Goal: Information Seeking & Learning: Check status

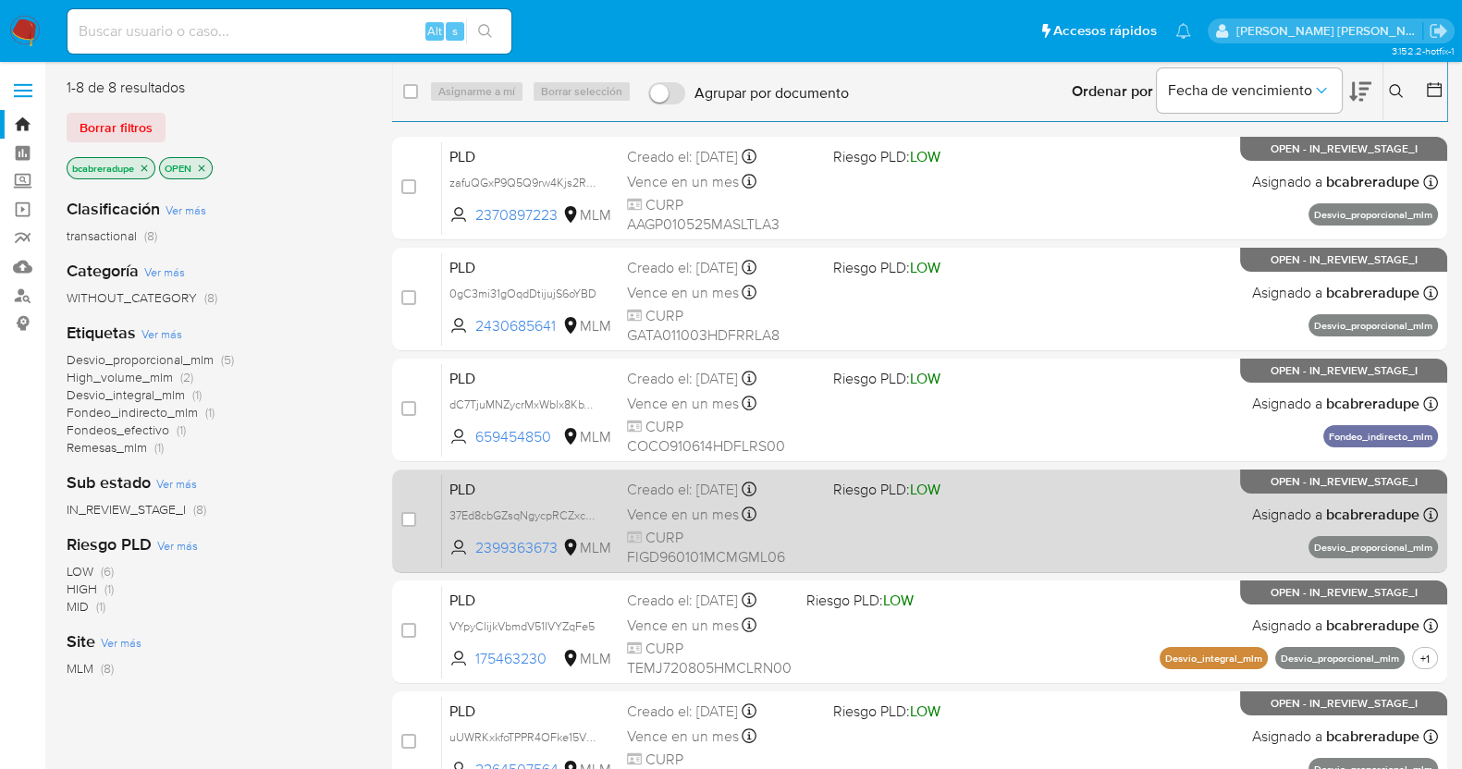
click at [688, 538] on span "CURP FIGD960101MCMGML06" at bounding box center [722, 548] width 191 height 40
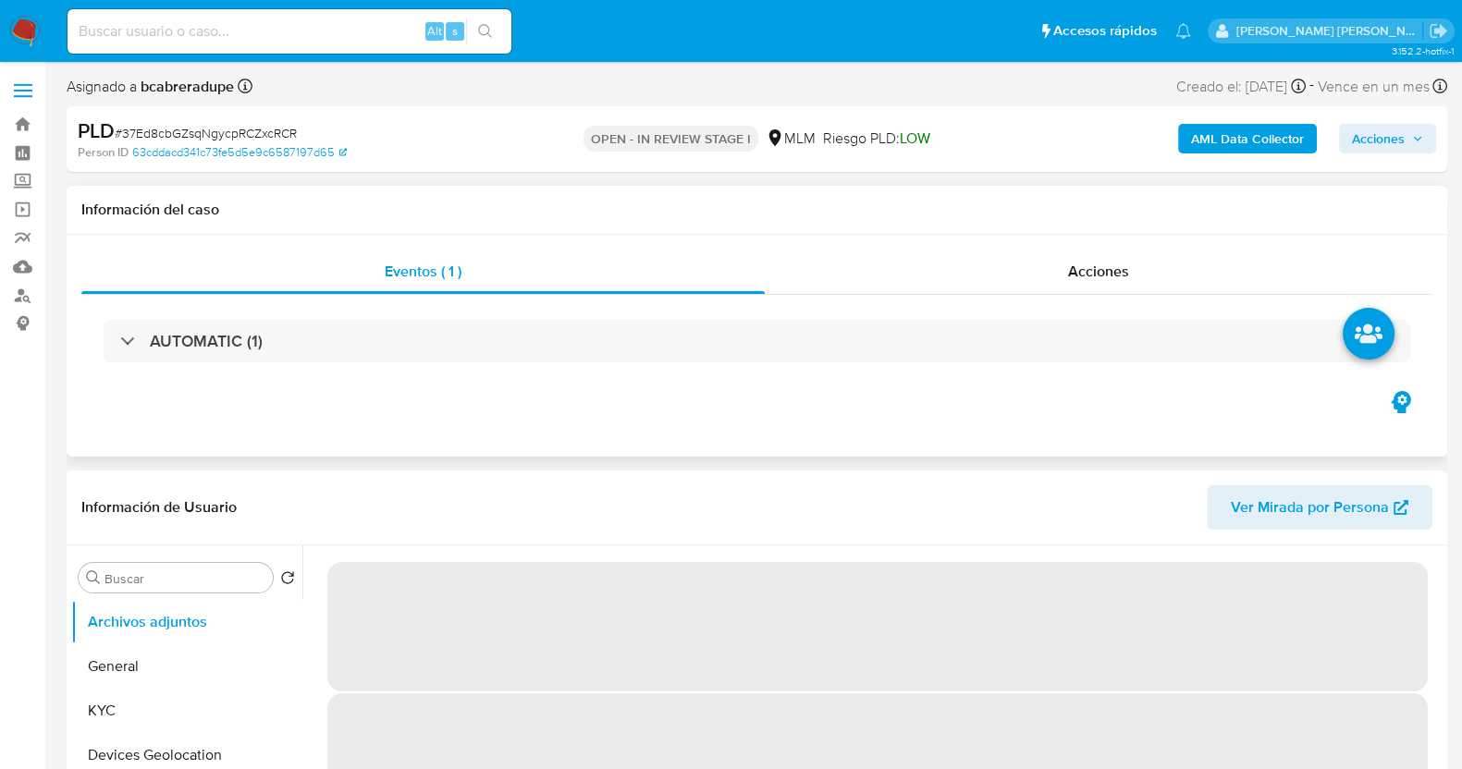
scroll to position [115, 0]
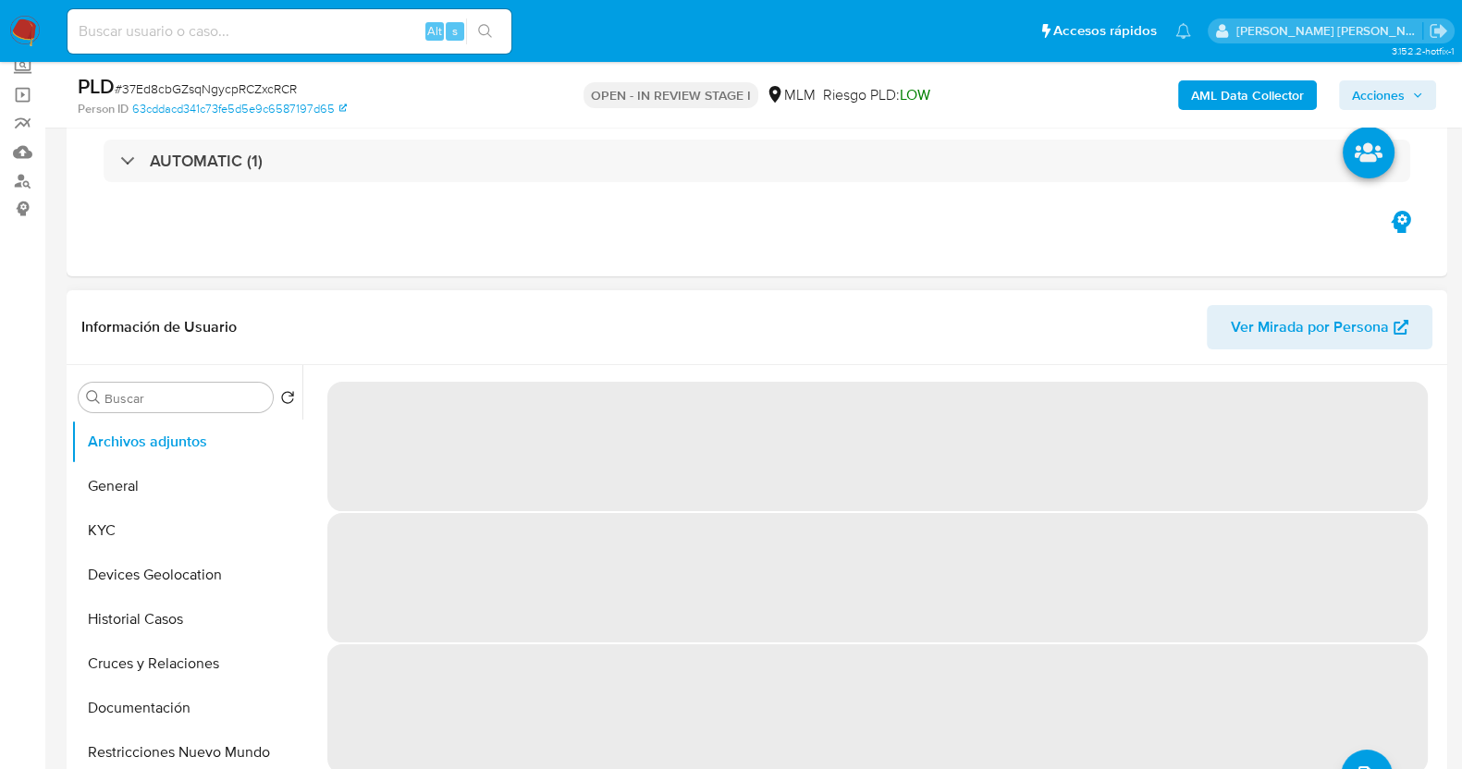
select select "10"
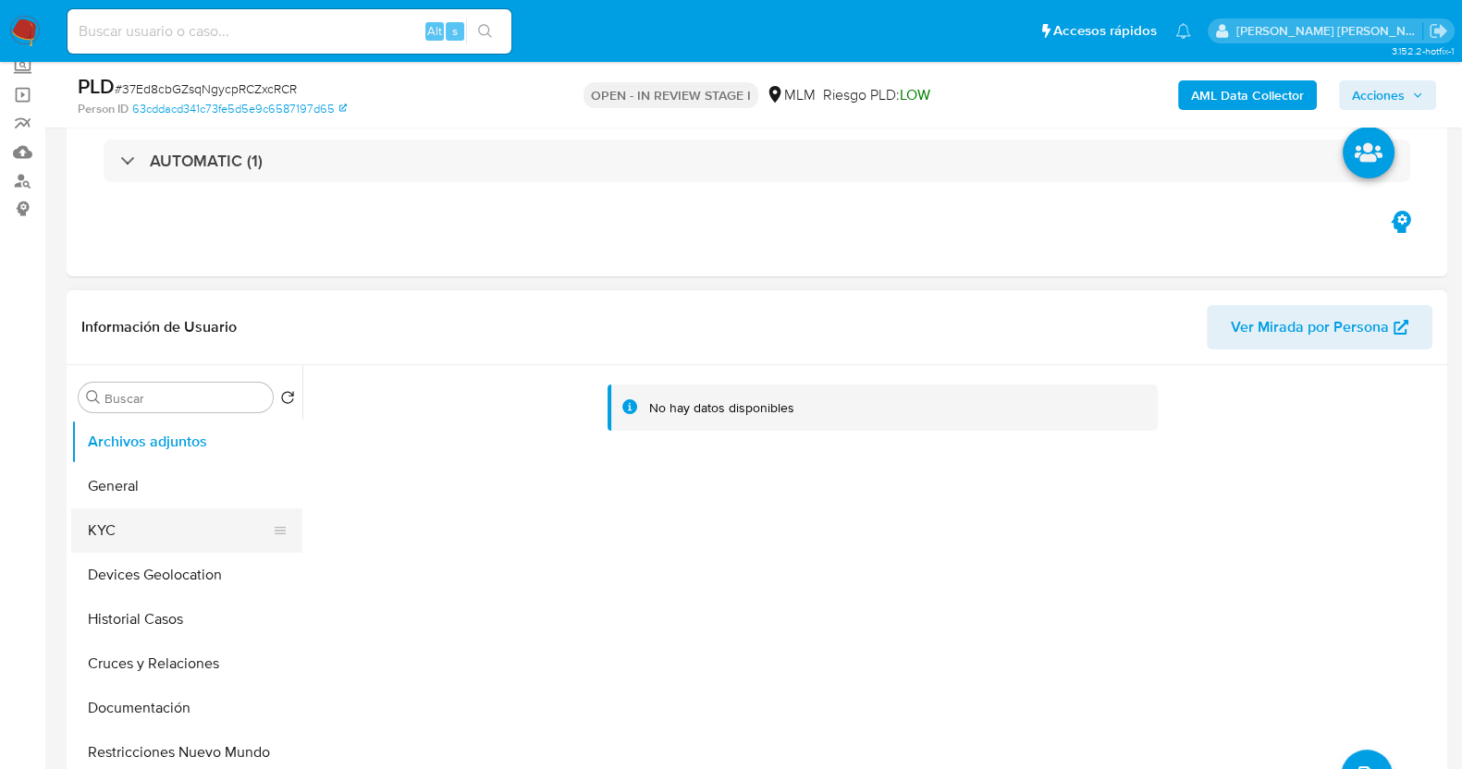
click at [148, 531] on button "KYC" at bounding box center [179, 531] width 216 height 44
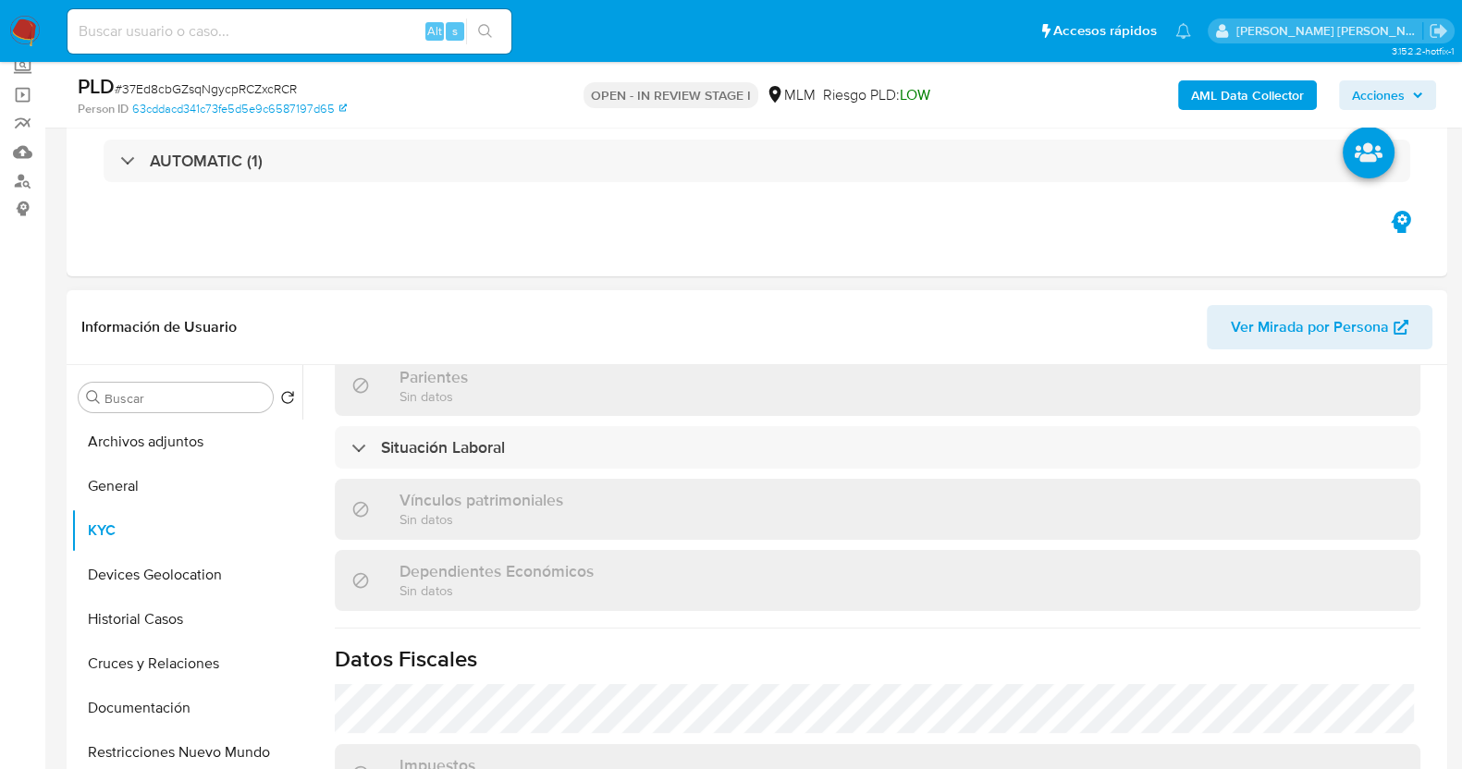
scroll to position [1156, 0]
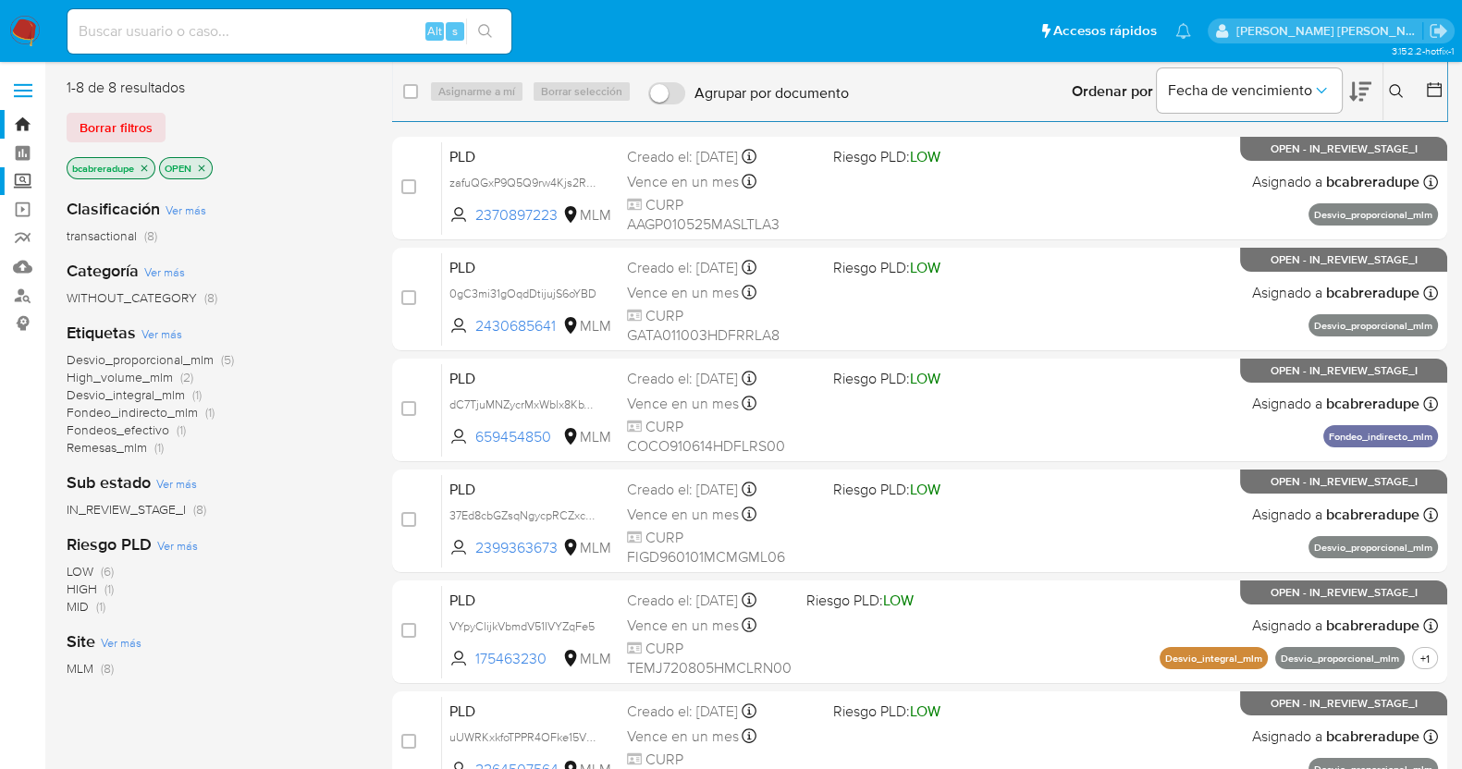
click at [26, 182] on label "Screening" at bounding box center [110, 181] width 220 height 29
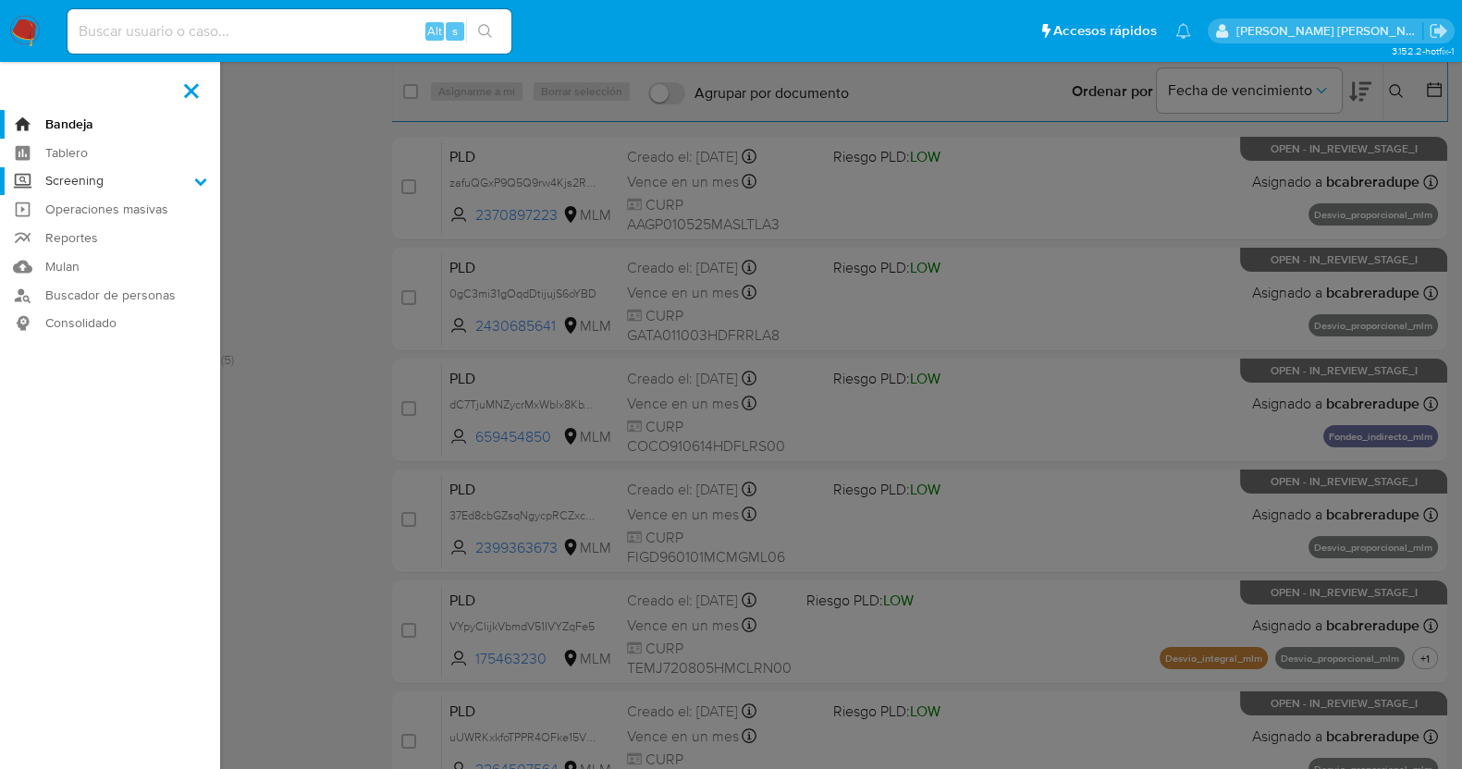
click at [0, 0] on input "Screening" at bounding box center [0, 0] width 0 height 0
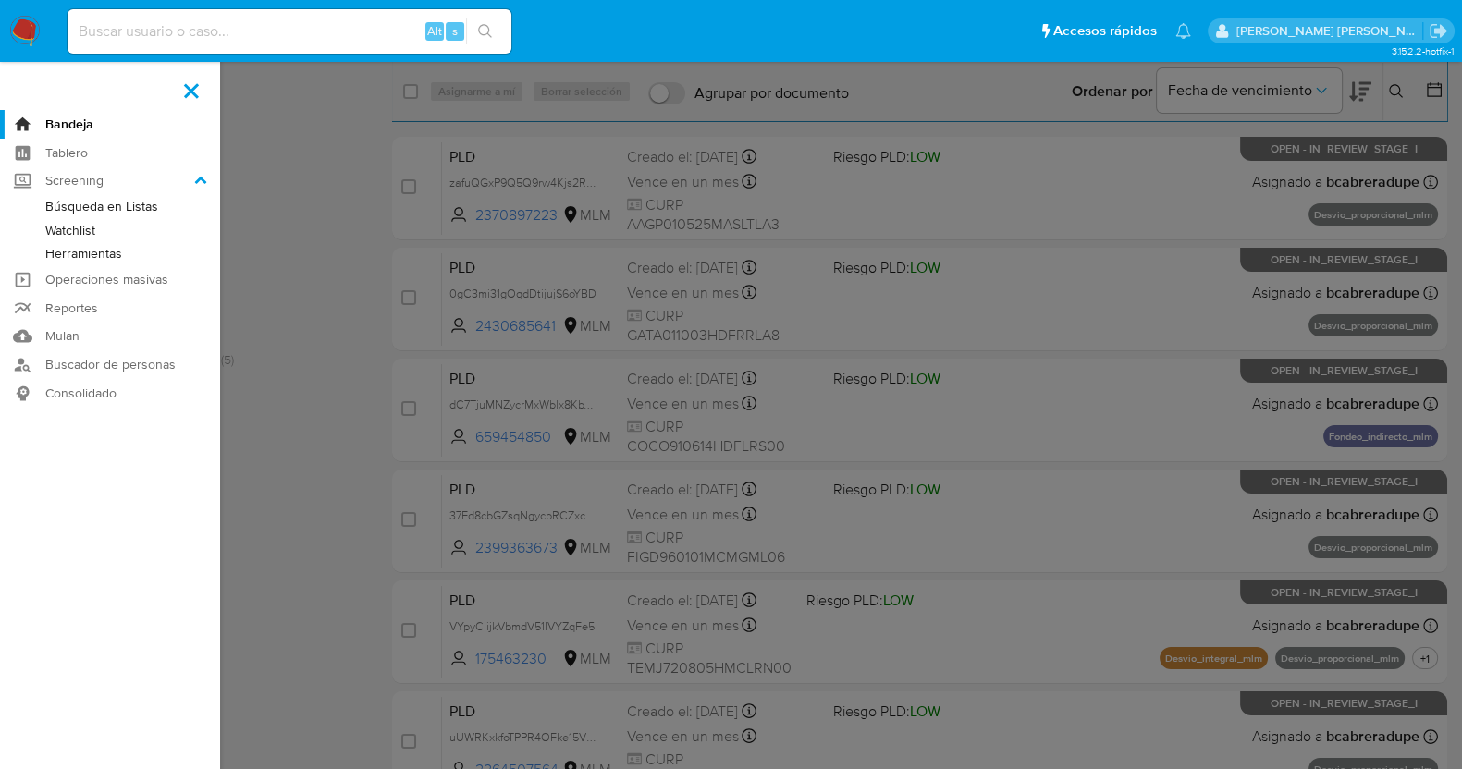
click at [108, 252] on link "Herramientas" at bounding box center [110, 253] width 220 height 23
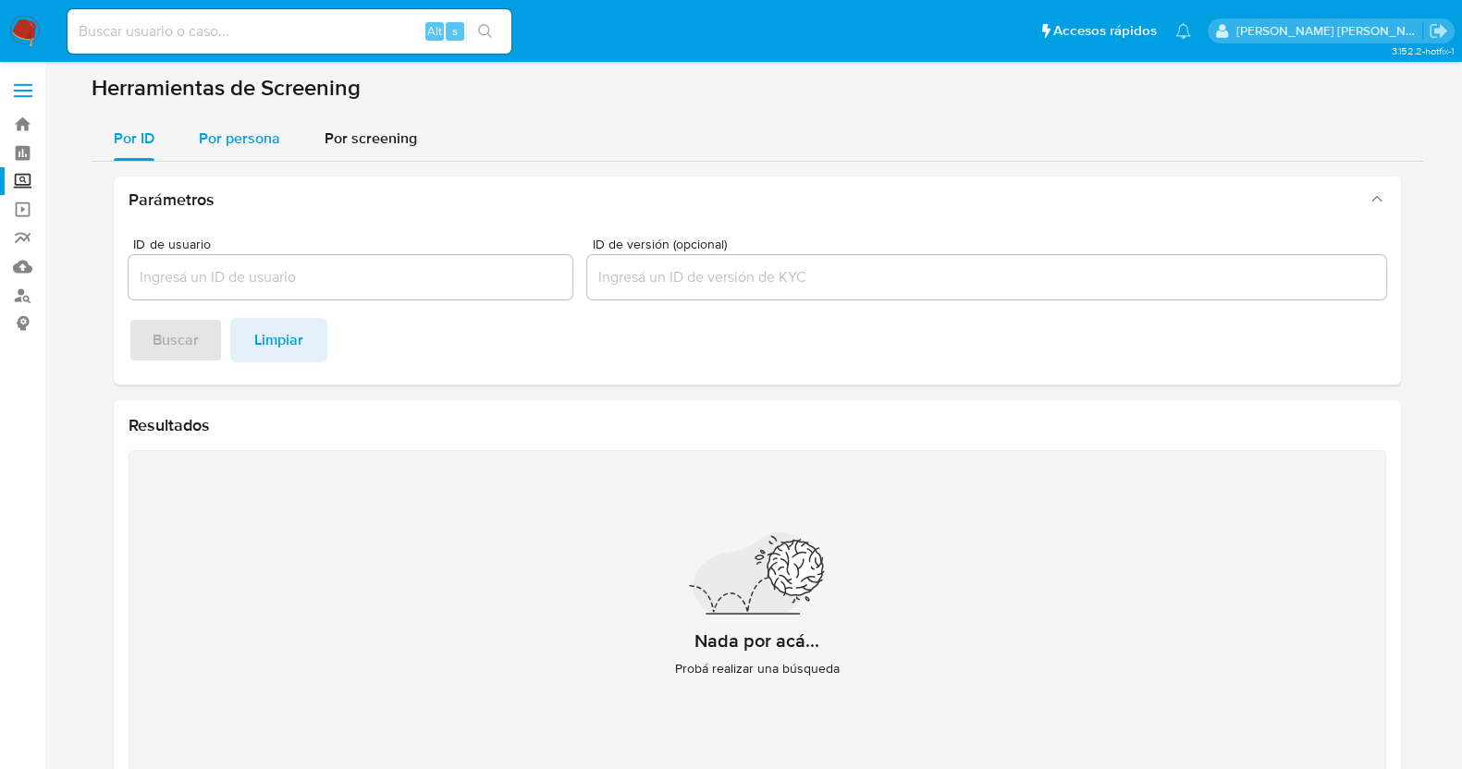
click at [253, 131] on span "Por persona" at bounding box center [239, 138] width 81 height 21
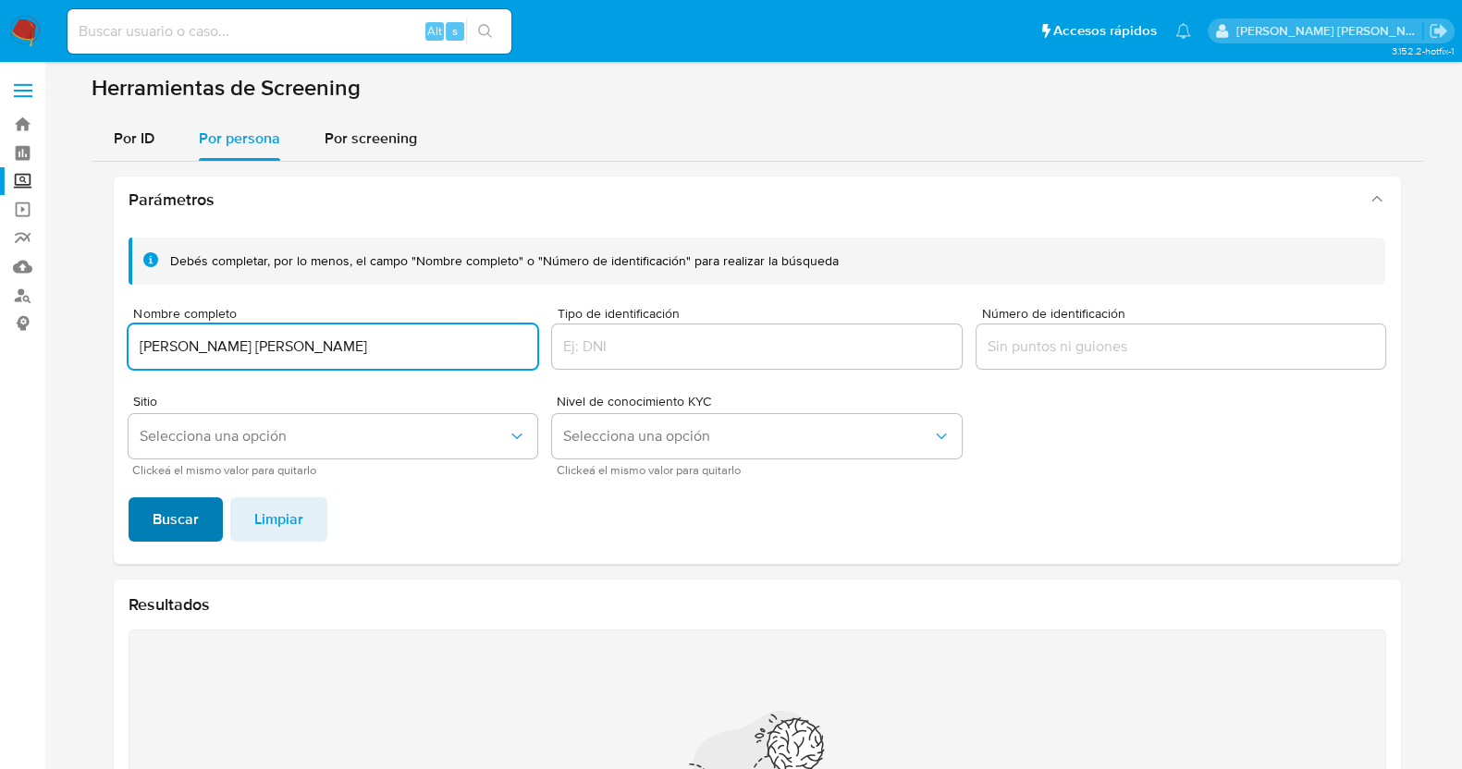
type input "NORMA YENIRIA PRECIADO MORENO"
click at [186, 533] on span "Buscar" at bounding box center [176, 519] width 46 height 41
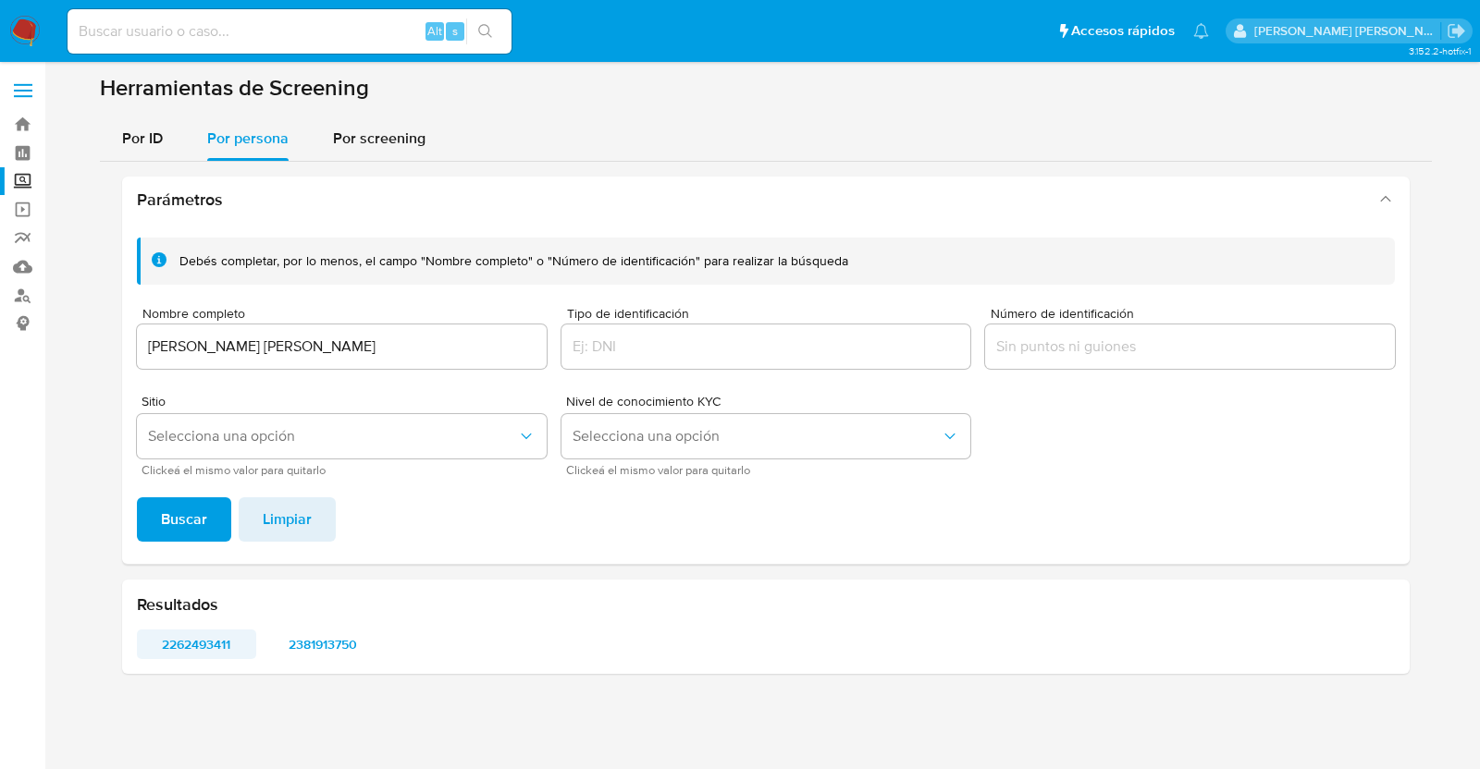
click at [205, 650] on span "2262493411" at bounding box center [196, 645] width 93 height 26
click at [369, 645] on span "2381913750" at bounding box center [322, 645] width 93 height 26
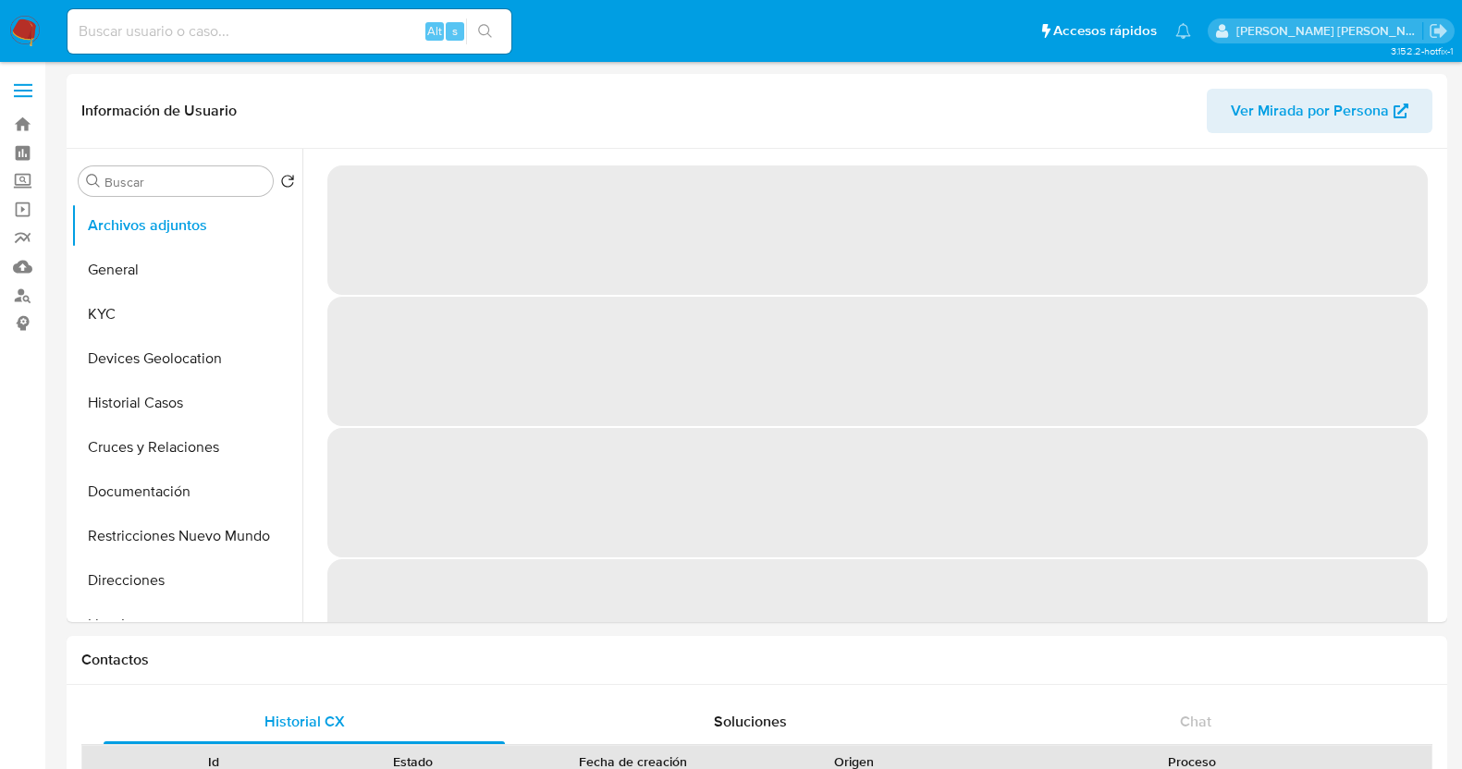
select select "10"
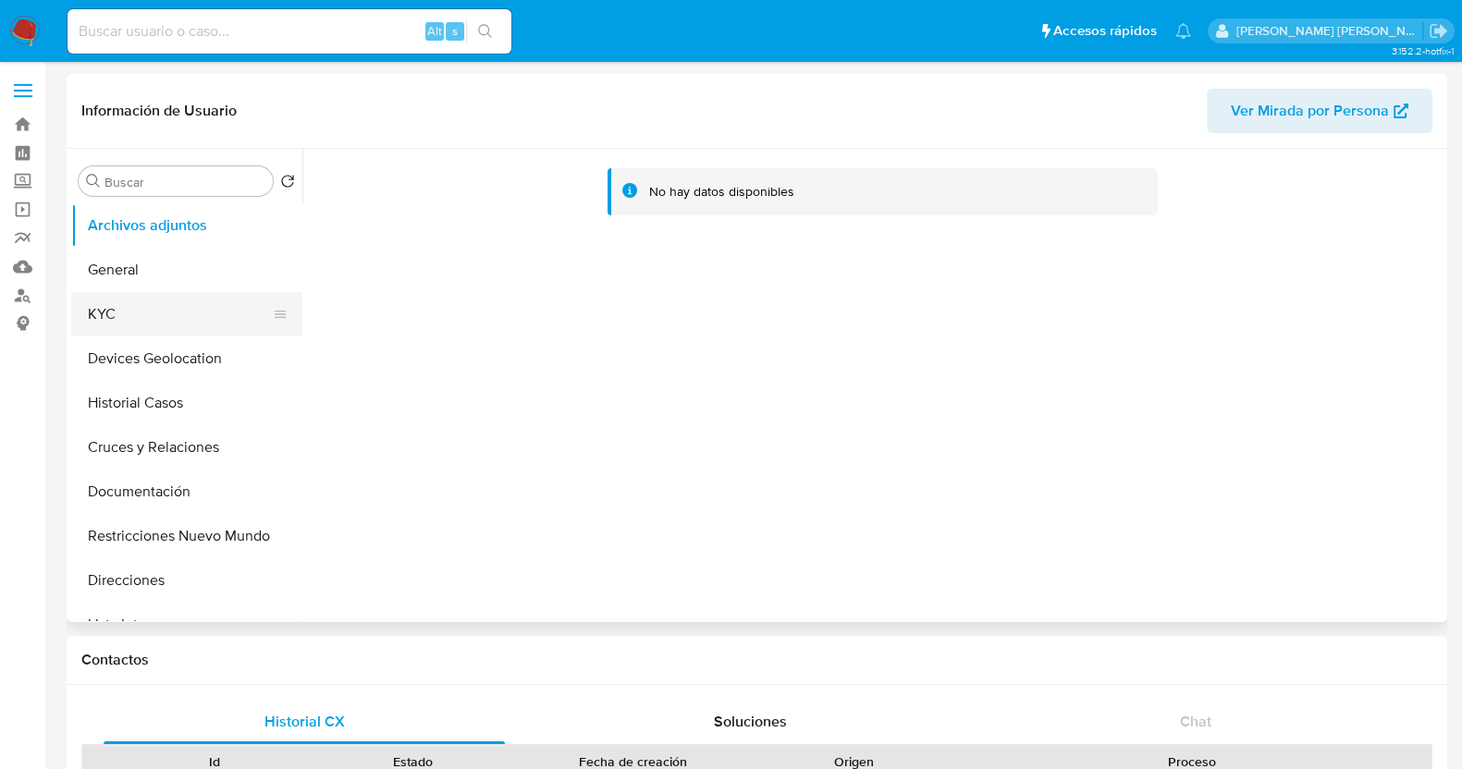
click at [184, 324] on button "KYC" at bounding box center [179, 314] width 216 height 44
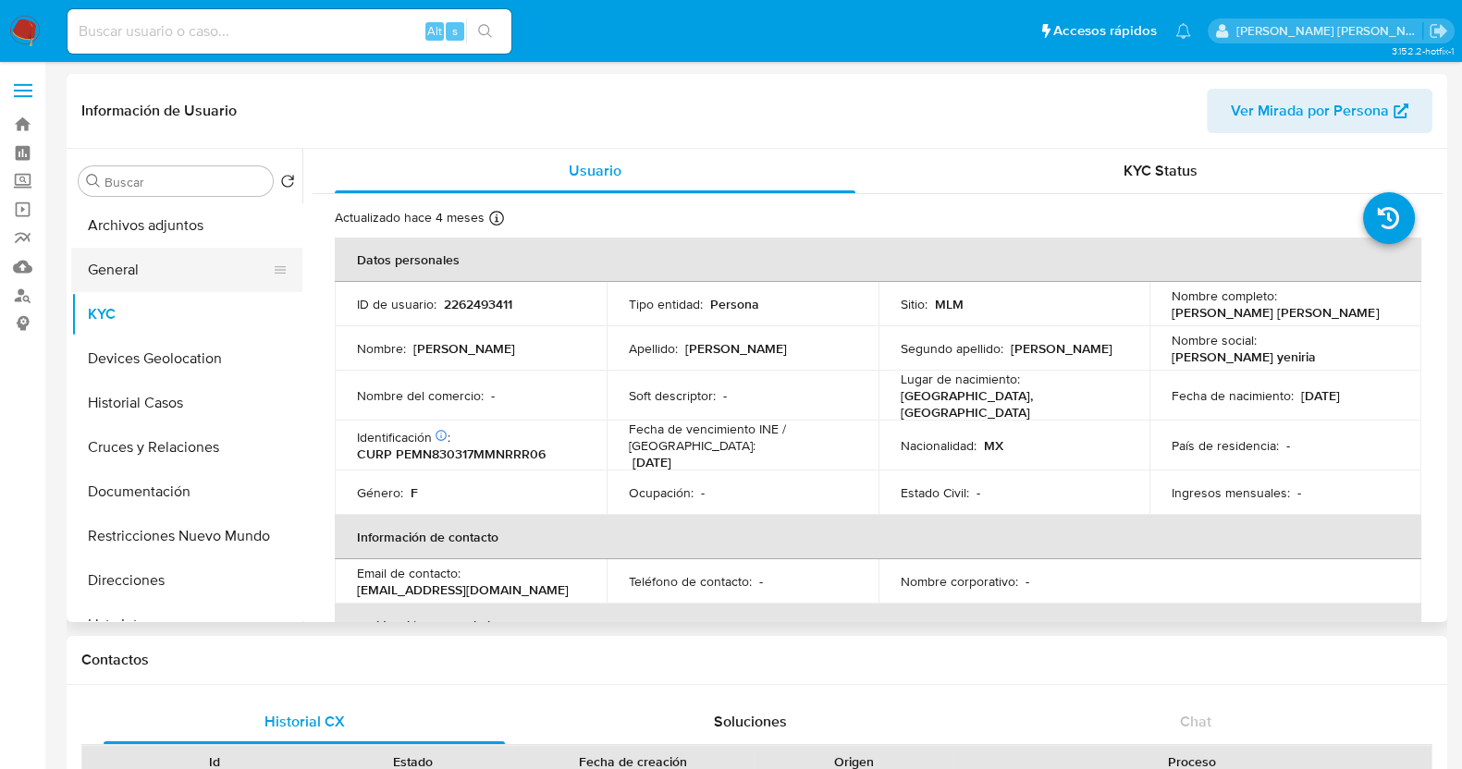
click at [151, 273] on button "General" at bounding box center [179, 270] width 216 height 44
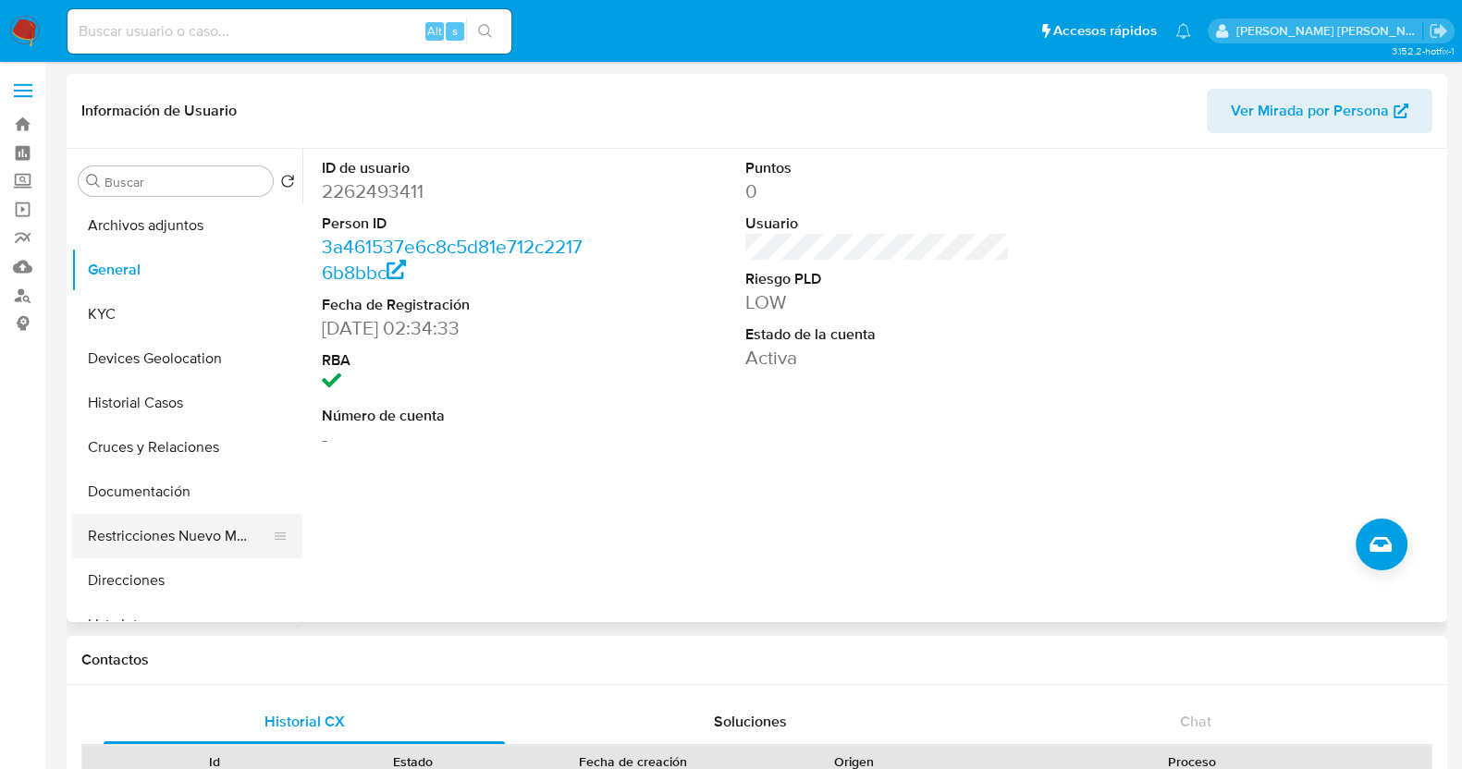
drag, startPoint x: 153, startPoint y: 552, endPoint x: 166, endPoint y: 546, distance: 14.5
click at [153, 552] on button "Restricciones Nuevo Mundo" at bounding box center [179, 536] width 216 height 44
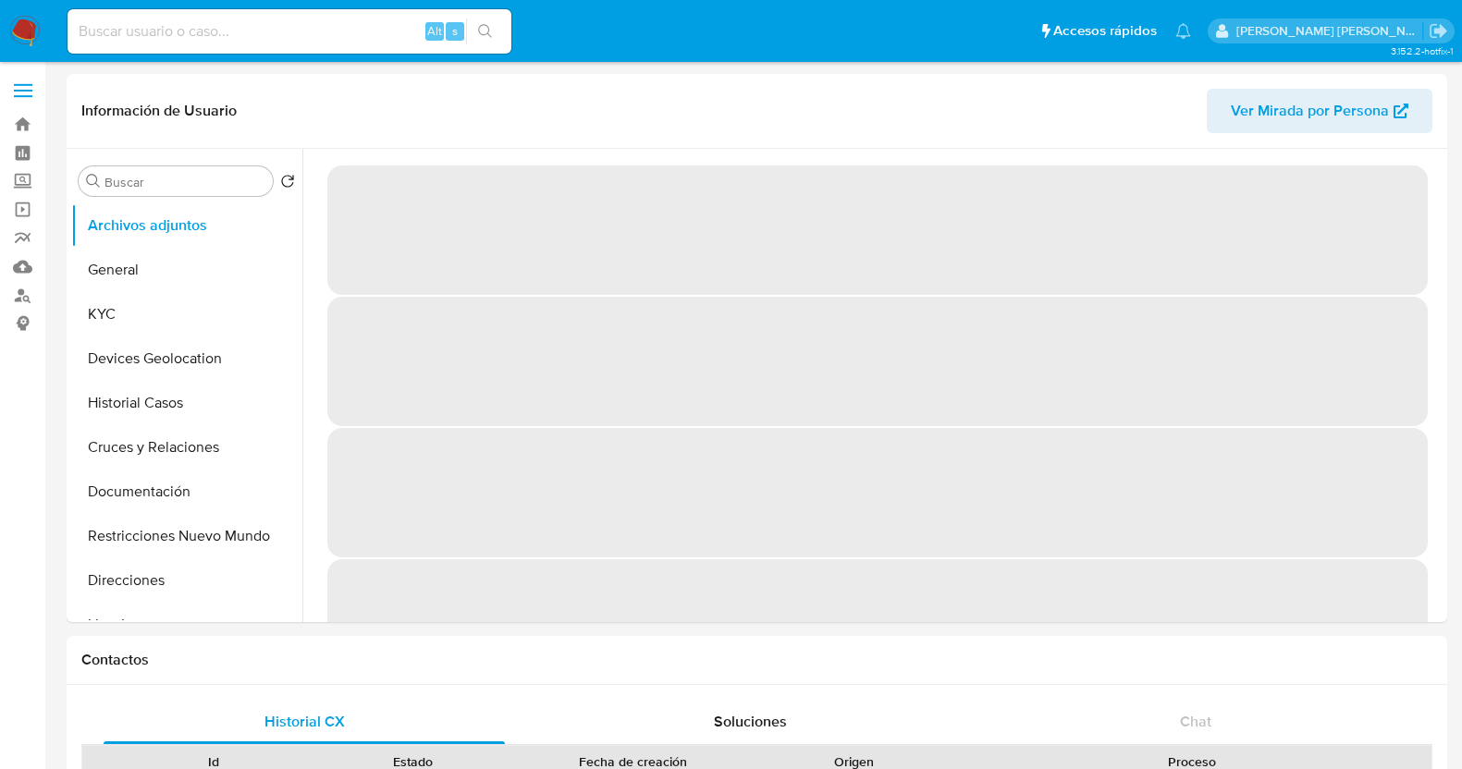
select select "10"
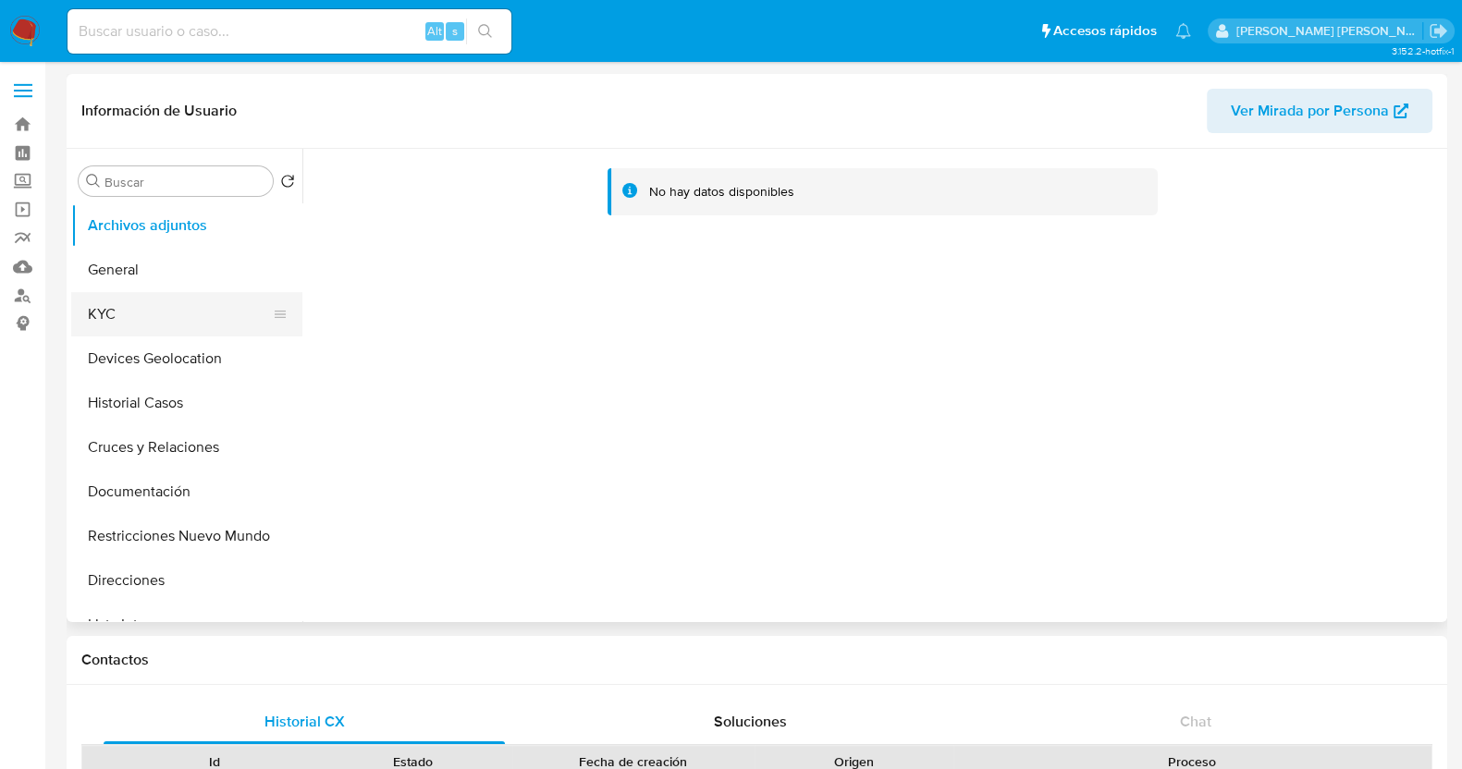
click at [157, 313] on button "KYC" at bounding box center [179, 314] width 216 height 44
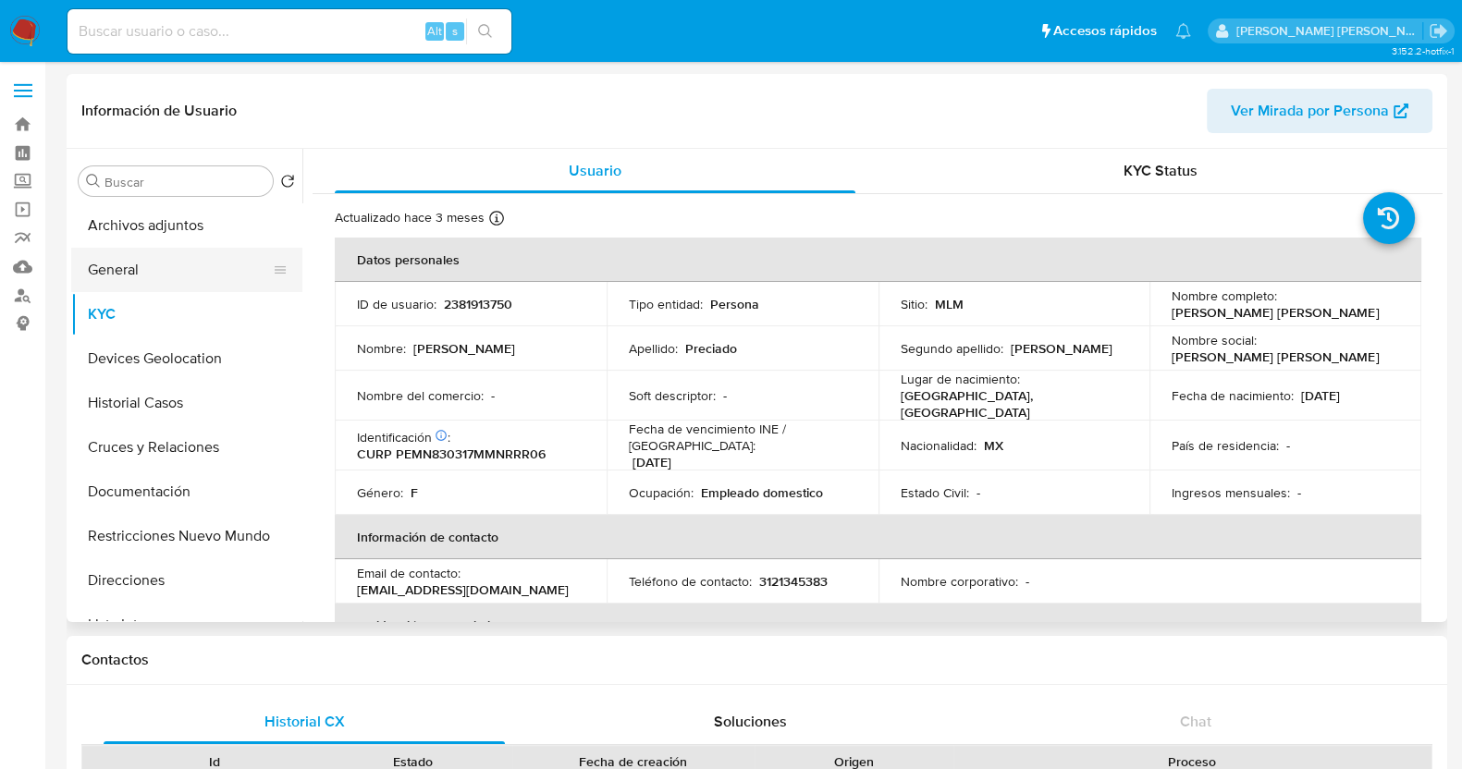
click at [150, 275] on button "General" at bounding box center [179, 270] width 216 height 44
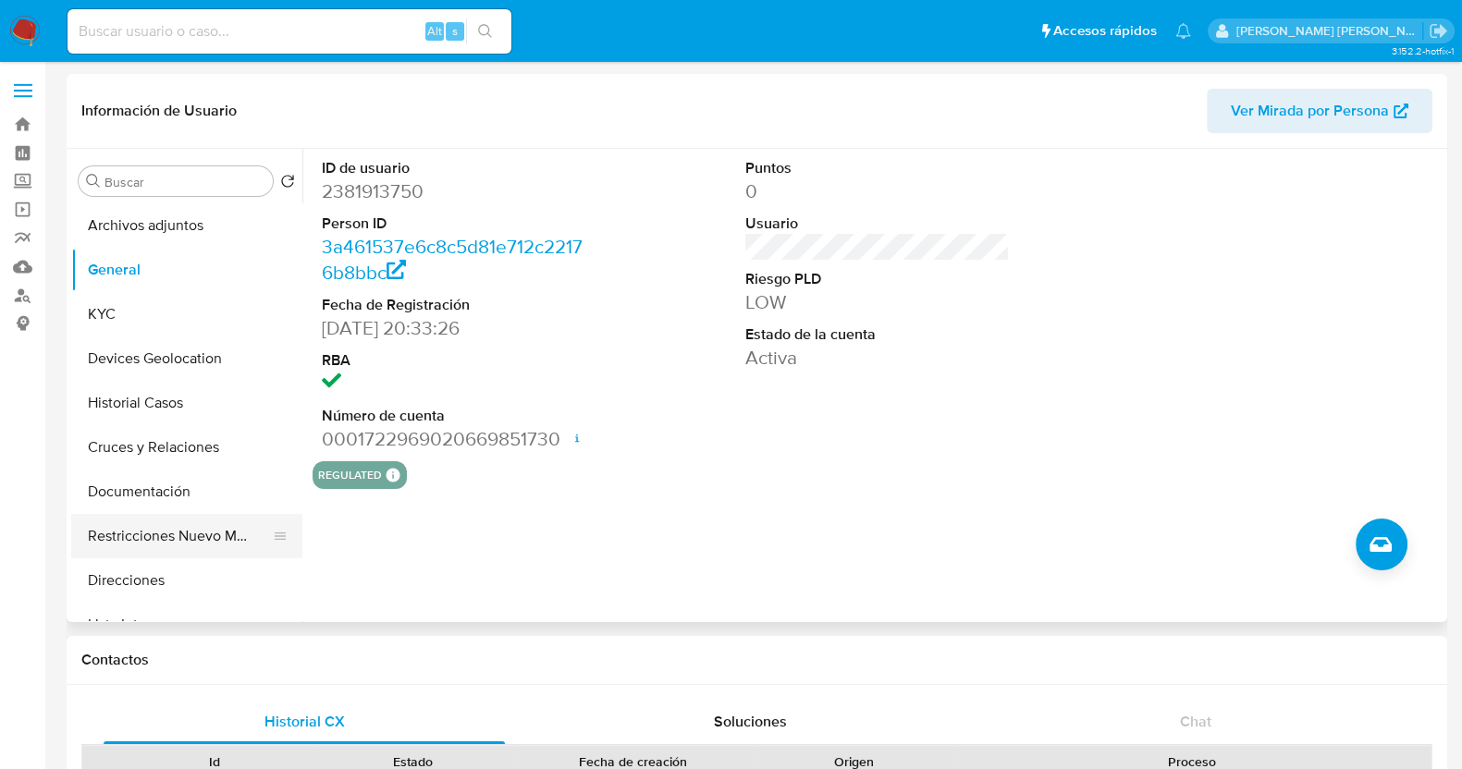
click at [203, 532] on button "Restricciones Nuevo Mundo" at bounding box center [179, 536] width 216 height 44
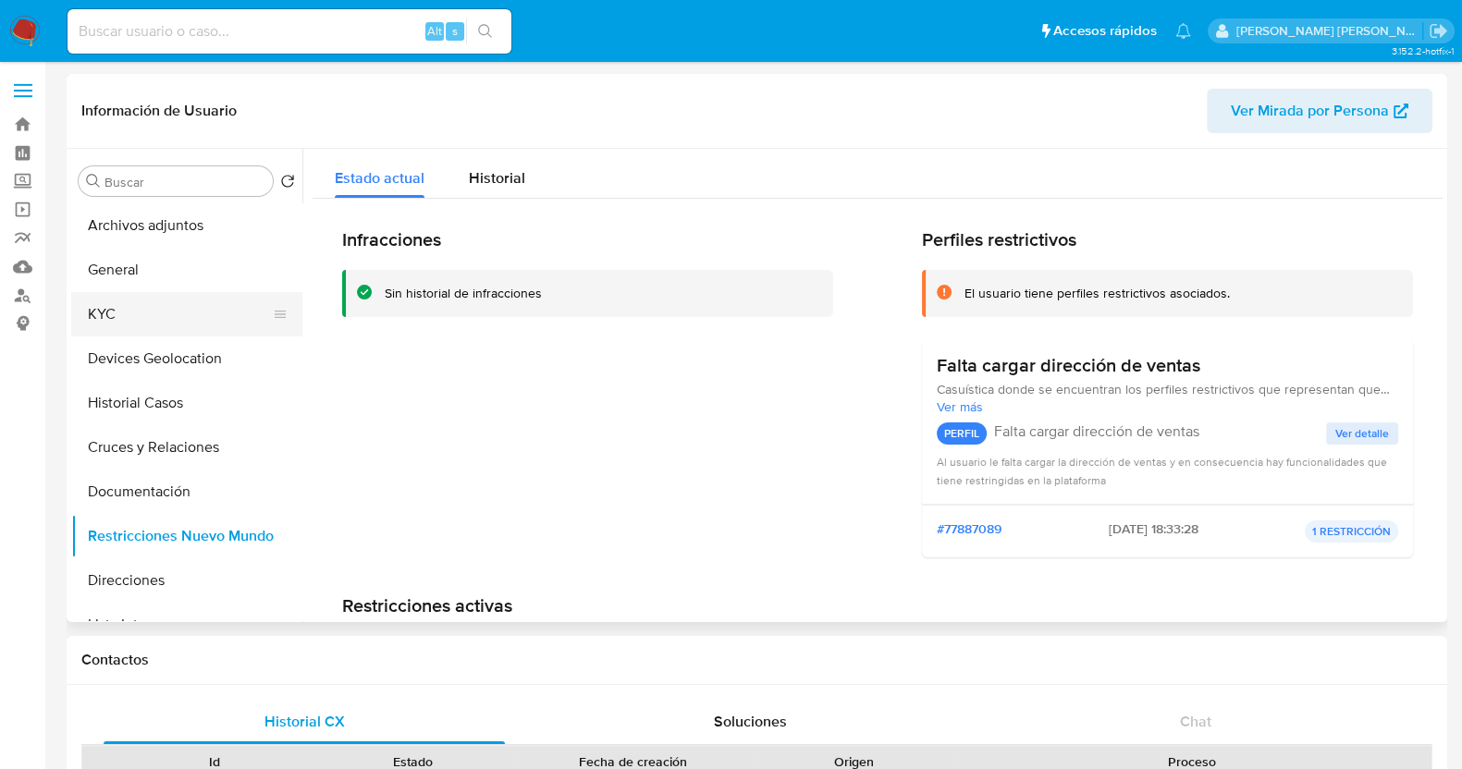
click at [183, 307] on button "KYC" at bounding box center [179, 314] width 216 height 44
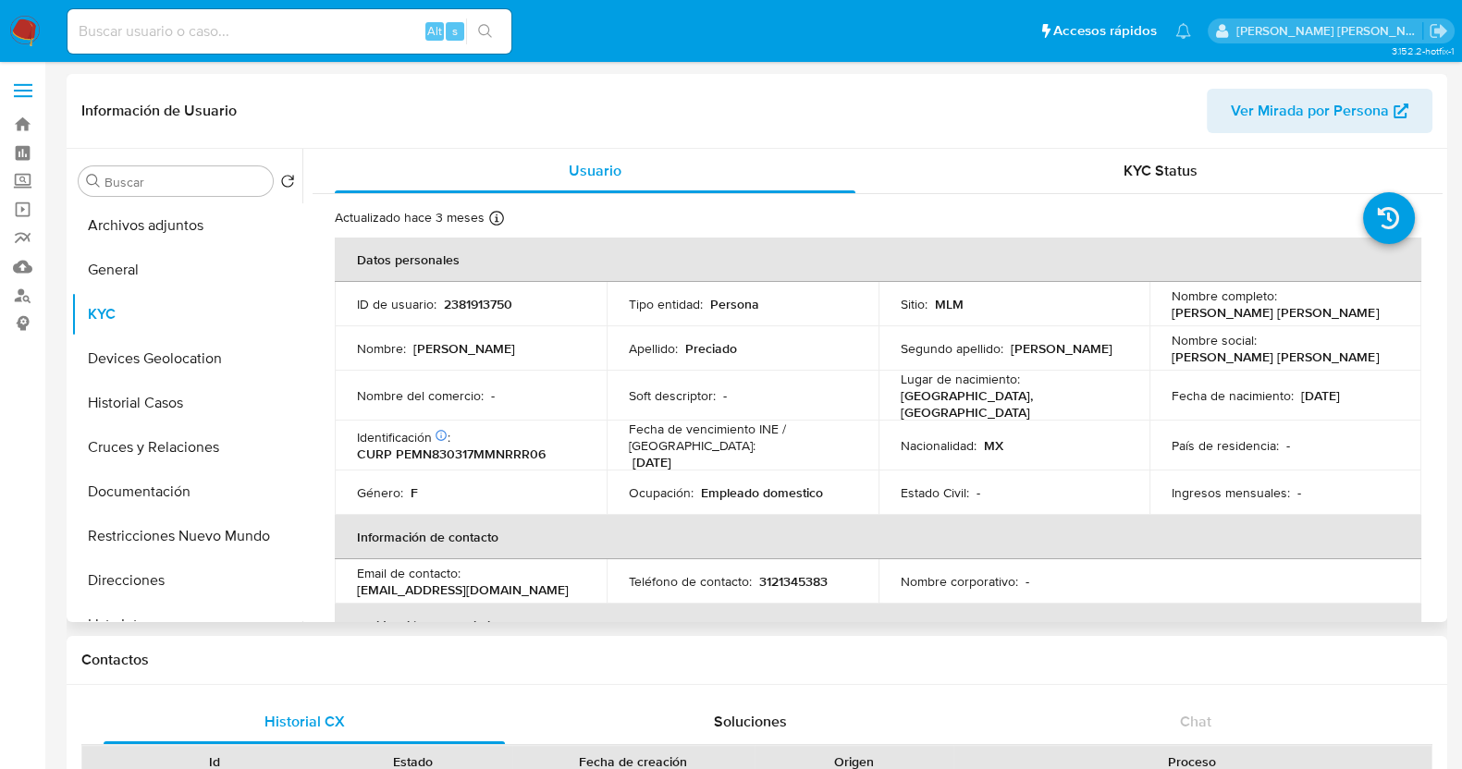
click at [467, 296] on p "2381913750" at bounding box center [478, 304] width 68 height 17
click at [467, 297] on p "2381913750" at bounding box center [478, 304] width 68 height 17
click at [493, 301] on p "2381913750" at bounding box center [478, 304] width 68 height 17
copy p "2381913750"
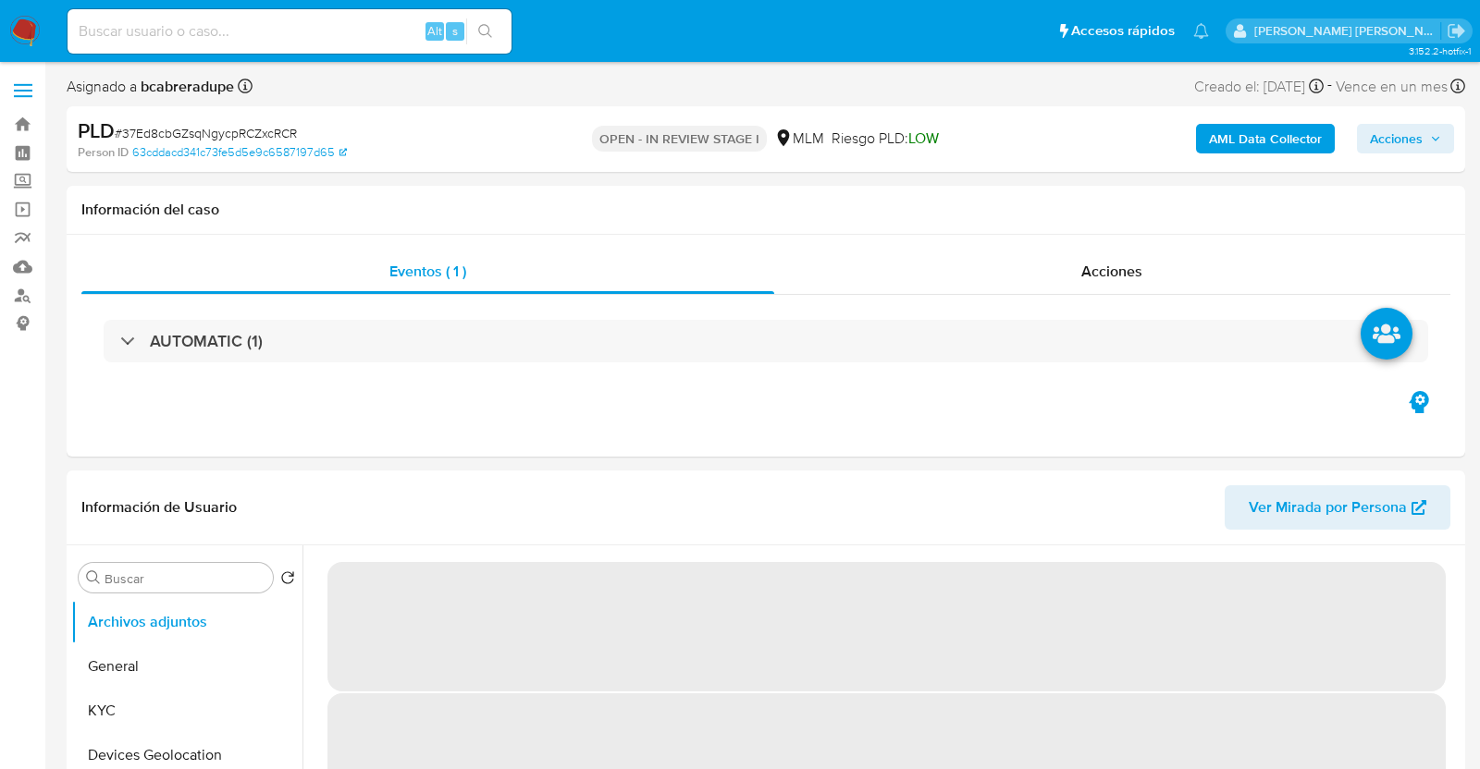
select select "10"
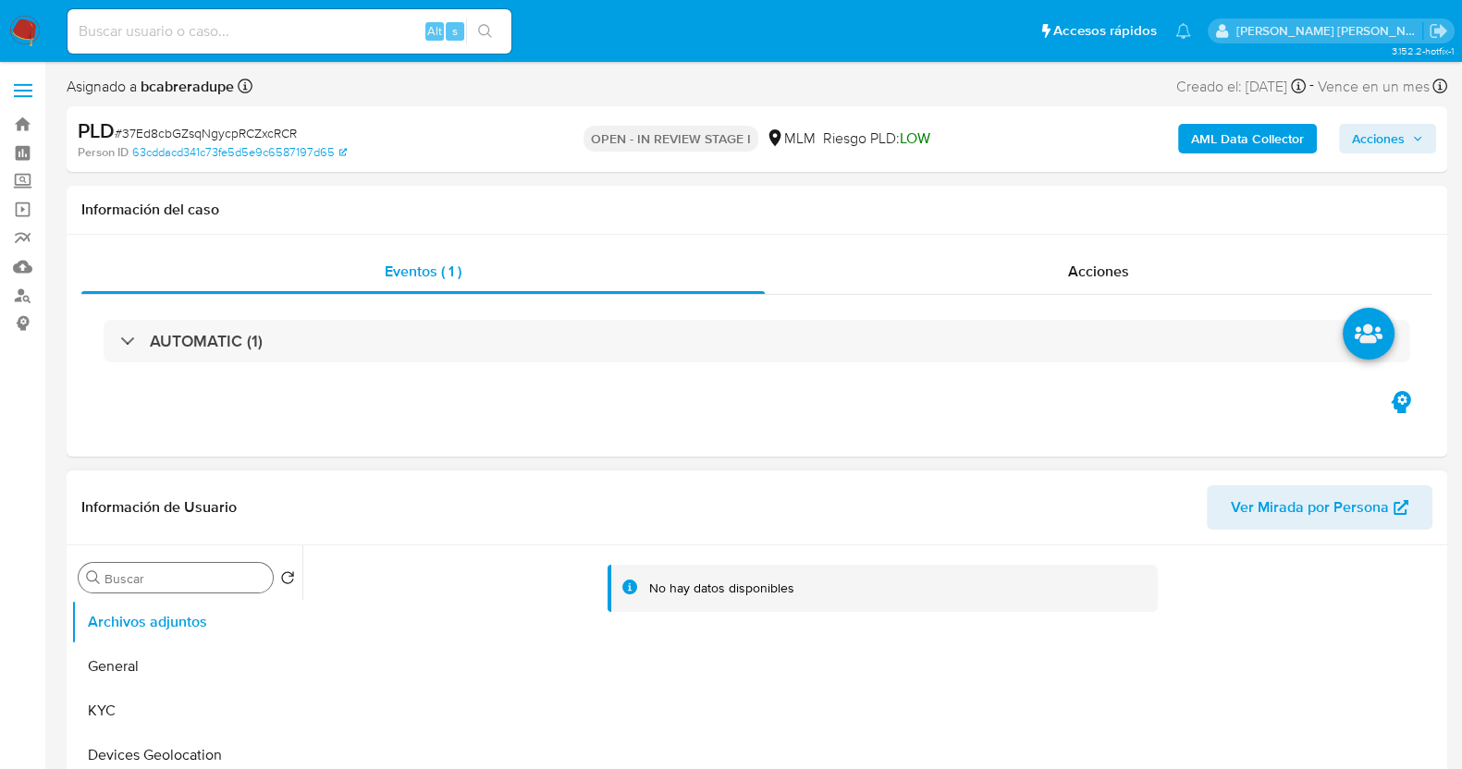
drag, startPoint x: 154, startPoint y: 715, endPoint x: 268, endPoint y: 582, distance: 175.7
click at [154, 715] on button "KYC" at bounding box center [186, 711] width 231 height 44
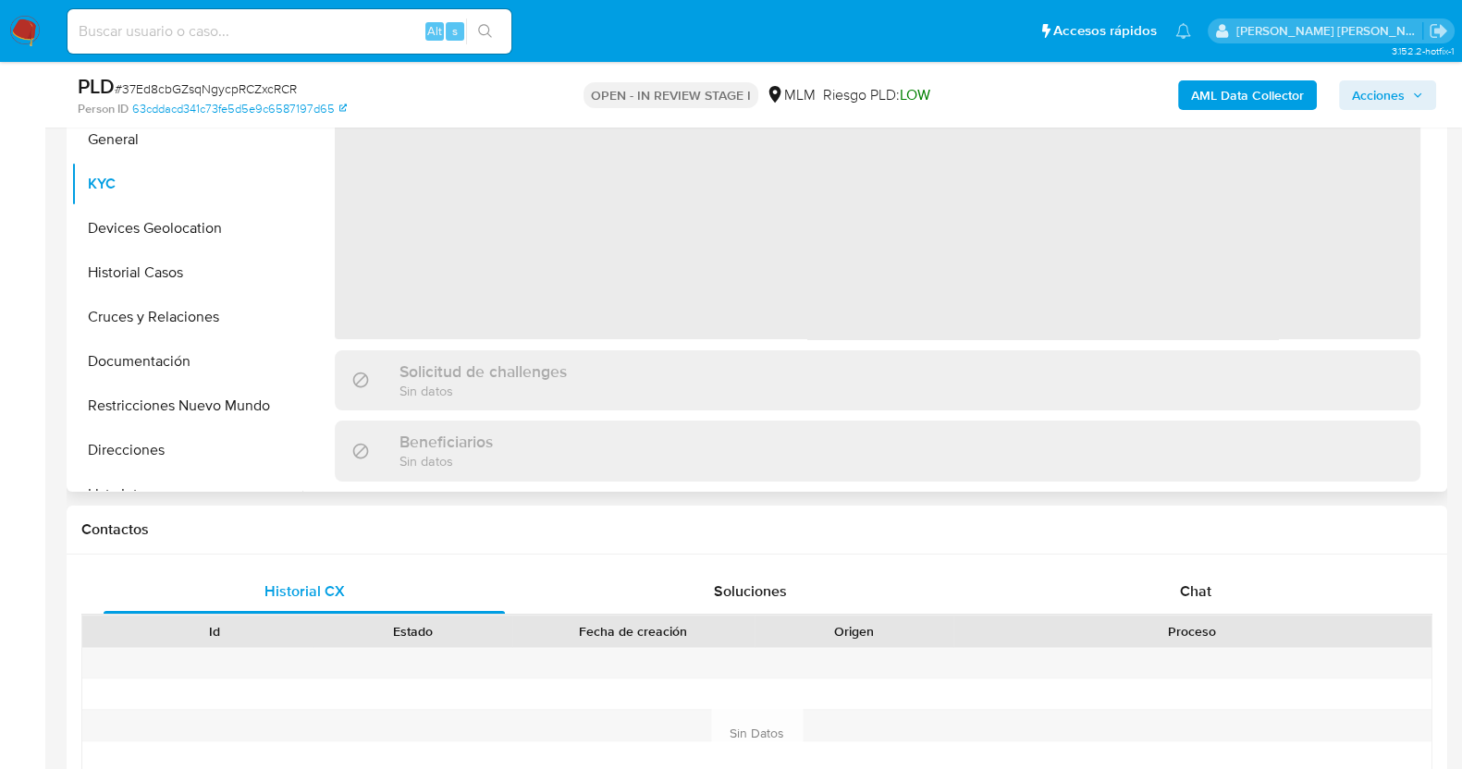
scroll to position [115, 0]
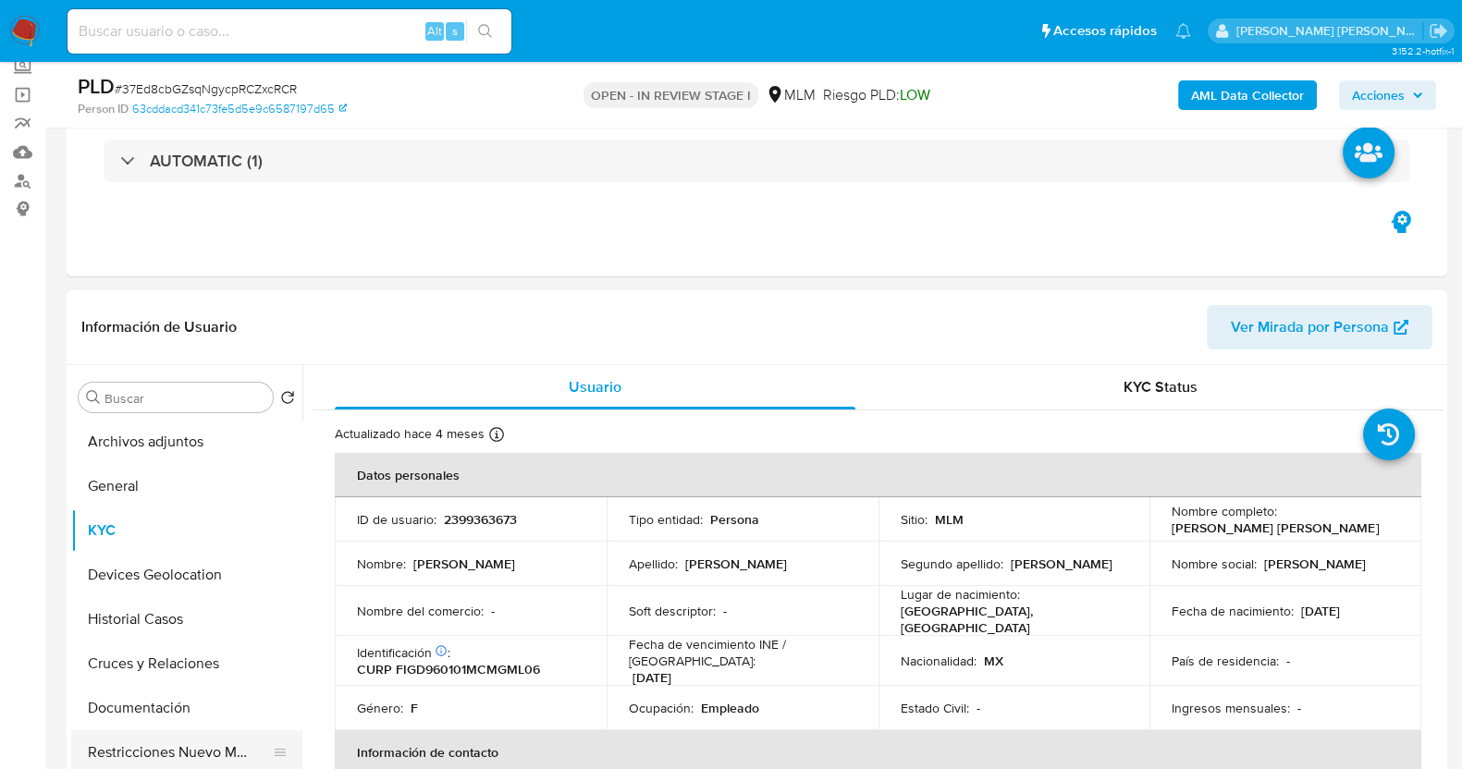
click at [217, 746] on button "Restricciones Nuevo Mundo" at bounding box center [179, 753] width 216 height 44
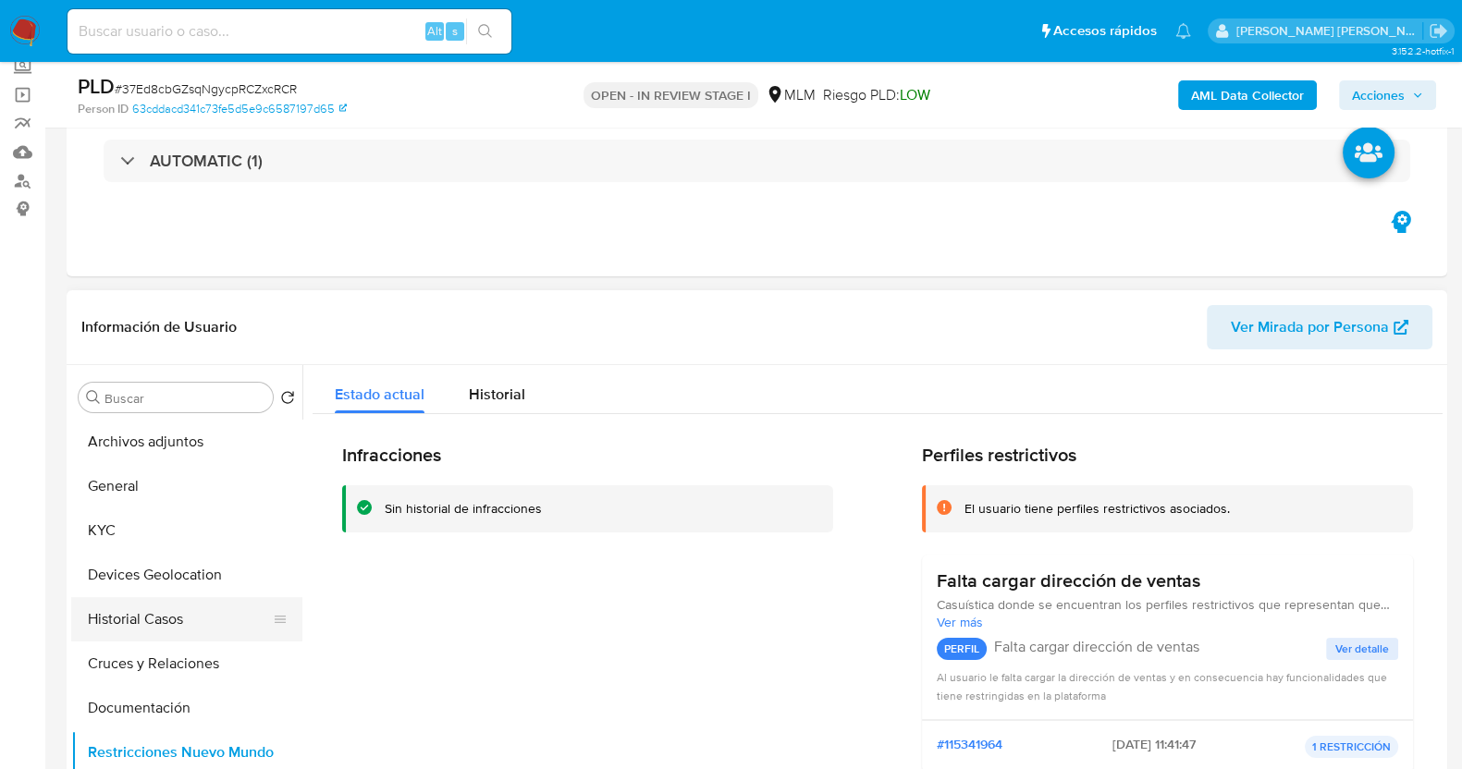
click at [166, 620] on button "Historial Casos" at bounding box center [179, 619] width 216 height 44
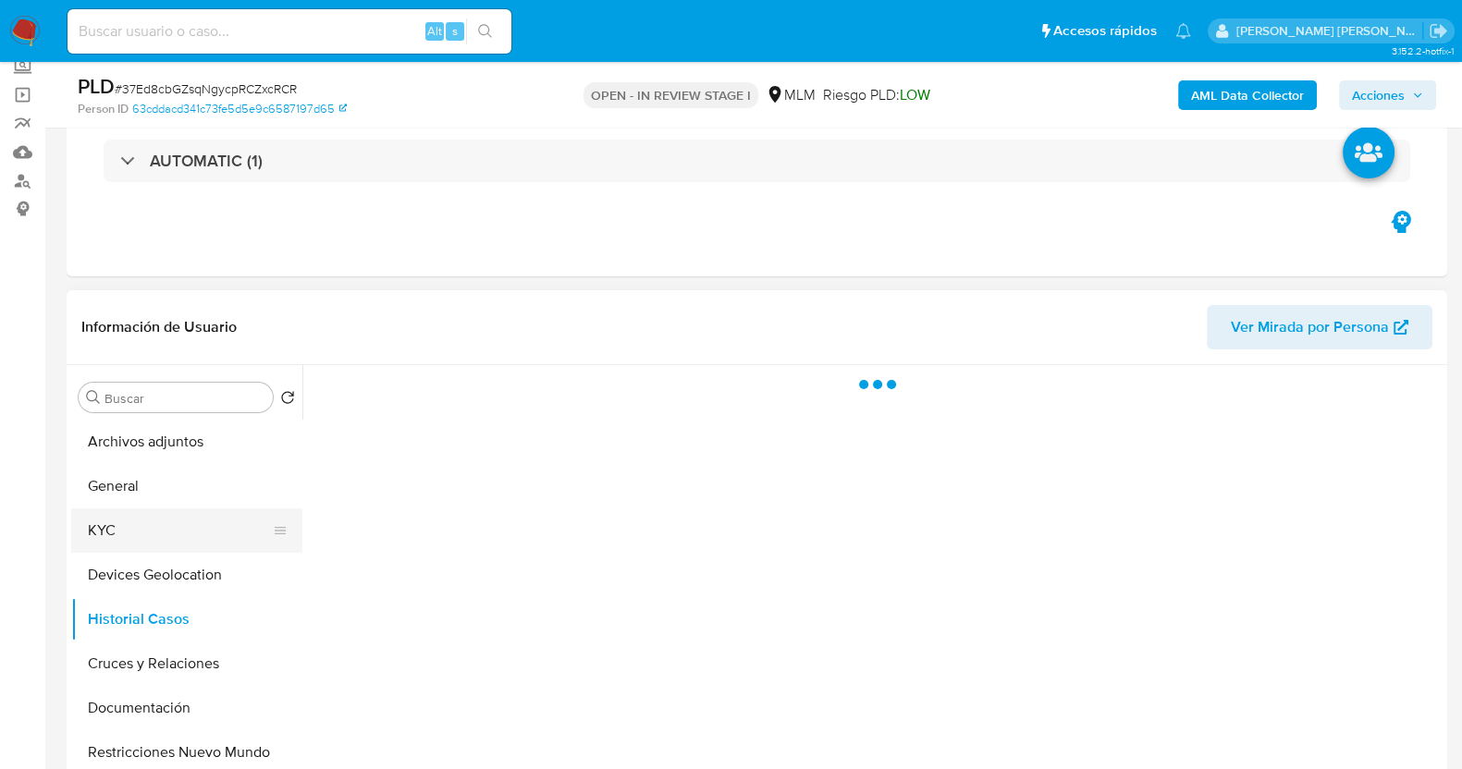
click at [129, 541] on button "KYC" at bounding box center [179, 531] width 216 height 44
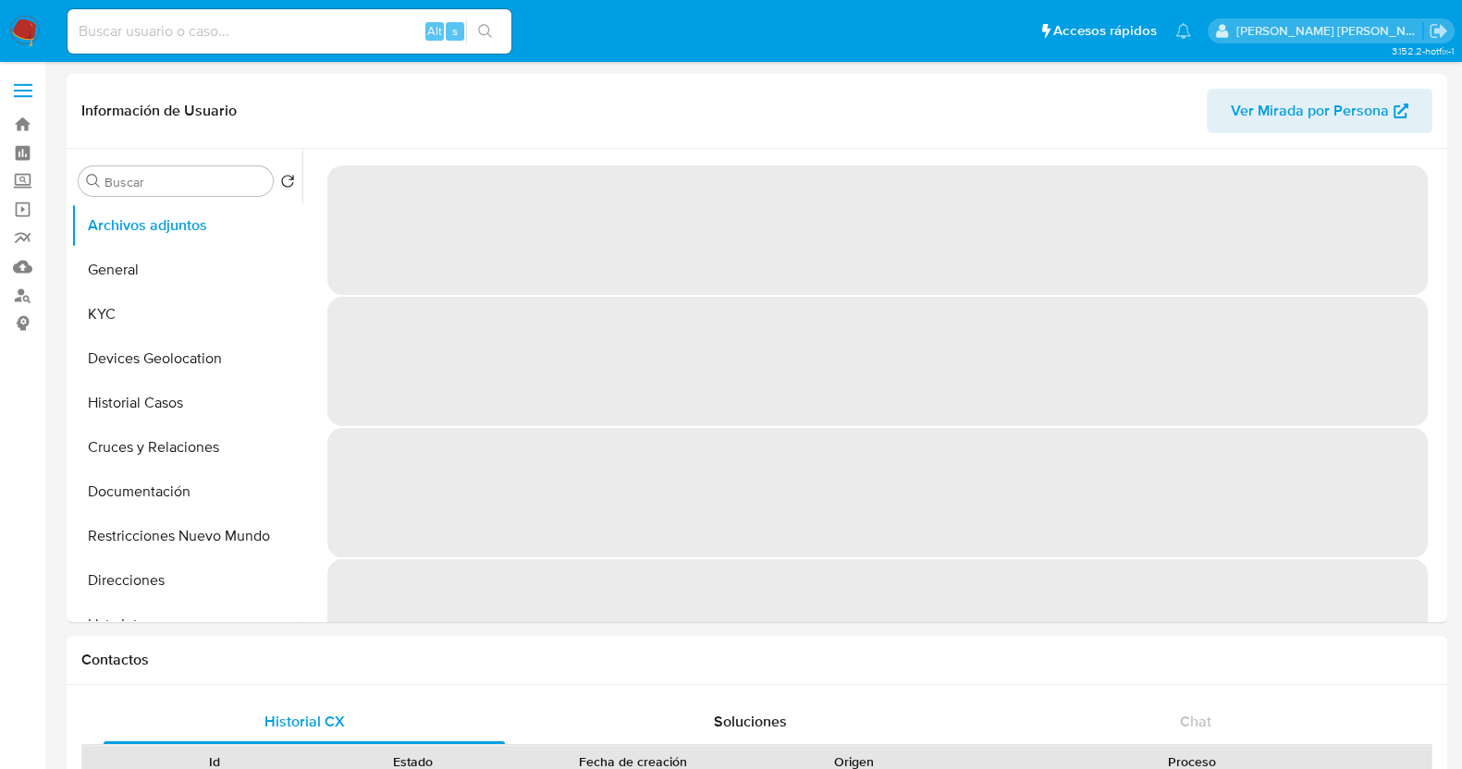
select select "10"
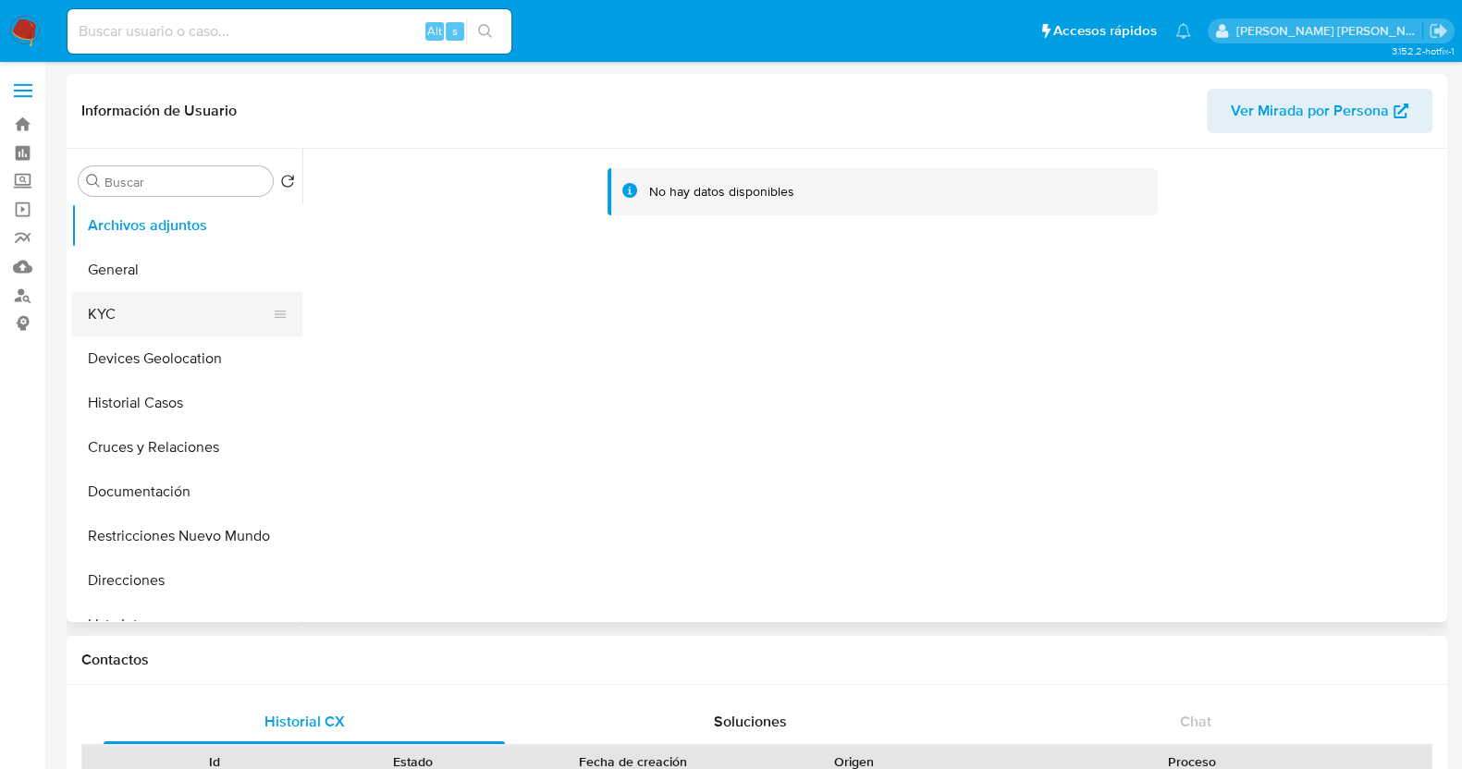
click at [191, 328] on button "KYC" at bounding box center [179, 314] width 216 height 44
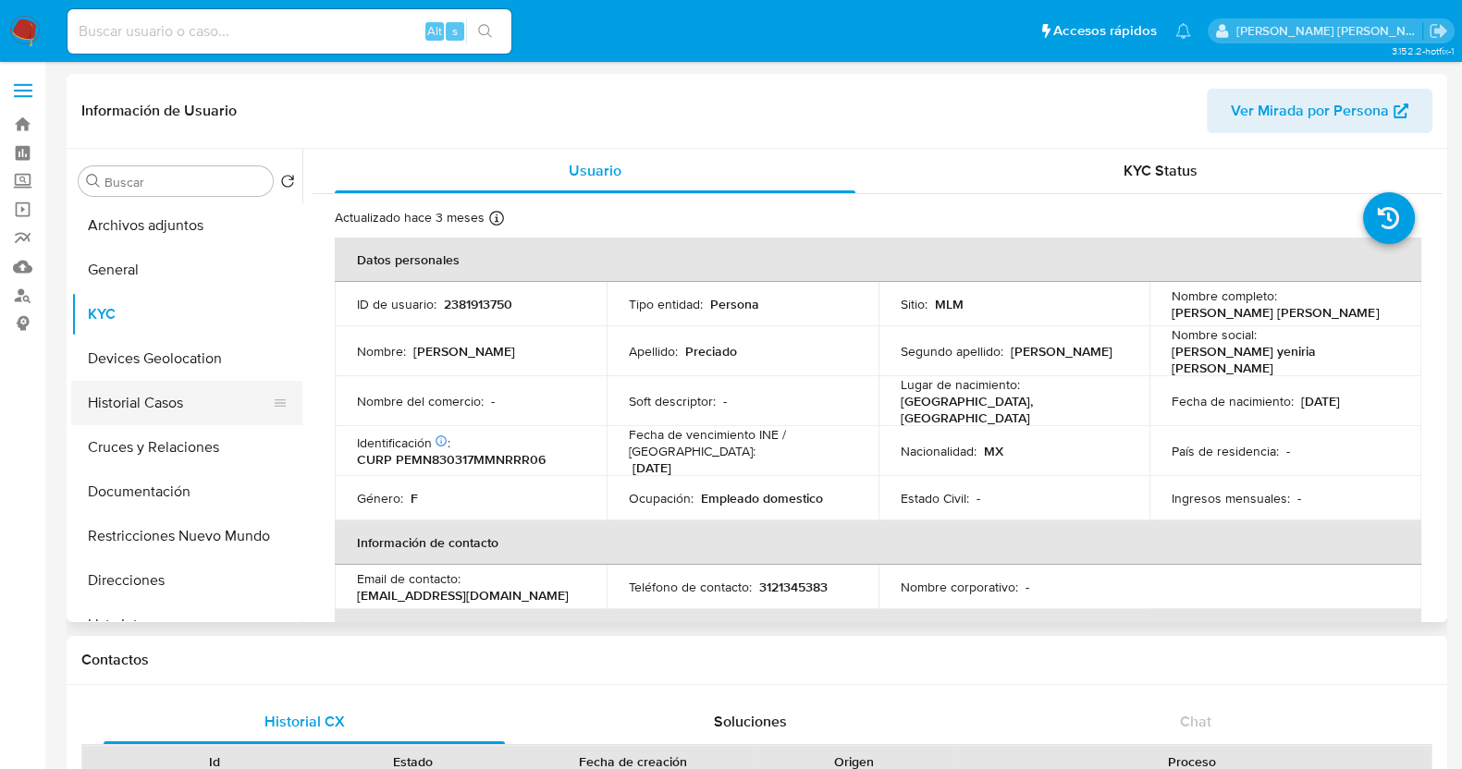
click at [141, 399] on button "Historial Casos" at bounding box center [179, 403] width 216 height 44
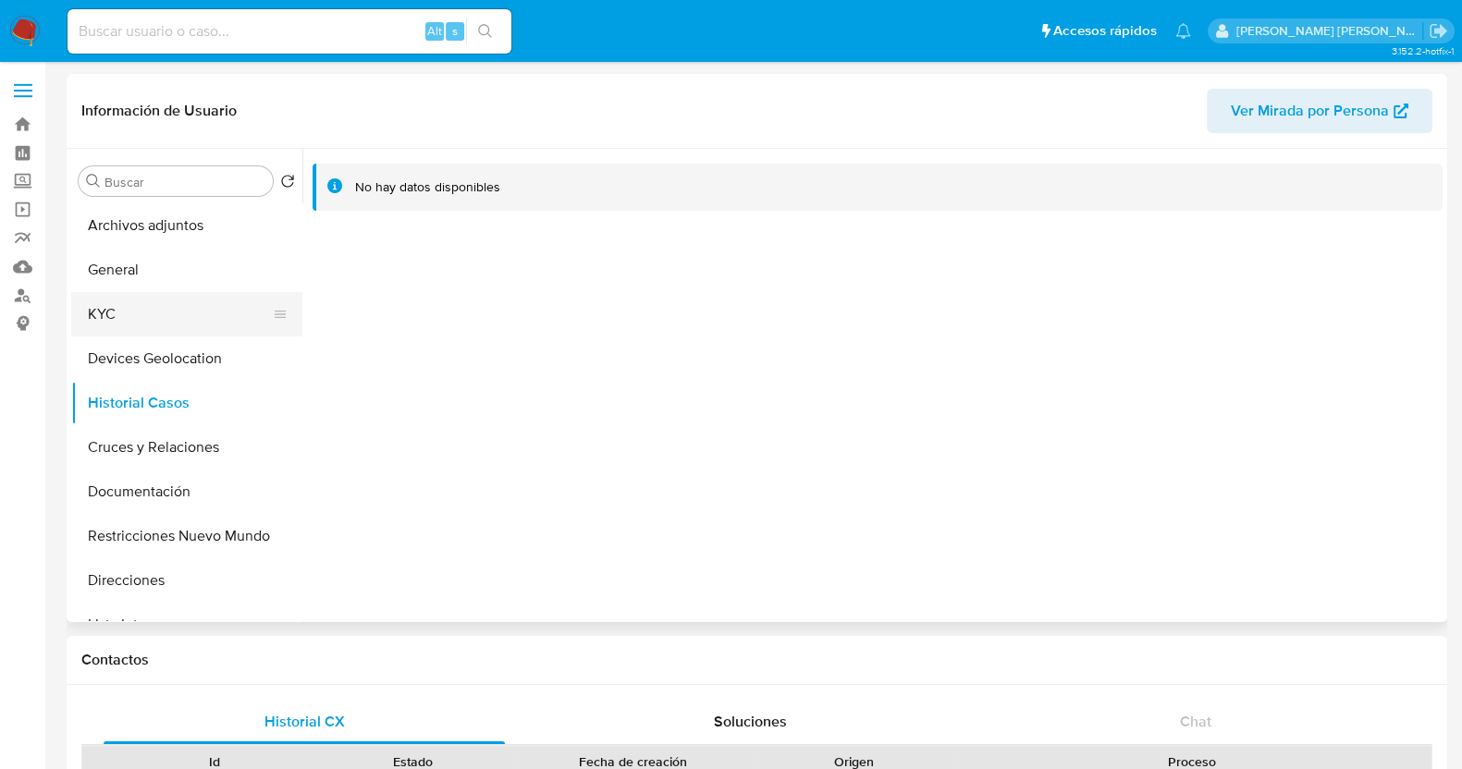
click at [140, 318] on button "KYC" at bounding box center [179, 314] width 216 height 44
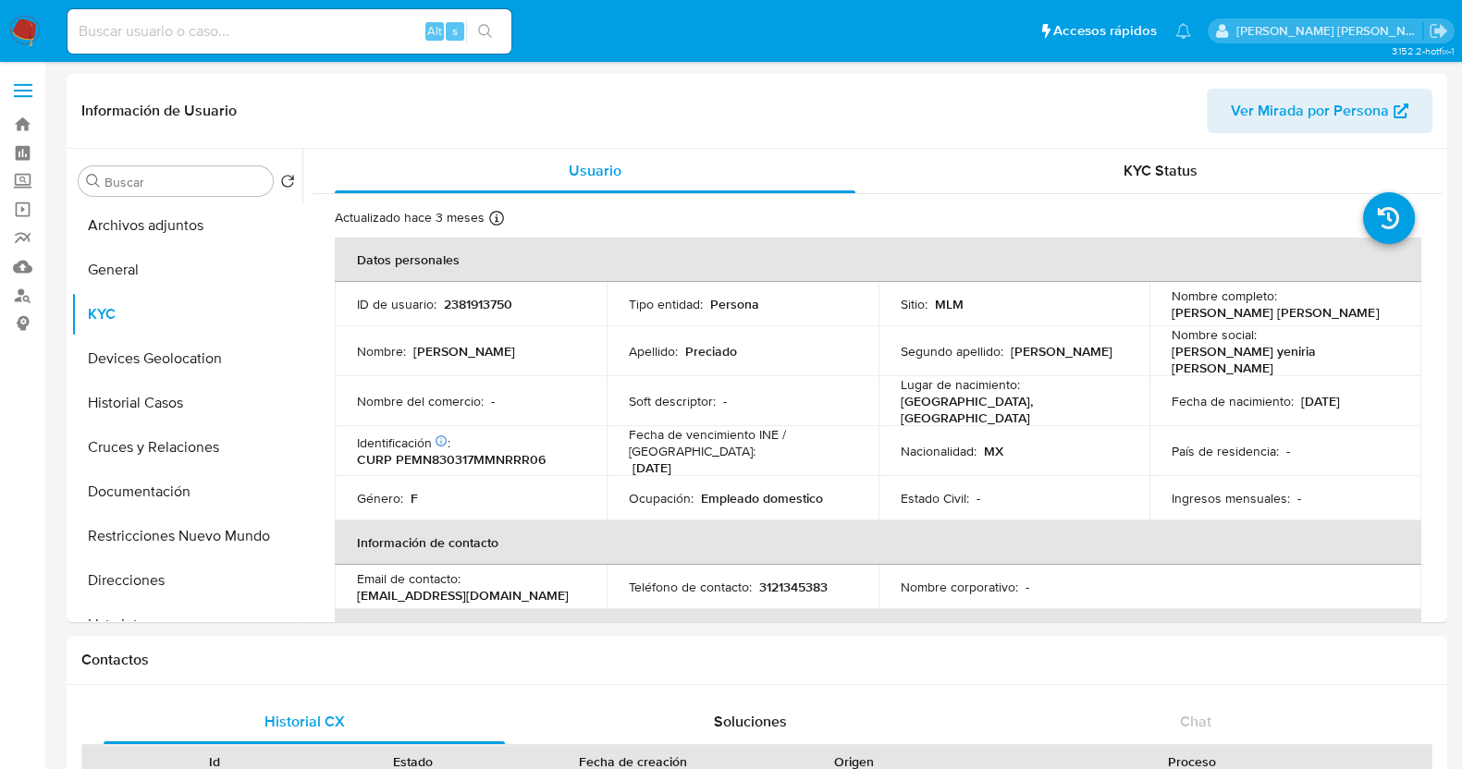
click at [171, 37] on input at bounding box center [290, 31] width 444 height 24
paste input "1297185198"
type input "1297185198"
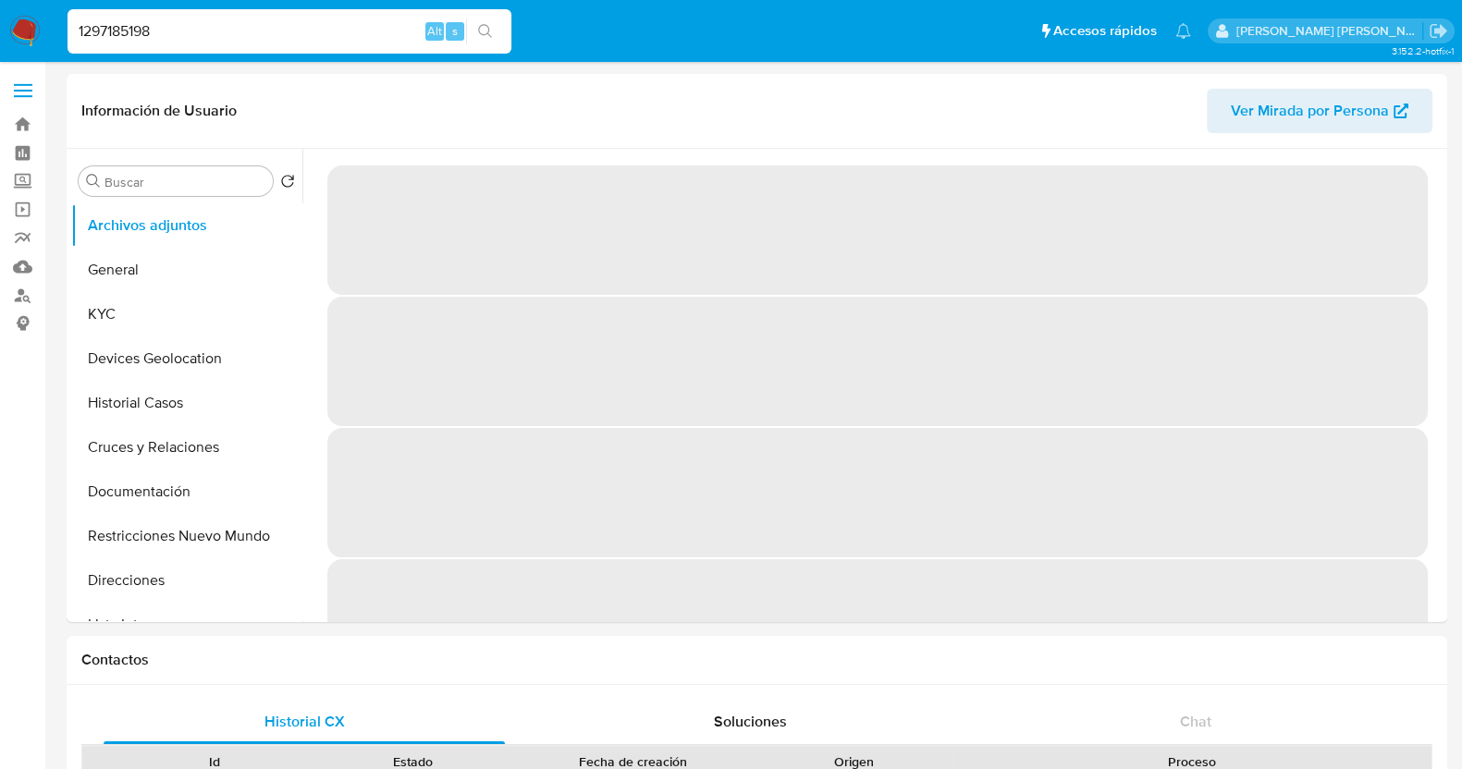
select select "10"
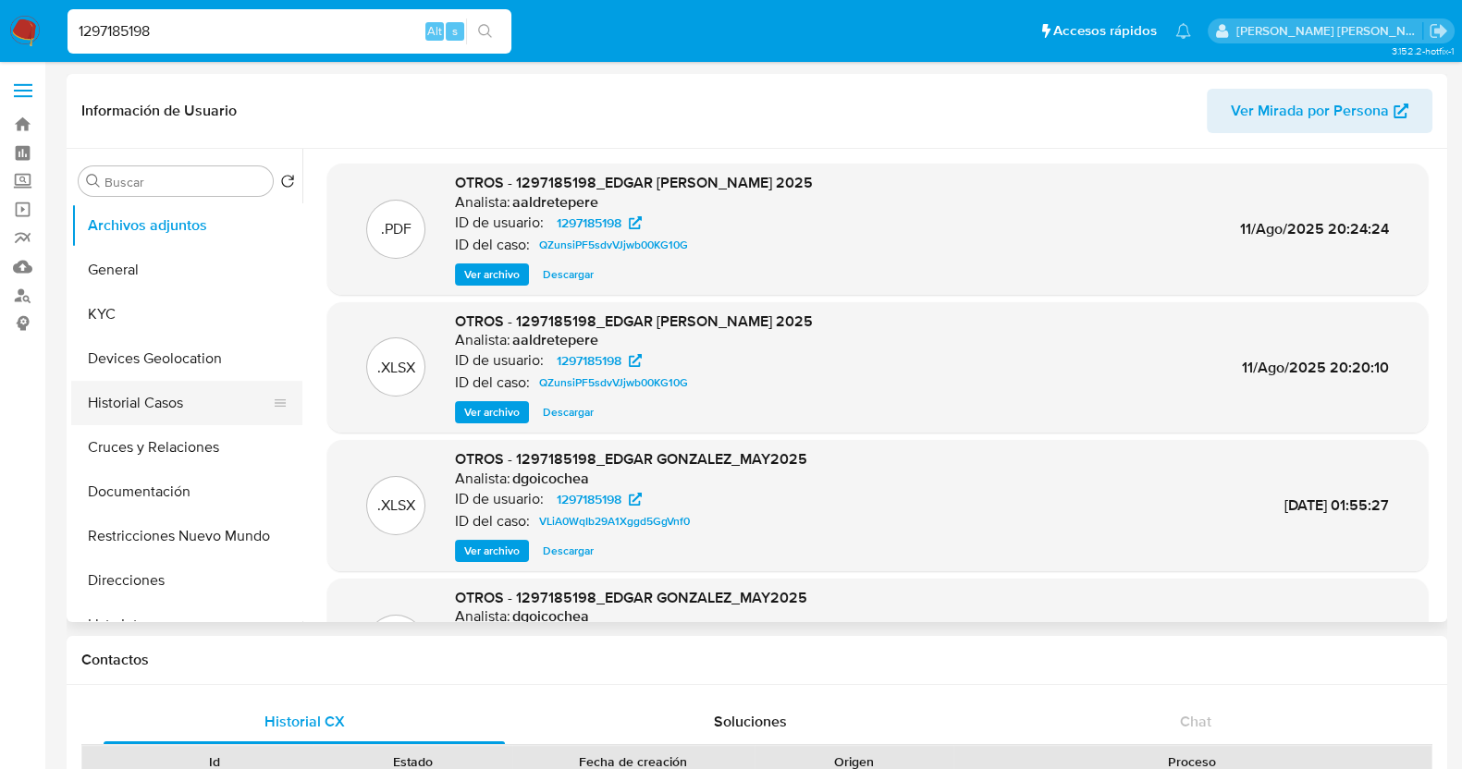
click at [147, 403] on button "Historial Casos" at bounding box center [179, 403] width 216 height 44
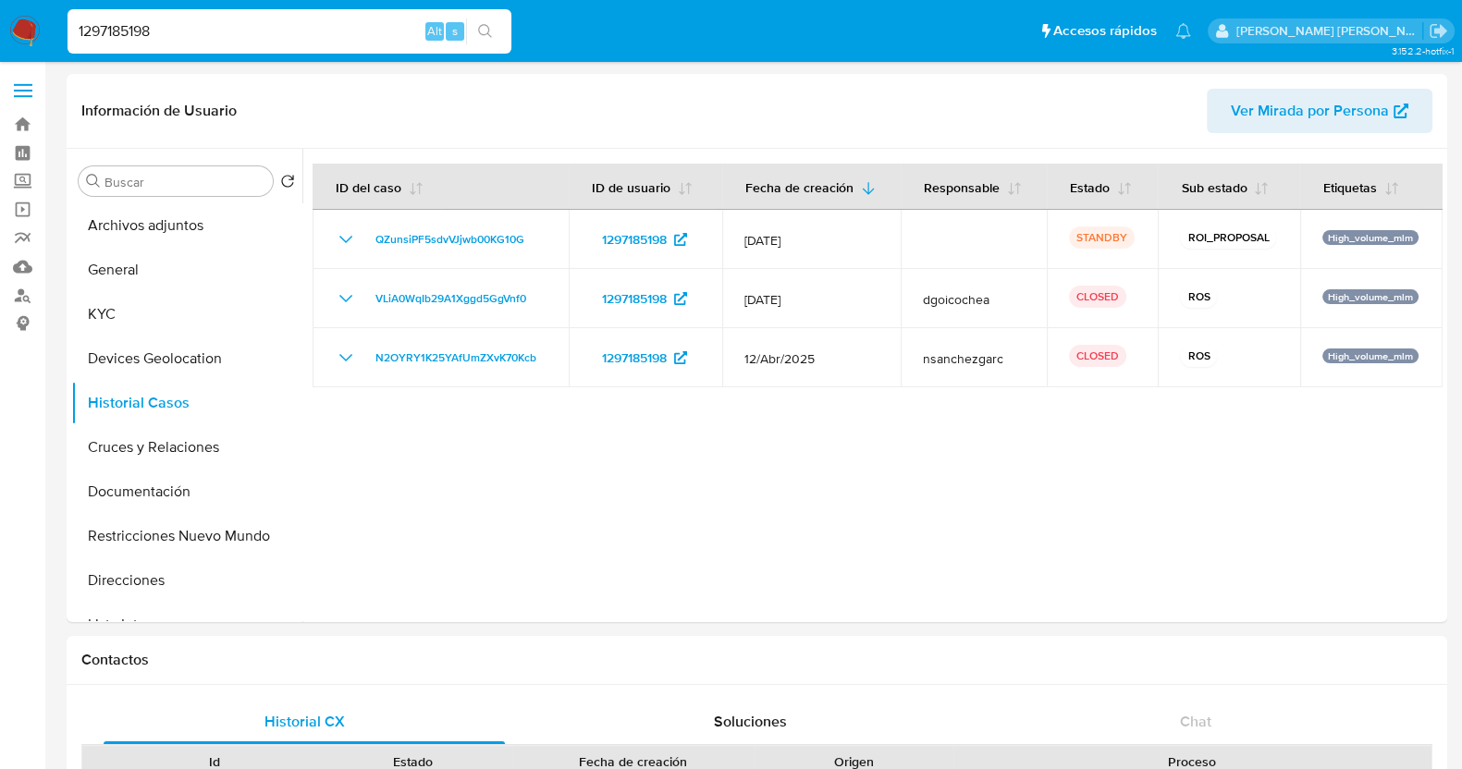
click at [275, 17] on div "1297185198 Alt s" at bounding box center [290, 31] width 444 height 44
click at [273, 30] on input "1297185198" at bounding box center [290, 31] width 444 height 24
paste input "985906632"
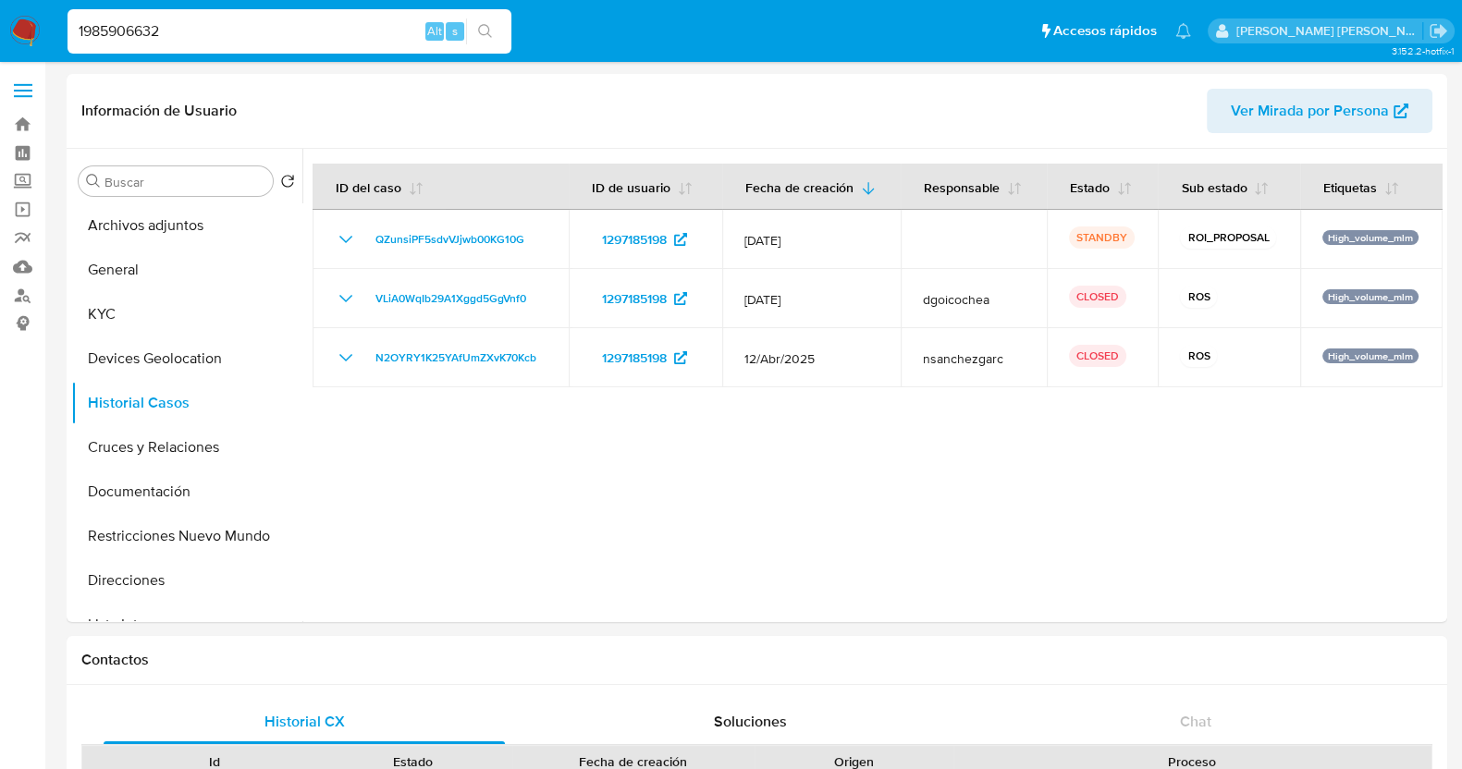
type input "1985906632"
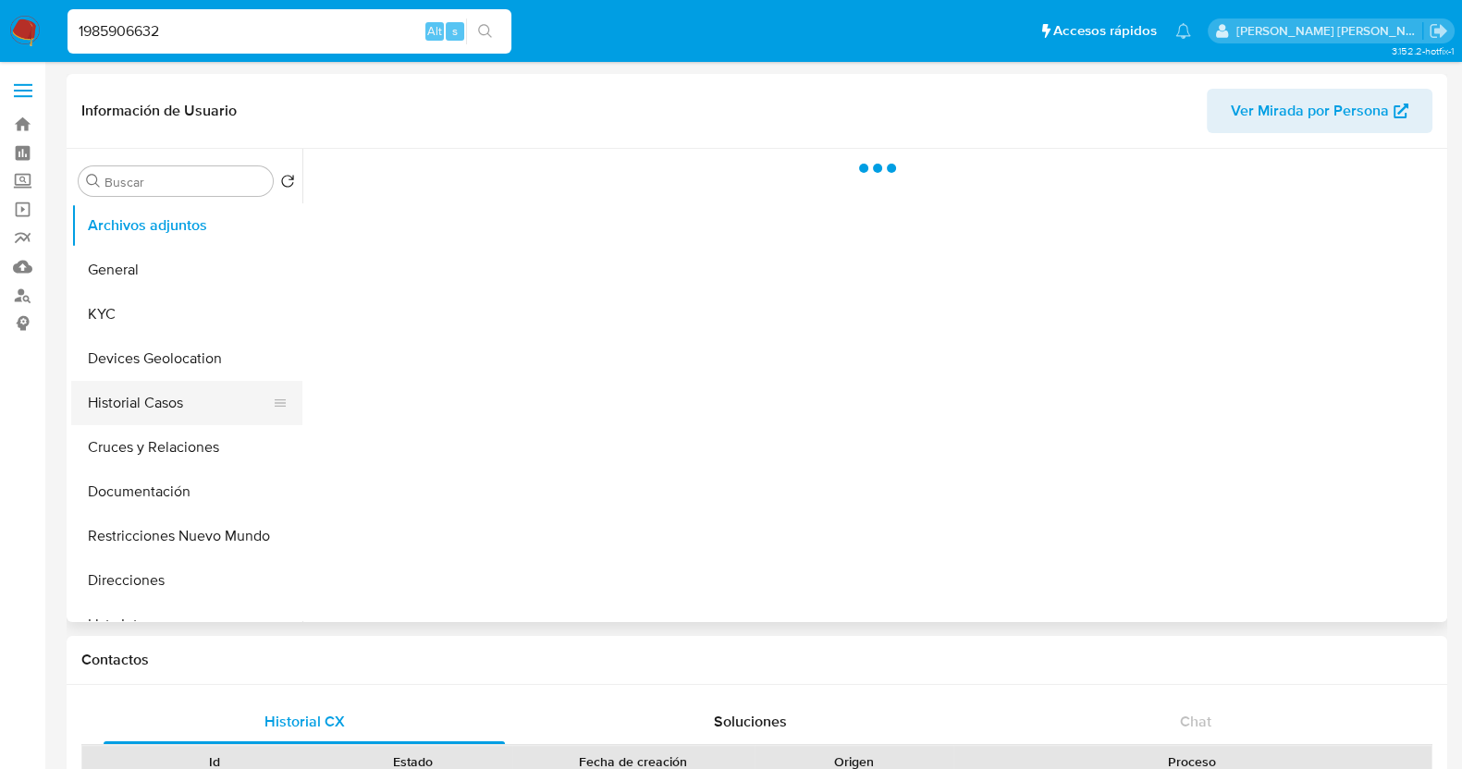
click at [132, 421] on button "Historial Casos" at bounding box center [179, 403] width 216 height 44
select select "10"
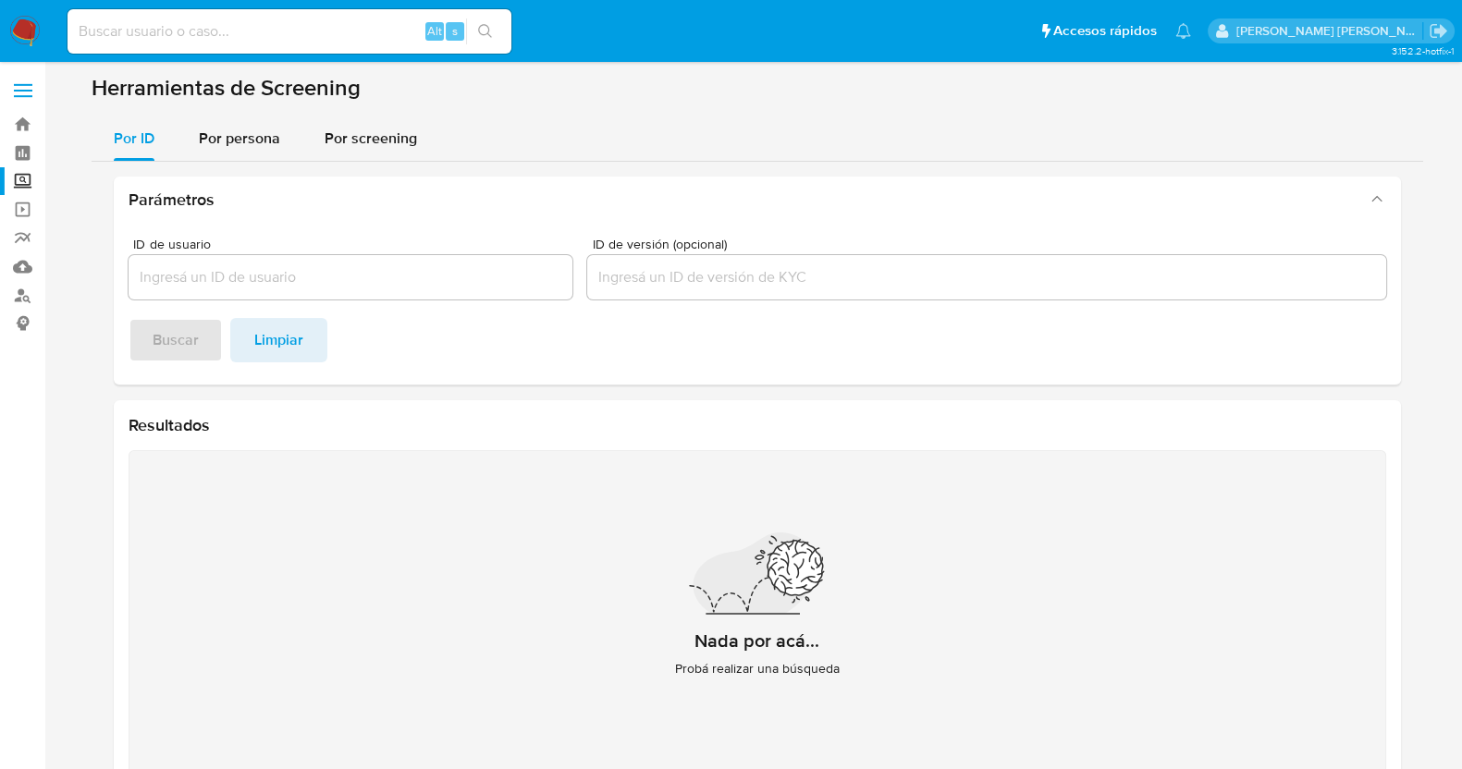
click at [227, 167] on div "Parámetros ID de usuario ID de versión (opcional) Buscar Limpiar Resultados Nad…" at bounding box center [758, 483] width 1332 height 642
click at [245, 152] on div "Por persona" at bounding box center [239, 139] width 81 height 44
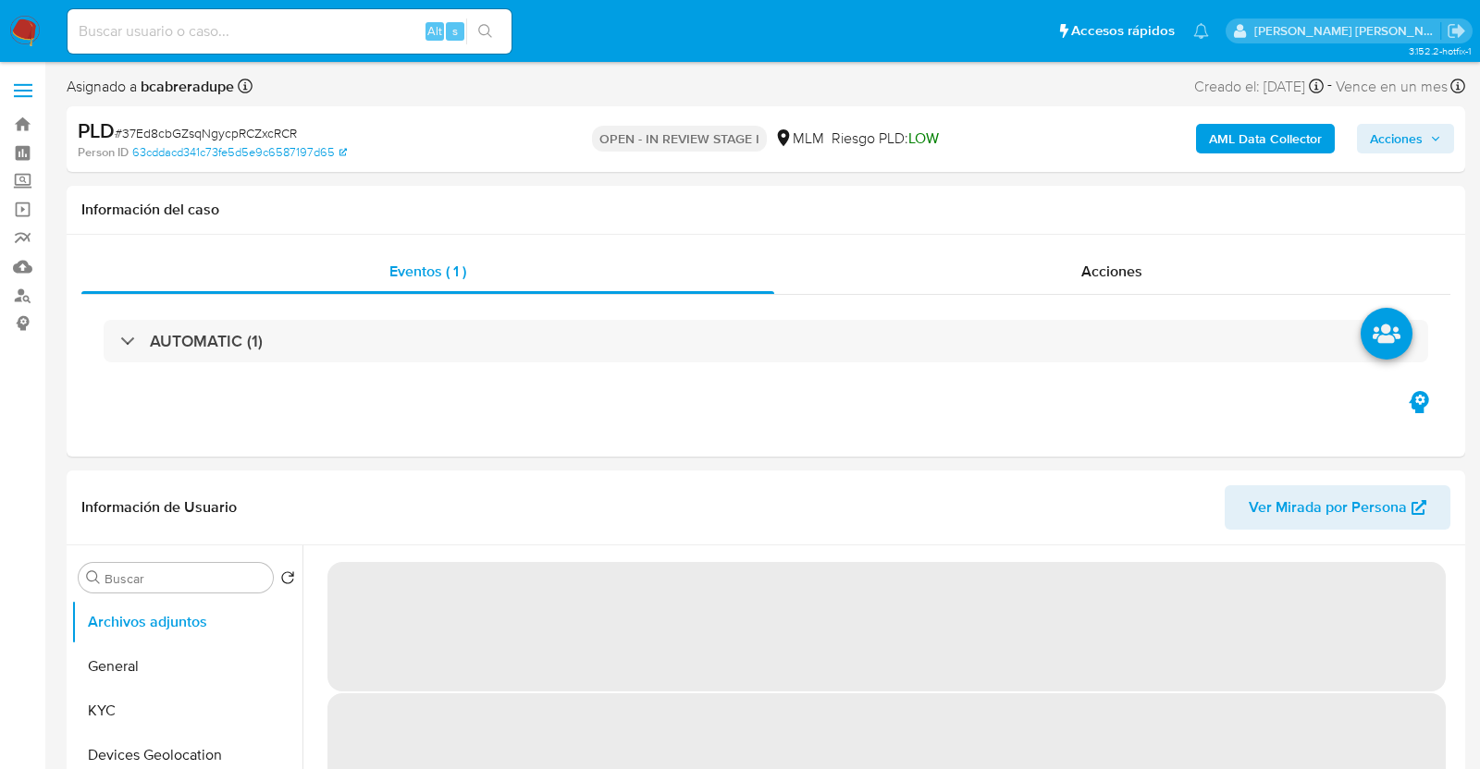
select select "10"
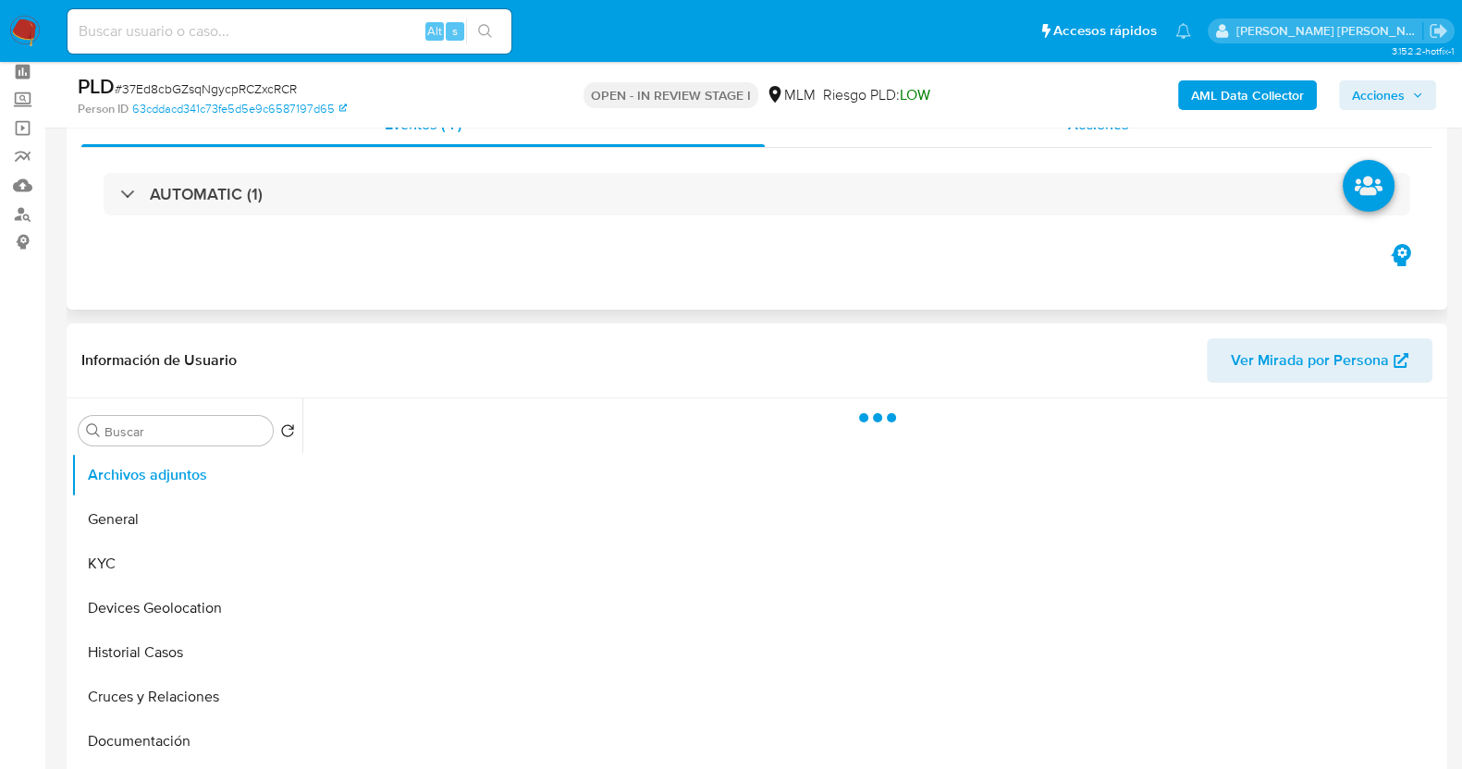
scroll to position [115, 0]
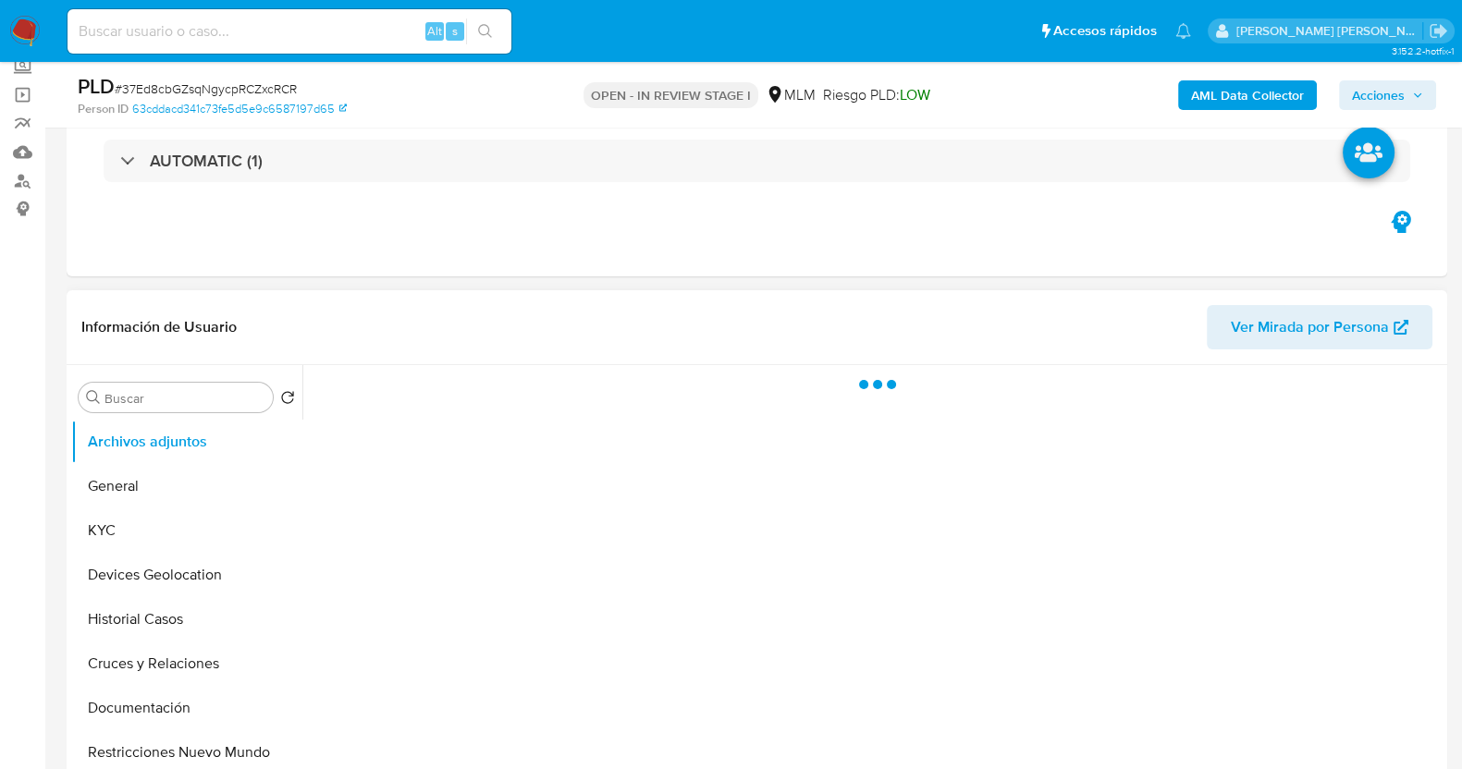
select select "10"
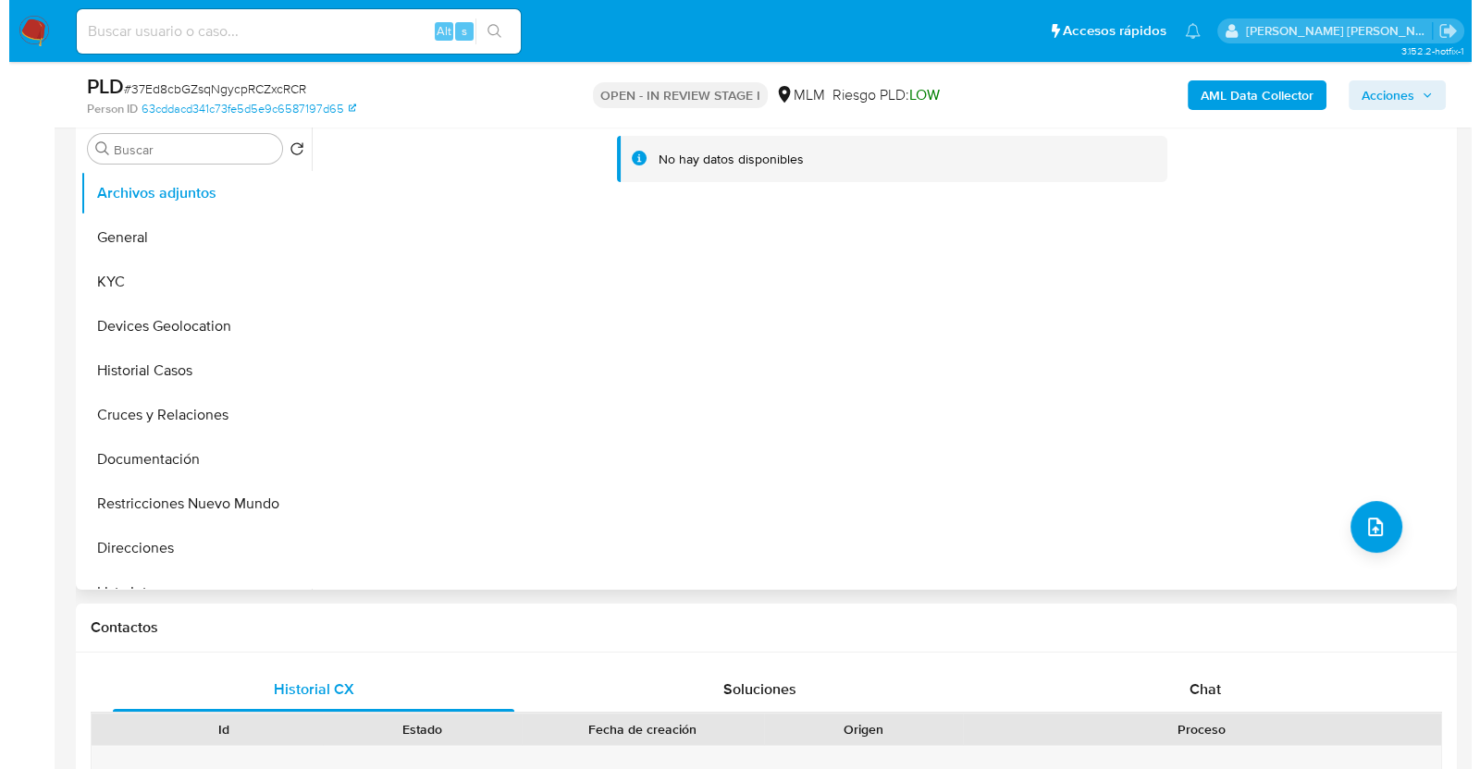
scroll to position [230, 0]
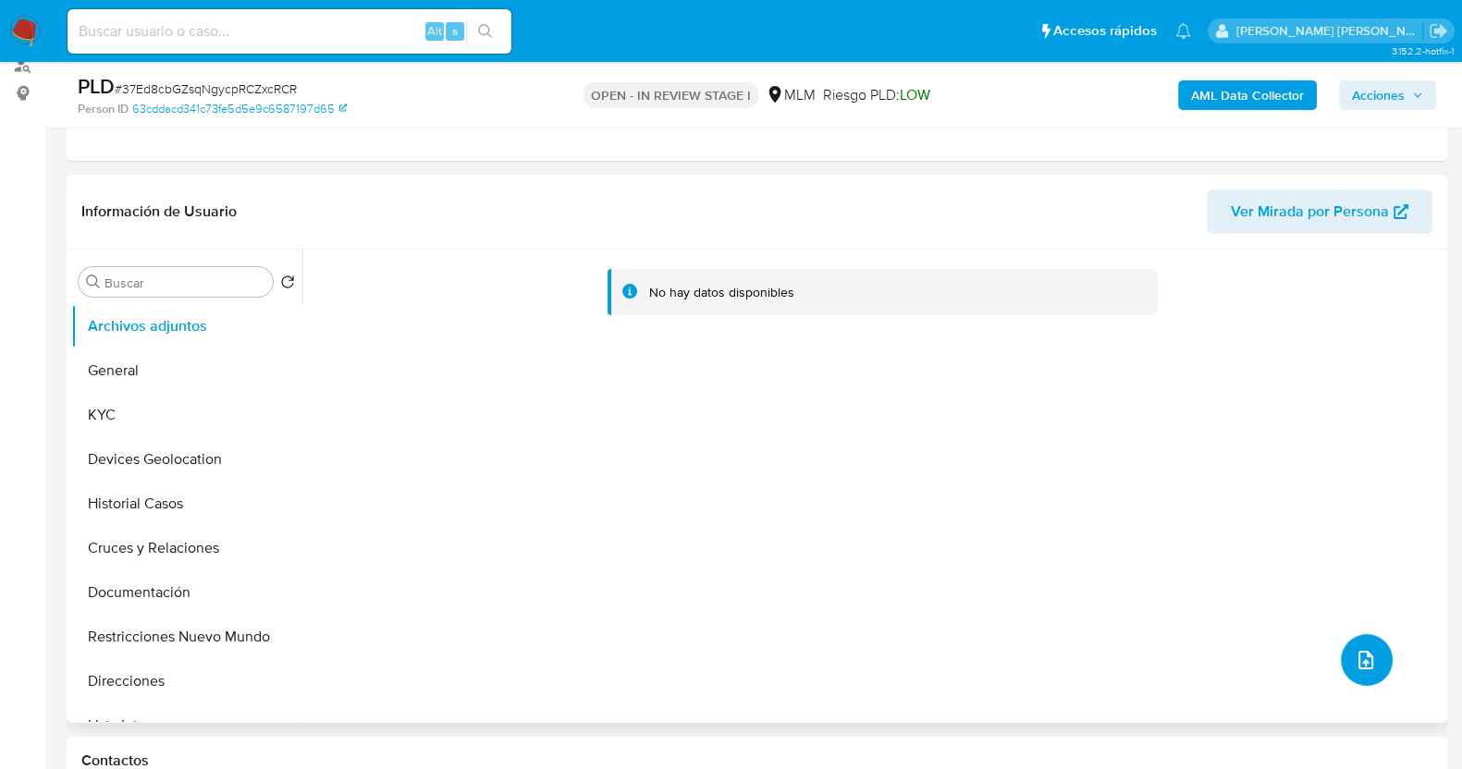
click at [1377, 645] on button "upload-file" at bounding box center [1367, 660] width 52 height 52
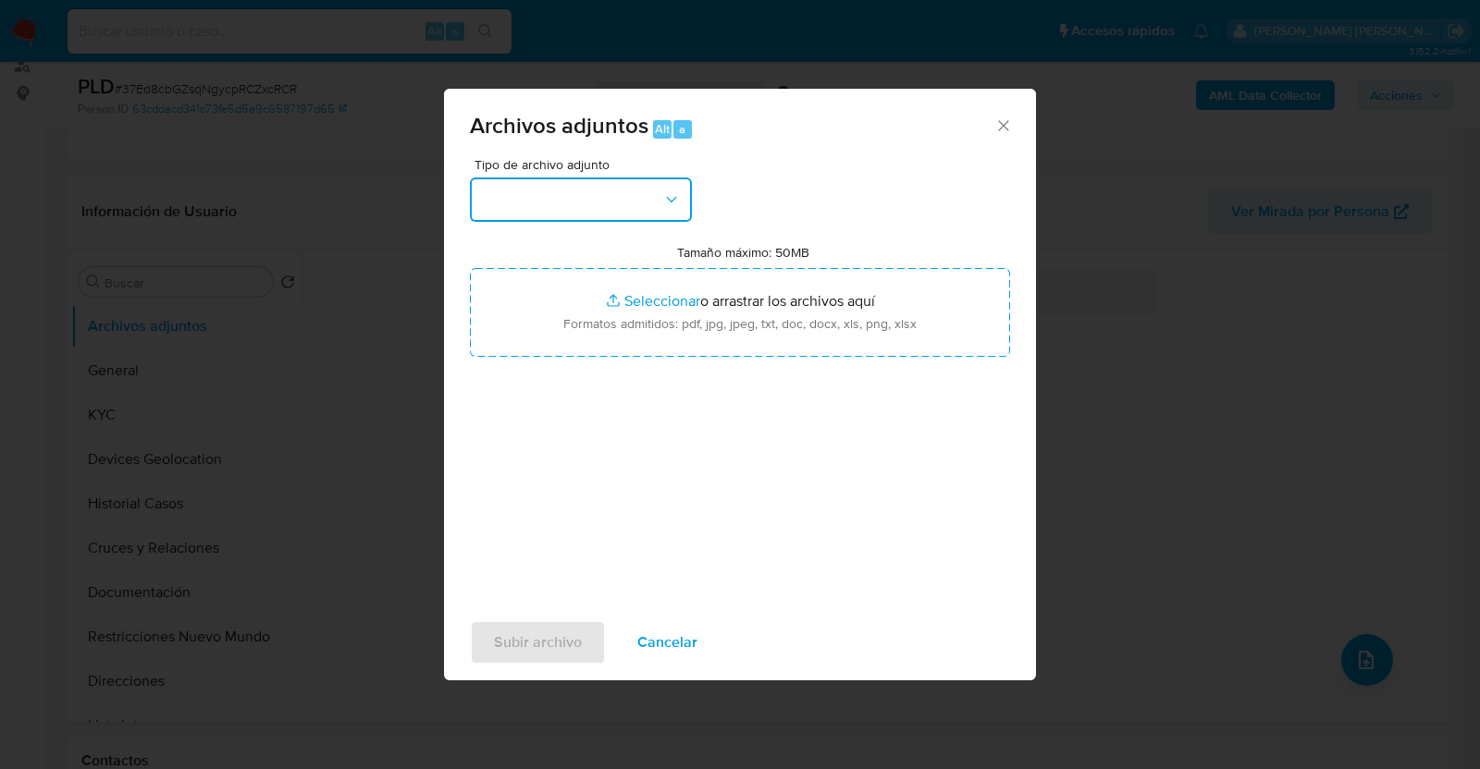
click at [609, 218] on button "button" at bounding box center [581, 200] width 222 height 44
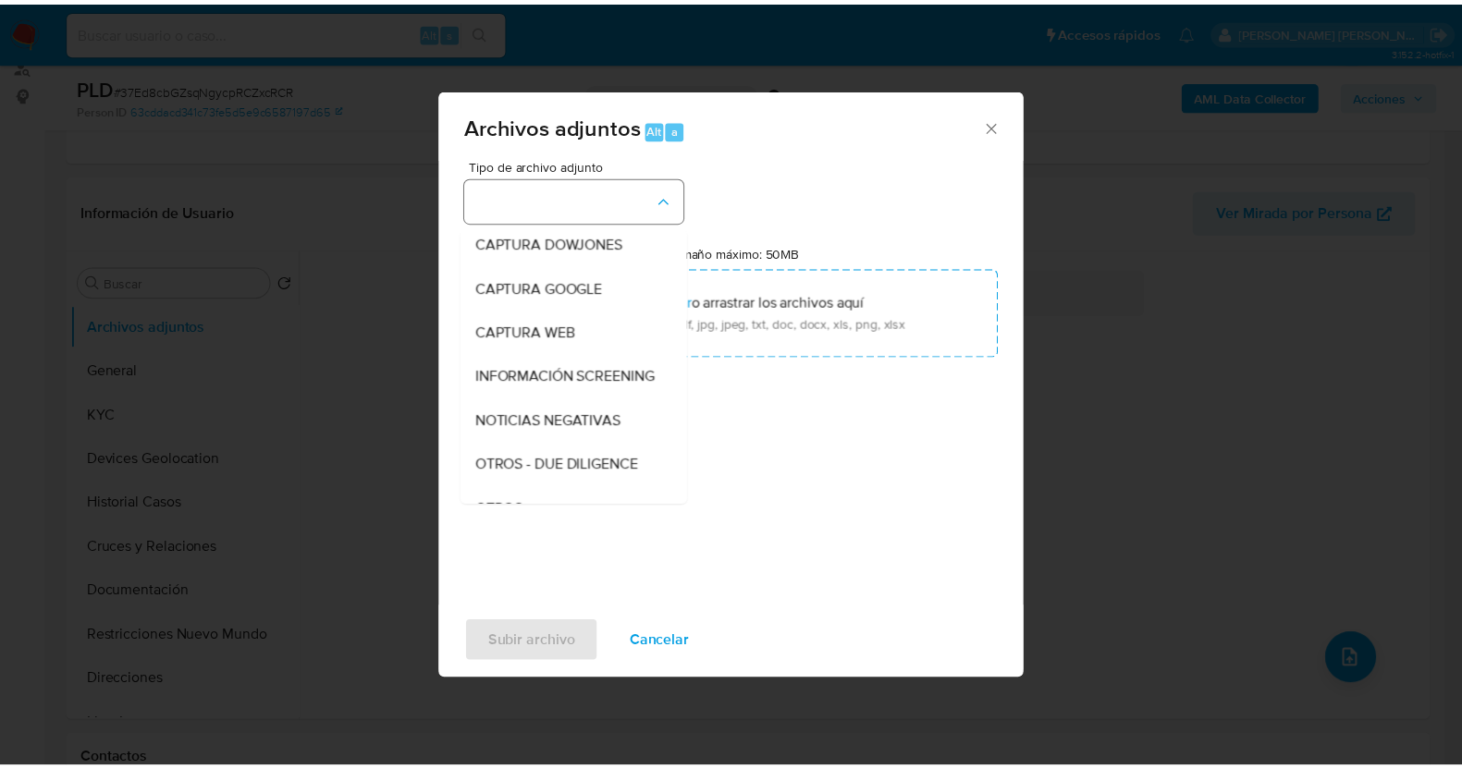
scroll to position [96, 0]
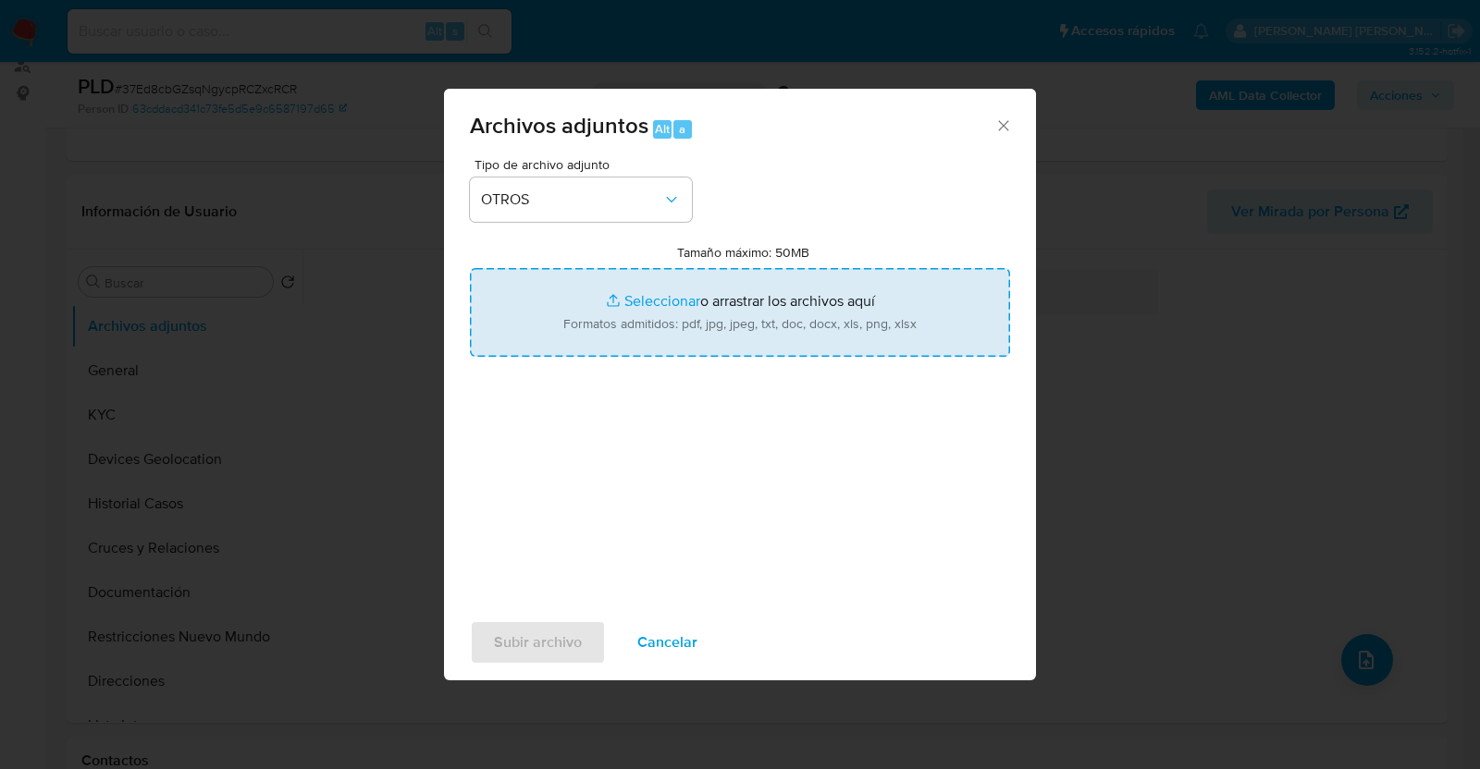
type input "C:\fakepath\2399363673_DALIA FIGUEROA_JUL2025.pdf"
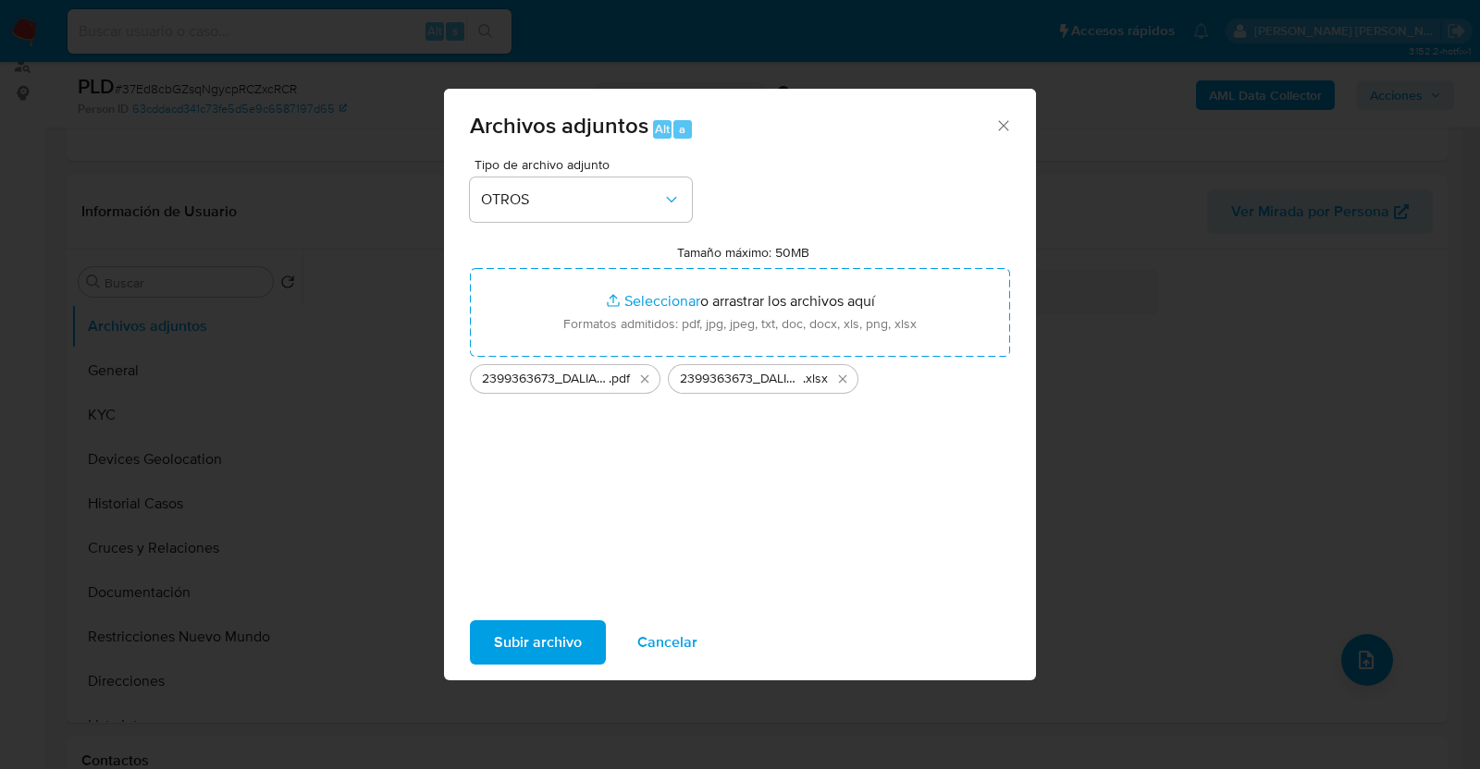
click at [539, 637] on span "Subir archivo" at bounding box center [538, 642] width 88 height 41
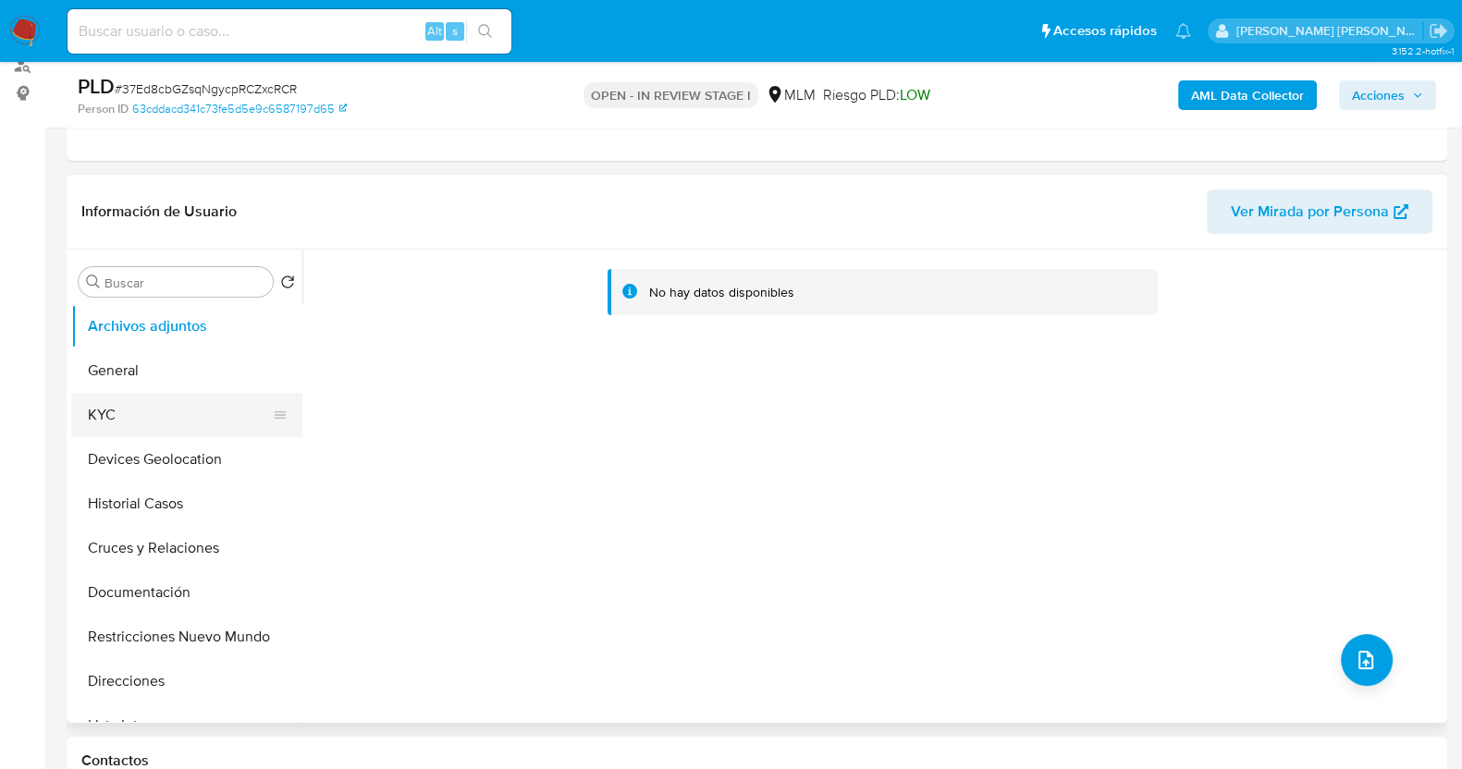
click at [141, 409] on button "KYC" at bounding box center [179, 415] width 216 height 44
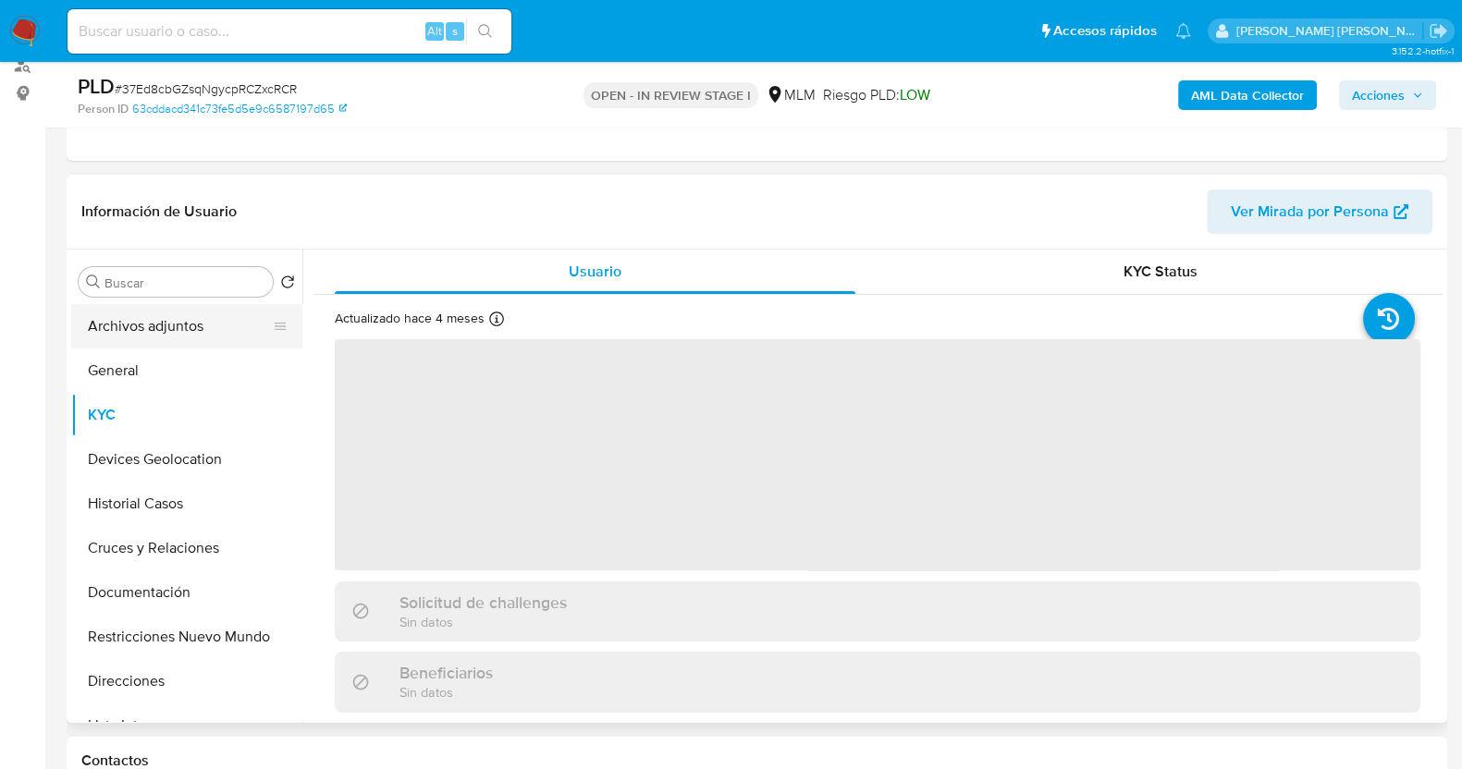
click at [171, 322] on button "Archivos adjuntos" at bounding box center [179, 326] width 216 height 44
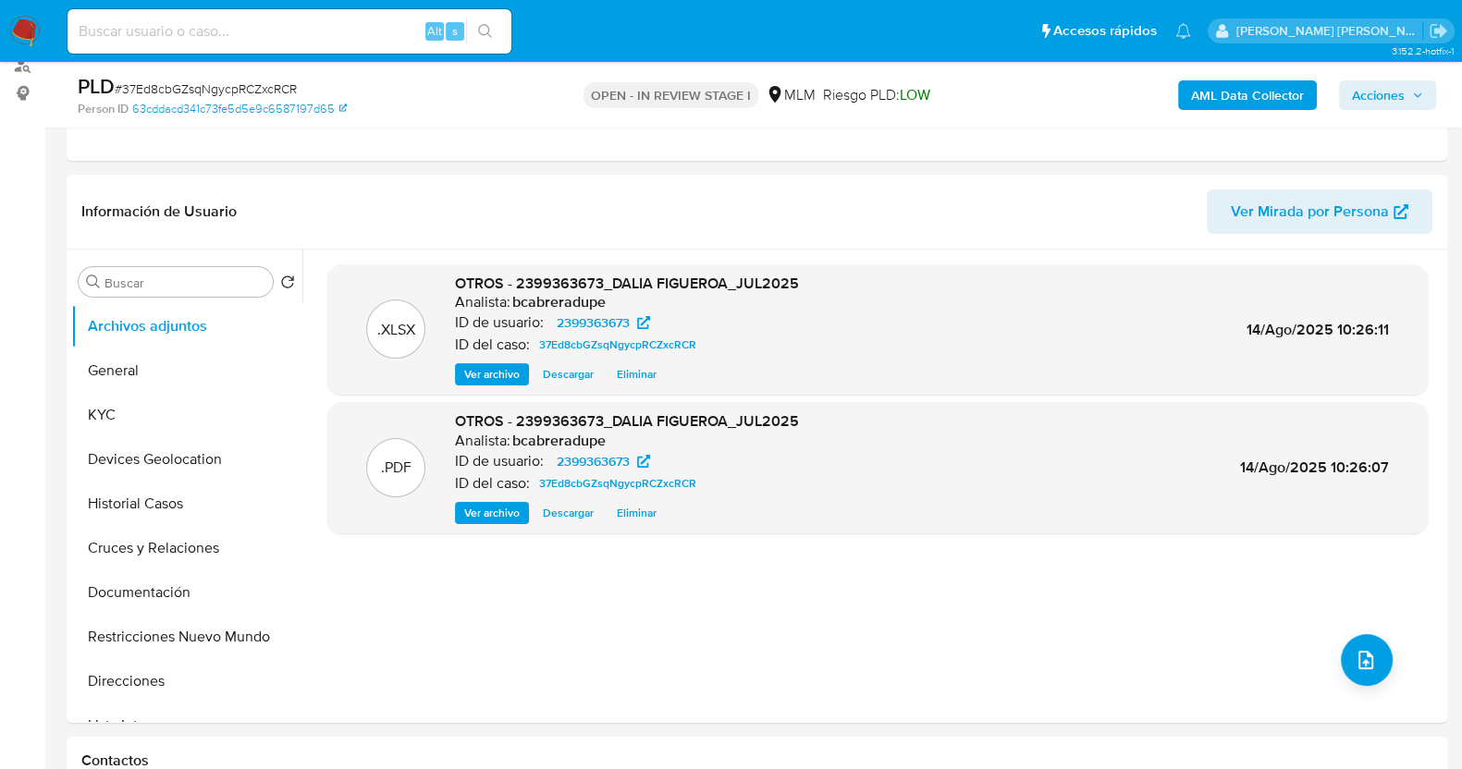
click at [1396, 90] on span "Acciones" at bounding box center [1378, 95] width 53 height 30
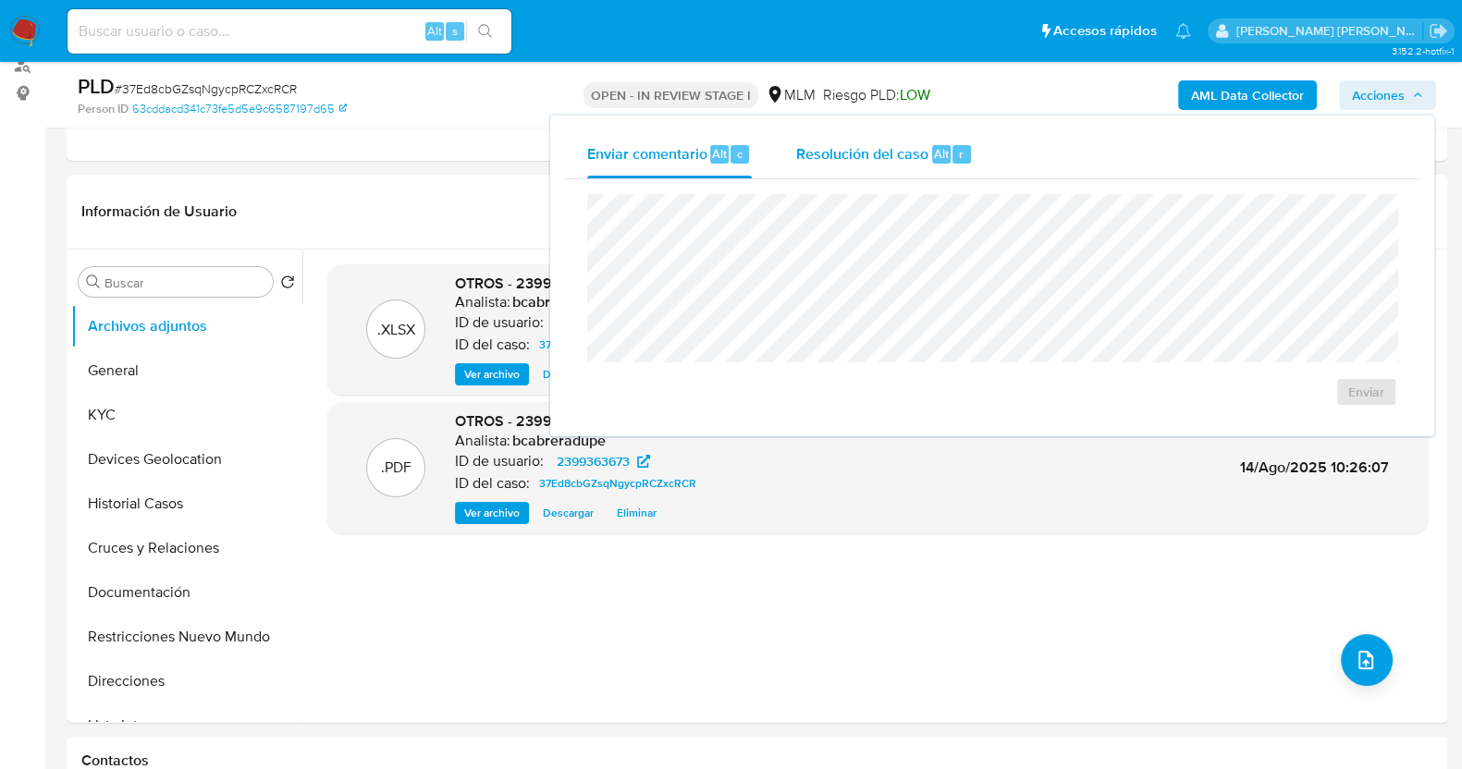
click at [878, 167] on div "Resolución del caso Alt r" at bounding box center [884, 154] width 177 height 48
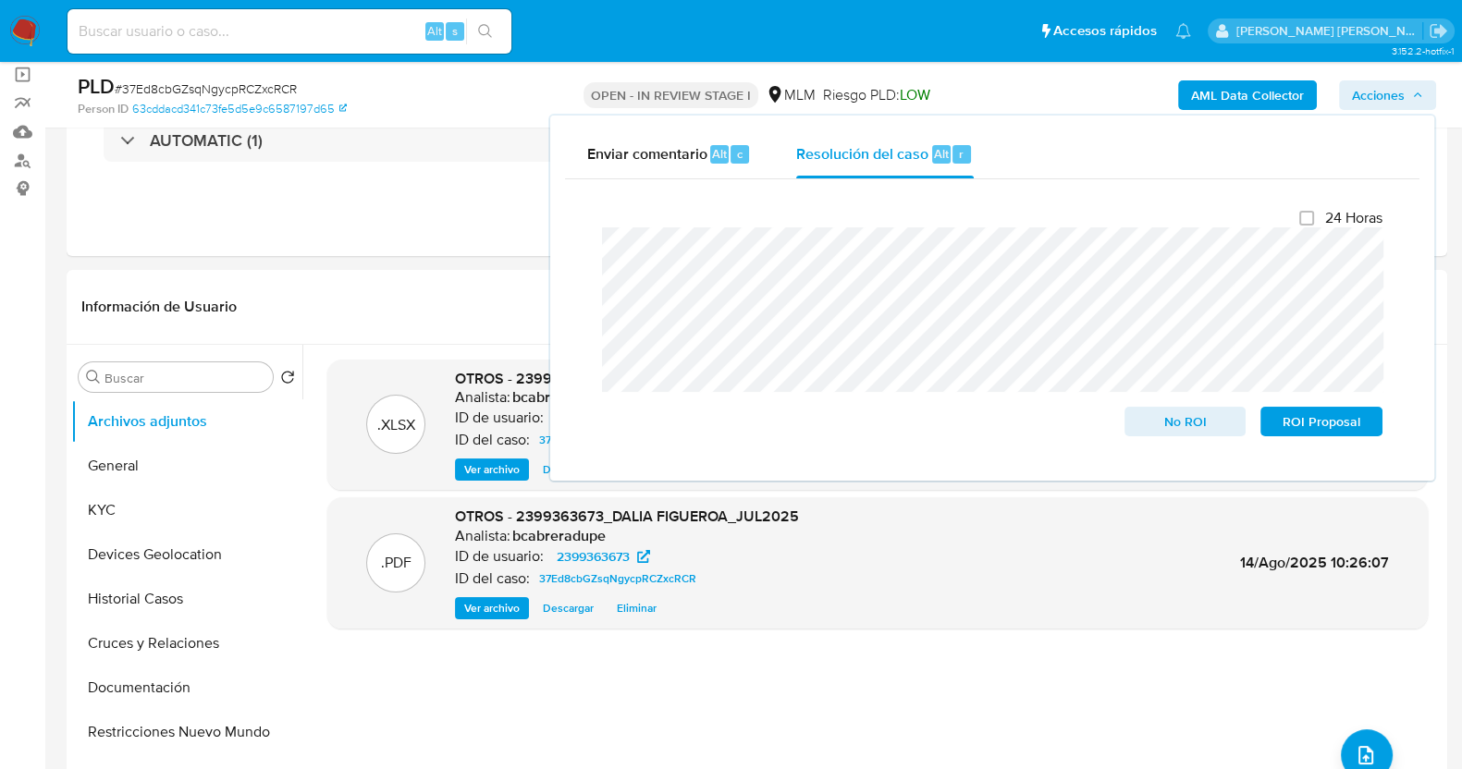
scroll to position [0, 0]
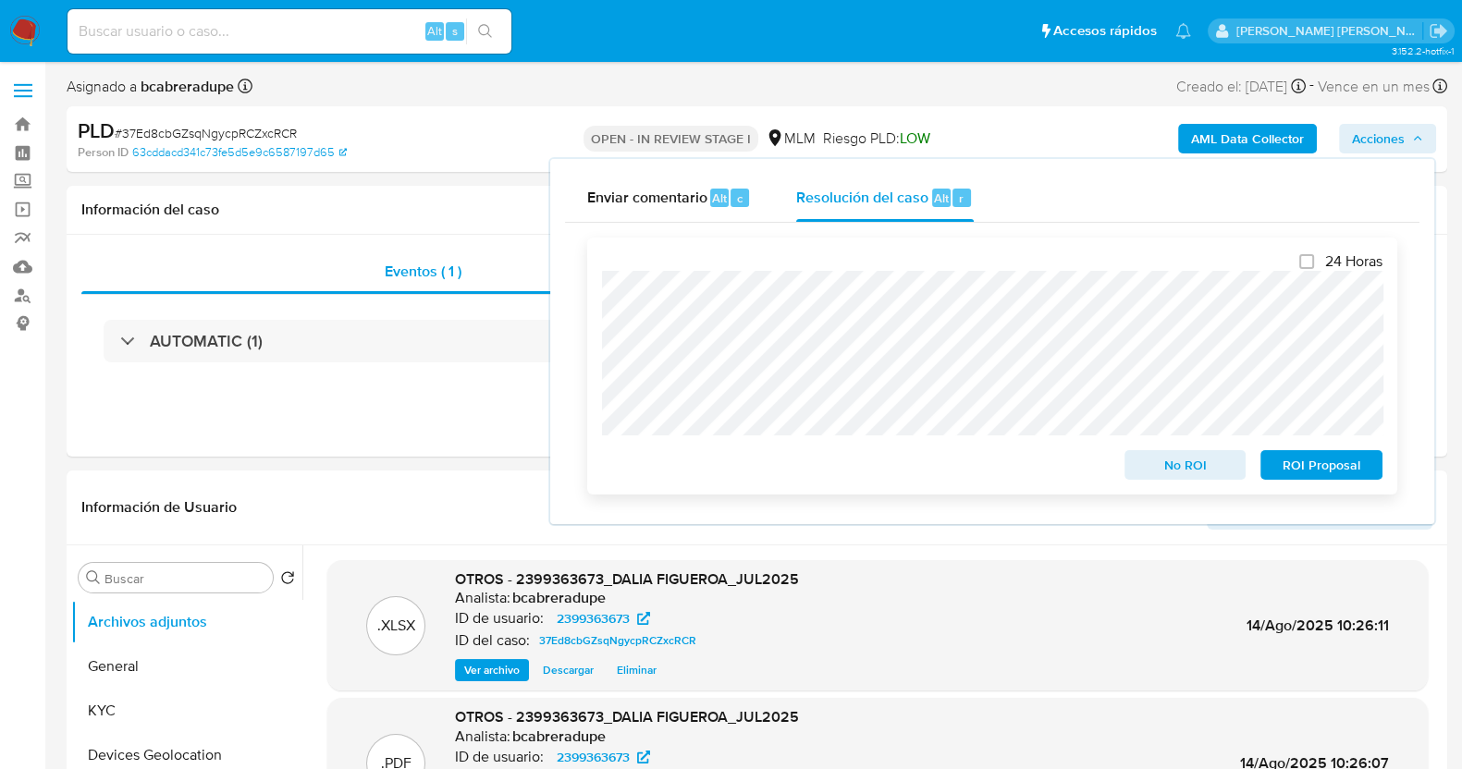
click at [1312, 473] on span "ROI Proposal" at bounding box center [1321, 465] width 96 height 26
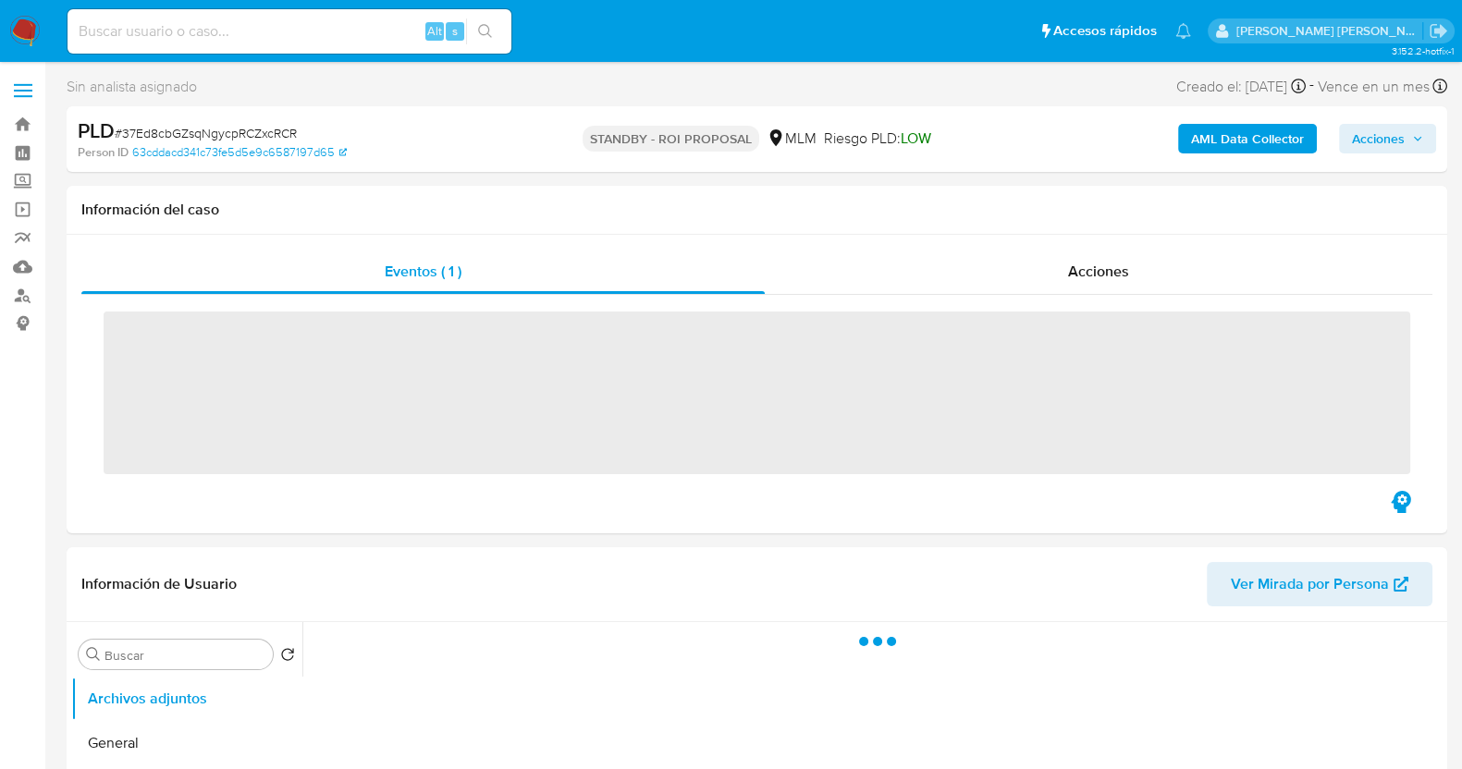
click at [206, 131] on span "# 37Ed8cbGZsqNgycpRCZxcRCR" at bounding box center [206, 133] width 182 height 18
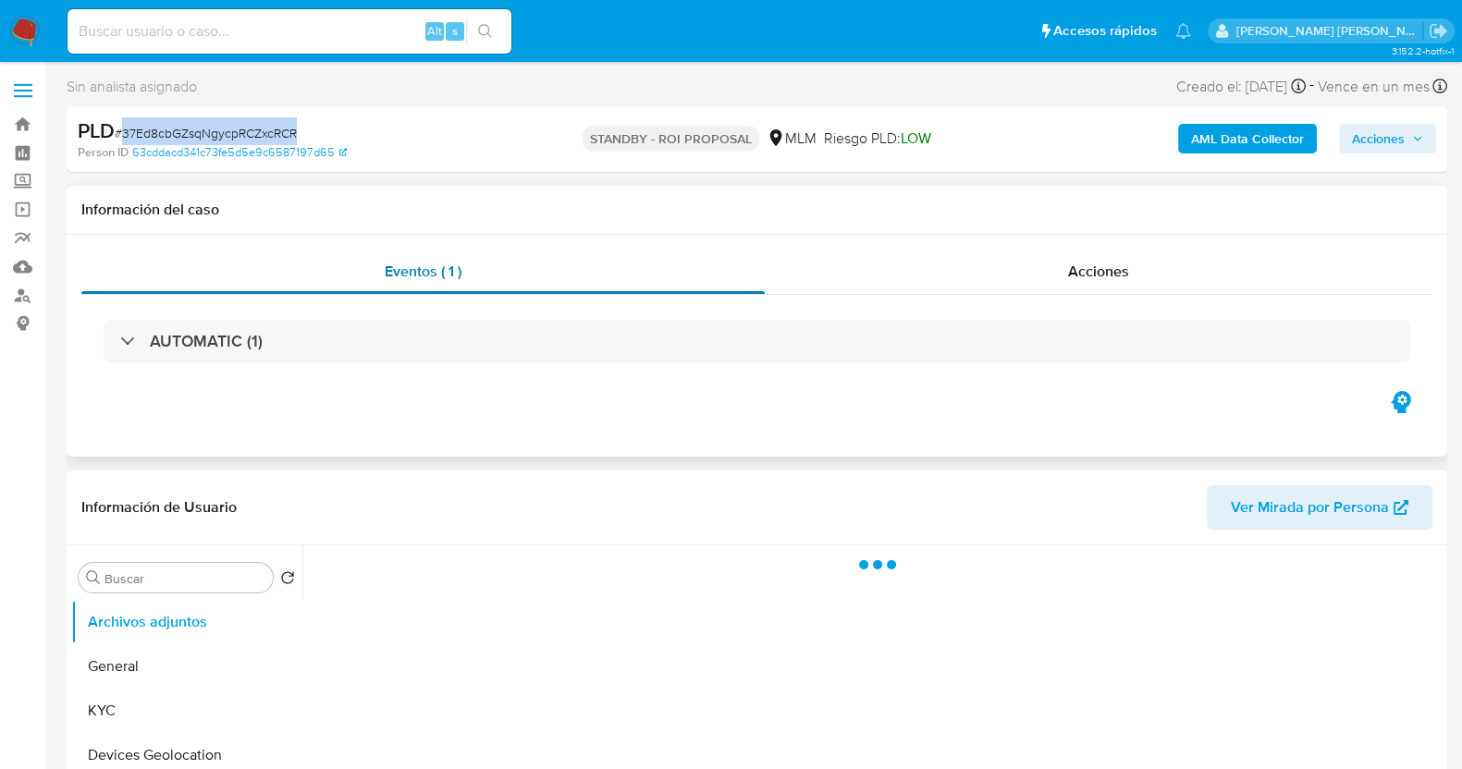
copy span "37Ed8cbGZsqNgycpRCZxcRCR"
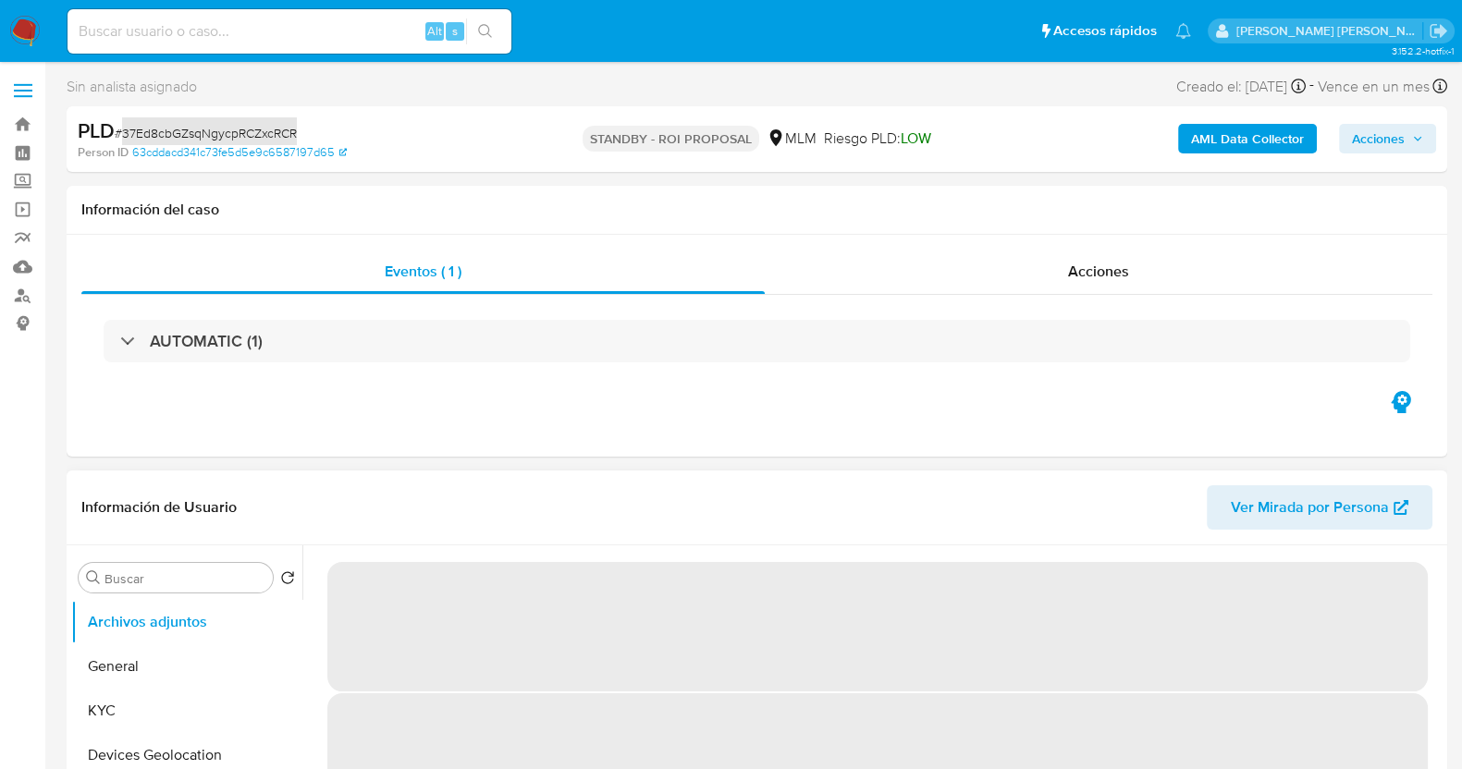
select select "10"
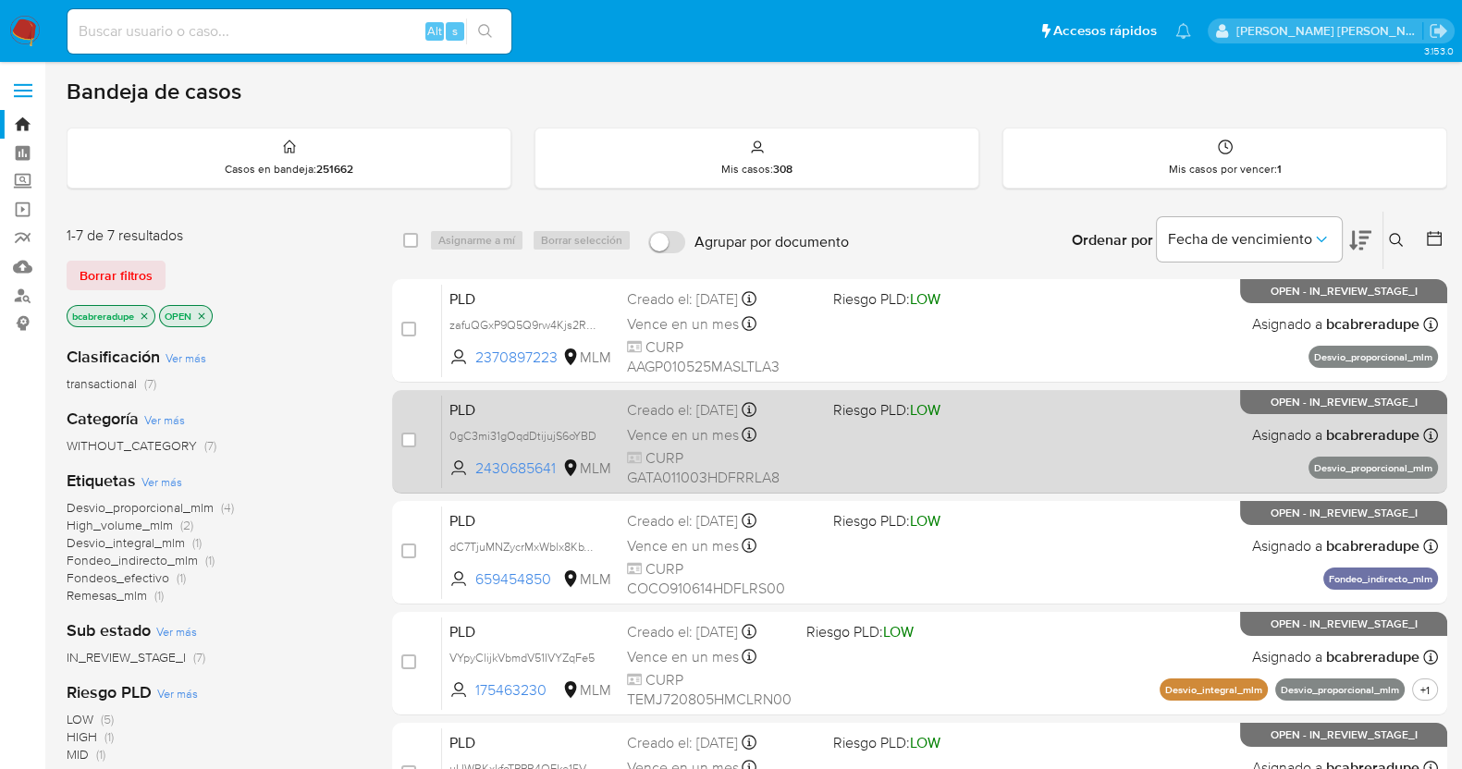
click at [687, 414] on div "Creado el: 12/07/2025 Creado el: 12/07/2025 02:10:29" at bounding box center [722, 410] width 191 height 20
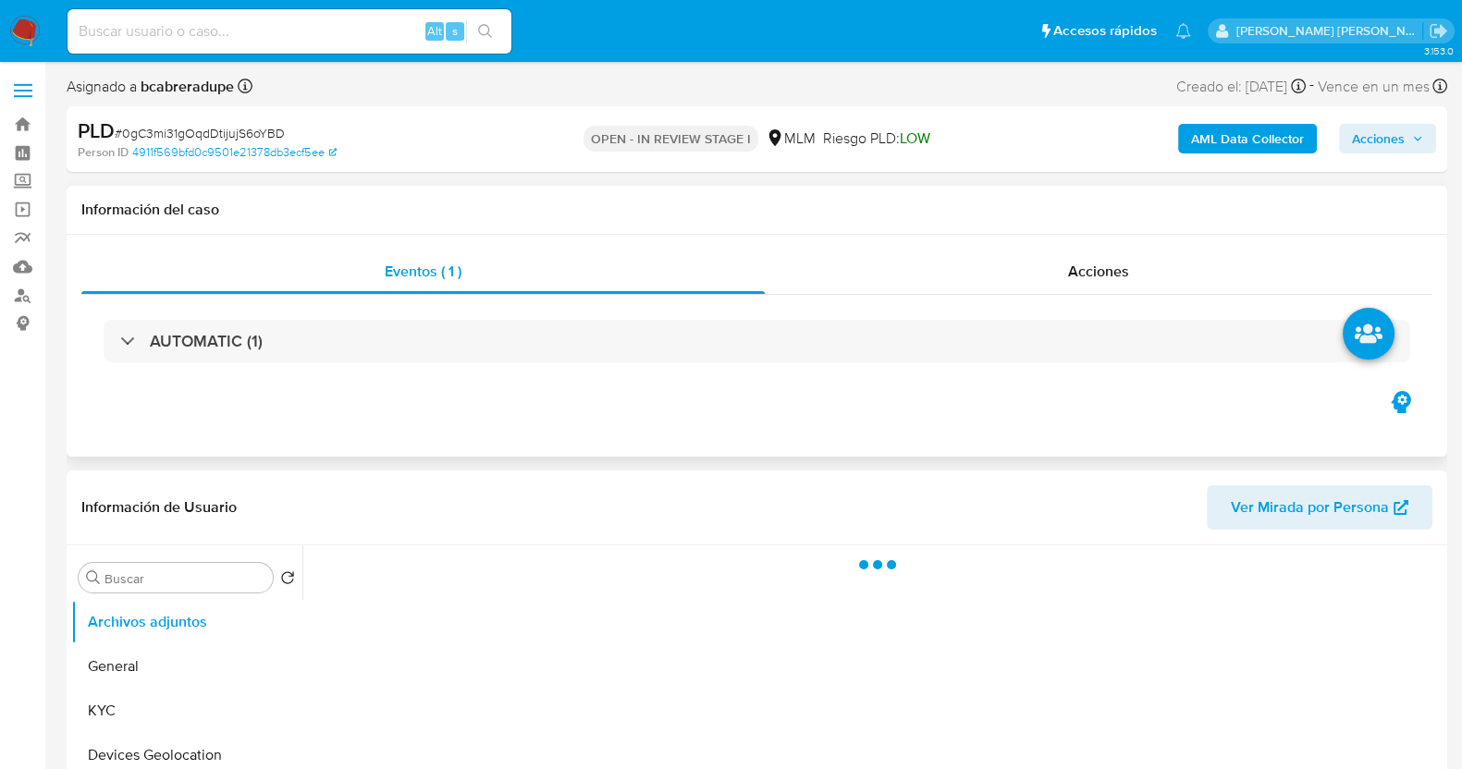
scroll to position [115, 0]
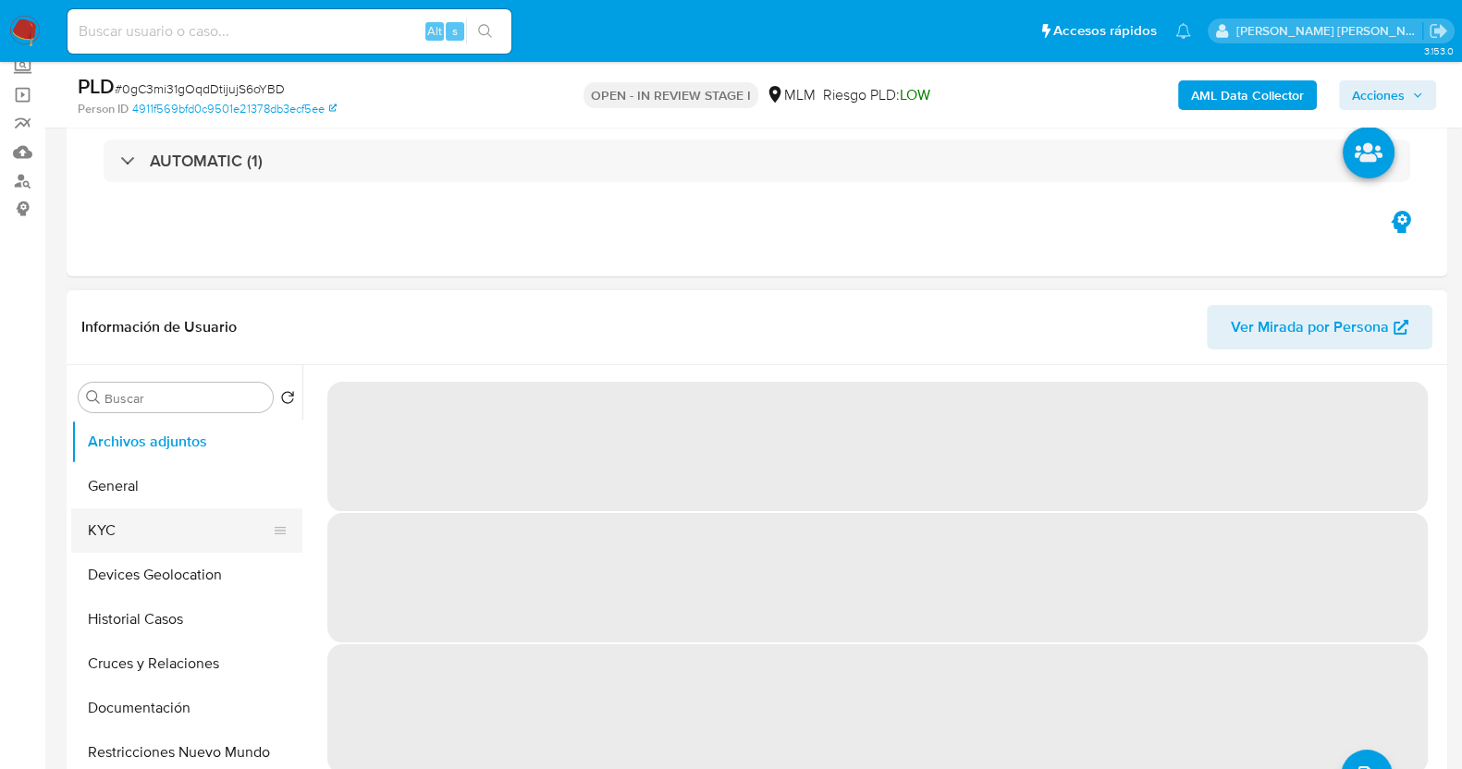
click at [152, 520] on button "KYC" at bounding box center [179, 531] width 216 height 44
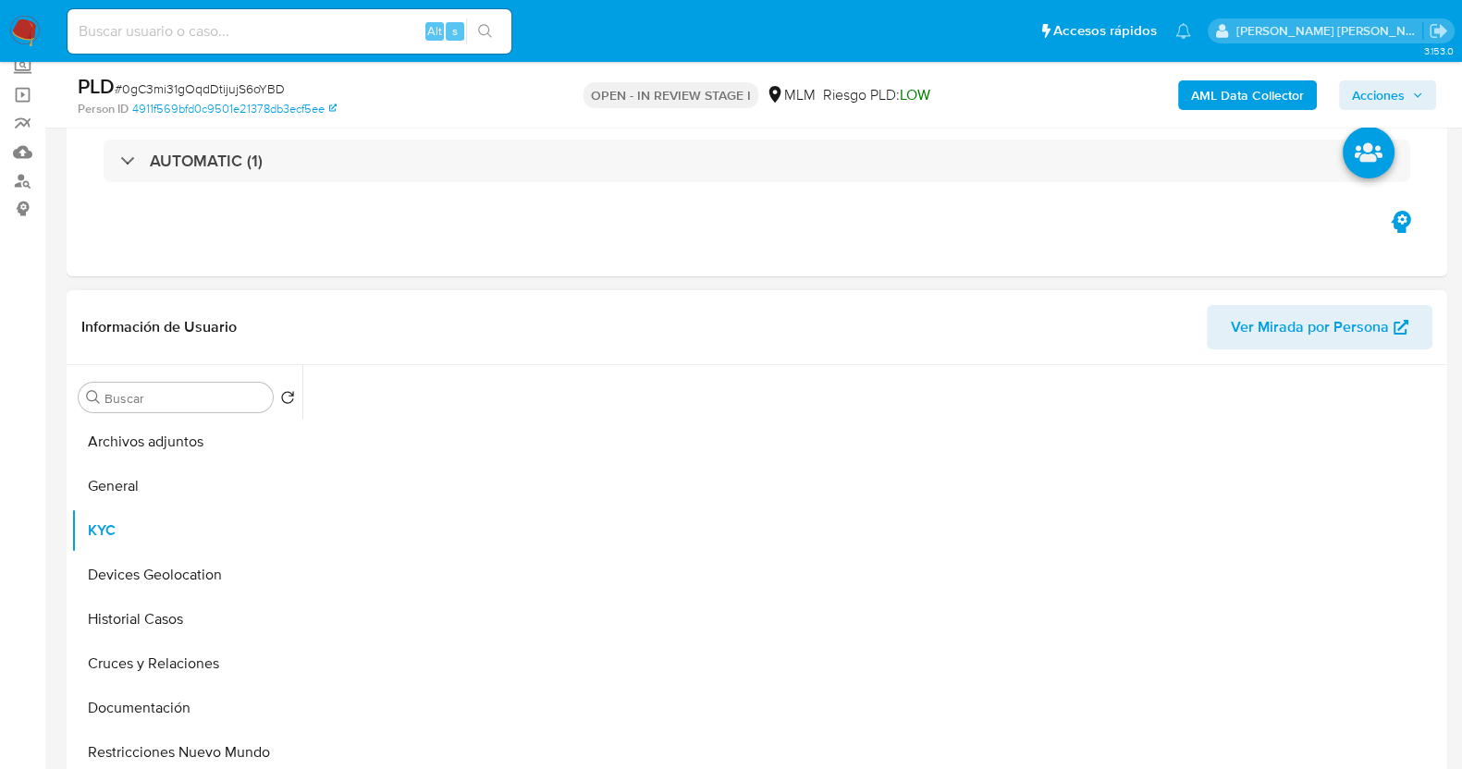
select select "10"
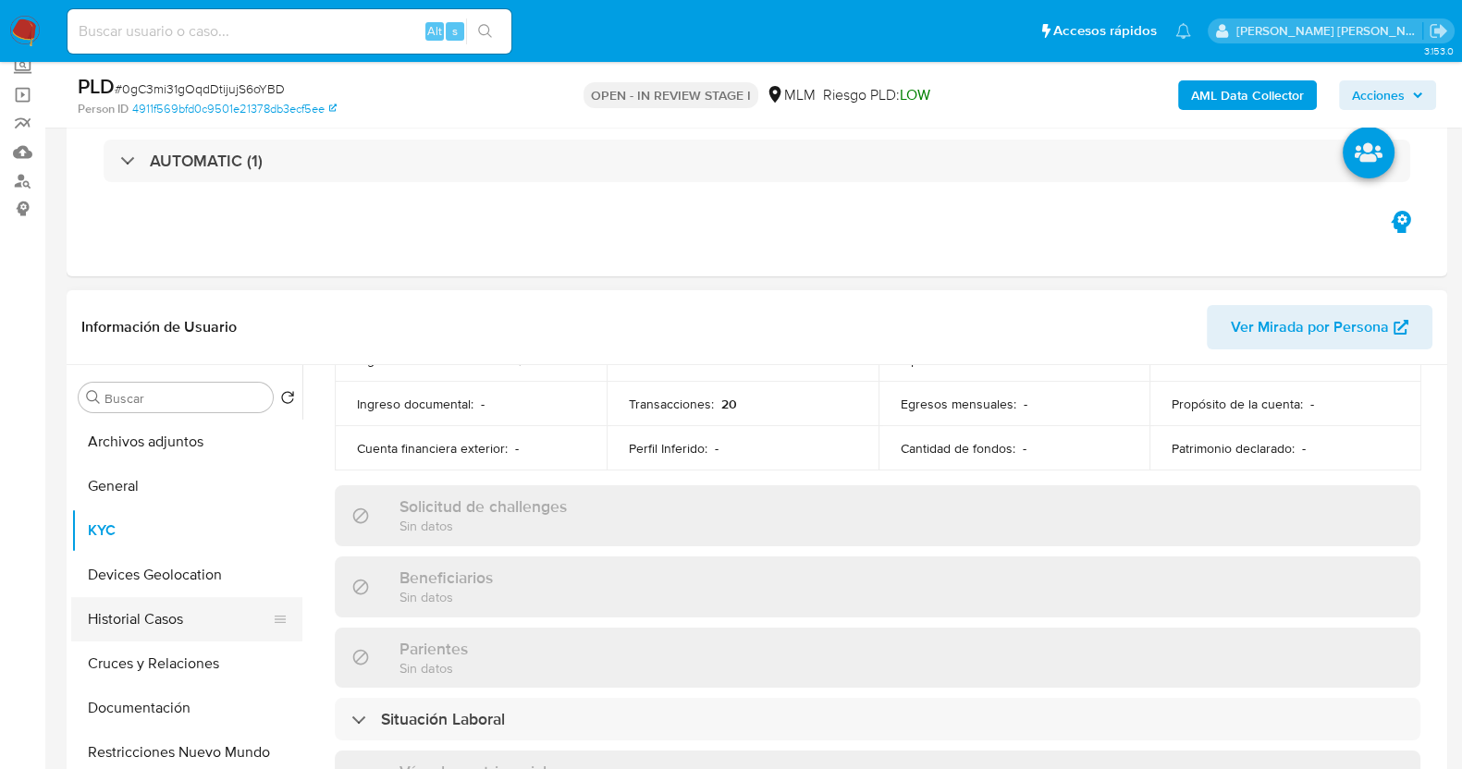
scroll to position [578, 0]
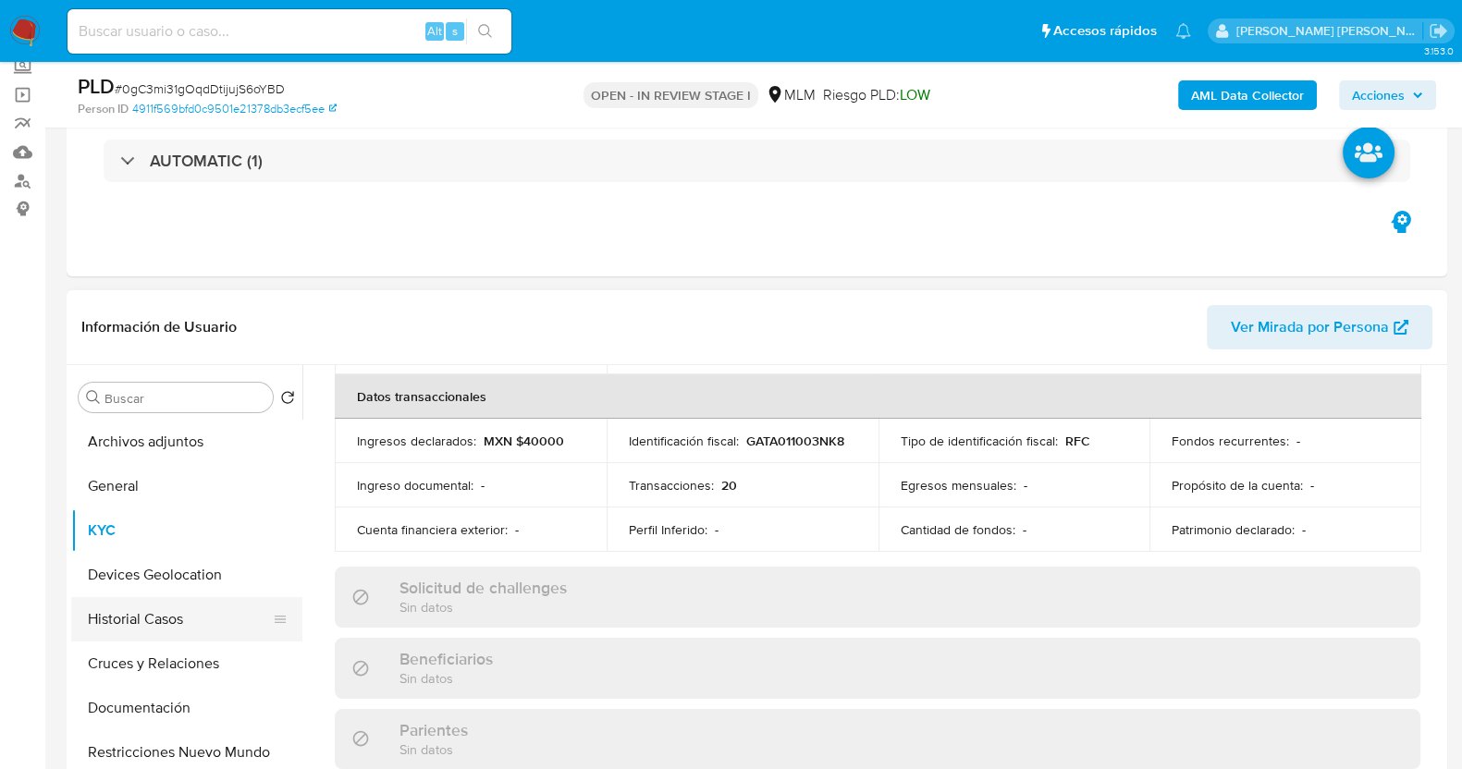
click at [164, 614] on button "Historial Casos" at bounding box center [179, 619] width 216 height 44
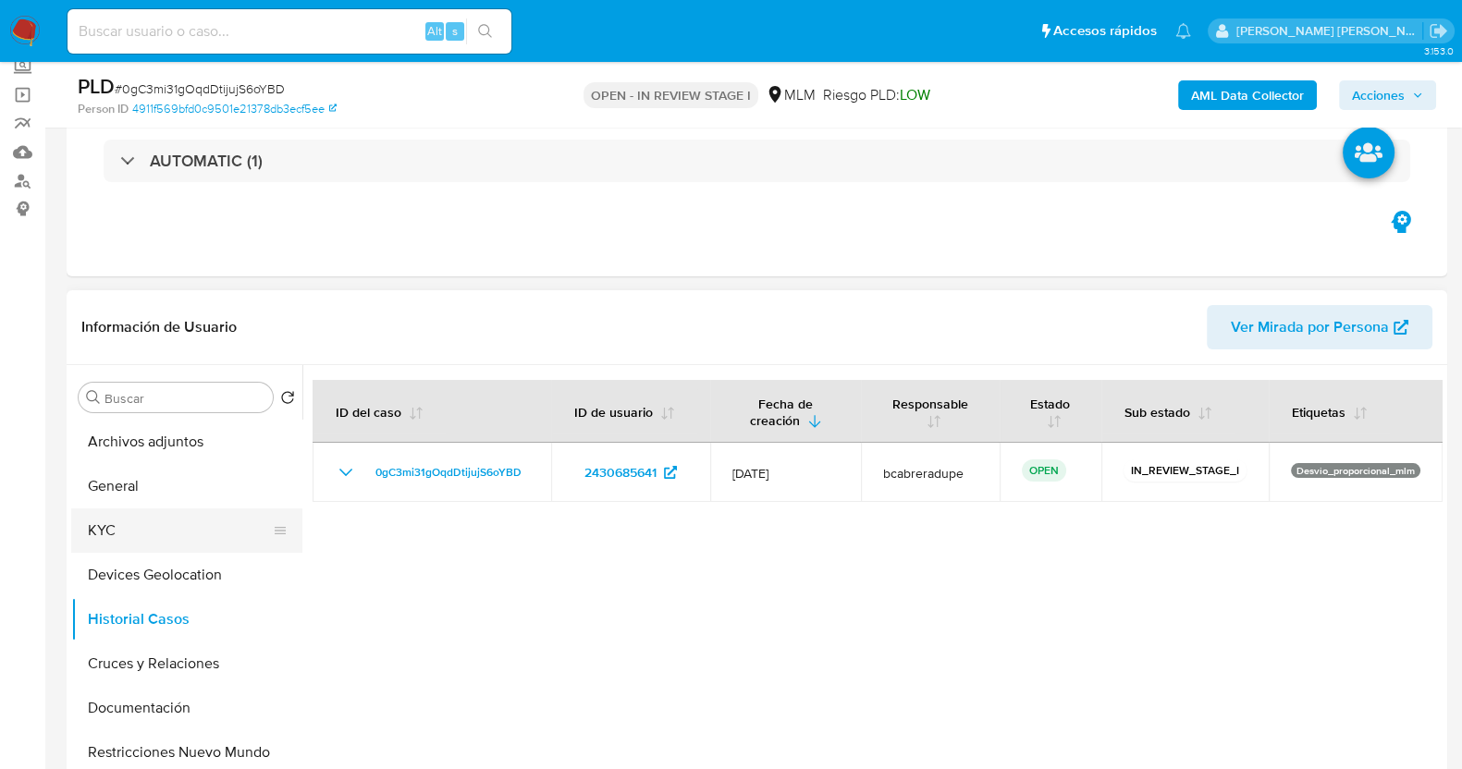
click at [168, 535] on button "KYC" at bounding box center [179, 531] width 216 height 44
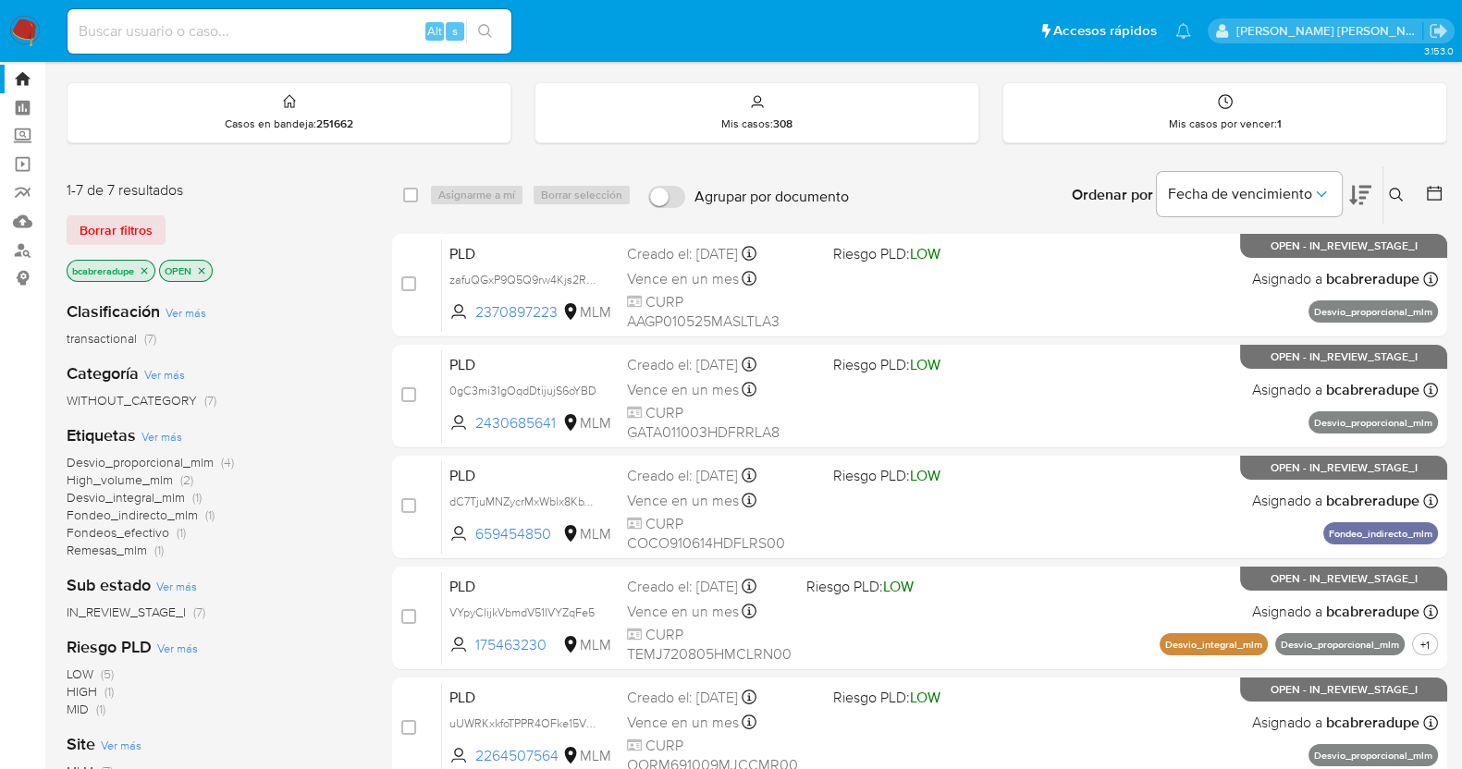
scroll to position [50, 0]
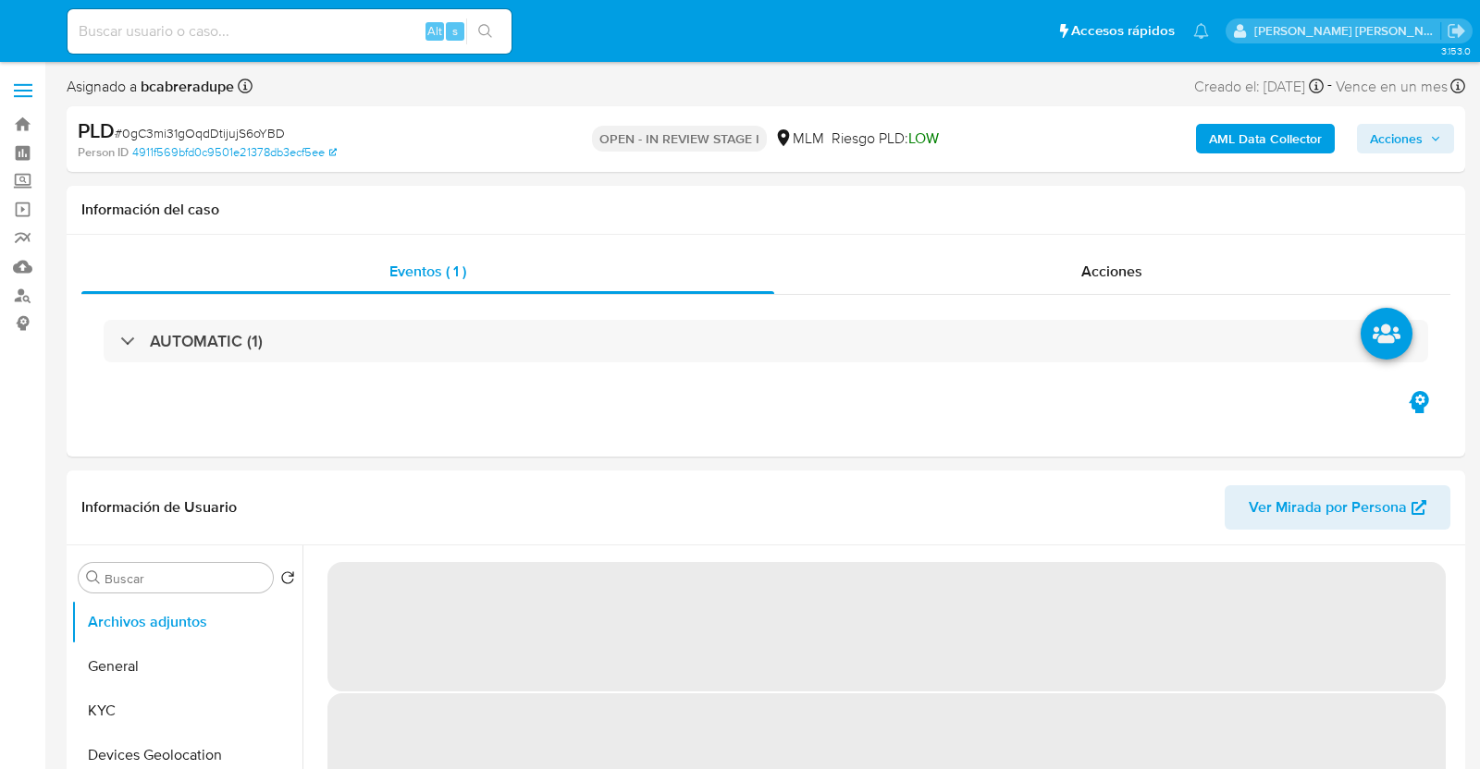
select select "10"
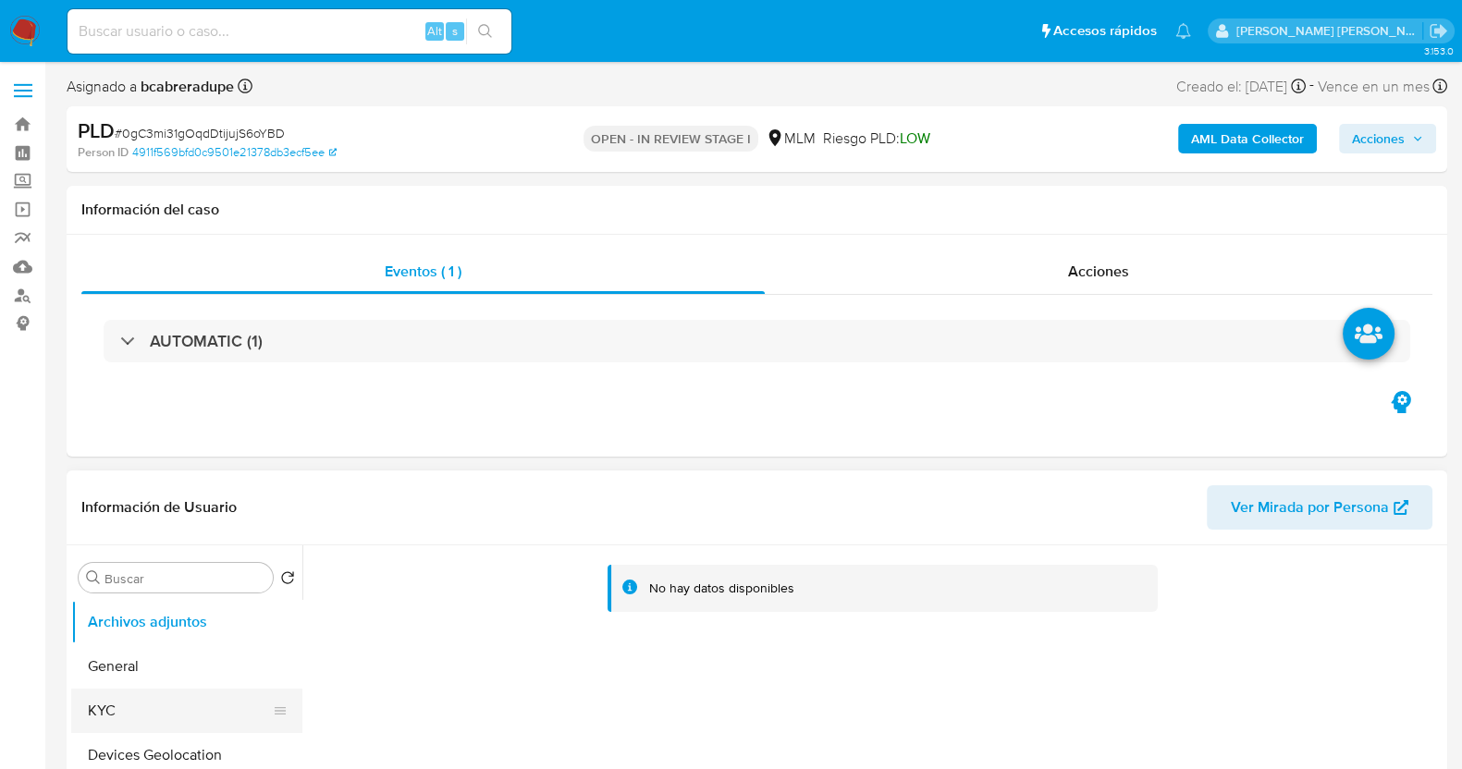
click at [116, 706] on button "KYC" at bounding box center [179, 711] width 216 height 44
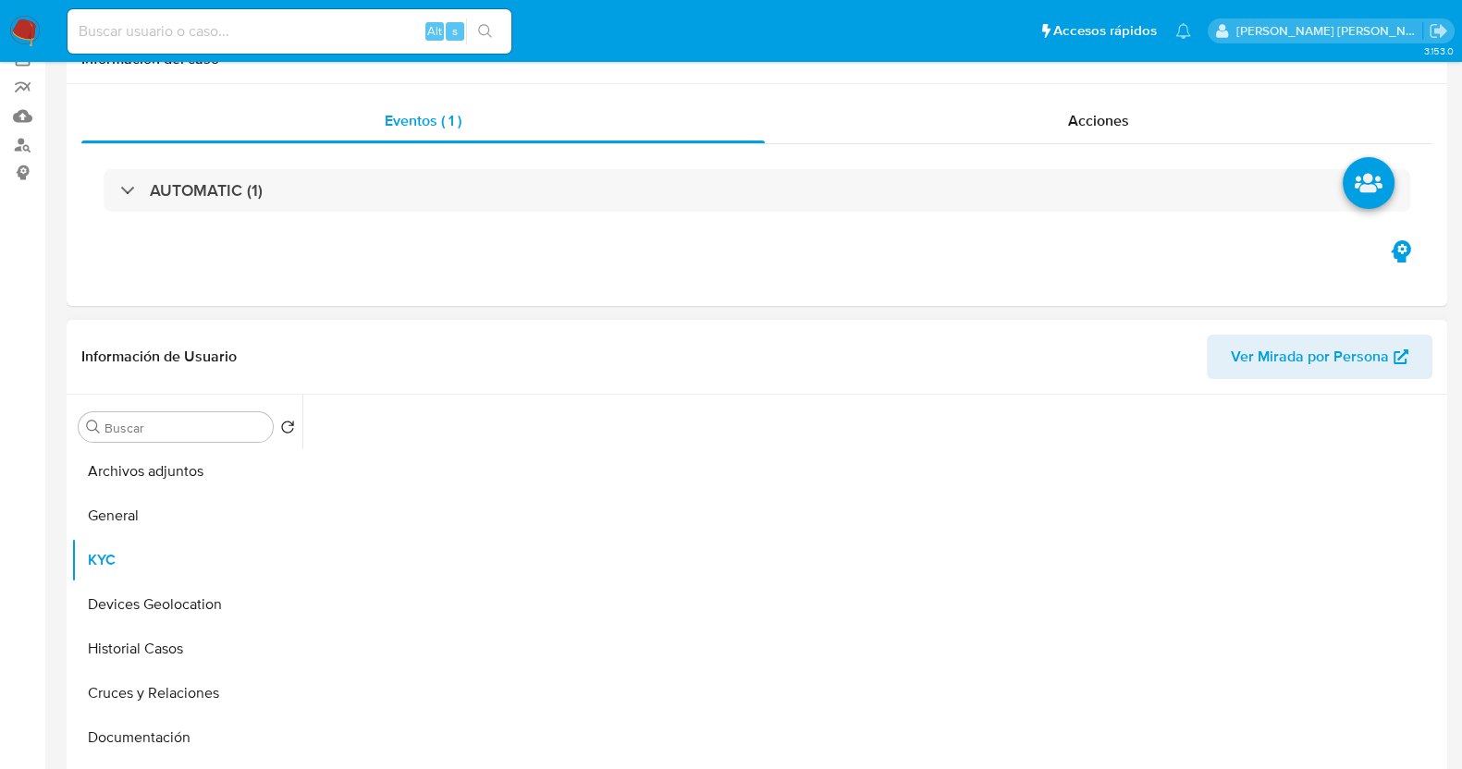
scroll to position [230, 0]
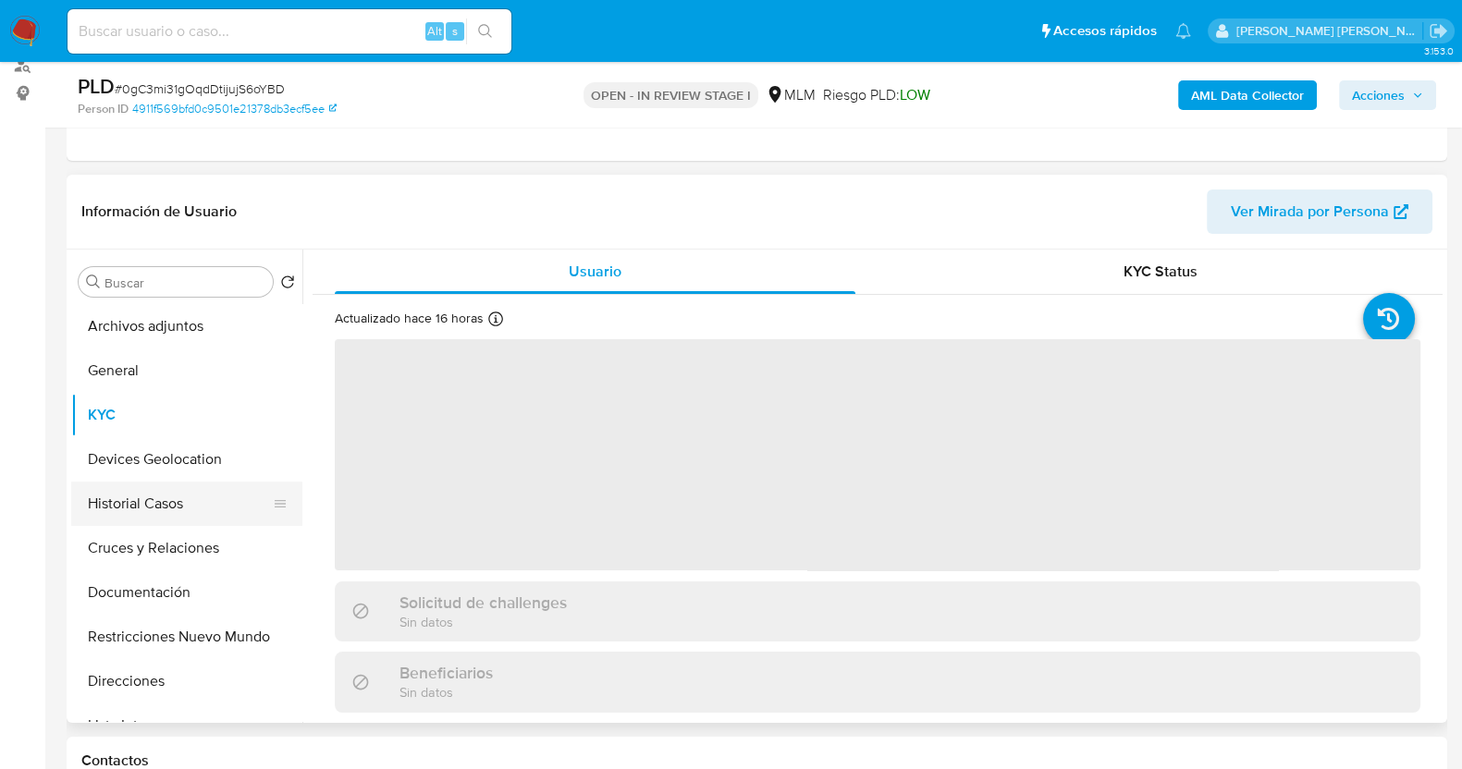
click at [166, 492] on button "Historial Casos" at bounding box center [179, 504] width 216 height 44
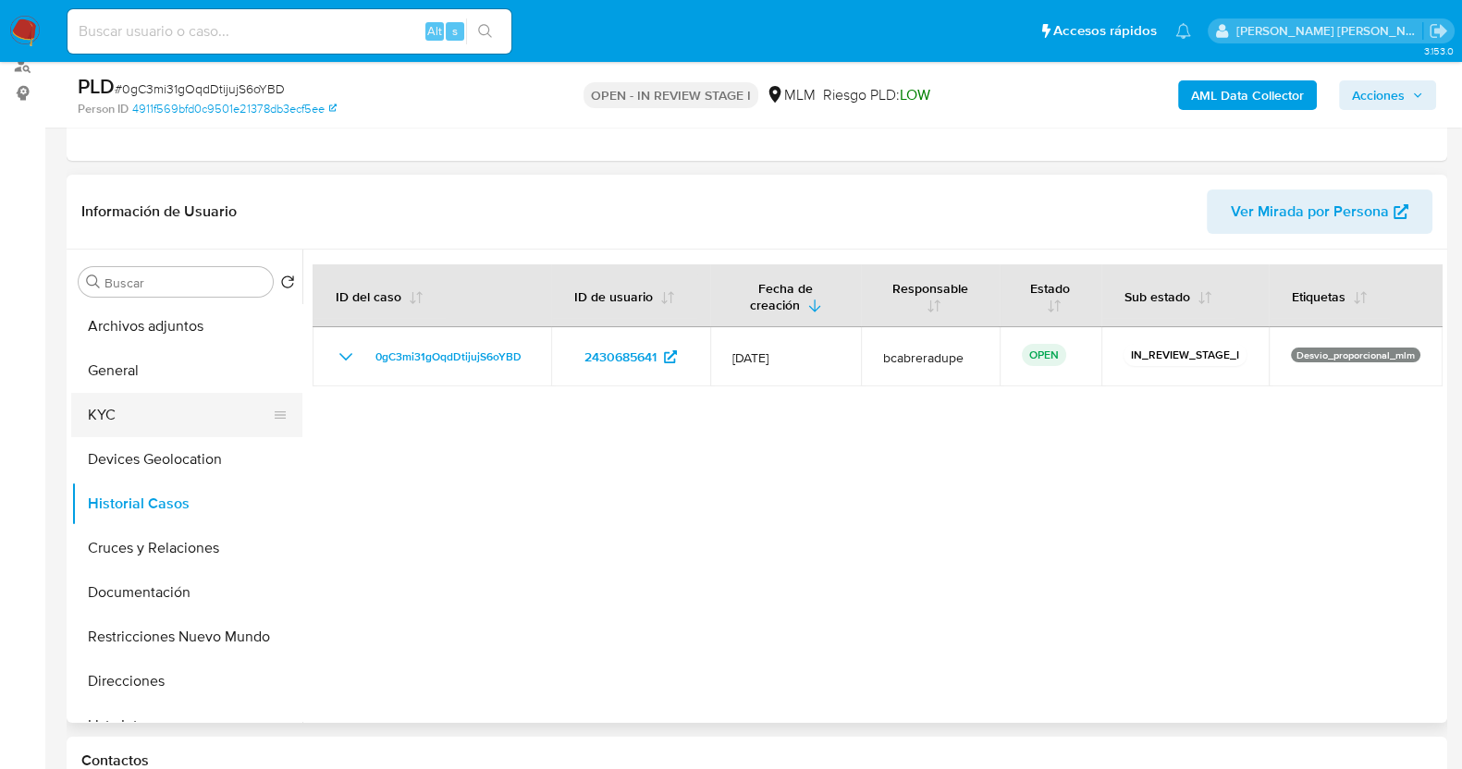
click at [146, 406] on button "KYC" at bounding box center [179, 415] width 216 height 44
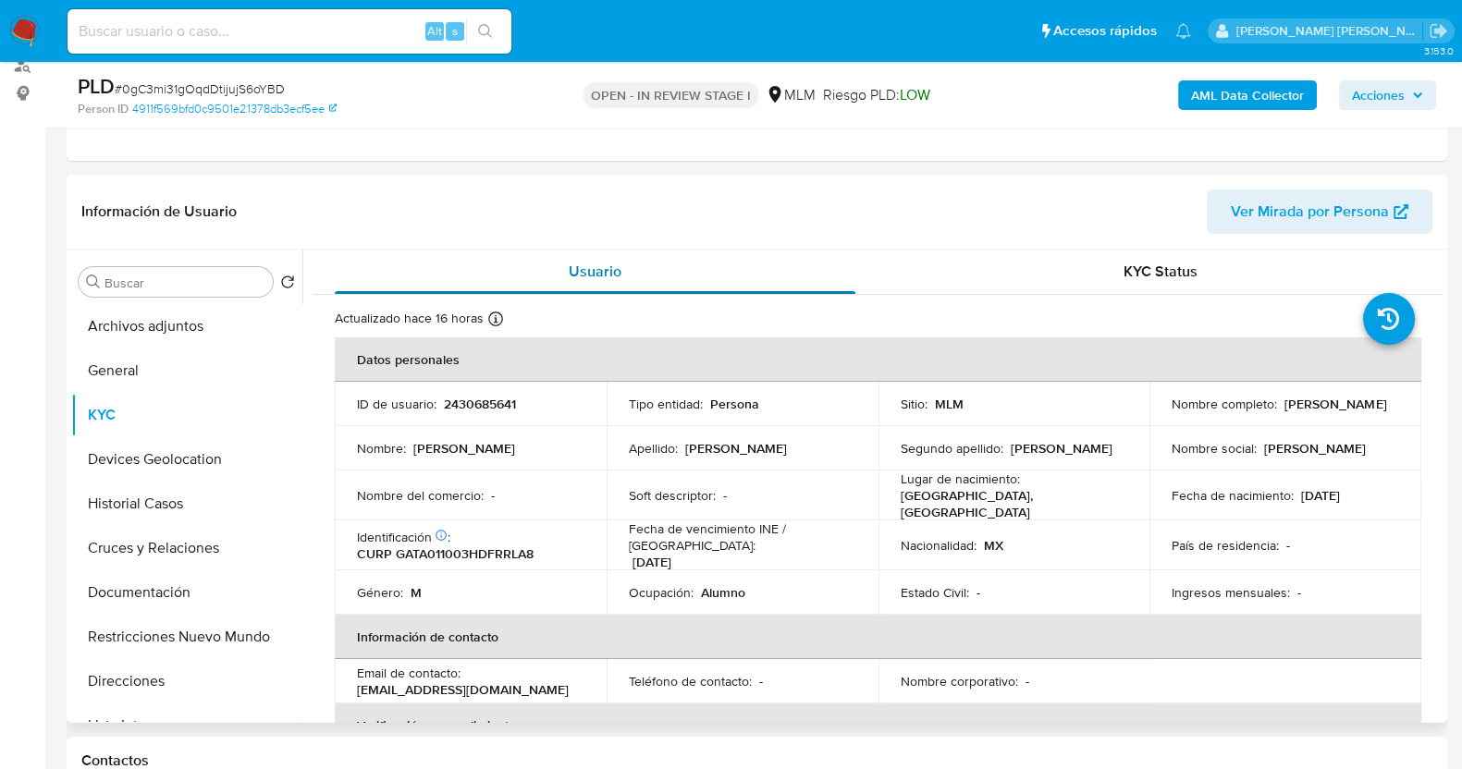
scroll to position [0, 0]
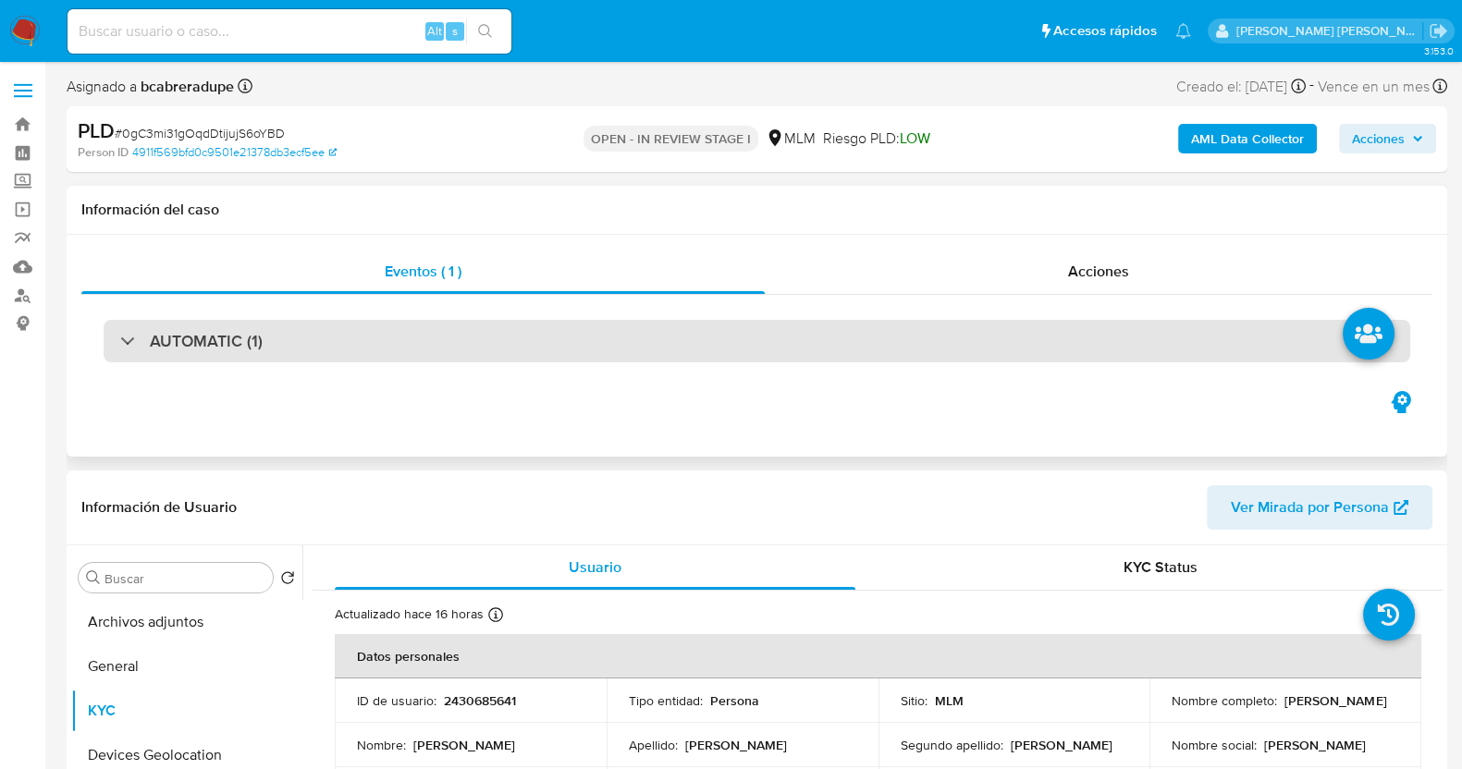
click at [170, 326] on div "AUTOMATIC (1)" at bounding box center [757, 341] width 1307 height 43
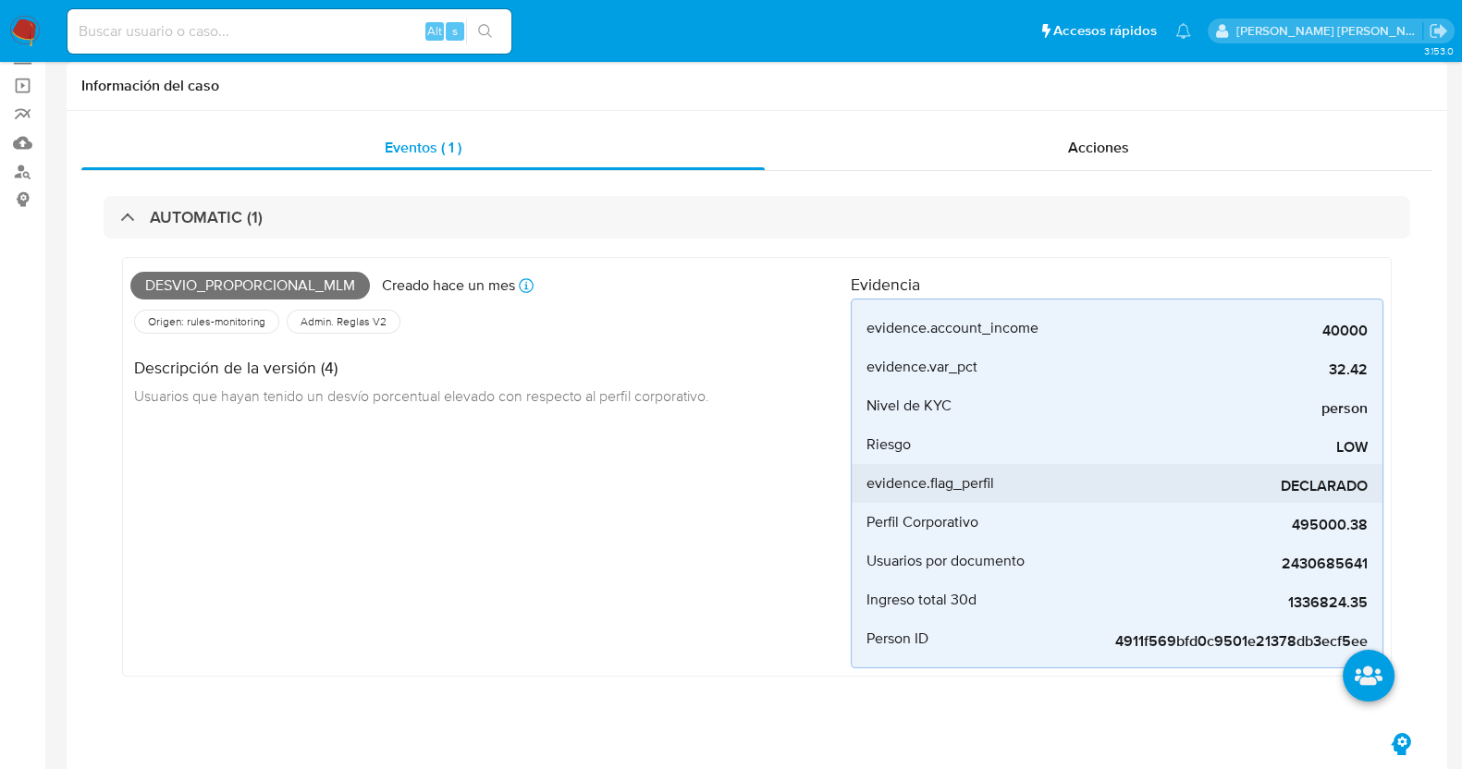
scroll to position [230, 0]
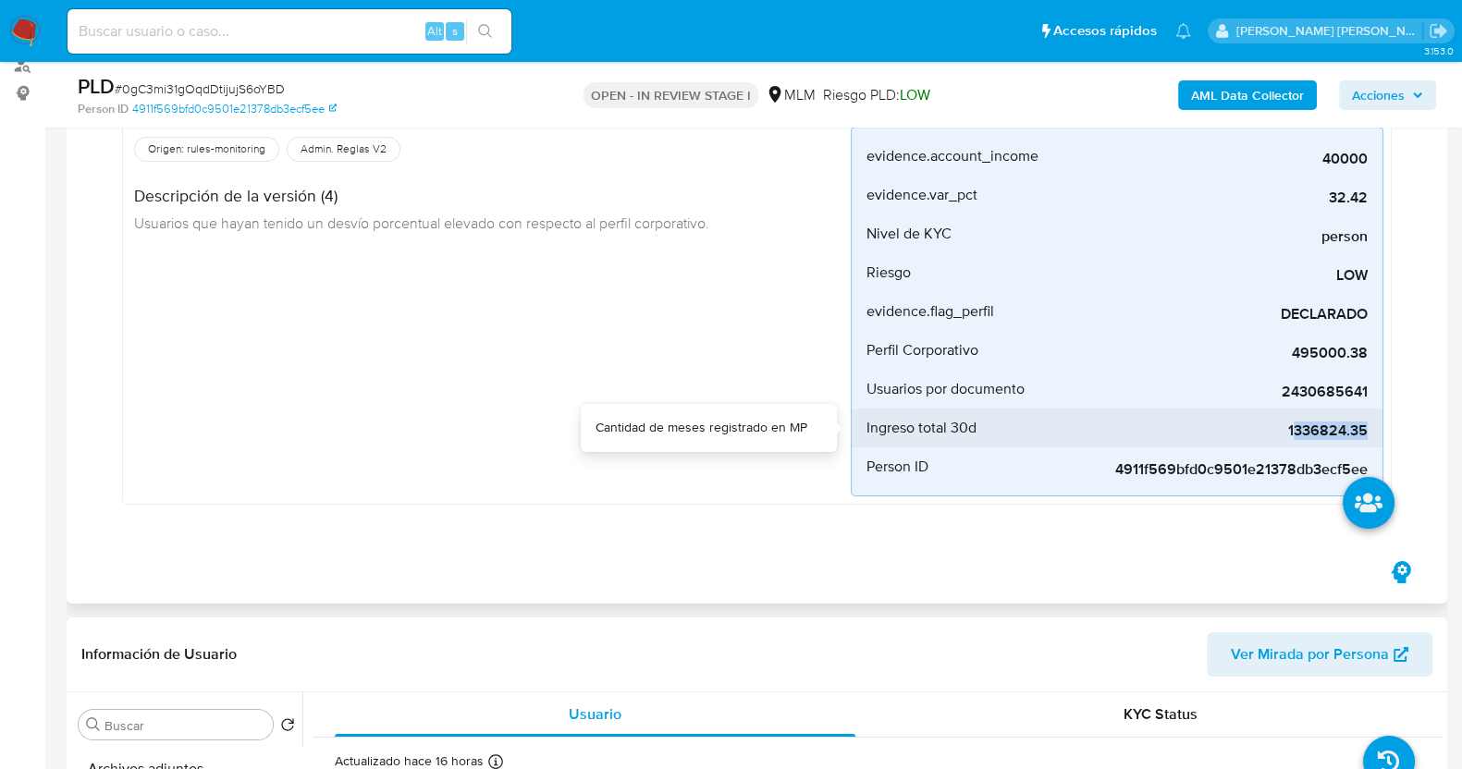
drag, startPoint x: 1292, startPoint y: 430, endPoint x: 1375, endPoint y: 427, distance: 83.3
click at [1375, 427] on li "Ingreso total 30d 1336824.35" at bounding box center [1117, 428] width 531 height 39
drag, startPoint x: 1290, startPoint y: 431, endPoint x: 1375, endPoint y: 431, distance: 85.1
click at [1375, 431] on li "Ingreso total 30d 1336824.35" at bounding box center [1117, 428] width 531 height 39
copy span "1336824.35"
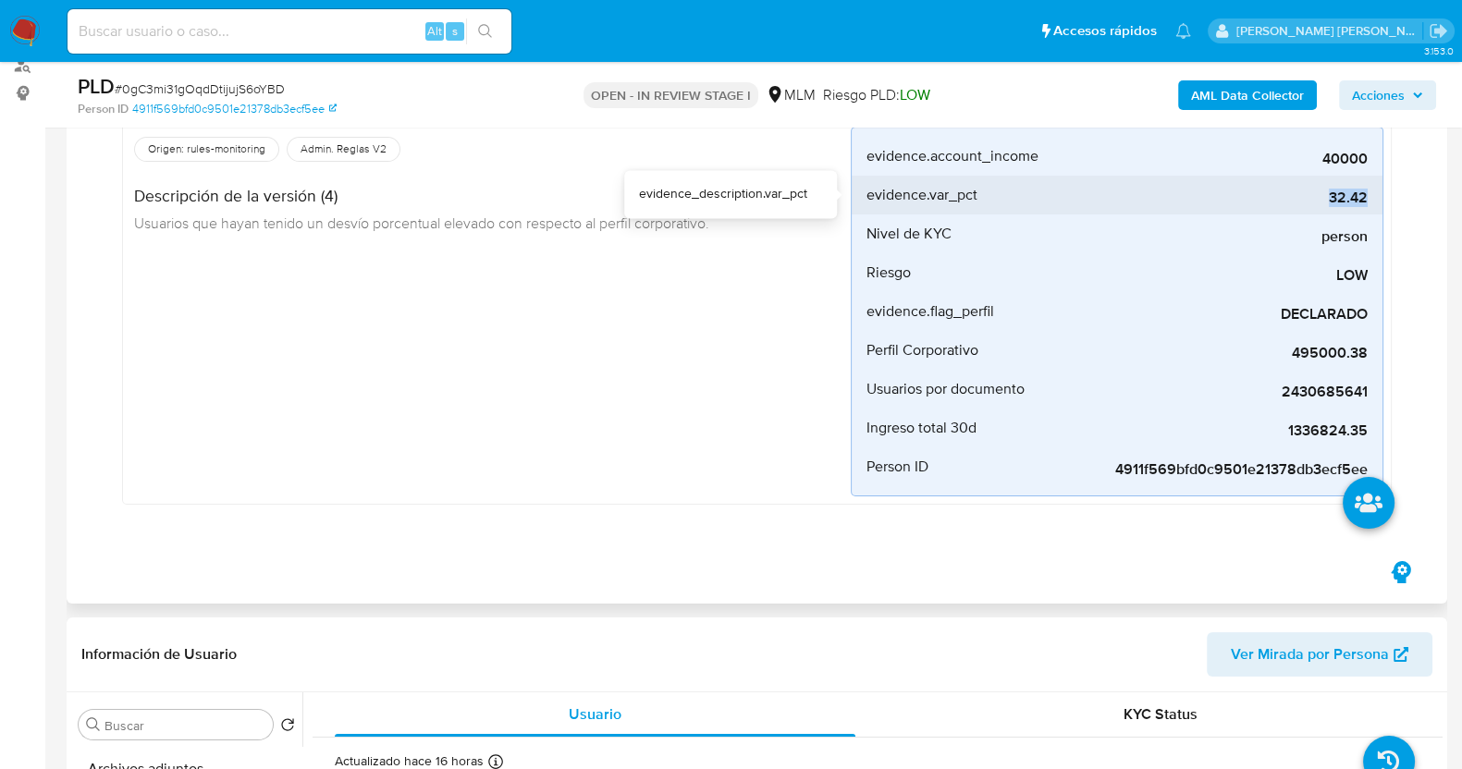
drag, startPoint x: 1327, startPoint y: 201, endPoint x: 1366, endPoint y: 200, distance: 38.8
click at [1366, 200] on span "32.42" at bounding box center [1228, 198] width 277 height 18
copy span "32.42"
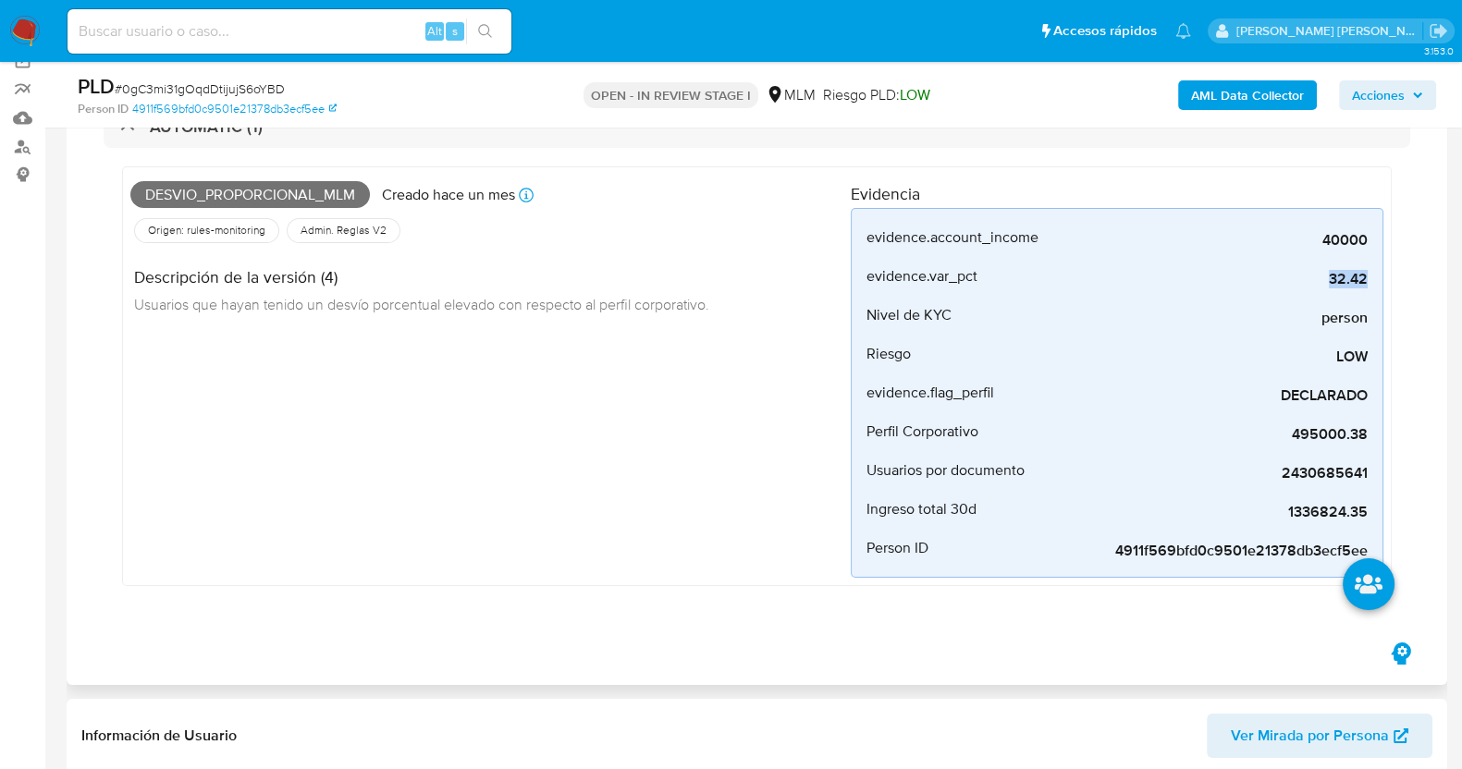
scroll to position [115, 0]
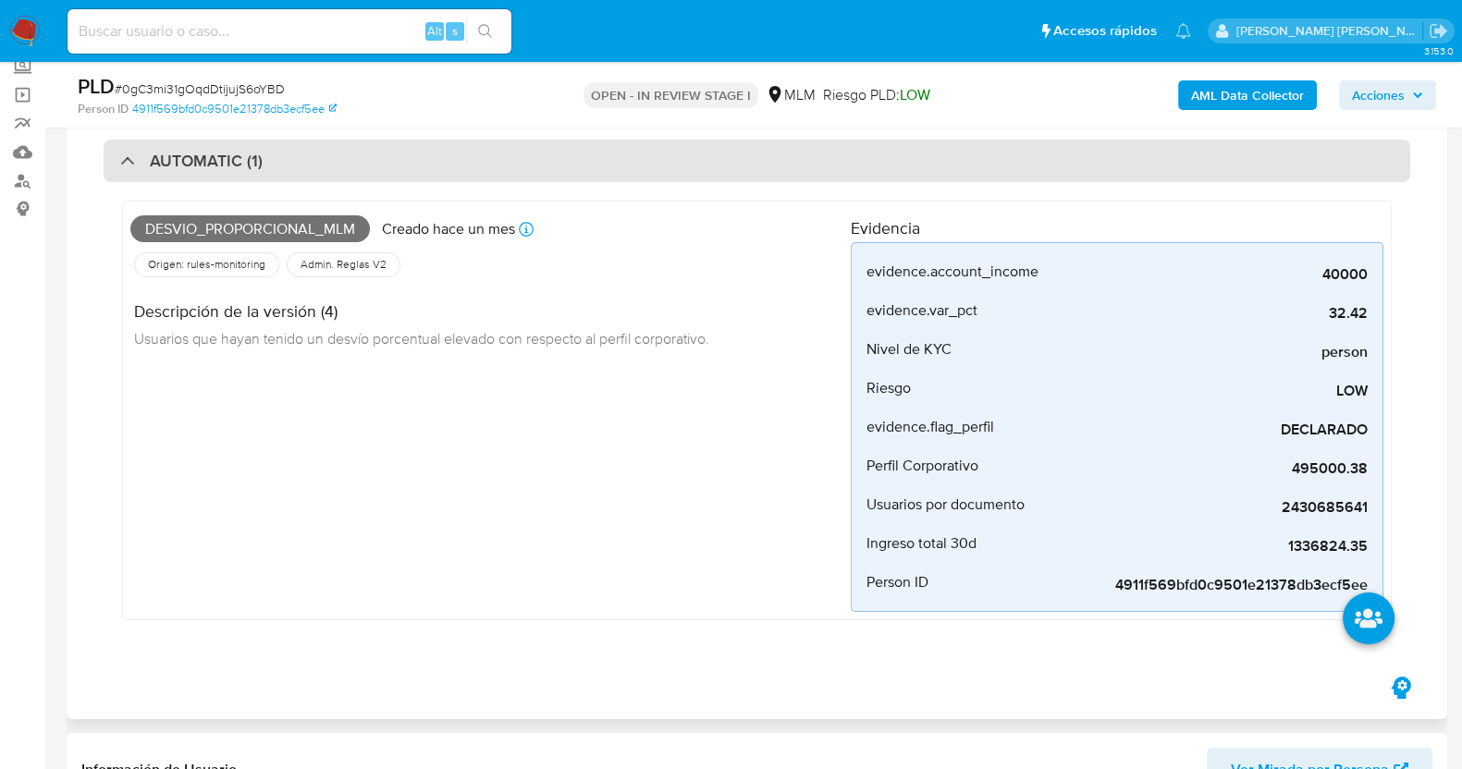
click at [179, 159] on h3 "AUTOMATIC (1)" at bounding box center [206, 161] width 113 height 20
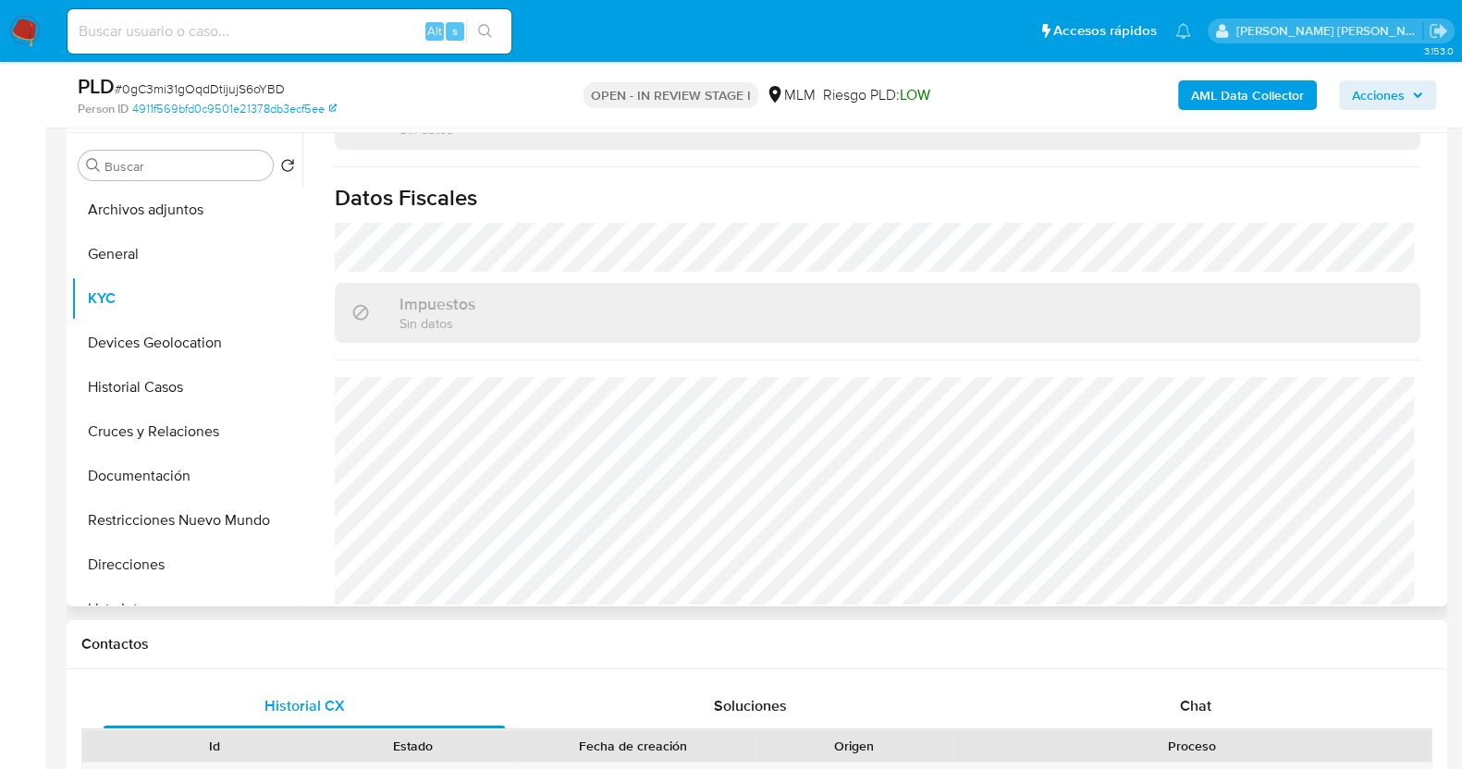
scroll to position [1161, 0]
drag, startPoint x: 195, startPoint y: 344, endPoint x: 267, endPoint y: 344, distance: 72.1
click at [195, 344] on button "Devices Geolocation" at bounding box center [179, 343] width 216 height 44
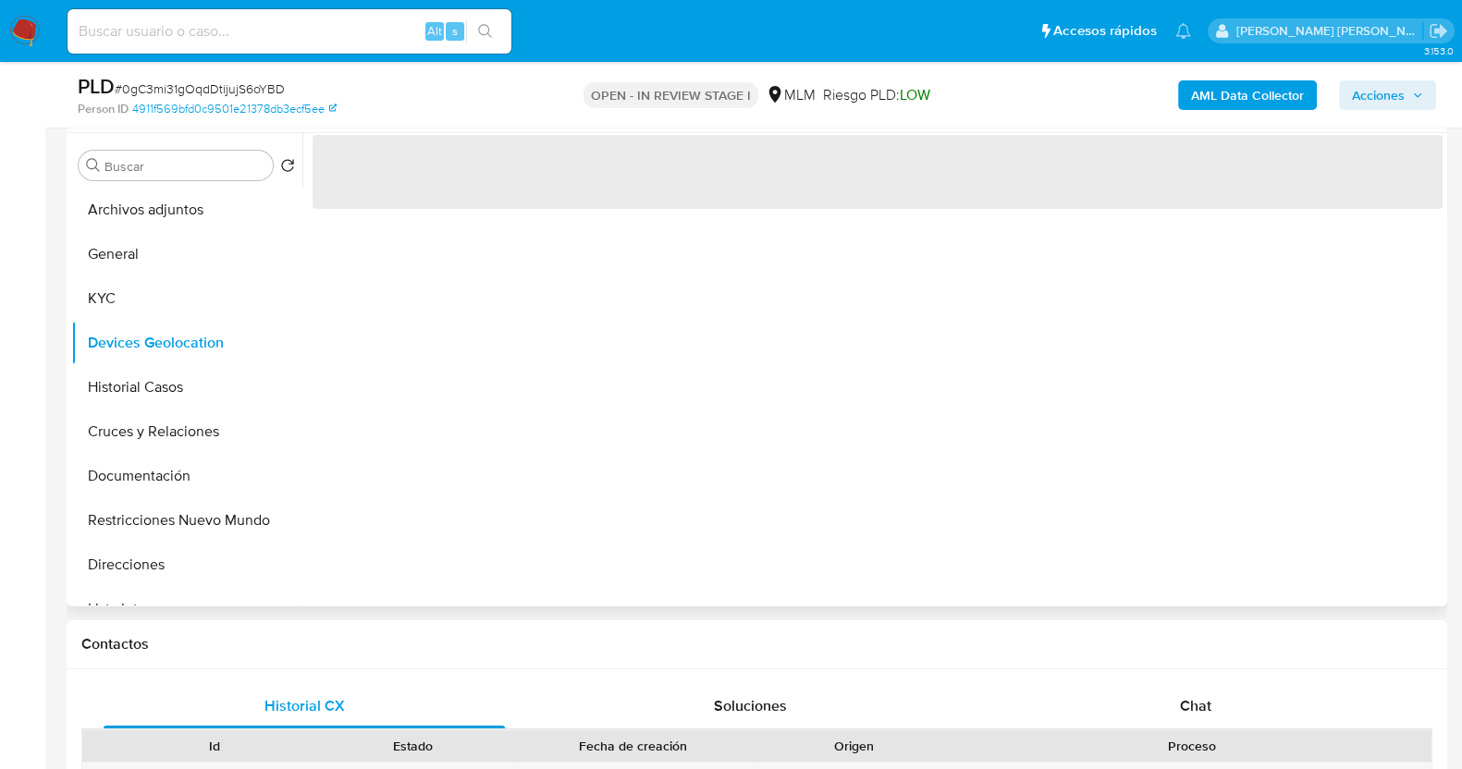
scroll to position [0, 0]
click at [151, 235] on button "General" at bounding box center [179, 254] width 216 height 44
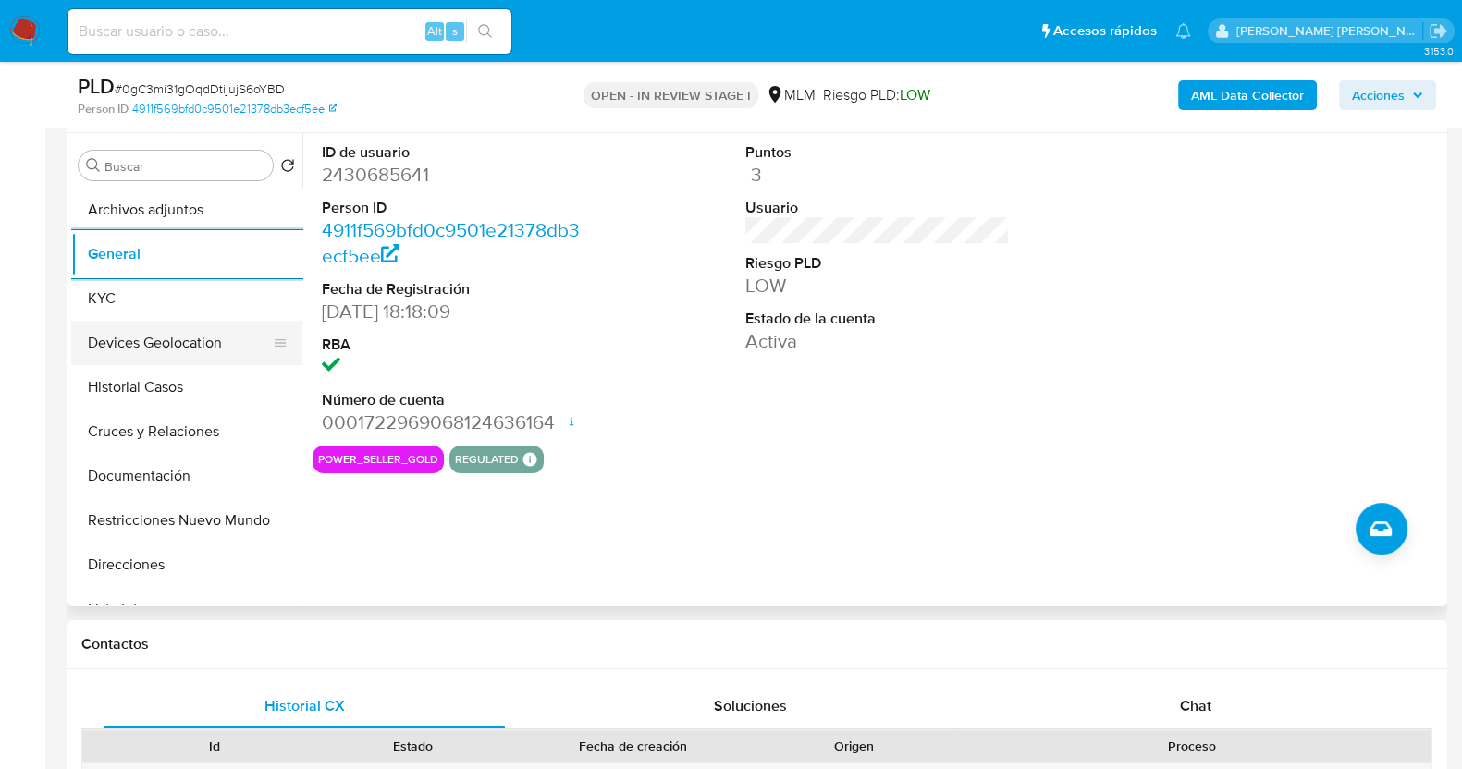
click at [200, 349] on button "Devices Geolocation" at bounding box center [179, 343] width 216 height 44
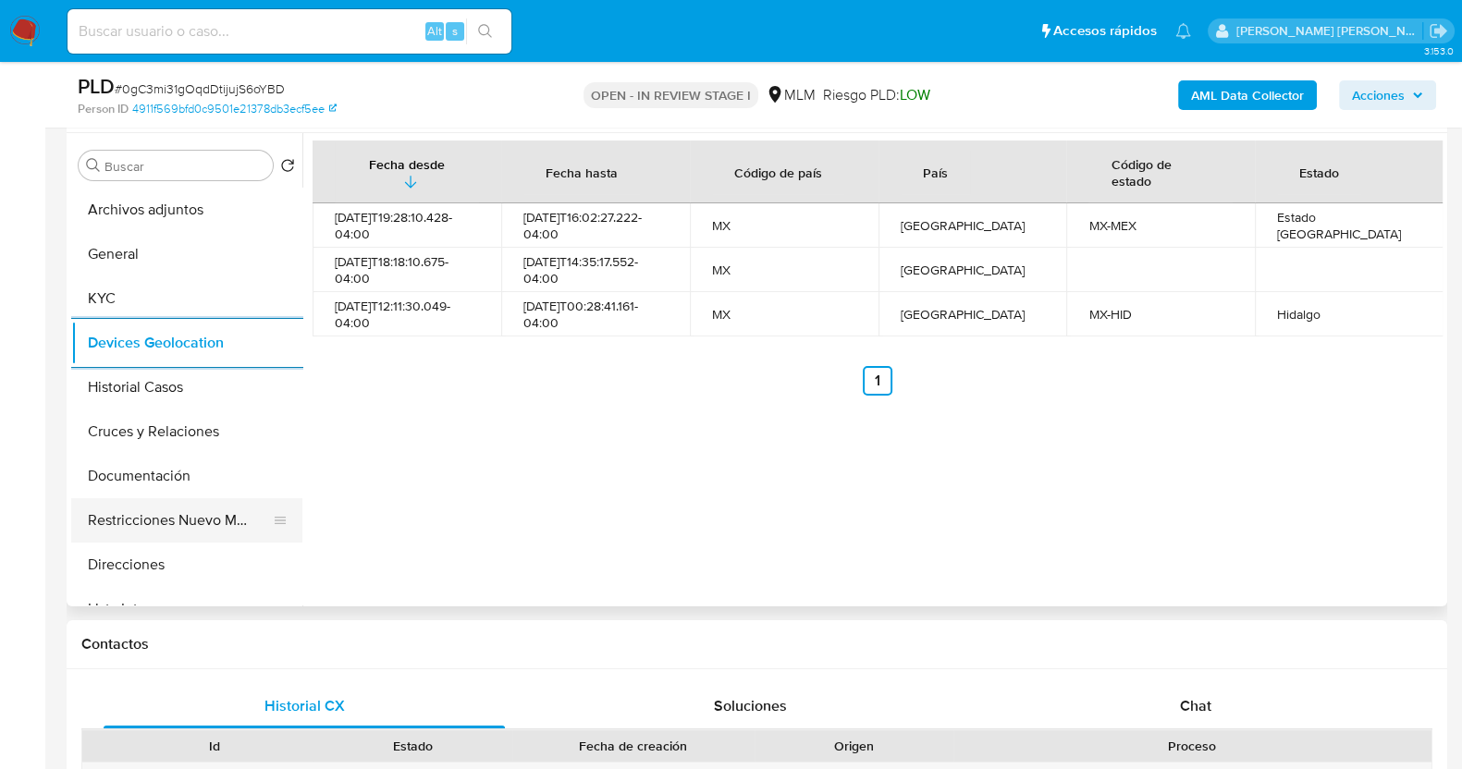
click at [162, 512] on button "Restricciones Nuevo Mundo" at bounding box center [179, 520] width 216 height 44
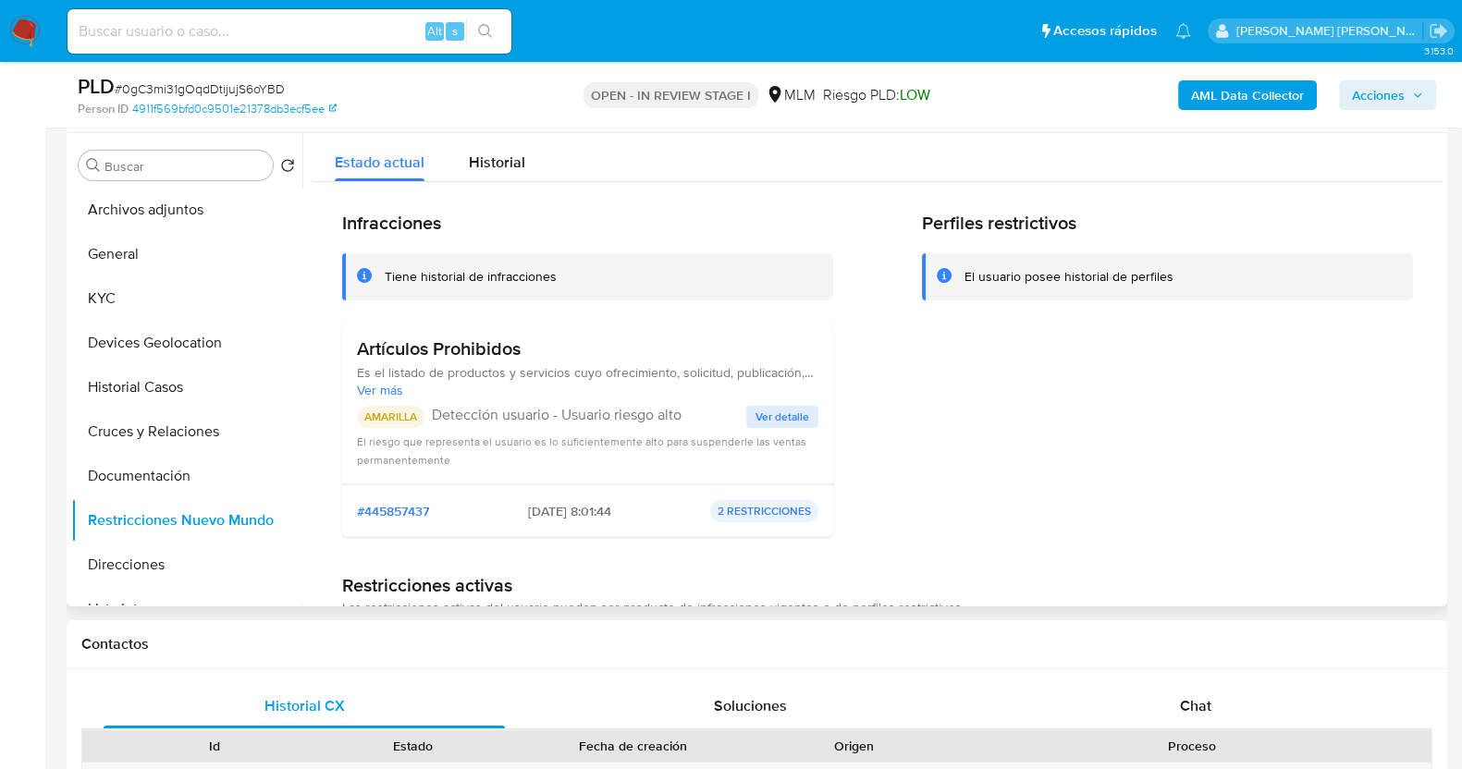
click at [780, 419] on span "Ver detalle" at bounding box center [782, 417] width 54 height 18
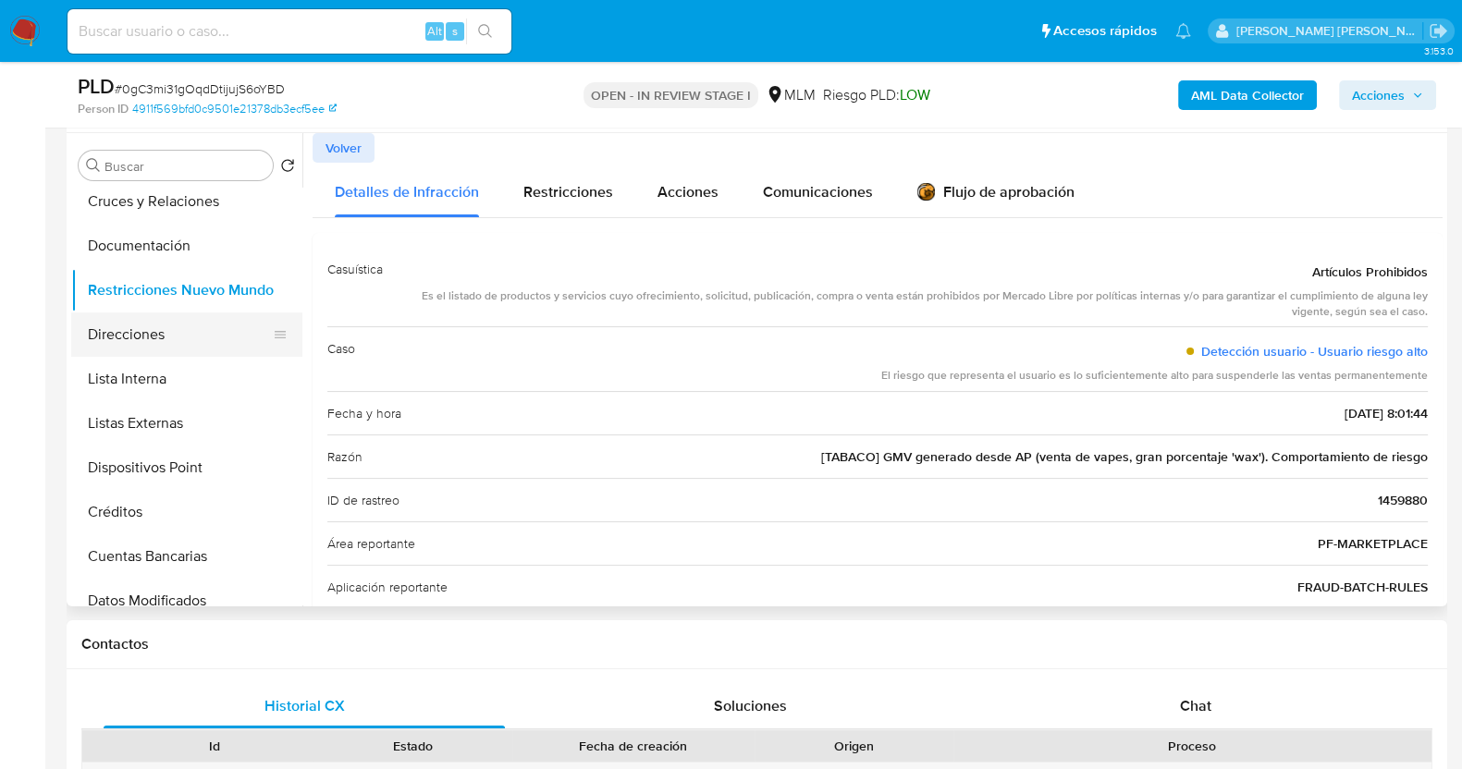
scroll to position [230, 0]
click at [180, 374] on button "Lista Interna" at bounding box center [179, 379] width 216 height 44
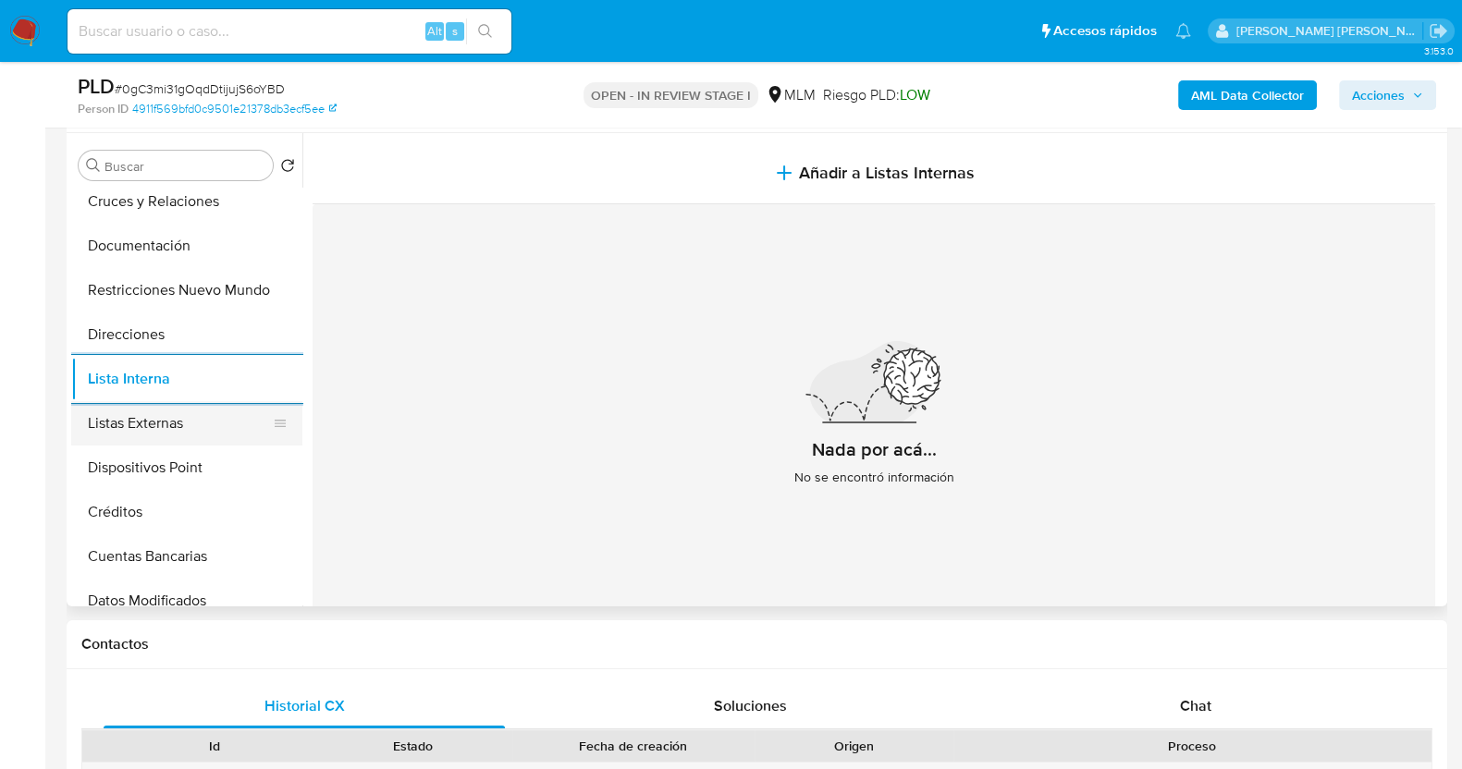
click at [170, 413] on button "Listas Externas" at bounding box center [179, 423] width 216 height 44
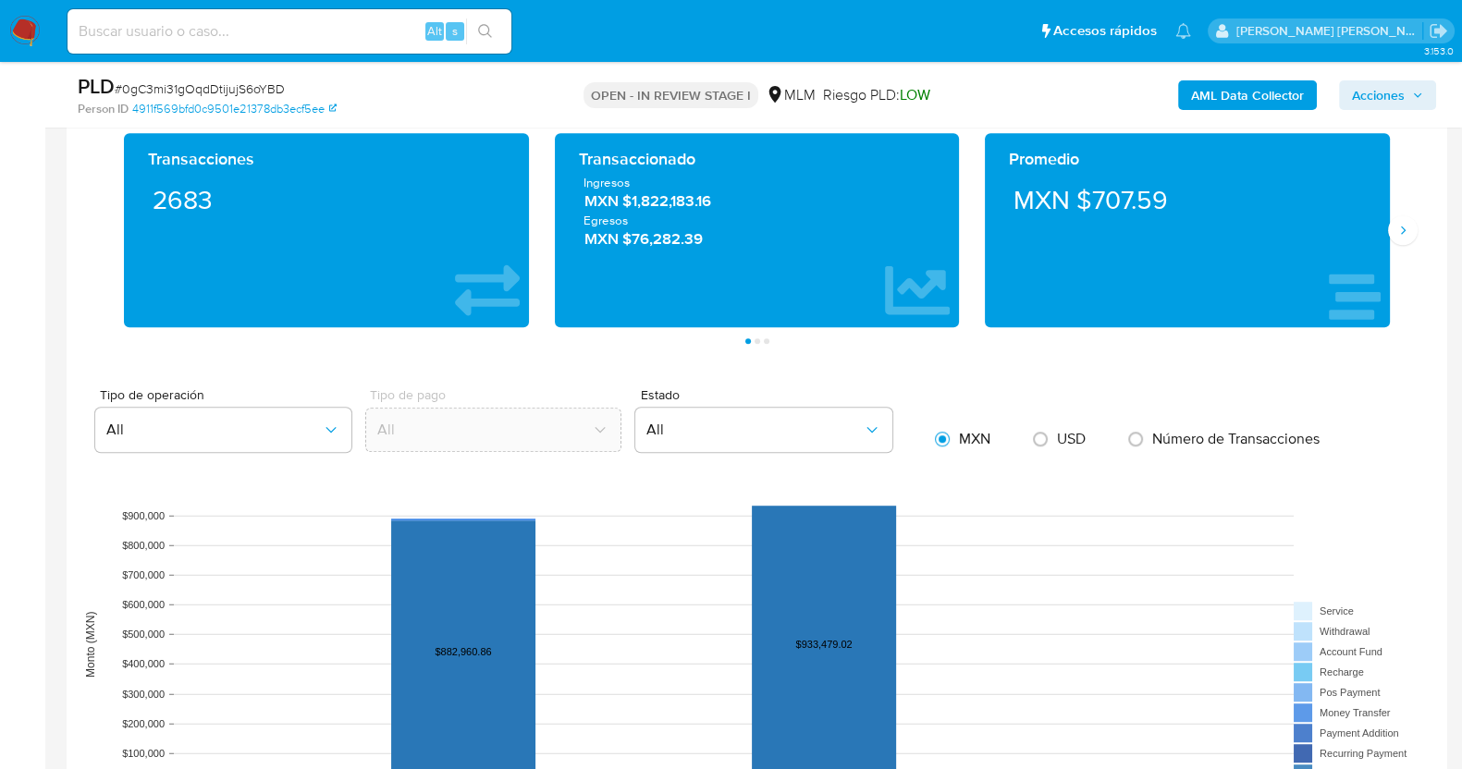
scroll to position [1365, 0]
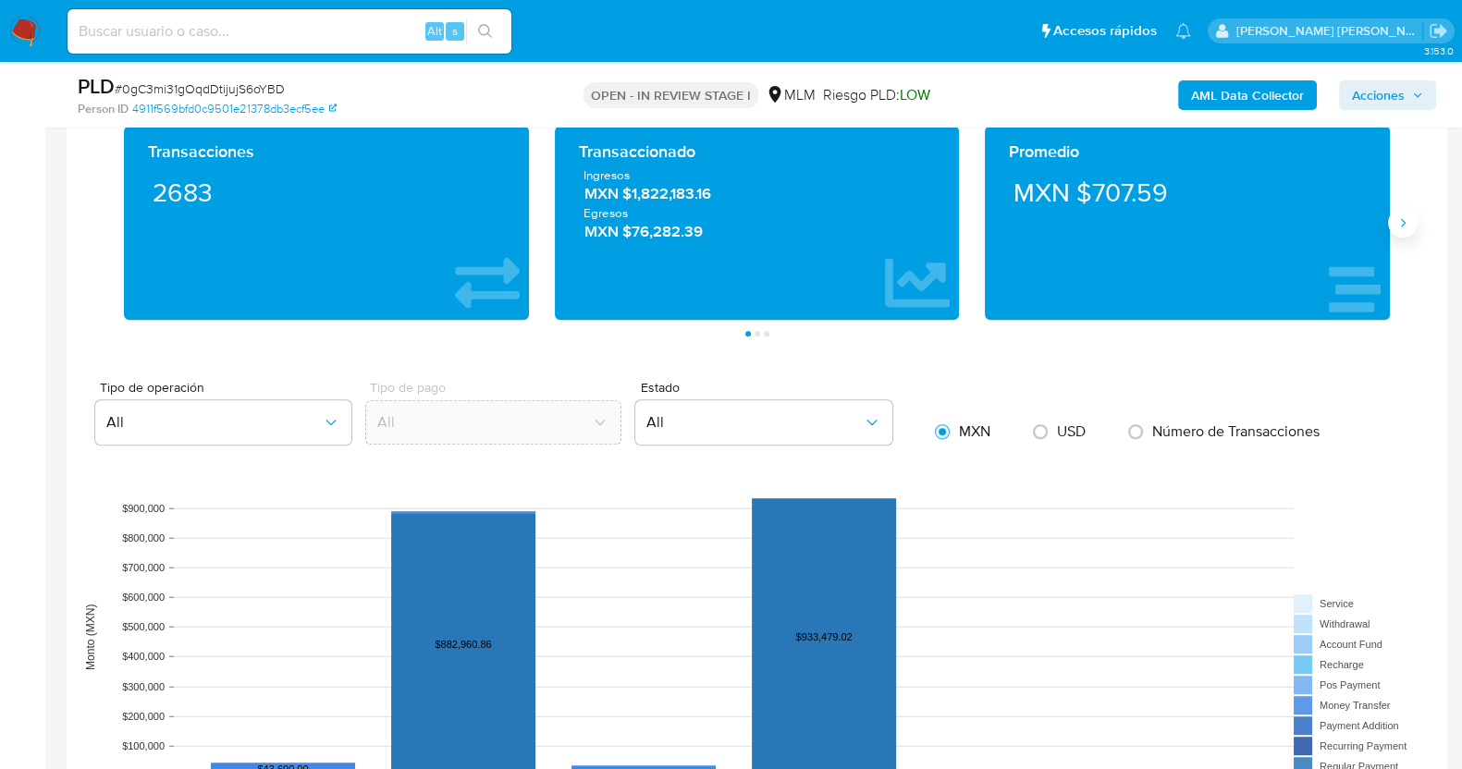
click at [1406, 215] on icon "Siguiente" at bounding box center [1402, 222] width 15 height 15
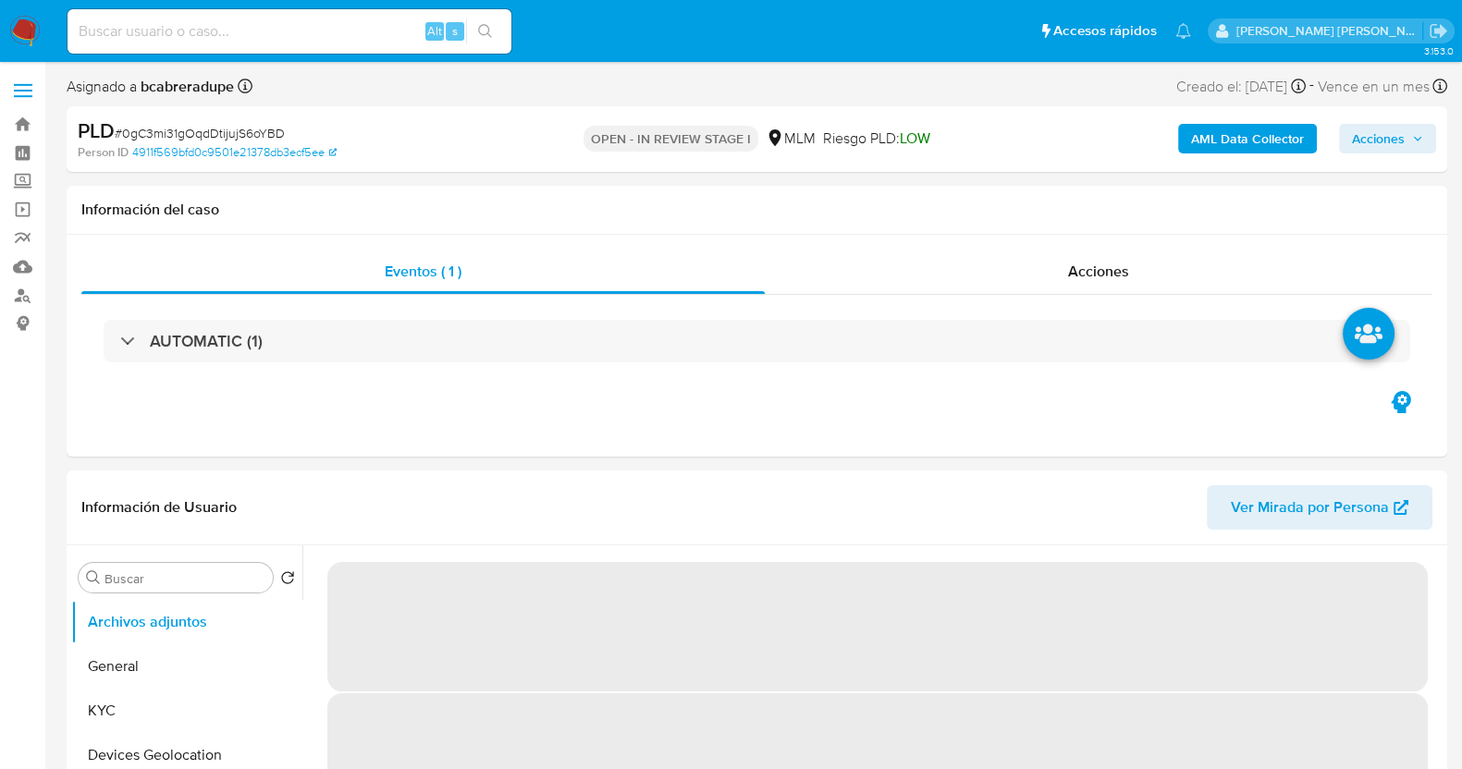
select select "10"
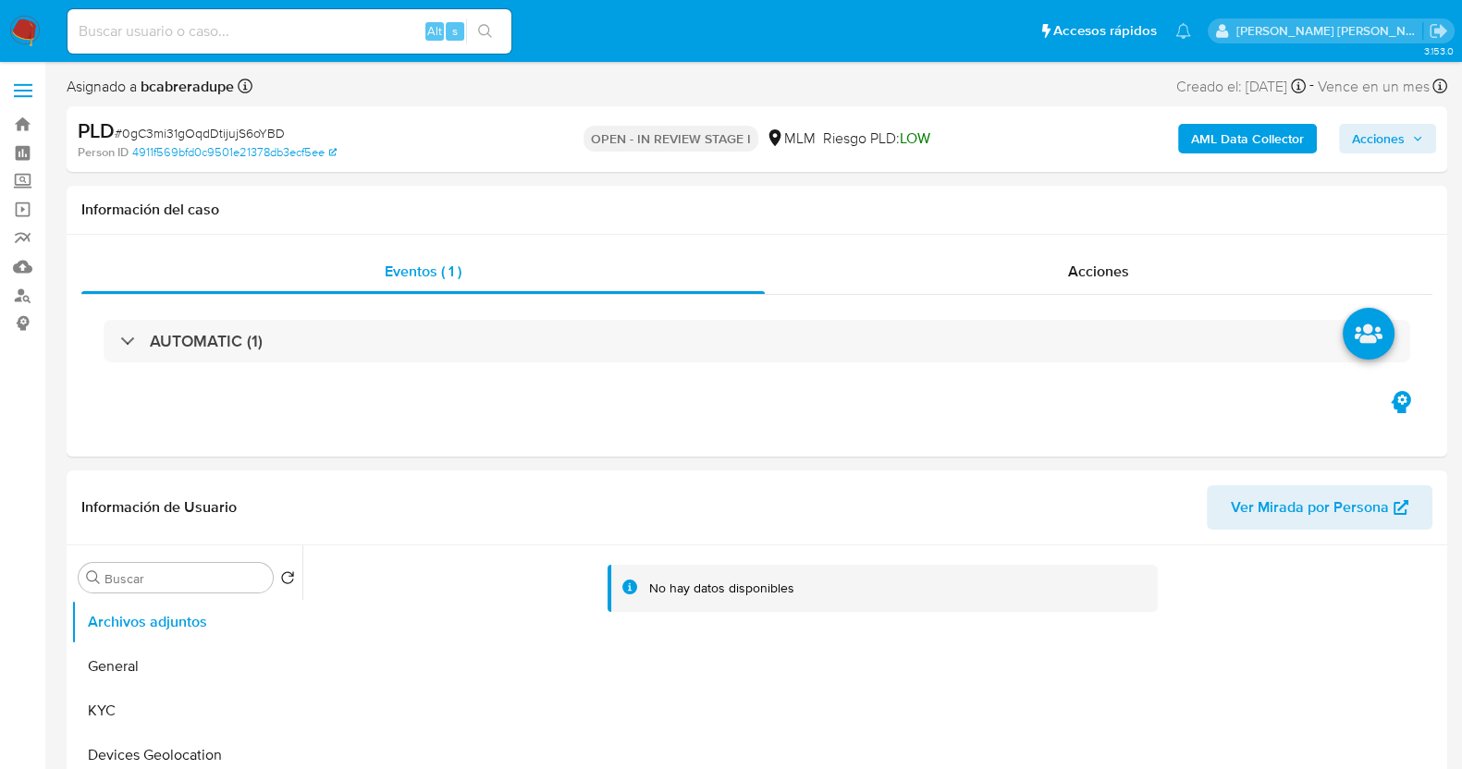
scroll to position [115, 0]
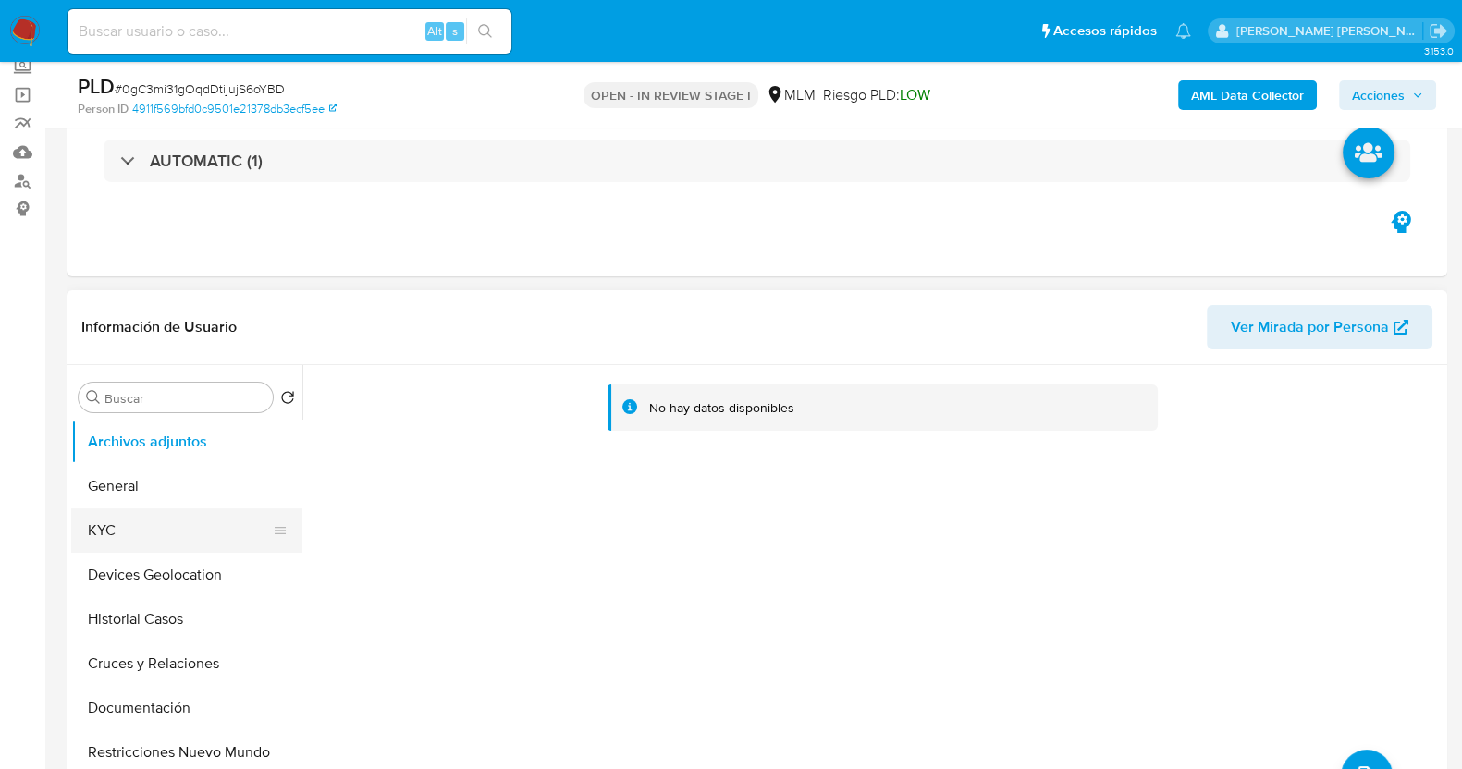
click at [136, 527] on button "KYC" at bounding box center [179, 531] width 216 height 44
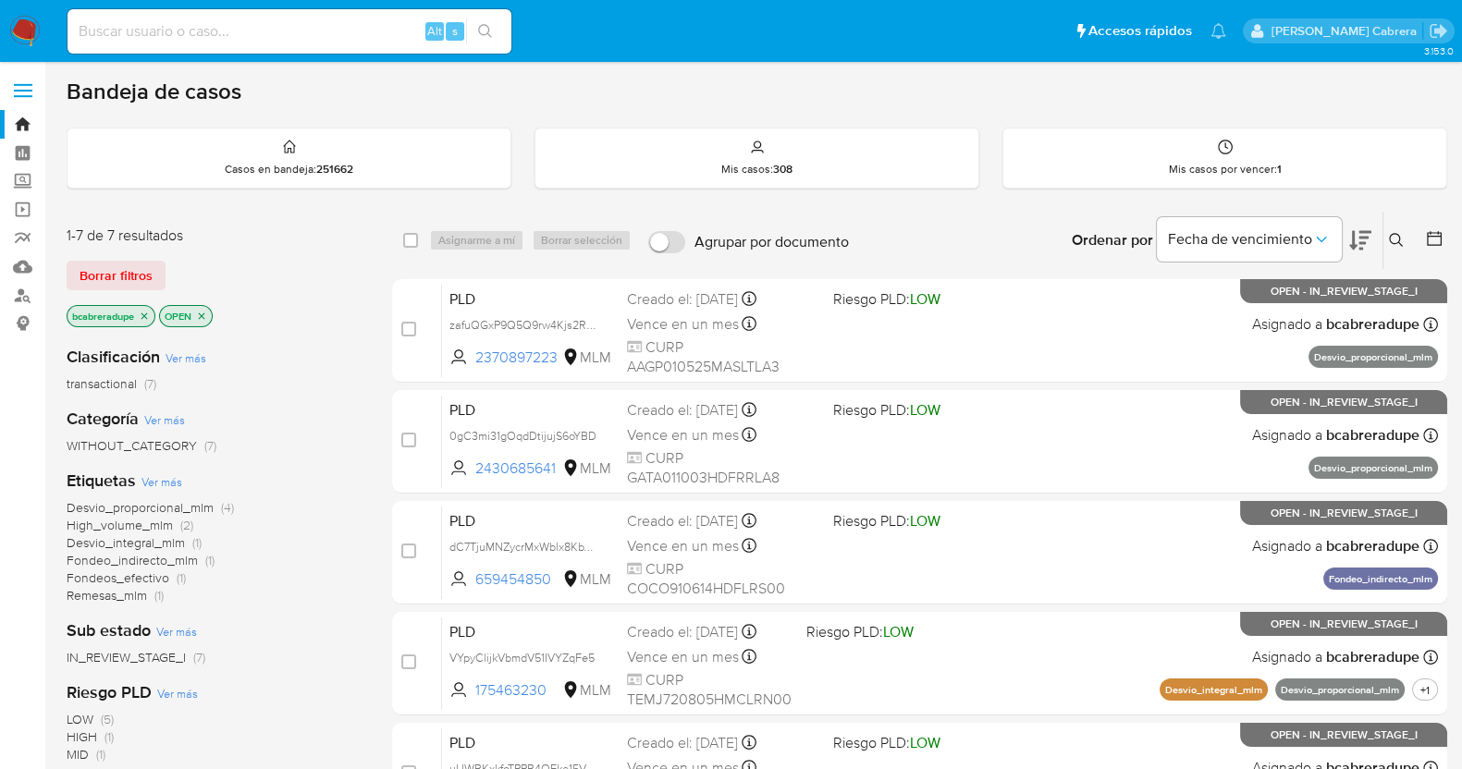
click at [190, 43] on input at bounding box center [290, 31] width 444 height 24
paste input "2088500934"
type input "2088500934"
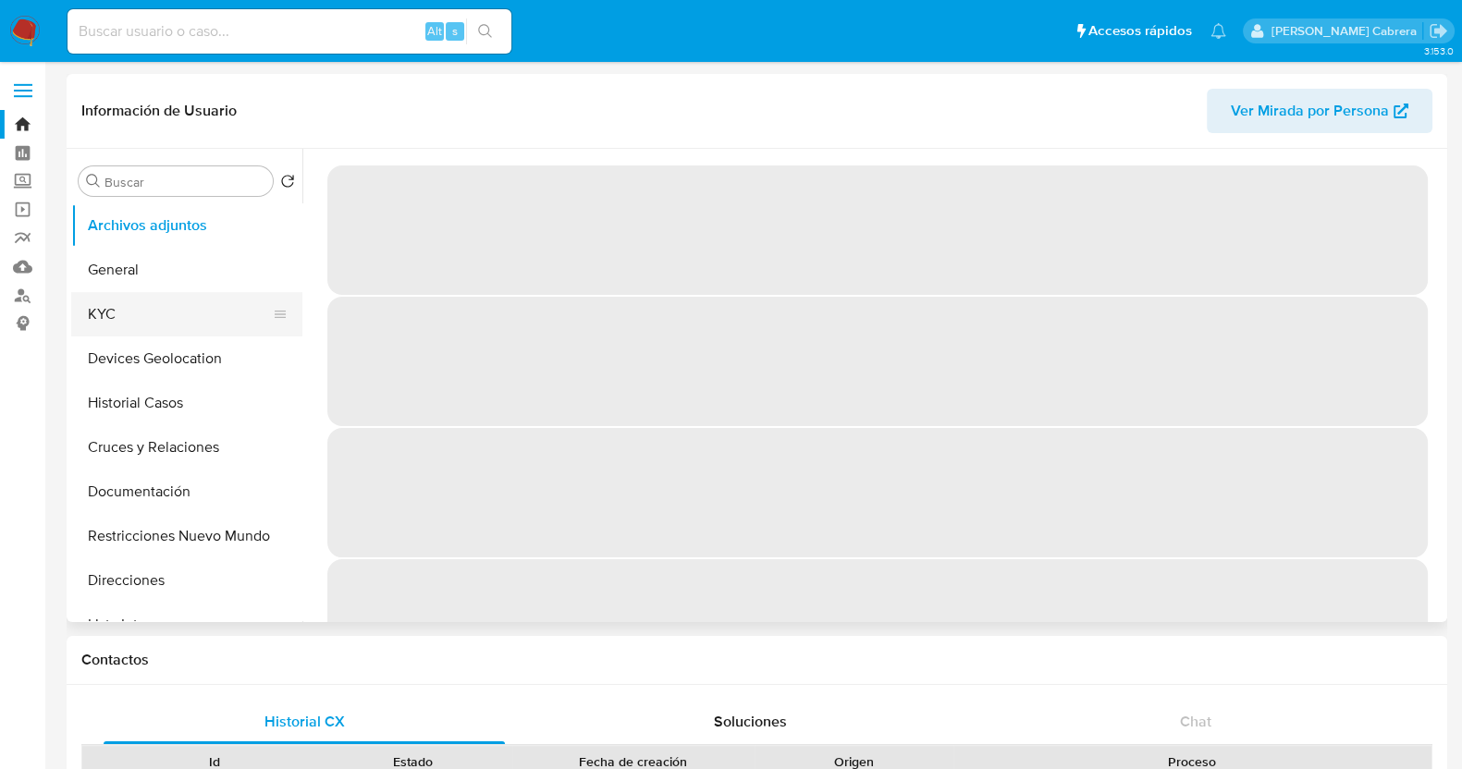
select select "10"
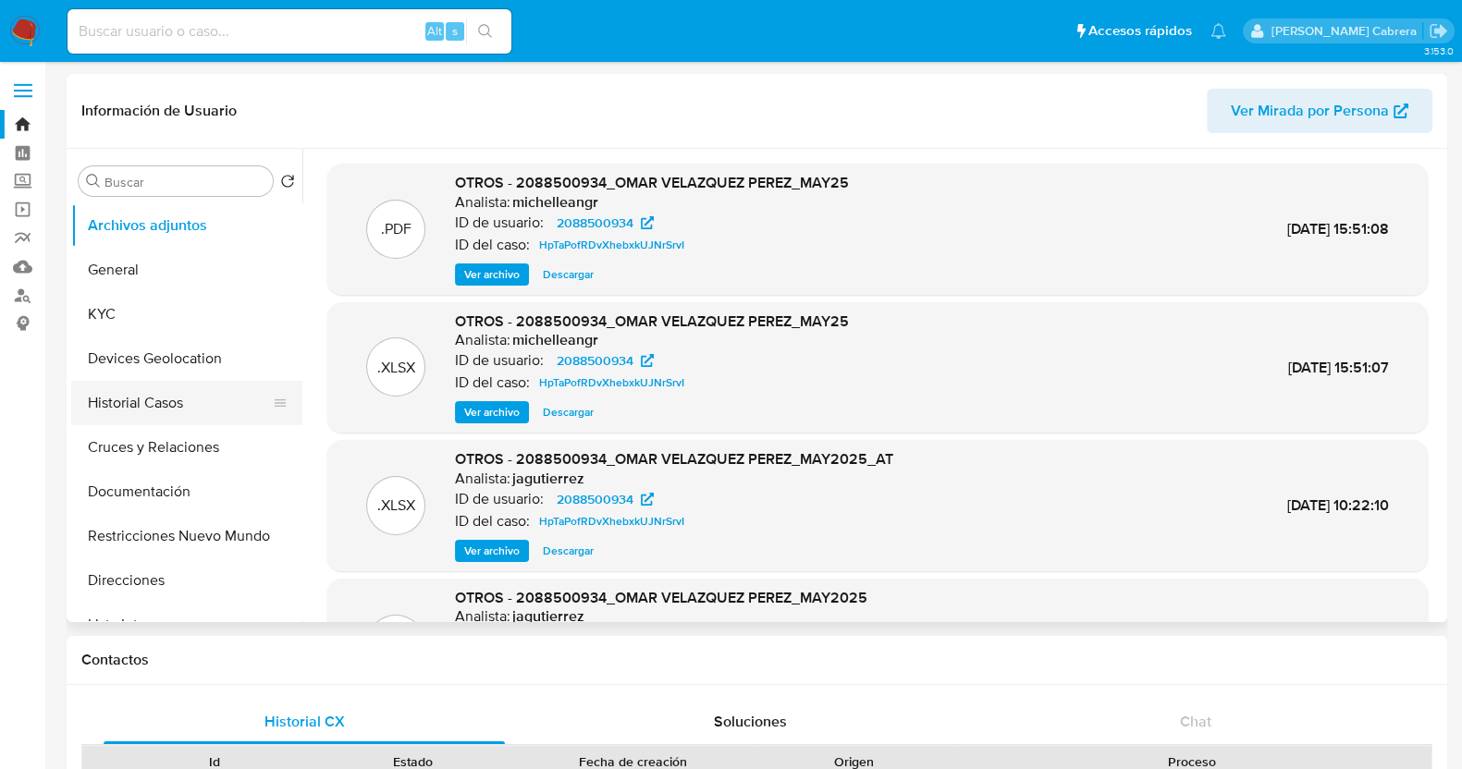
click at [147, 413] on button "Historial Casos" at bounding box center [179, 403] width 216 height 44
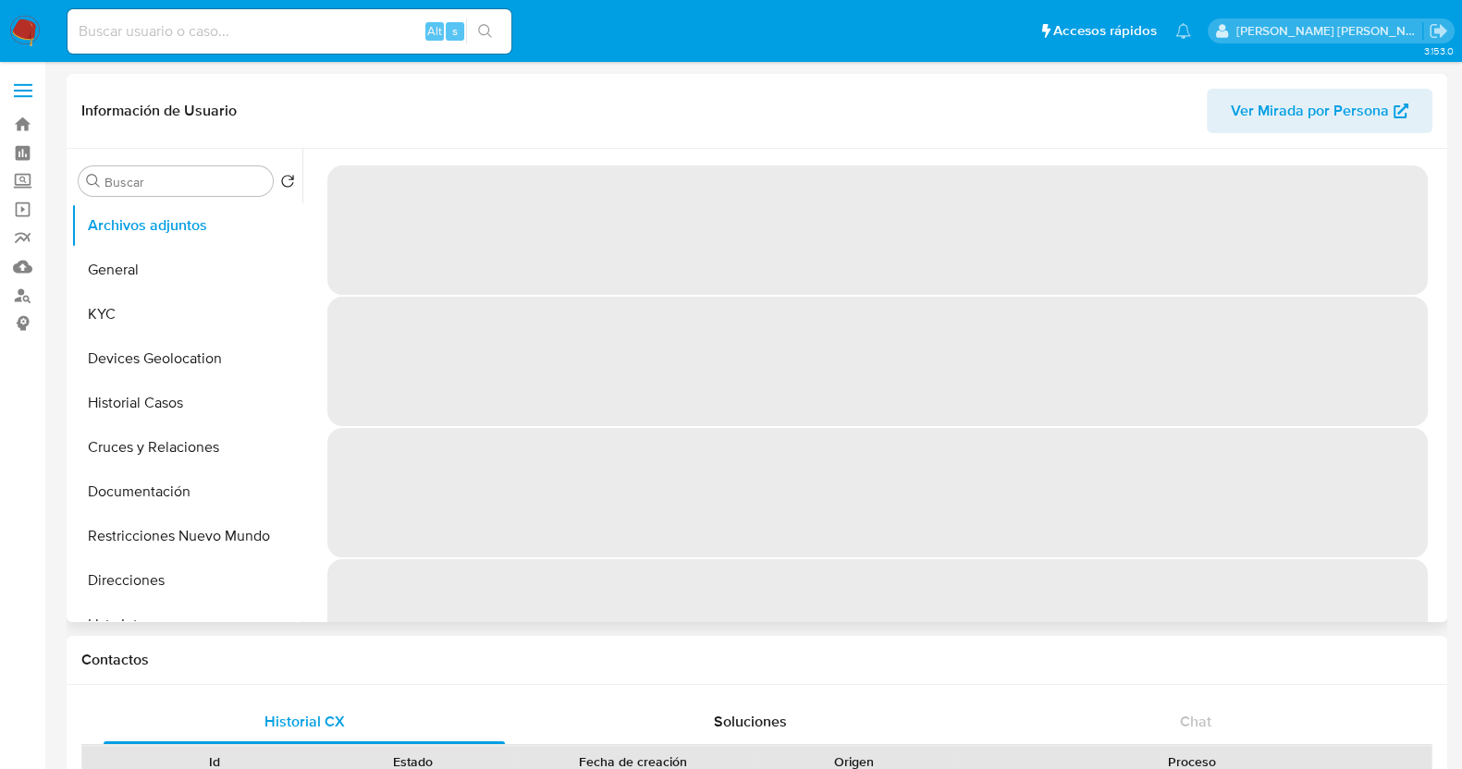
select select "10"
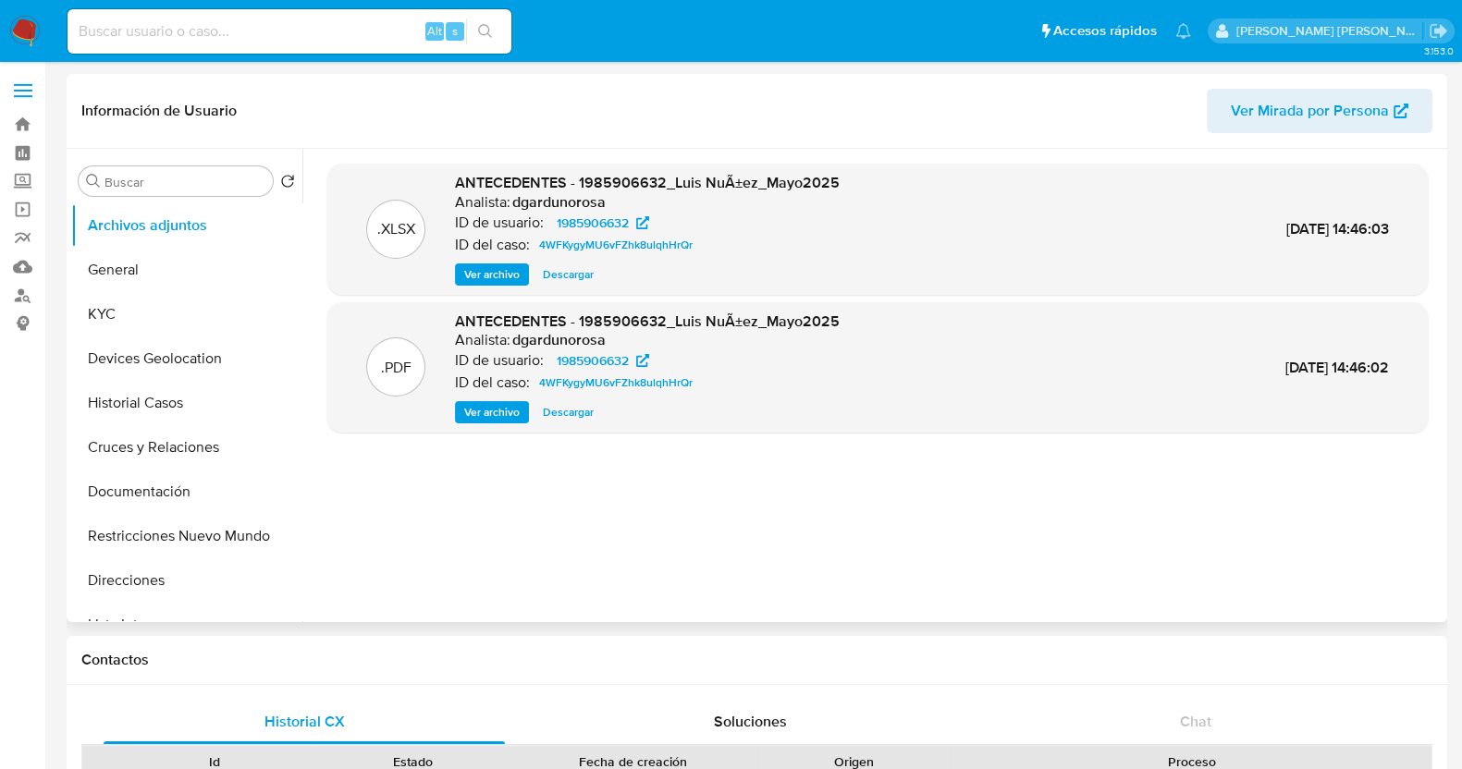
drag, startPoint x: 345, startPoint y: 43, endPoint x: 342, endPoint y: 18, distance: 26.0
click at [344, 43] on div "Alt s" at bounding box center [290, 31] width 444 height 44
click at [342, 31] on input at bounding box center [290, 31] width 444 height 24
paste input "1078506045"
type input "1078506045"
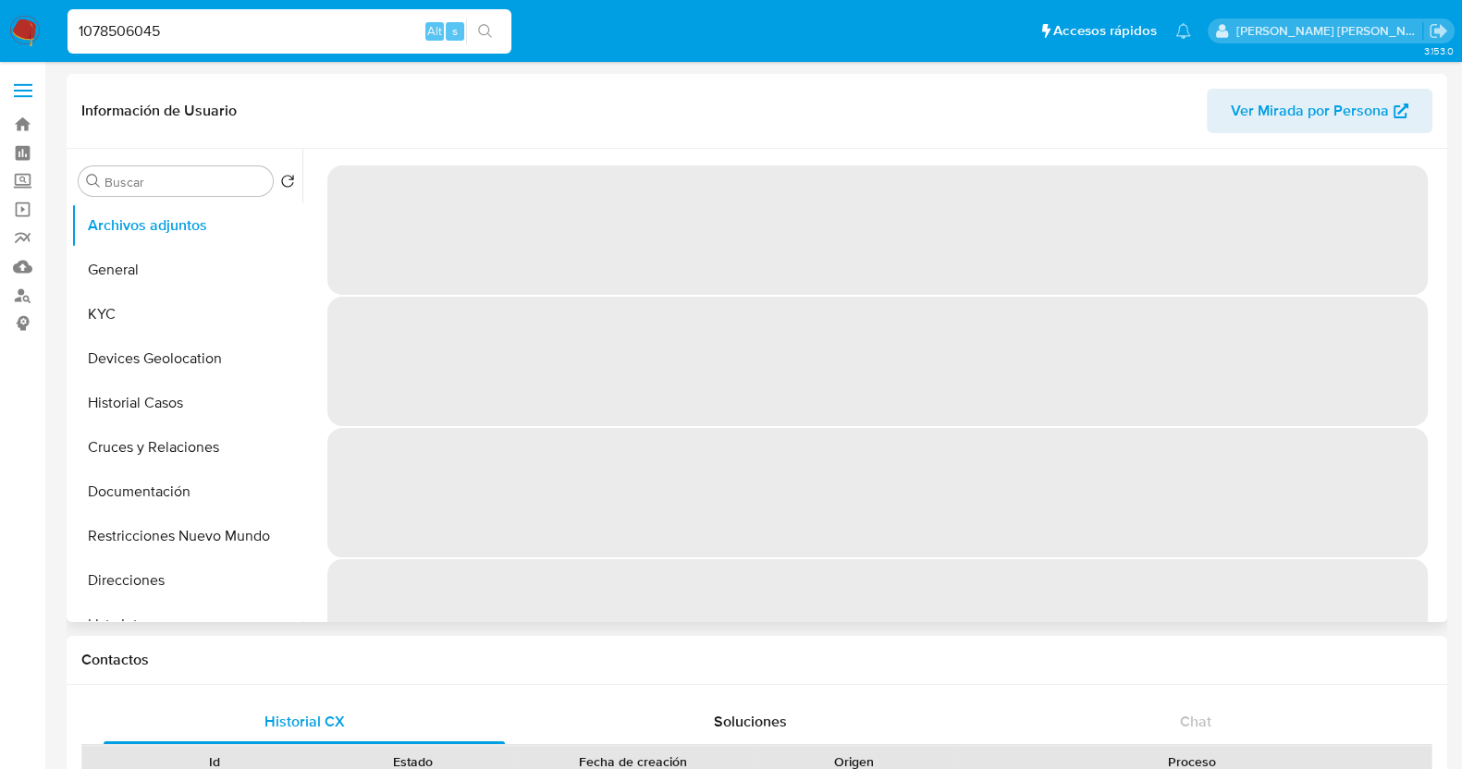
select select "10"
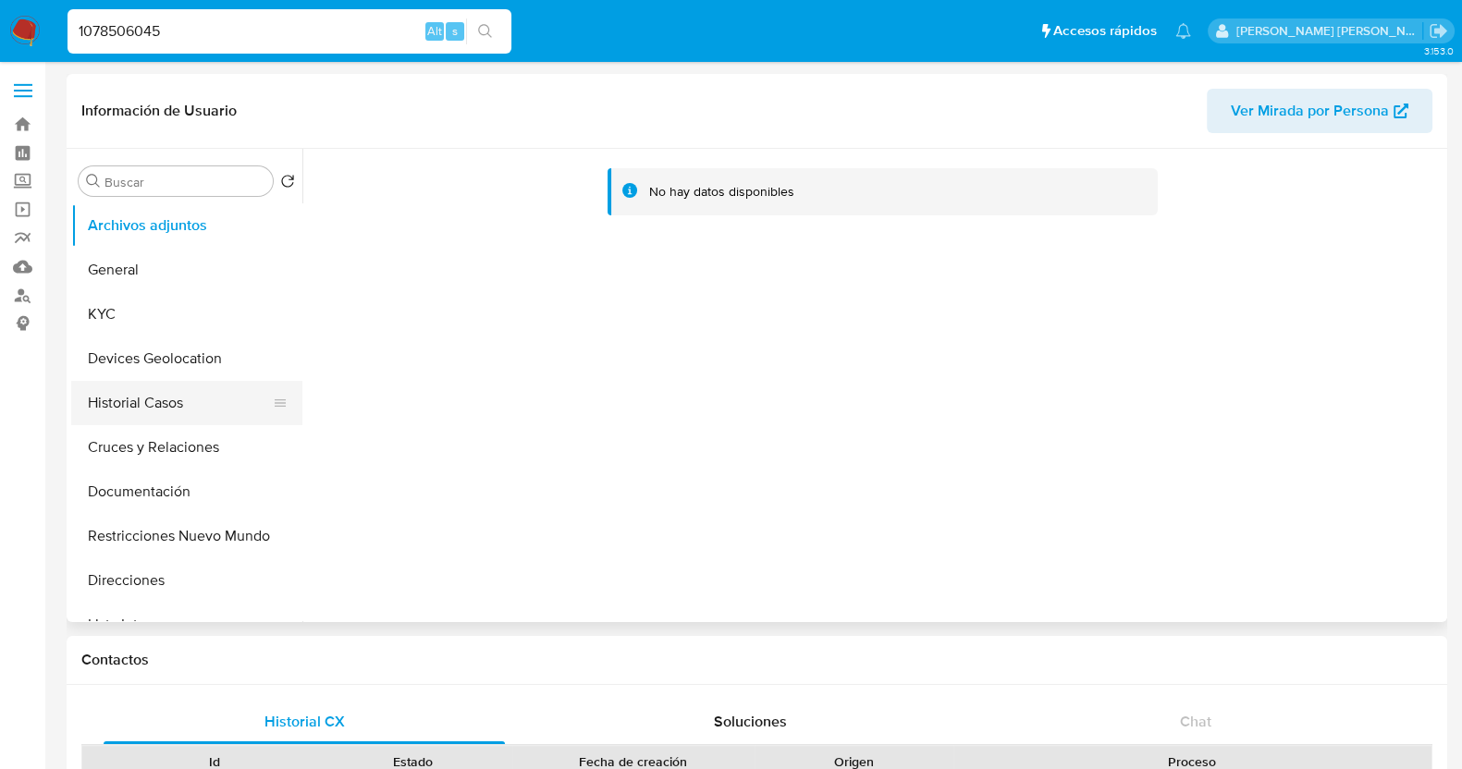
click at [162, 398] on button "Historial Casos" at bounding box center [179, 403] width 216 height 44
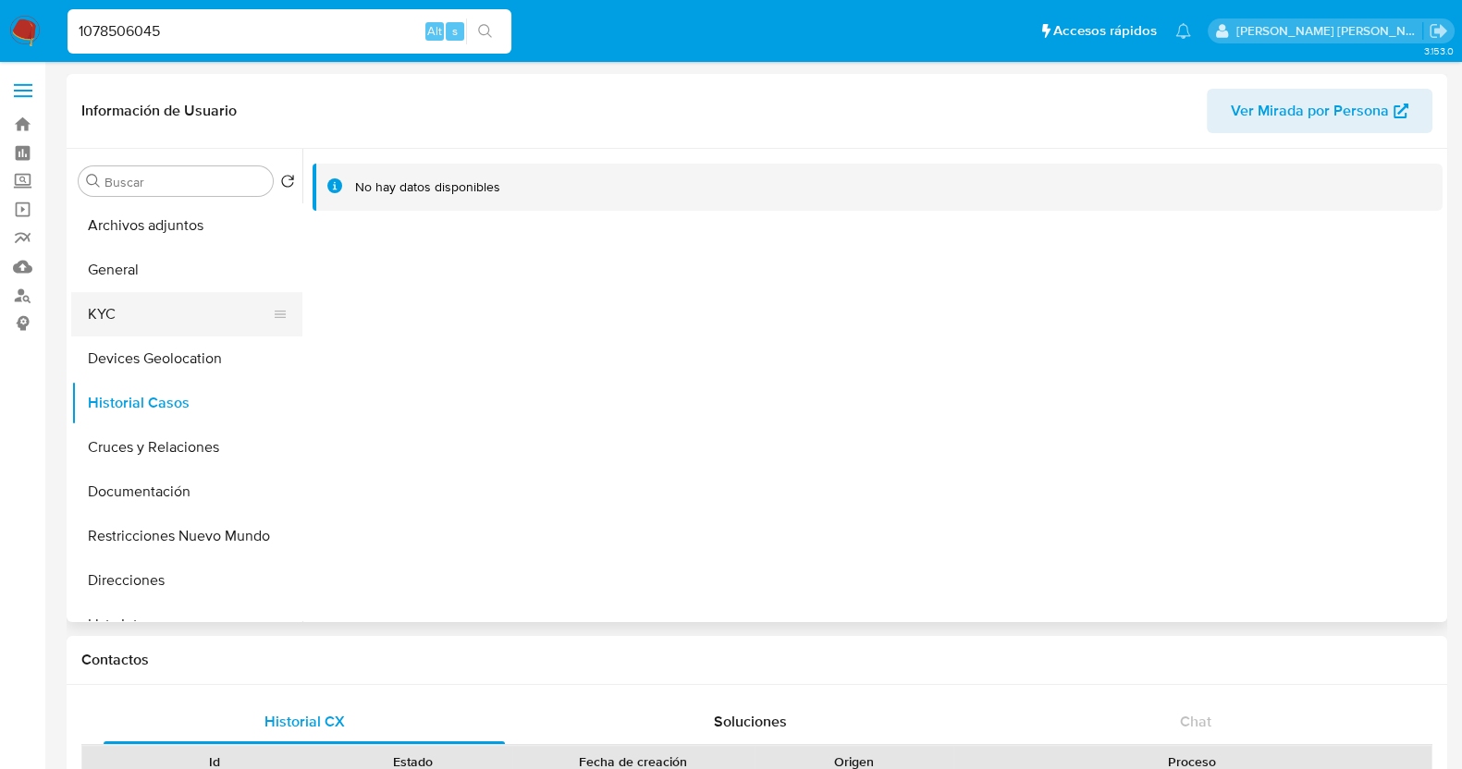
click at [131, 321] on button "KYC" at bounding box center [179, 314] width 216 height 44
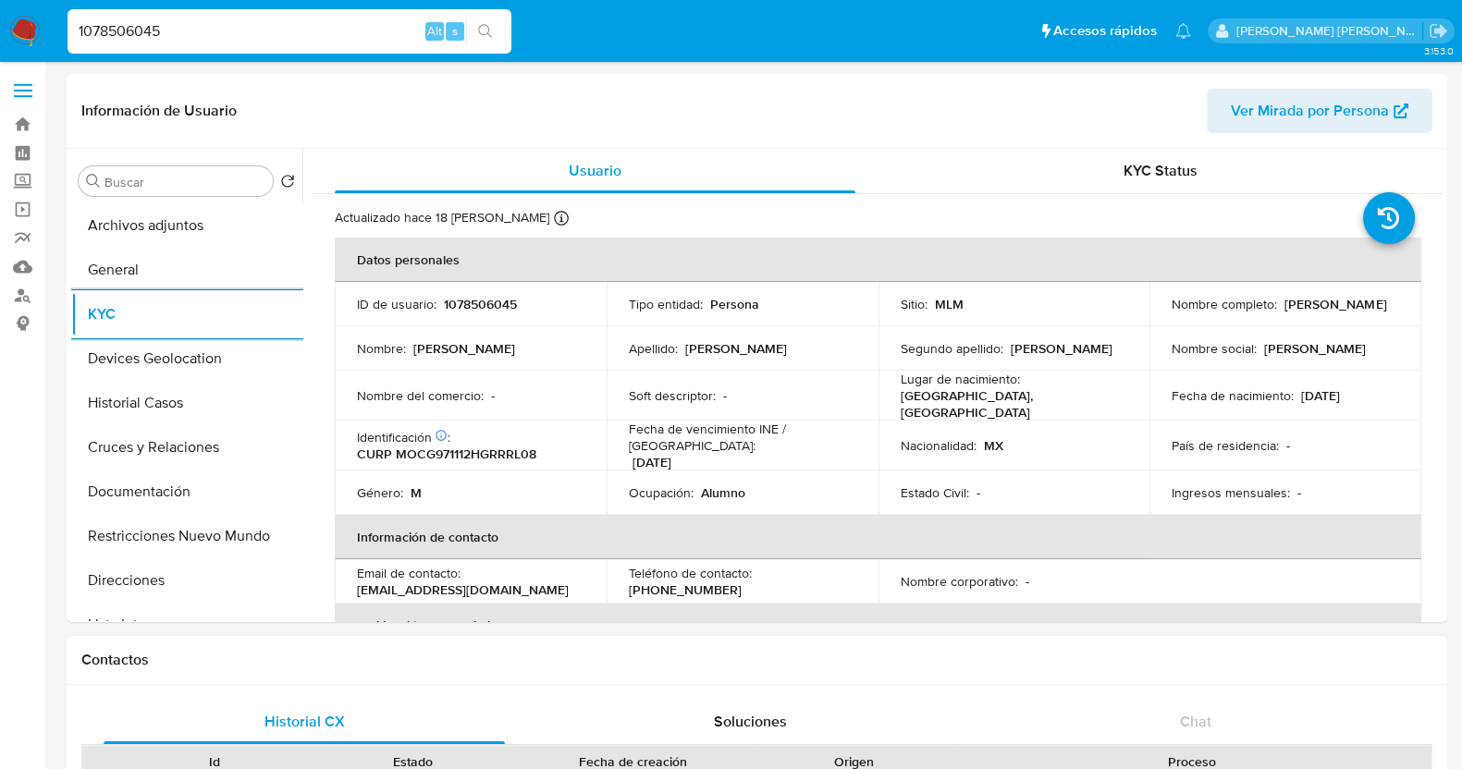
click at [241, 27] on input "1078506045" at bounding box center [290, 31] width 444 height 24
paste input "475980339"
type input "475980339"
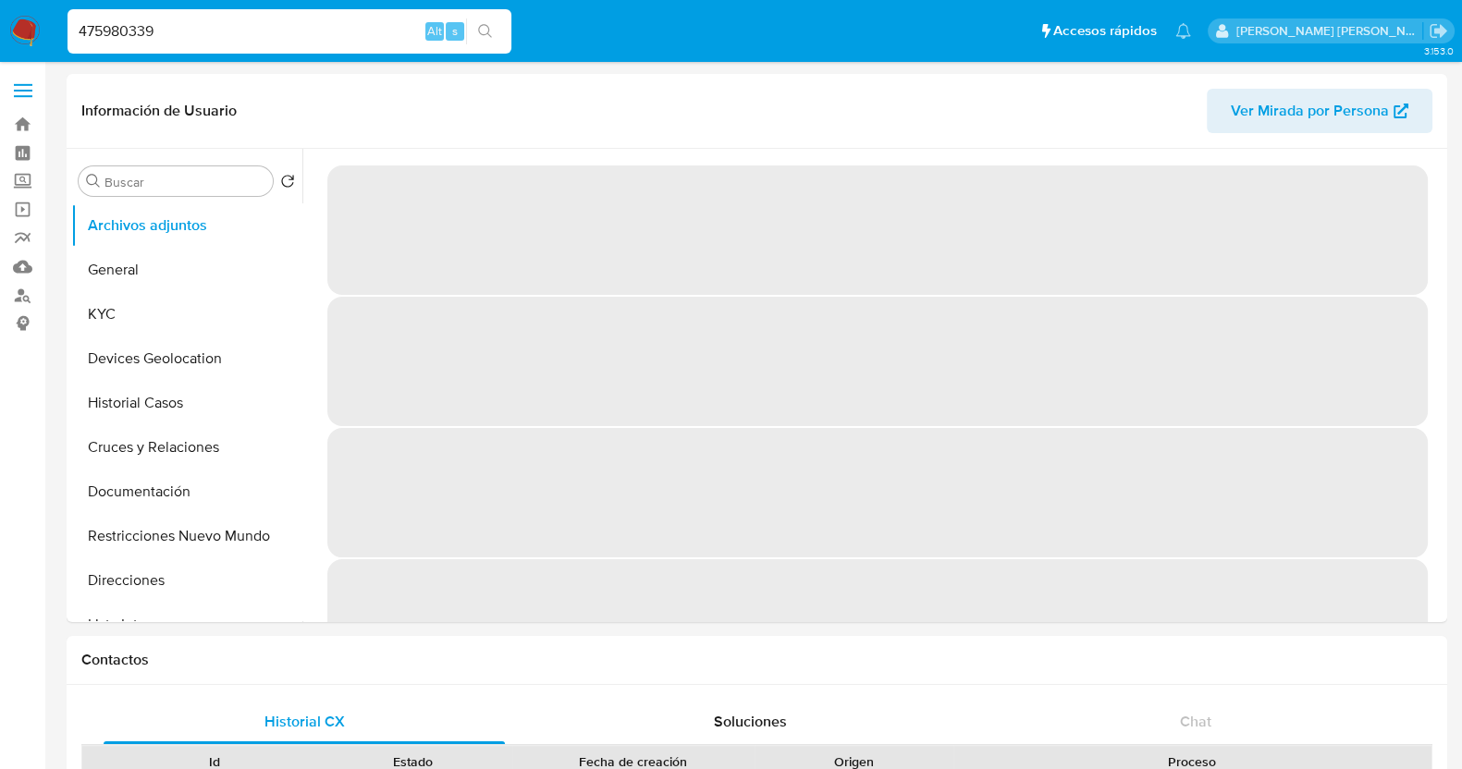
select select "10"
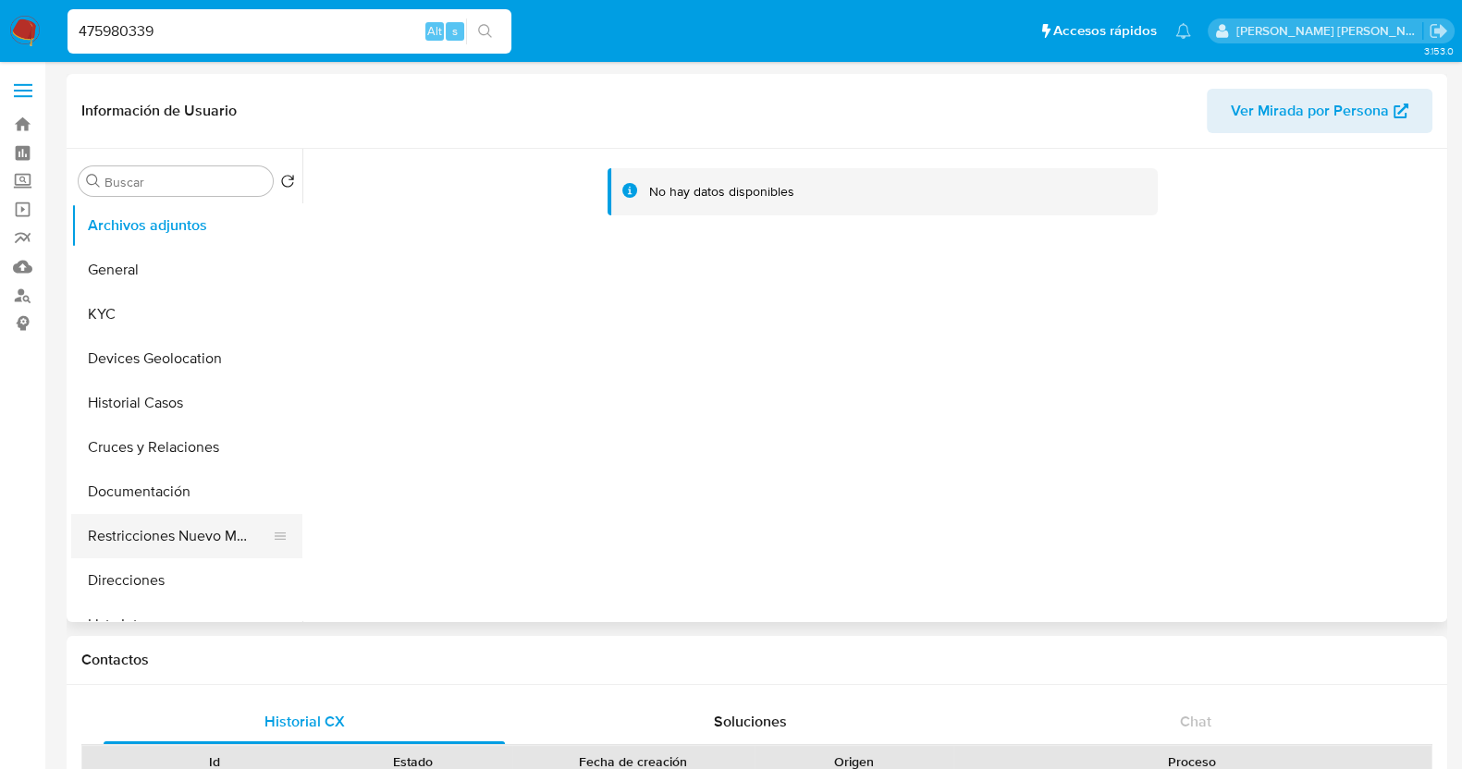
click at [185, 533] on button "Restricciones Nuevo Mundo" at bounding box center [179, 536] width 216 height 44
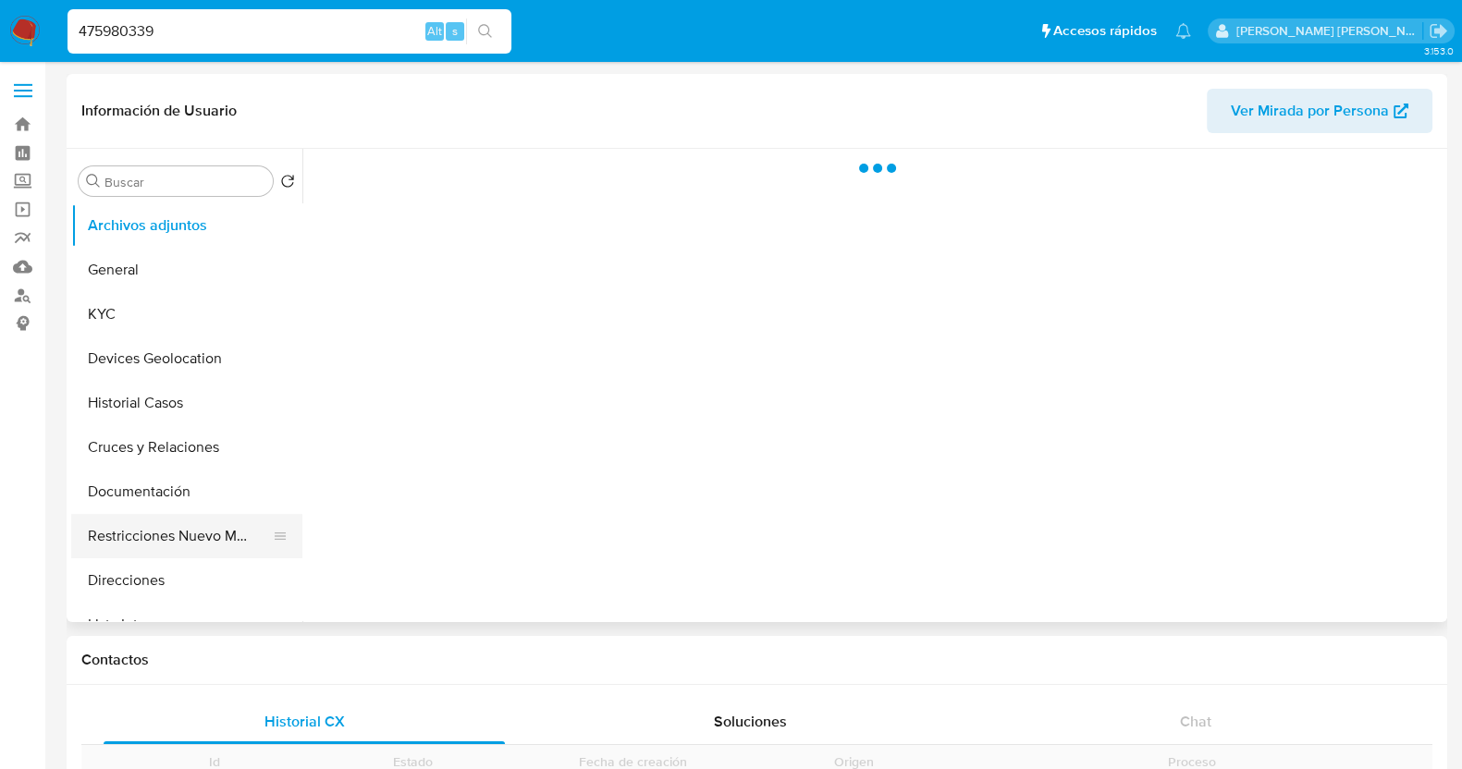
drag, startPoint x: 194, startPoint y: 540, endPoint x: 225, endPoint y: 524, distance: 34.3
click at [195, 540] on button "Restricciones Nuevo Mundo" at bounding box center [179, 536] width 216 height 44
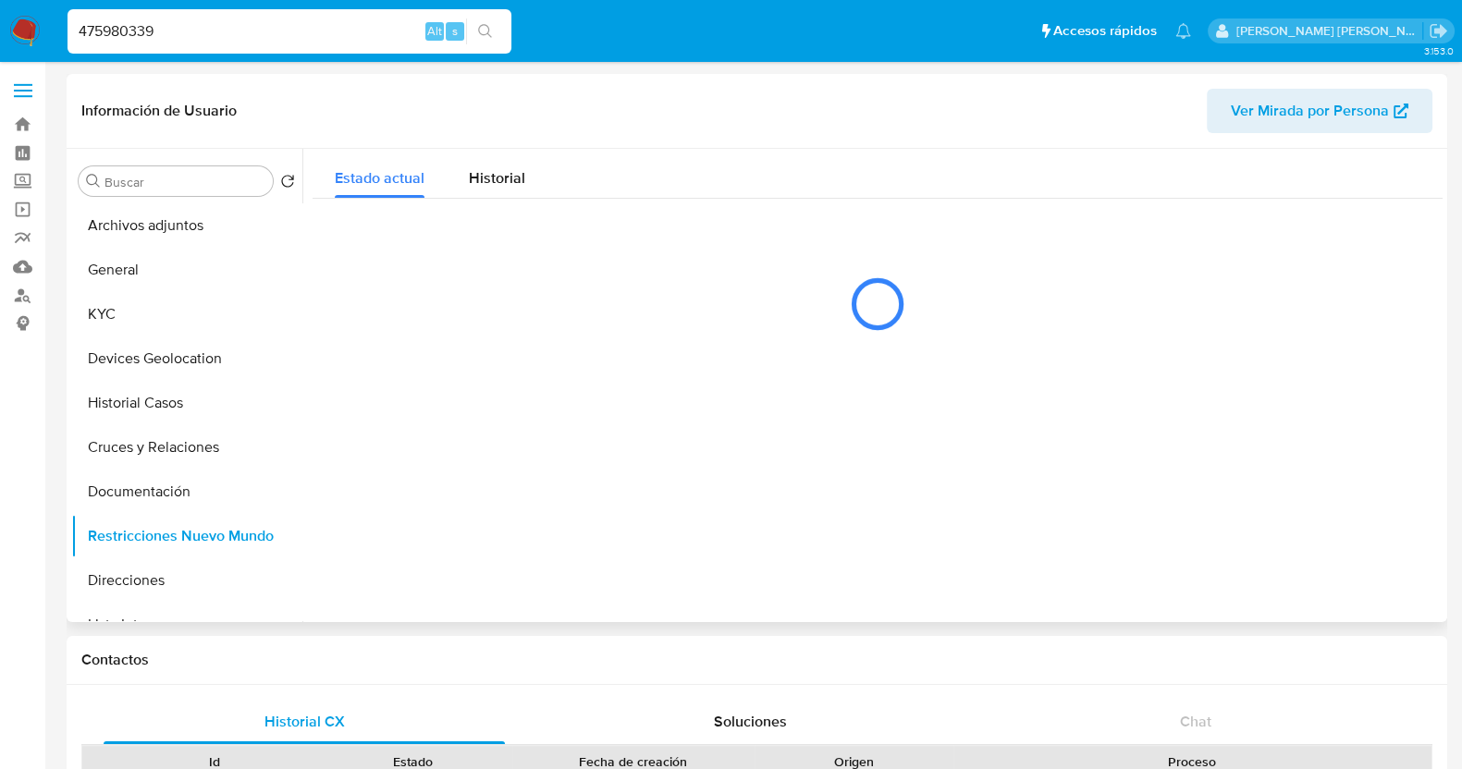
select select "10"
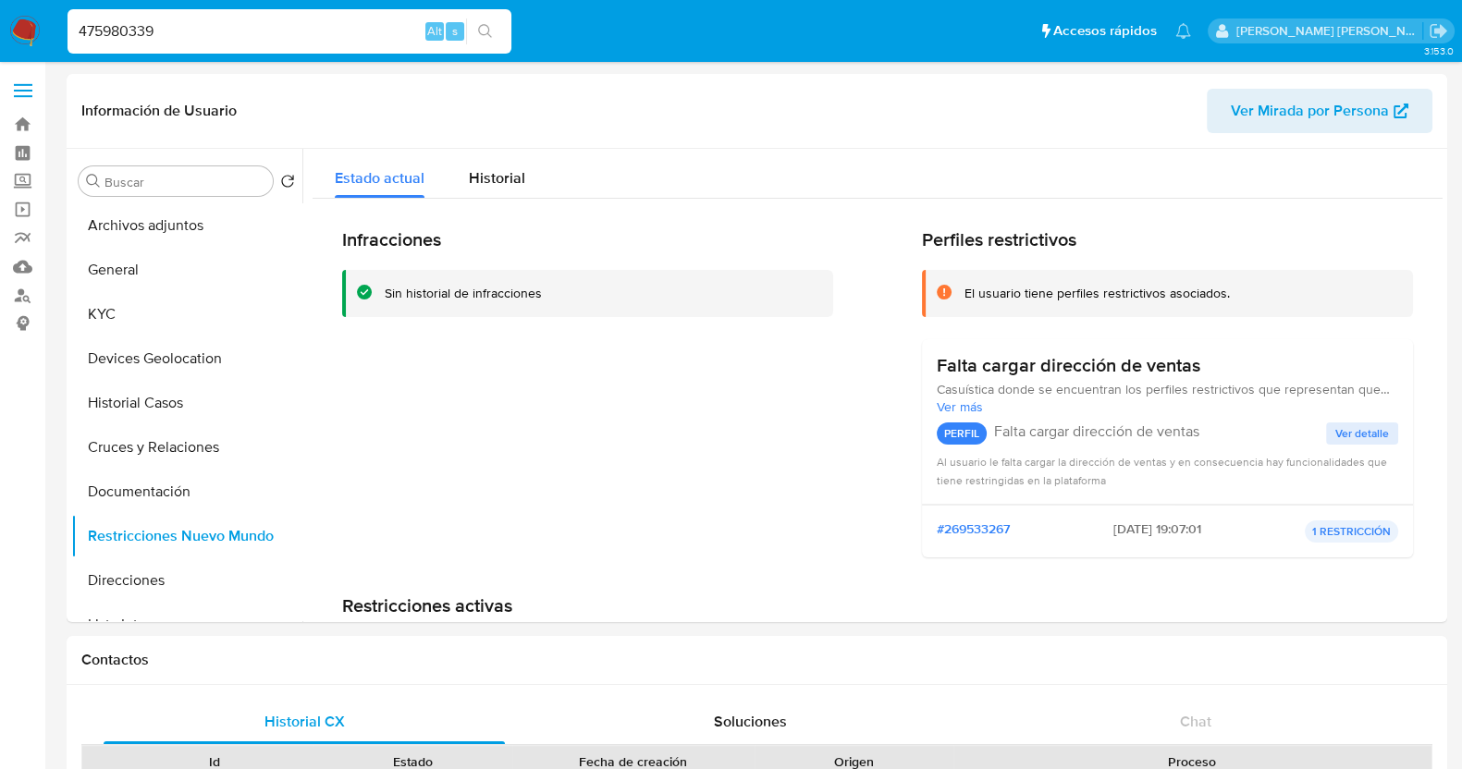
click at [224, 29] on input "475980339" at bounding box center [290, 31] width 444 height 24
paste input "229118632"
type input "229118632"
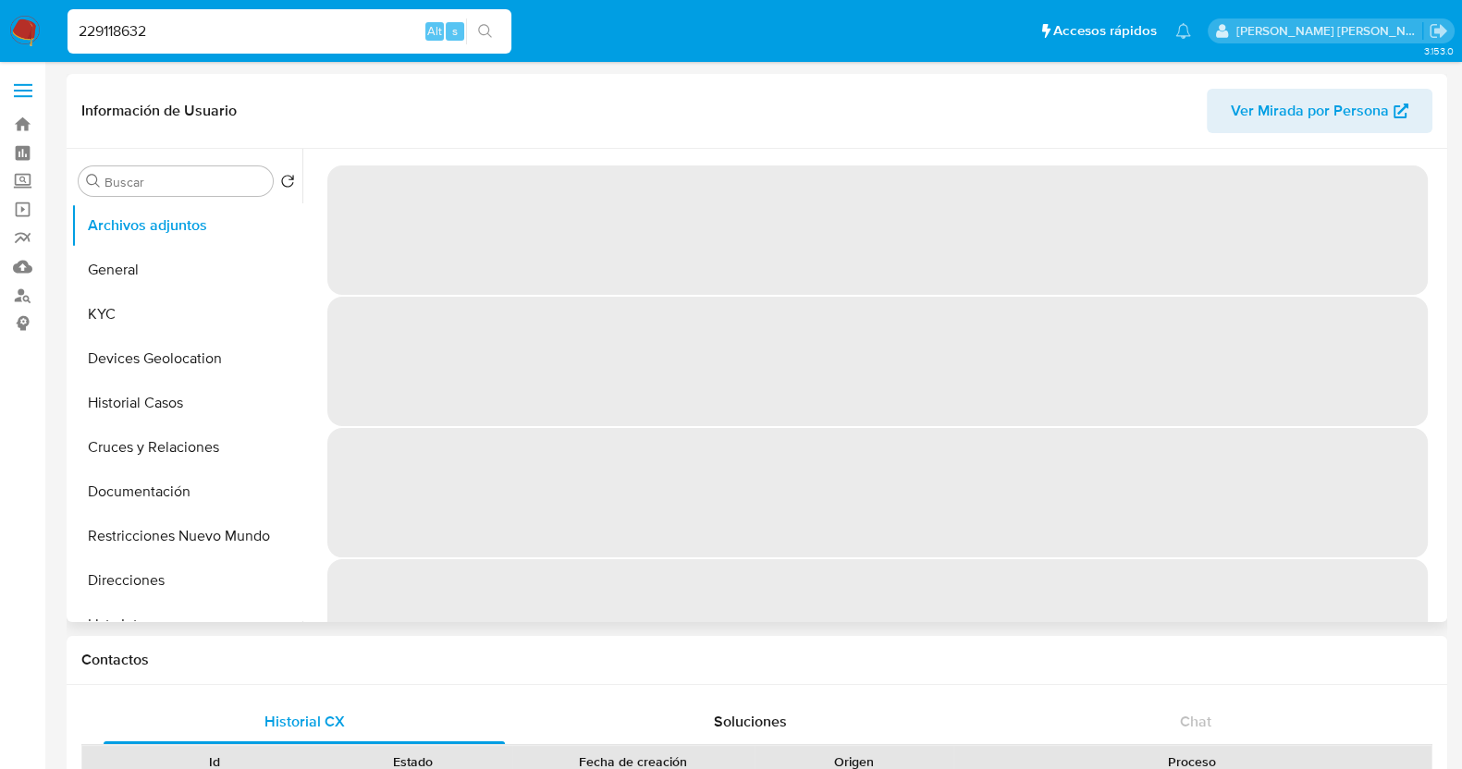
select select "10"
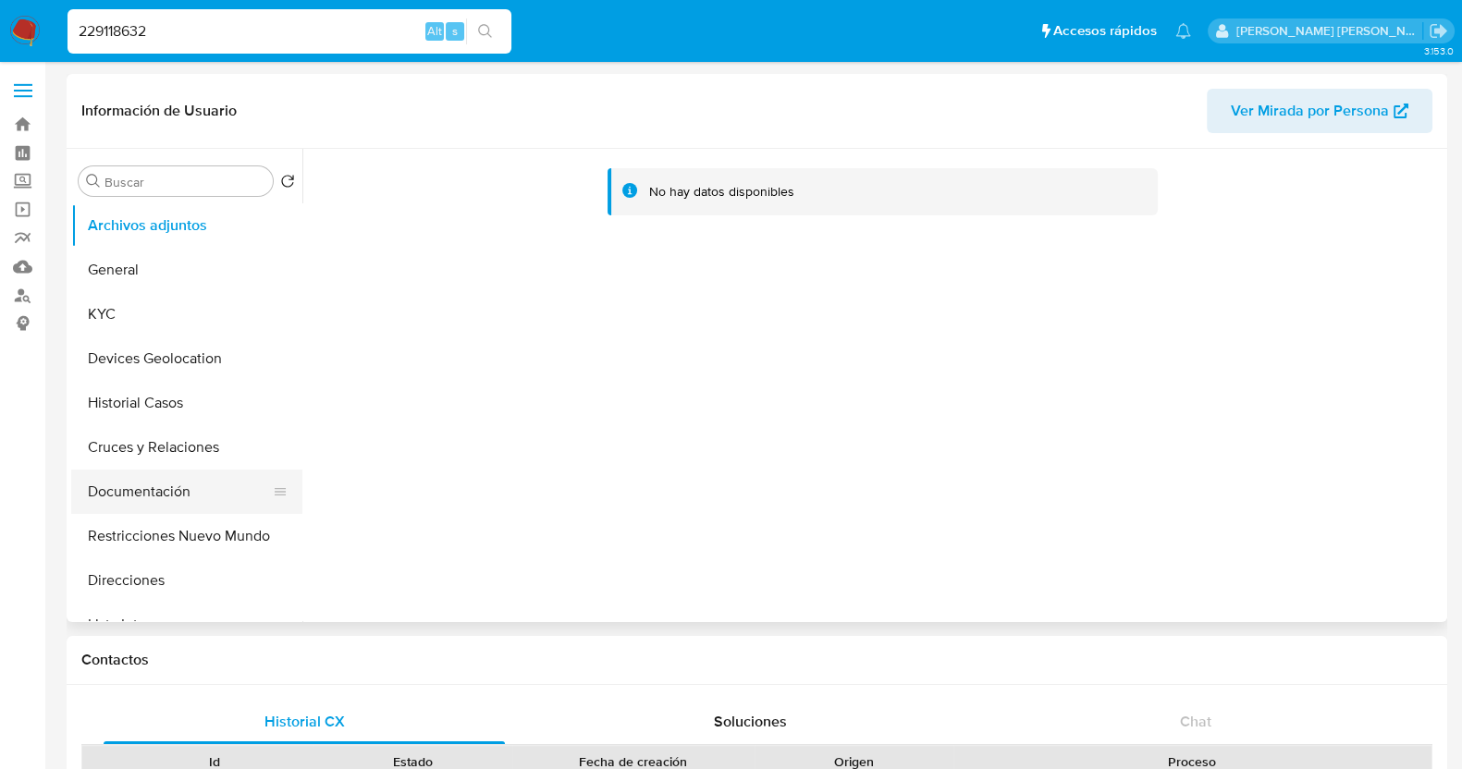
drag, startPoint x: 193, startPoint y: 534, endPoint x: 233, endPoint y: 508, distance: 48.0
click at [194, 534] on button "Restricciones Nuevo Mundo" at bounding box center [186, 536] width 231 height 44
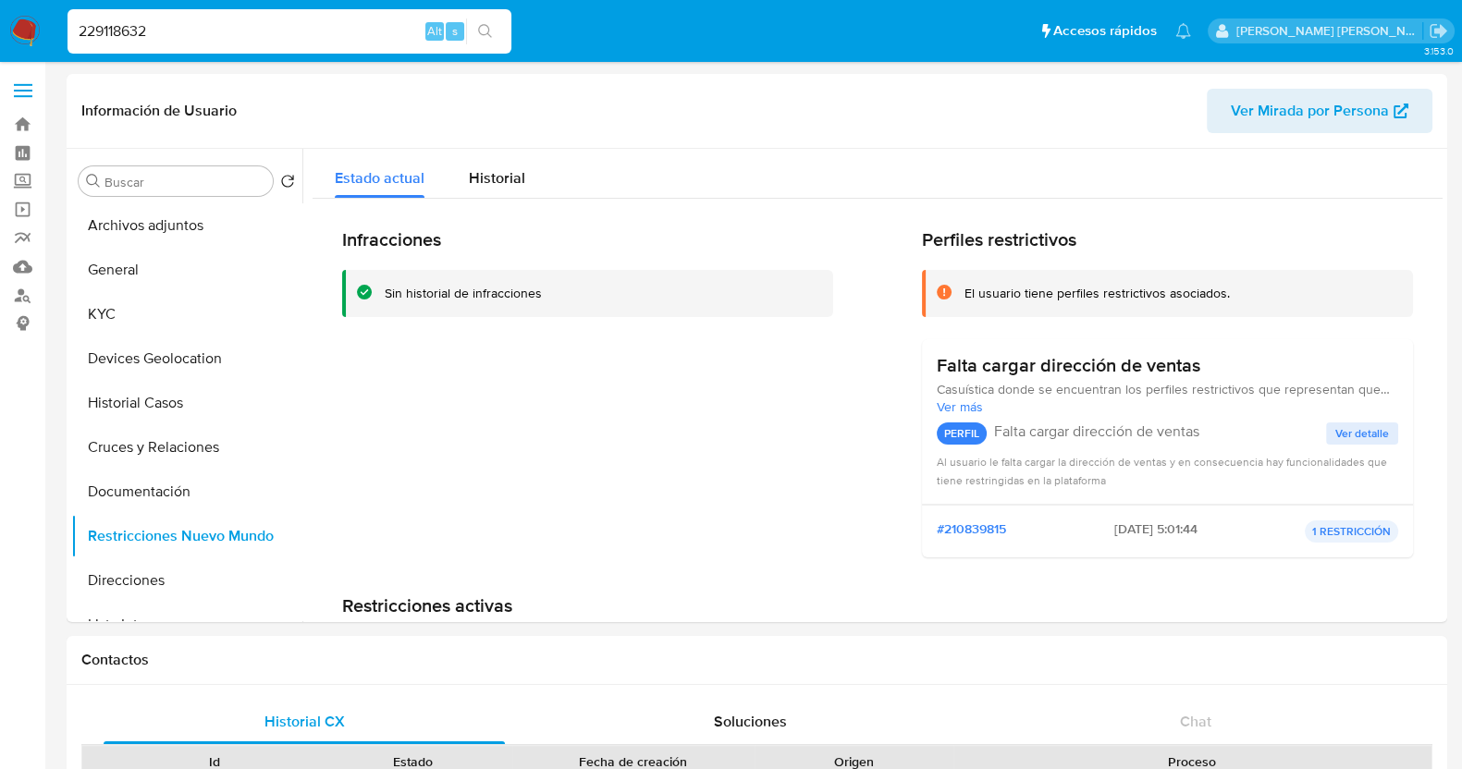
click at [203, 37] on input "229118632" at bounding box center [290, 31] width 444 height 24
paste input "1226351750"
type input "1226351750"
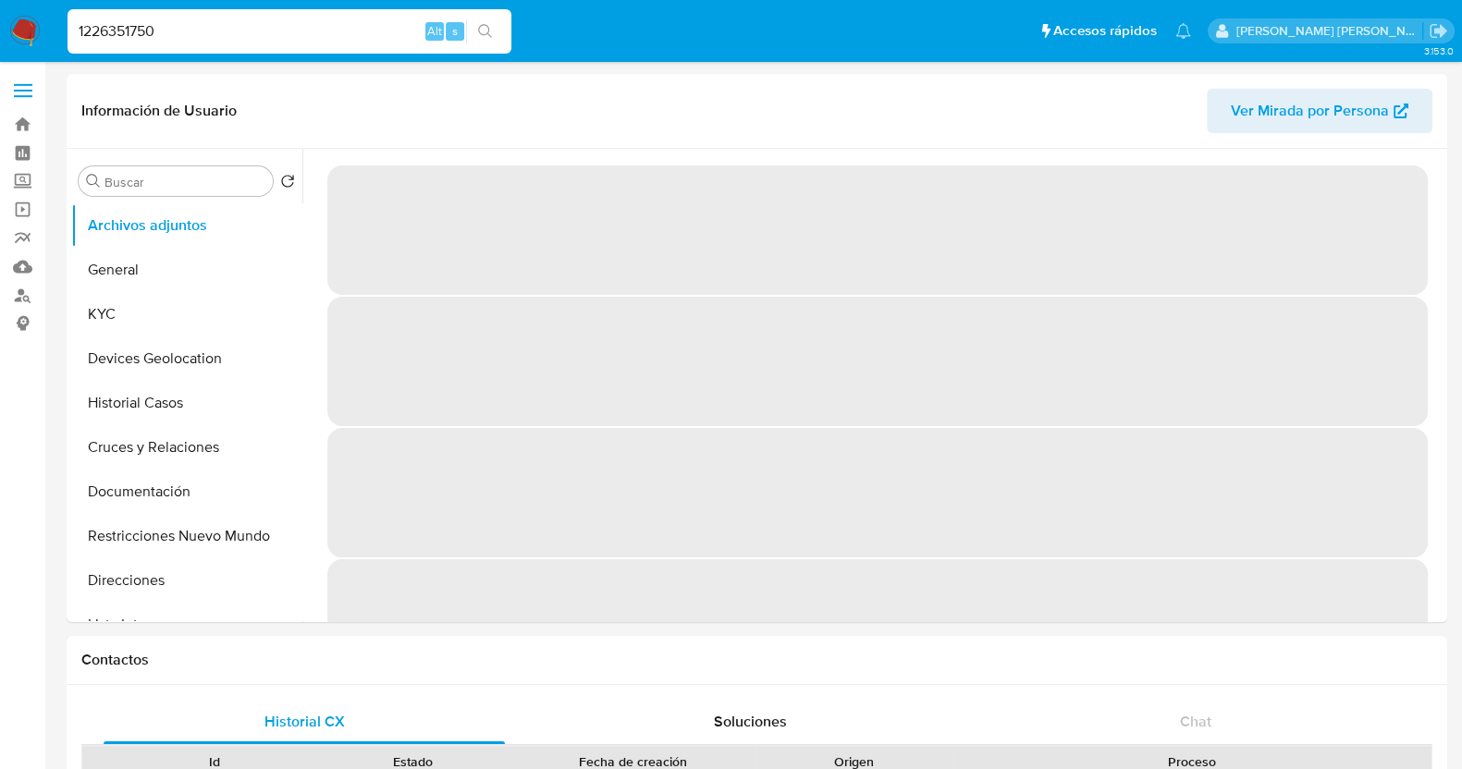
select select "10"
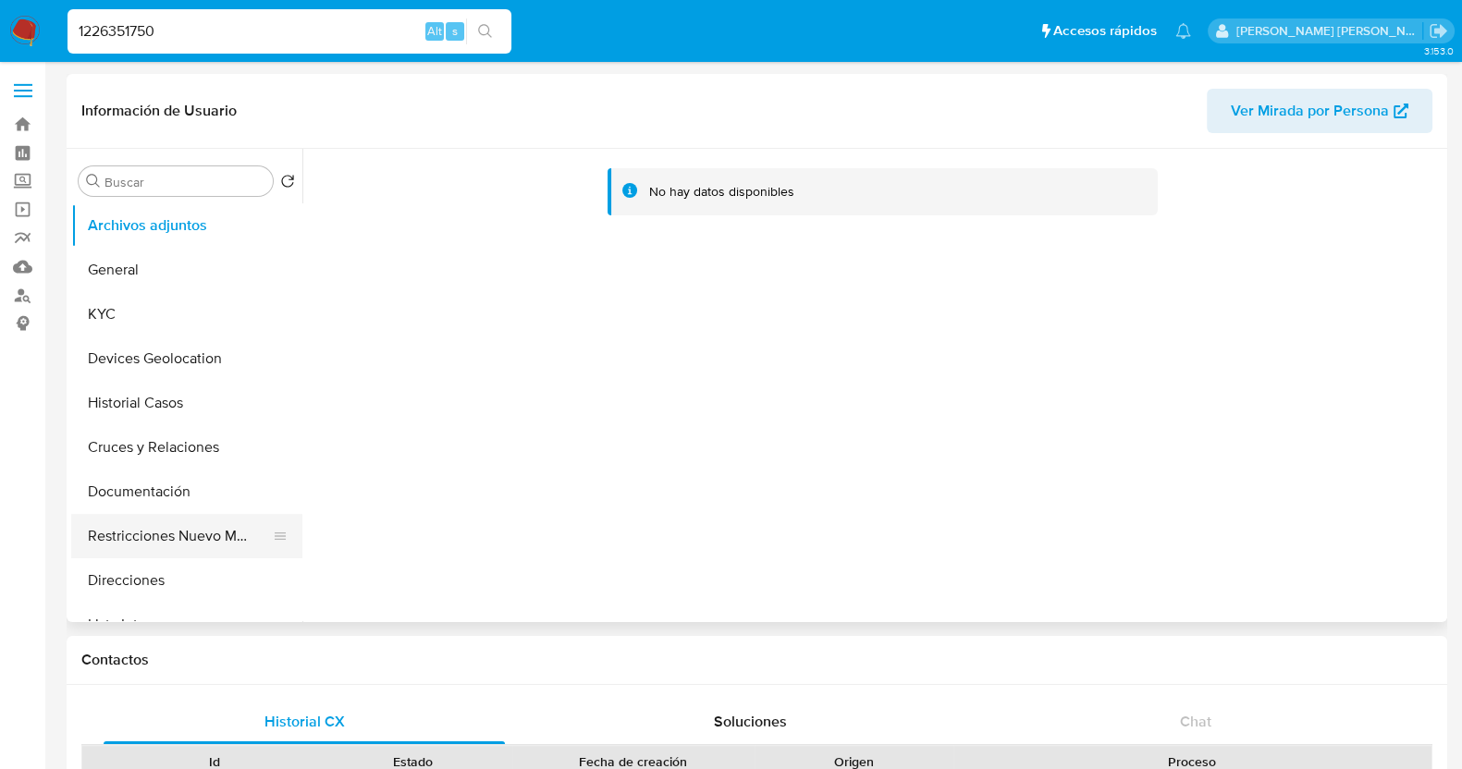
click at [138, 524] on button "Restricciones Nuevo Mundo" at bounding box center [179, 536] width 216 height 44
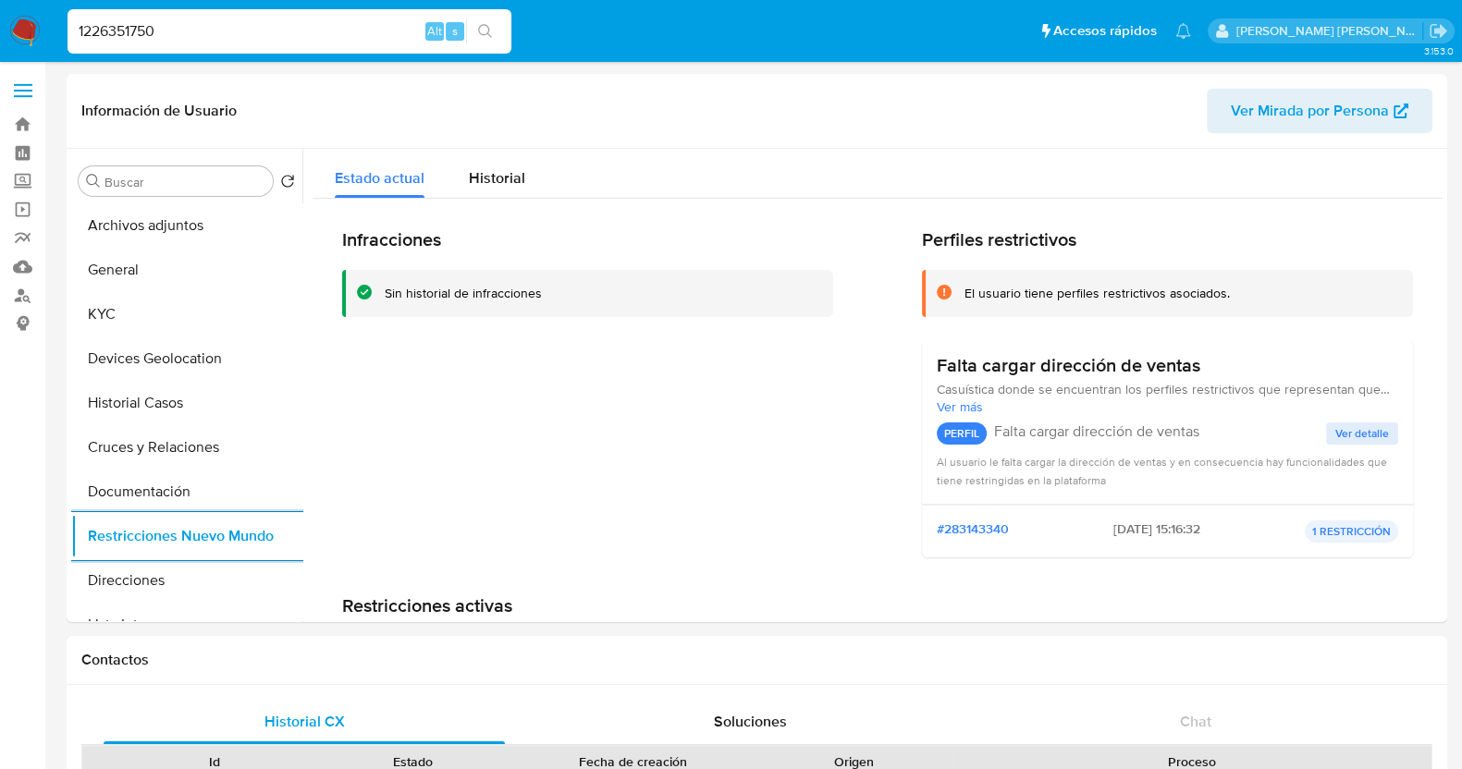
click at [249, 30] on input "1226351750" at bounding box center [290, 31] width 444 height 24
paste input "87370249"
type input "1287370249"
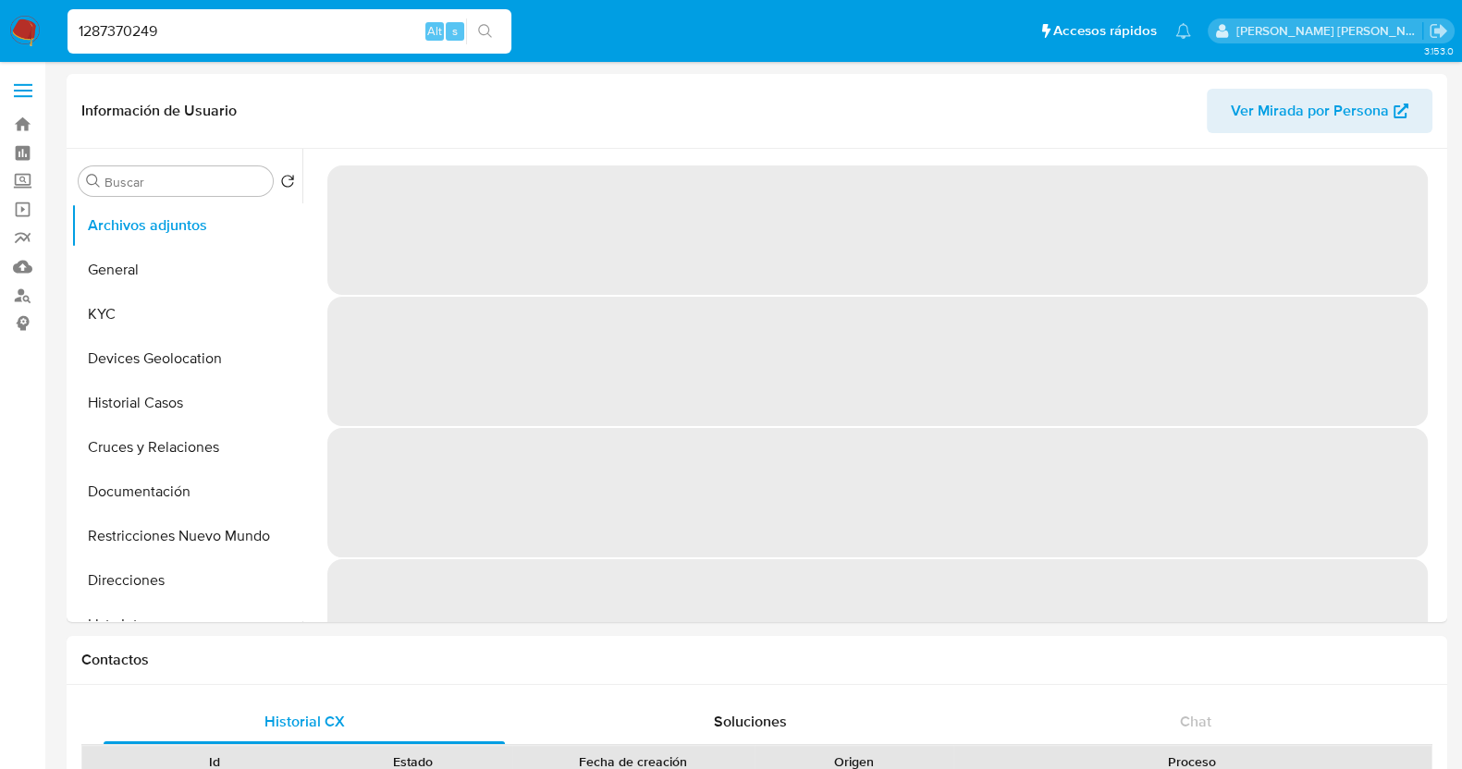
select select "10"
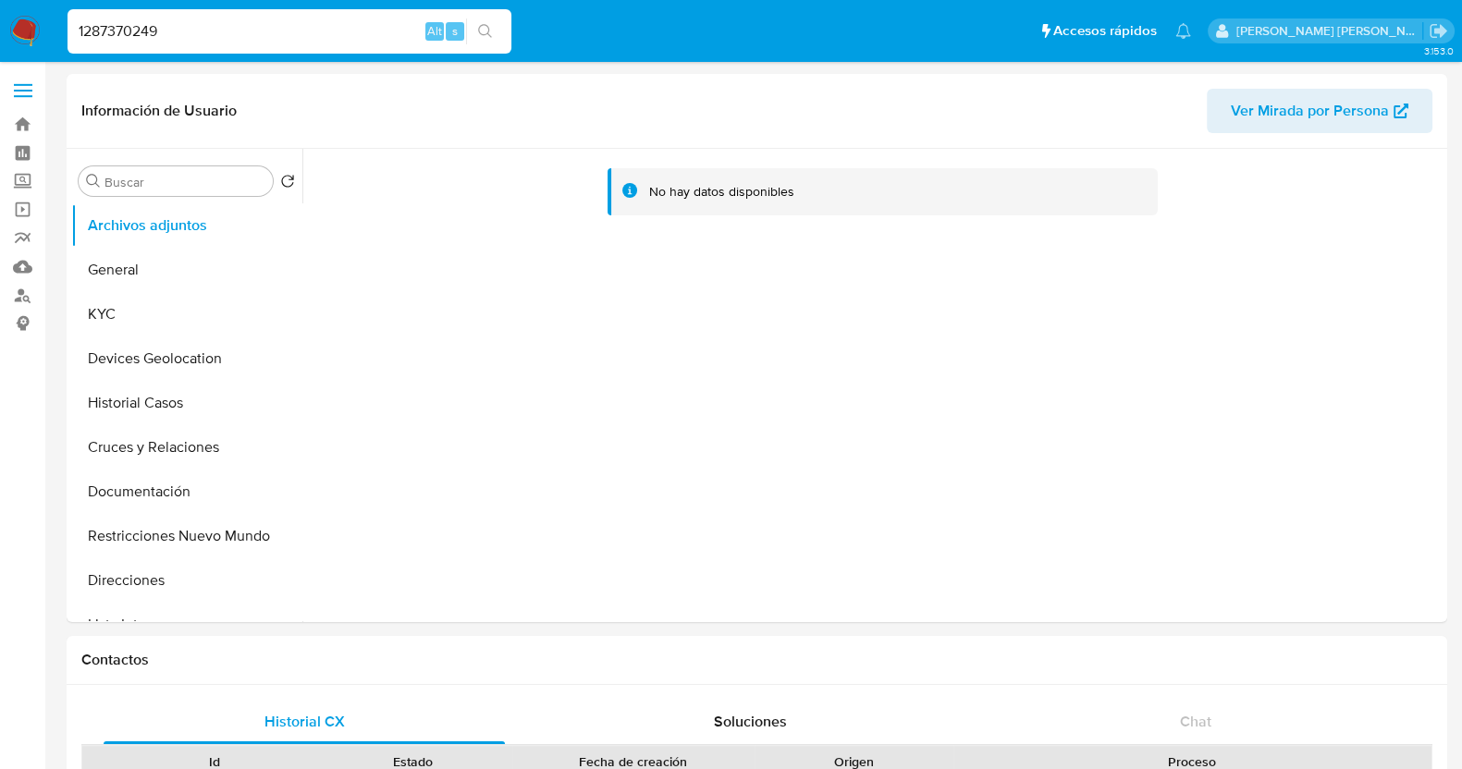
click at [245, 31] on input "1287370249" at bounding box center [290, 31] width 444 height 24
paste input "688023598"
type input "1688023598"
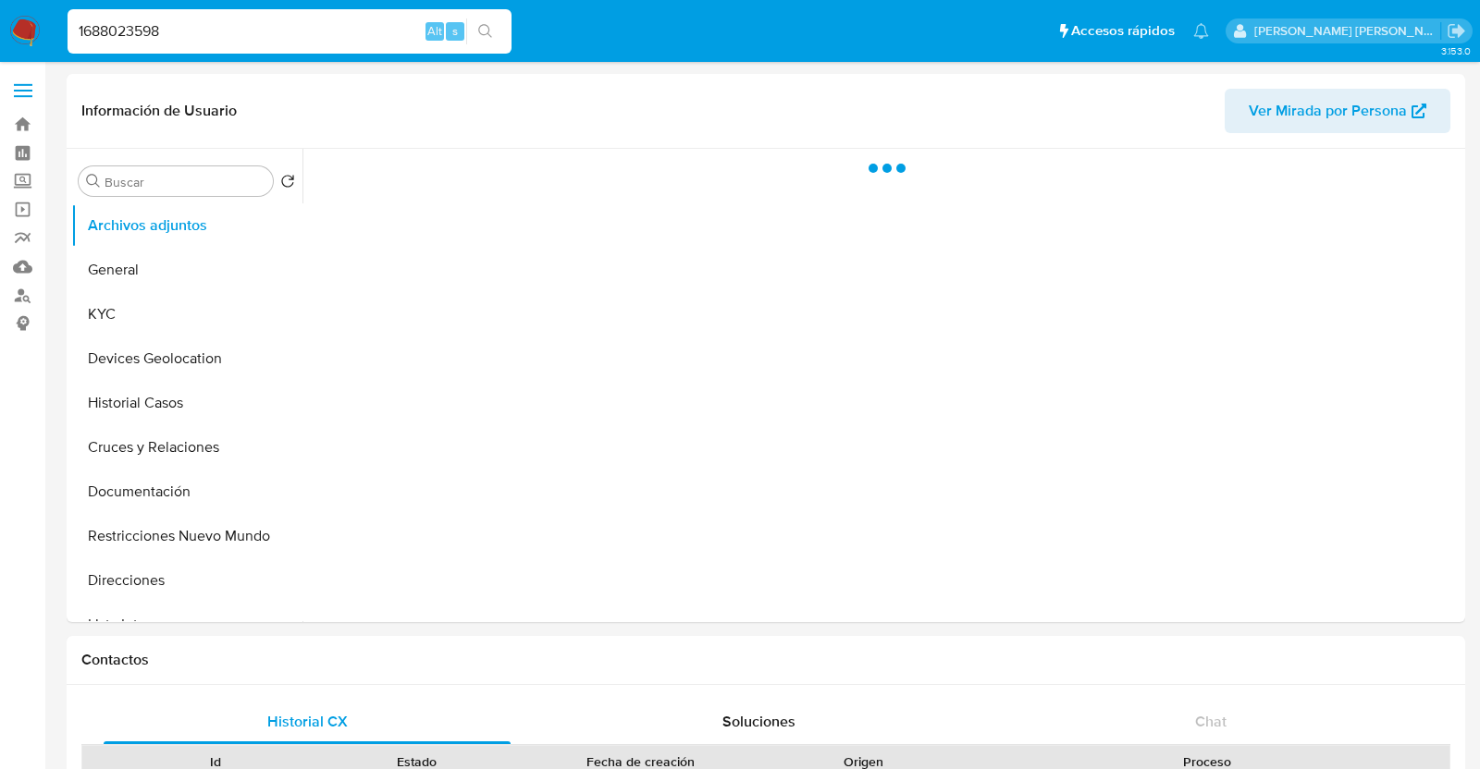
select select "10"
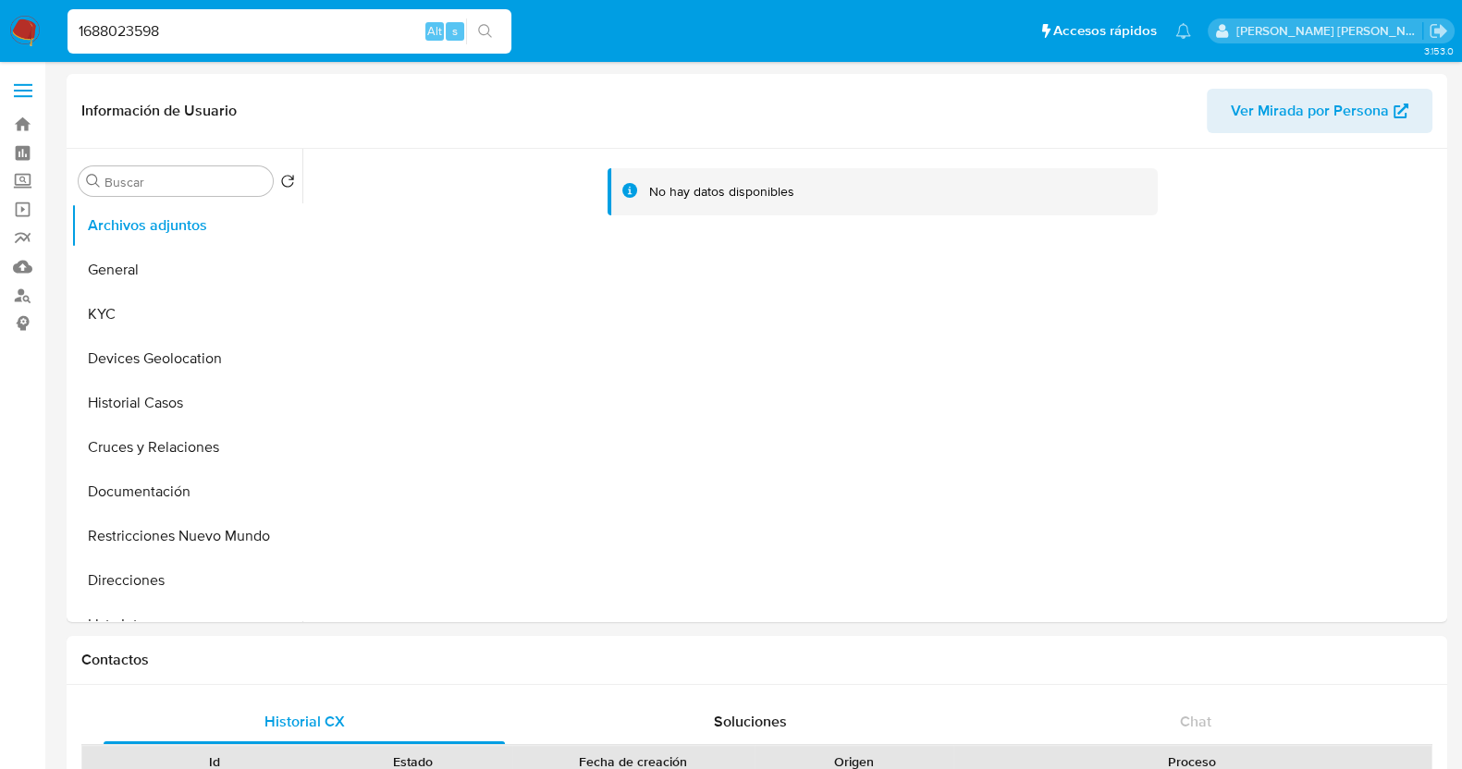
click at [301, 30] on input "1688023598" at bounding box center [290, 31] width 444 height 24
paste input "2488365114"
type input "2488365114"
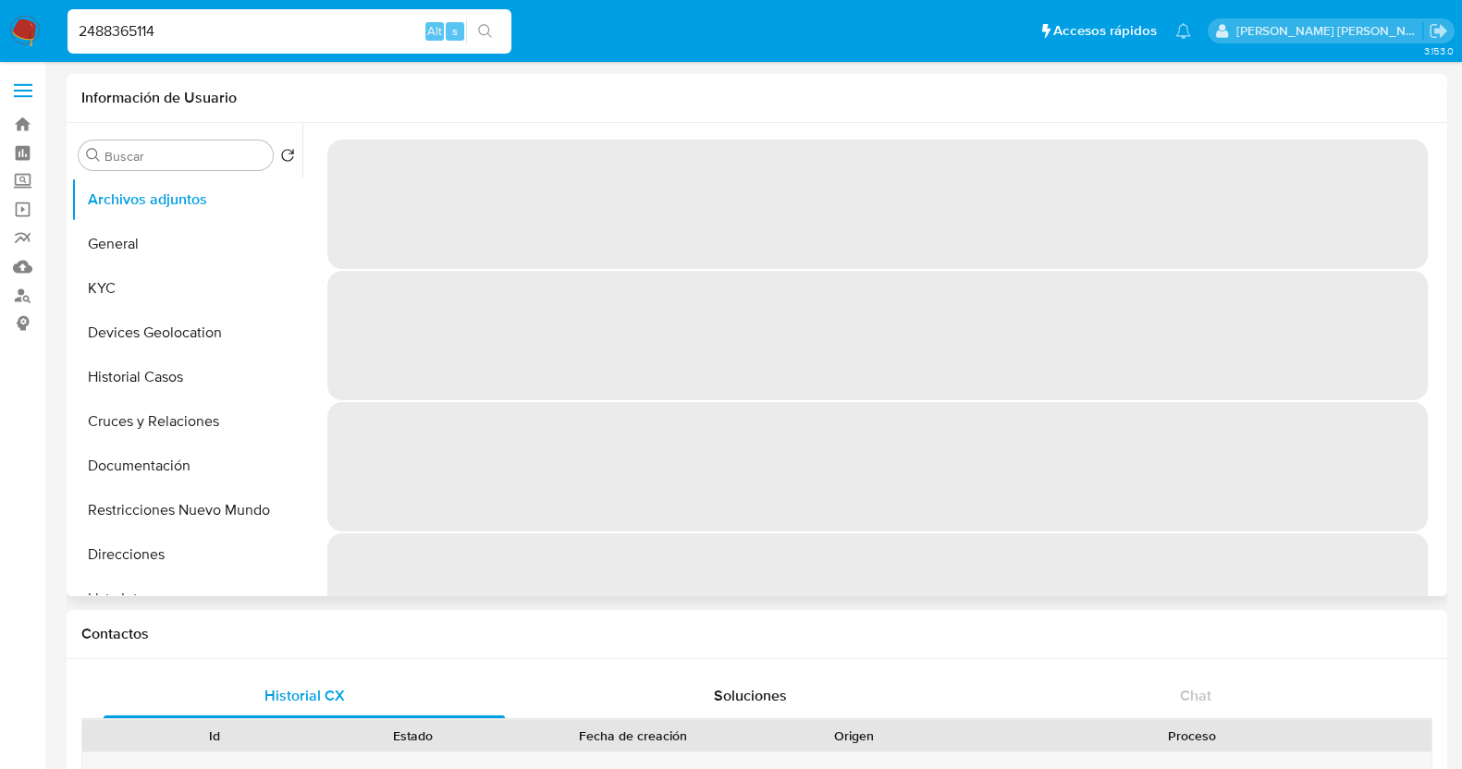
select select "10"
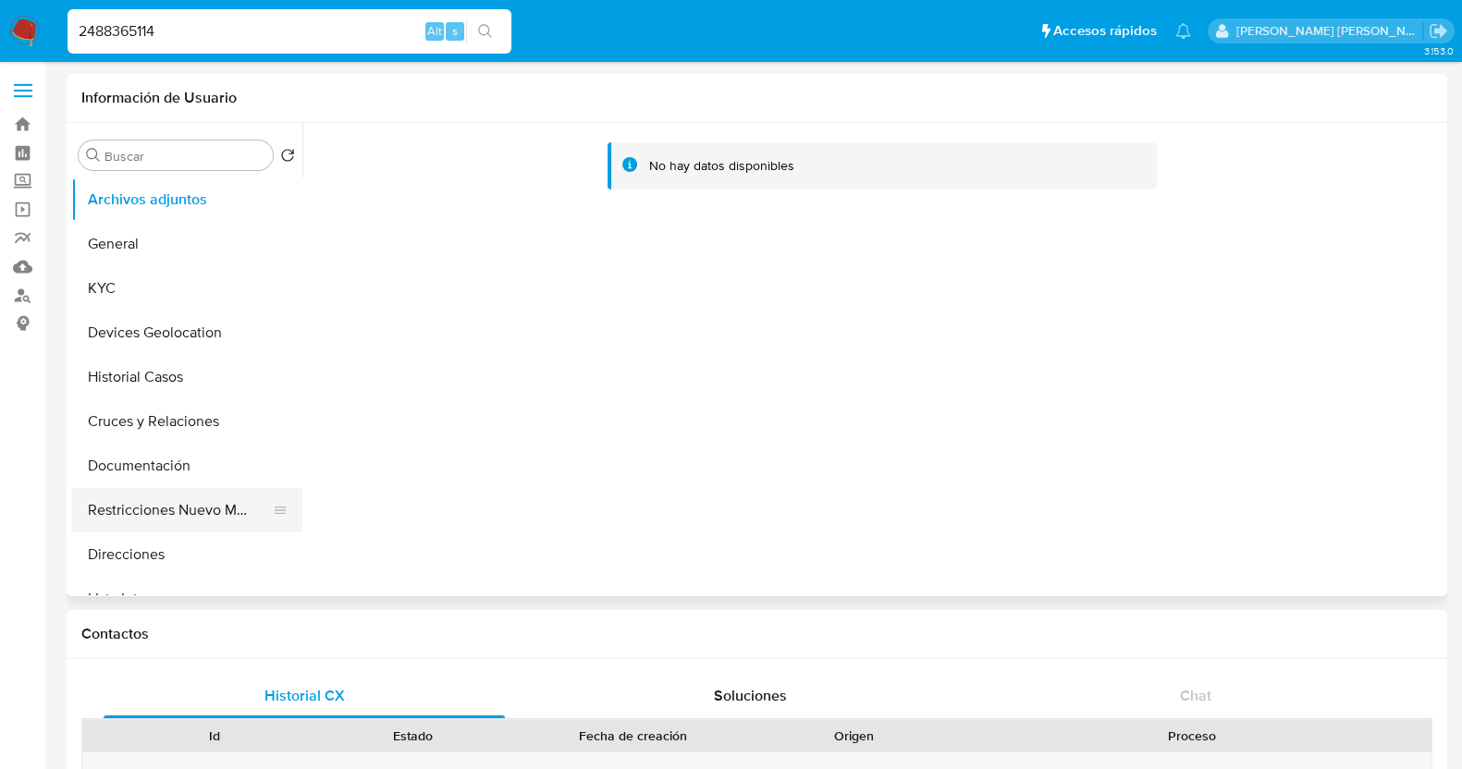
click at [207, 494] on button "Restricciones Nuevo Mundo" at bounding box center [179, 510] width 216 height 44
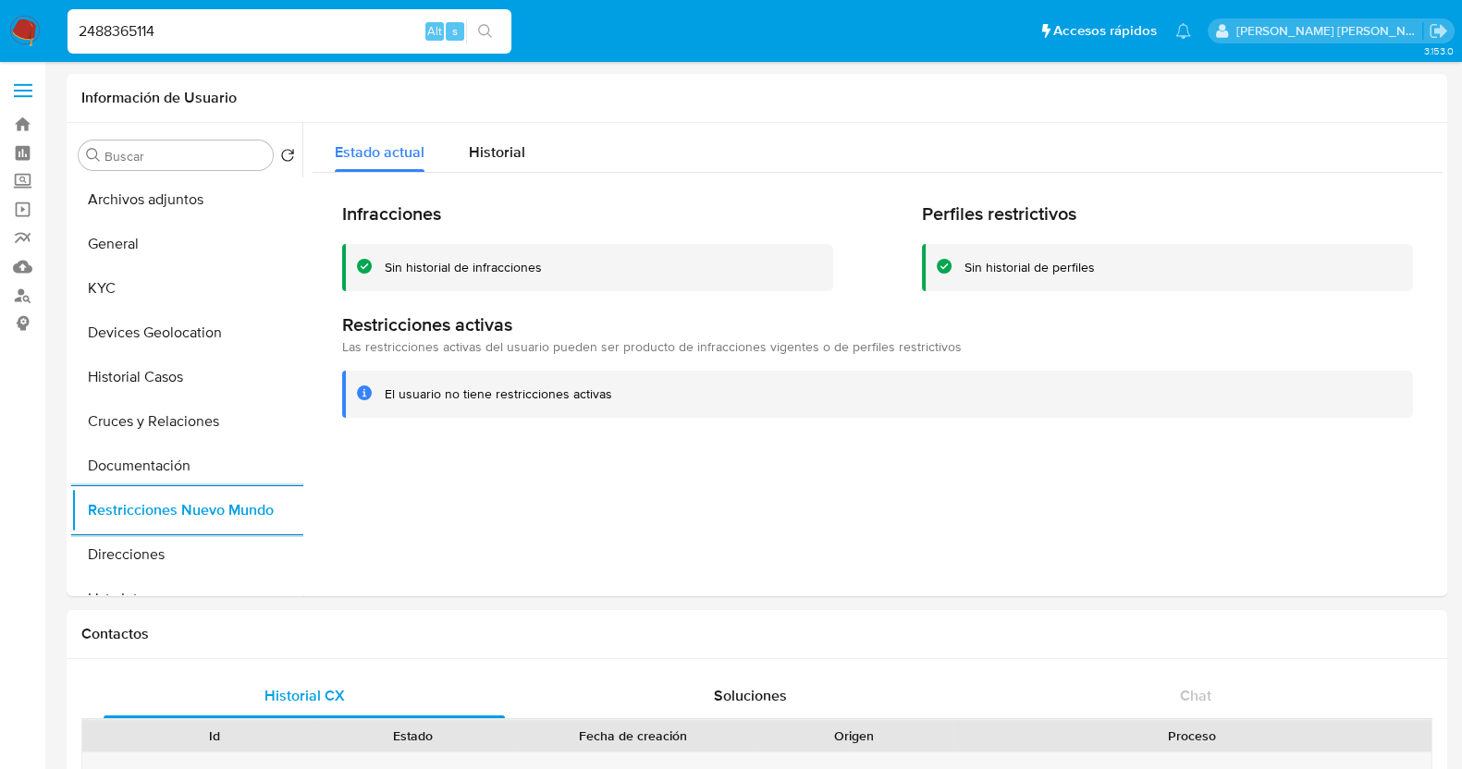
click at [153, 20] on input "2488365114" at bounding box center [290, 31] width 444 height 24
click at [237, 31] on input "2488365114" at bounding box center [290, 31] width 444 height 24
paste input "7910920"
type input "2479109204"
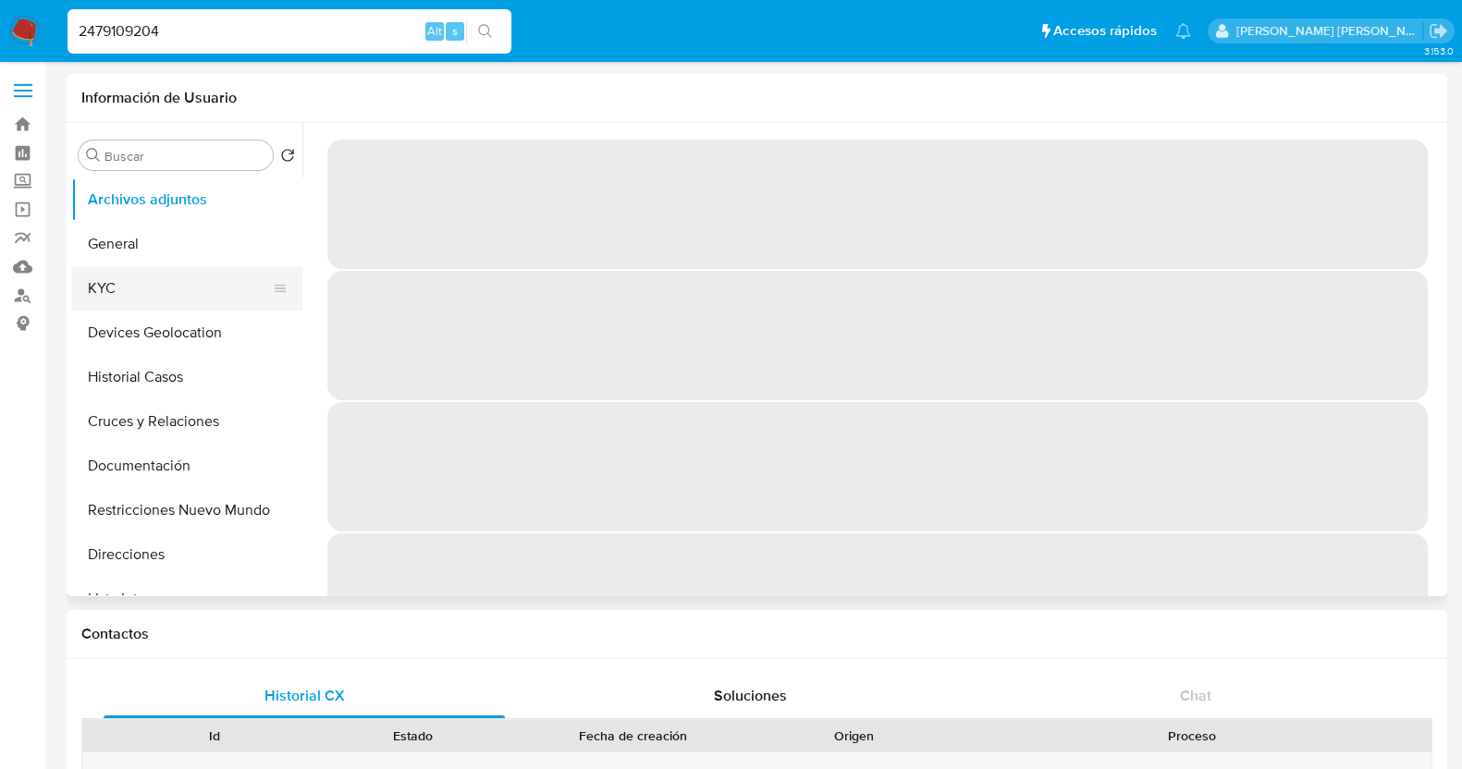
select select "10"
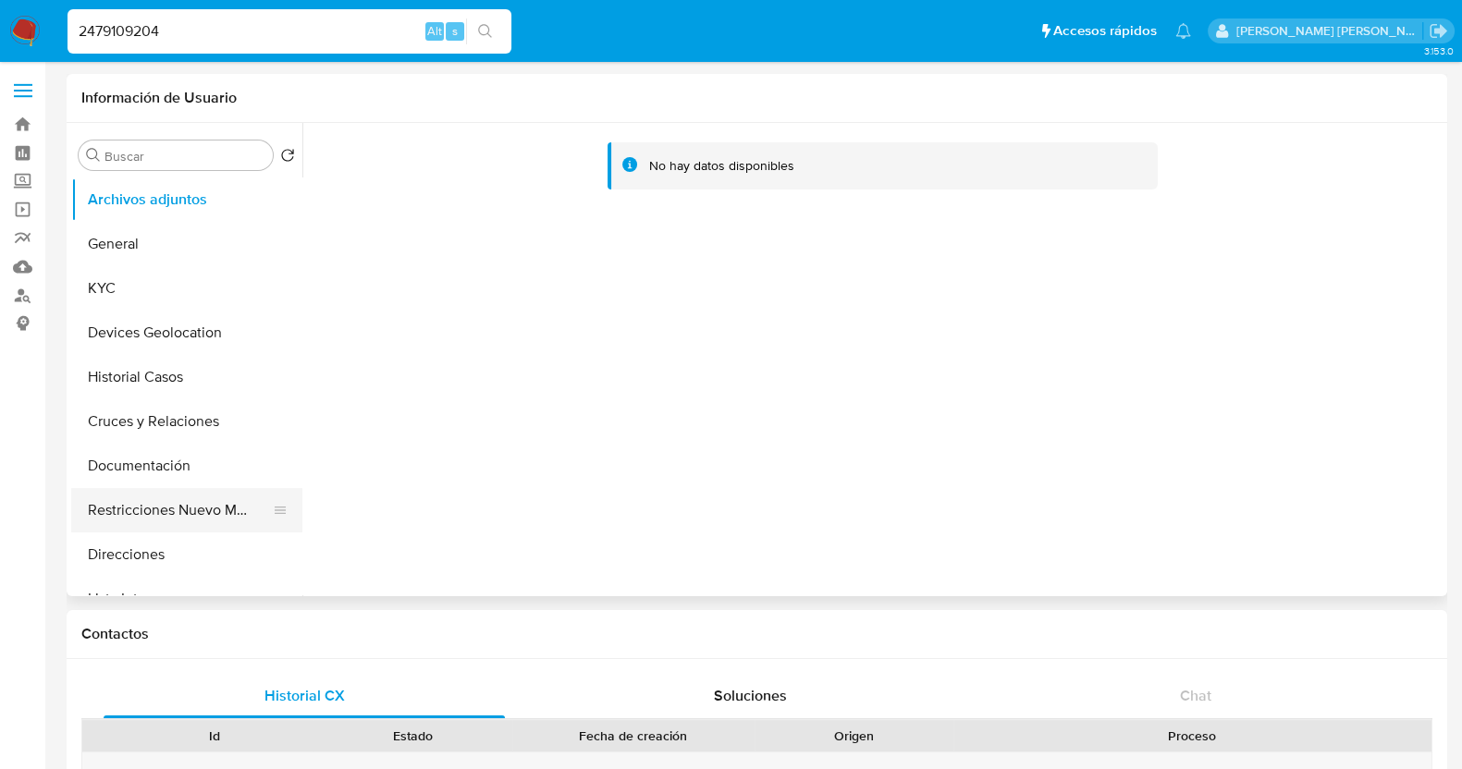
click at [203, 504] on button "Restricciones Nuevo Mundo" at bounding box center [179, 510] width 216 height 44
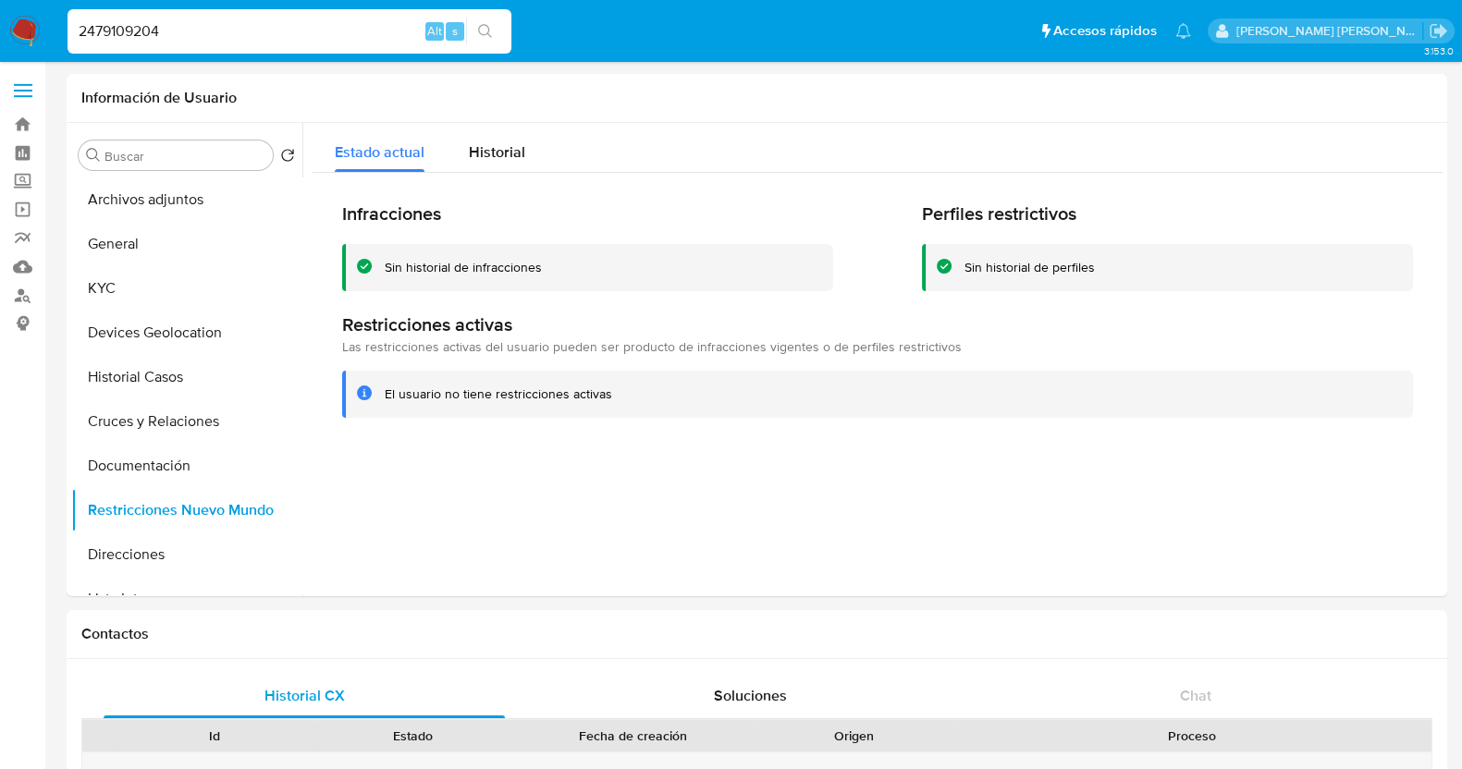
click at [244, 23] on input "2479109204" at bounding box center [290, 31] width 444 height 24
paste input "50660494"
type input "2506604944"
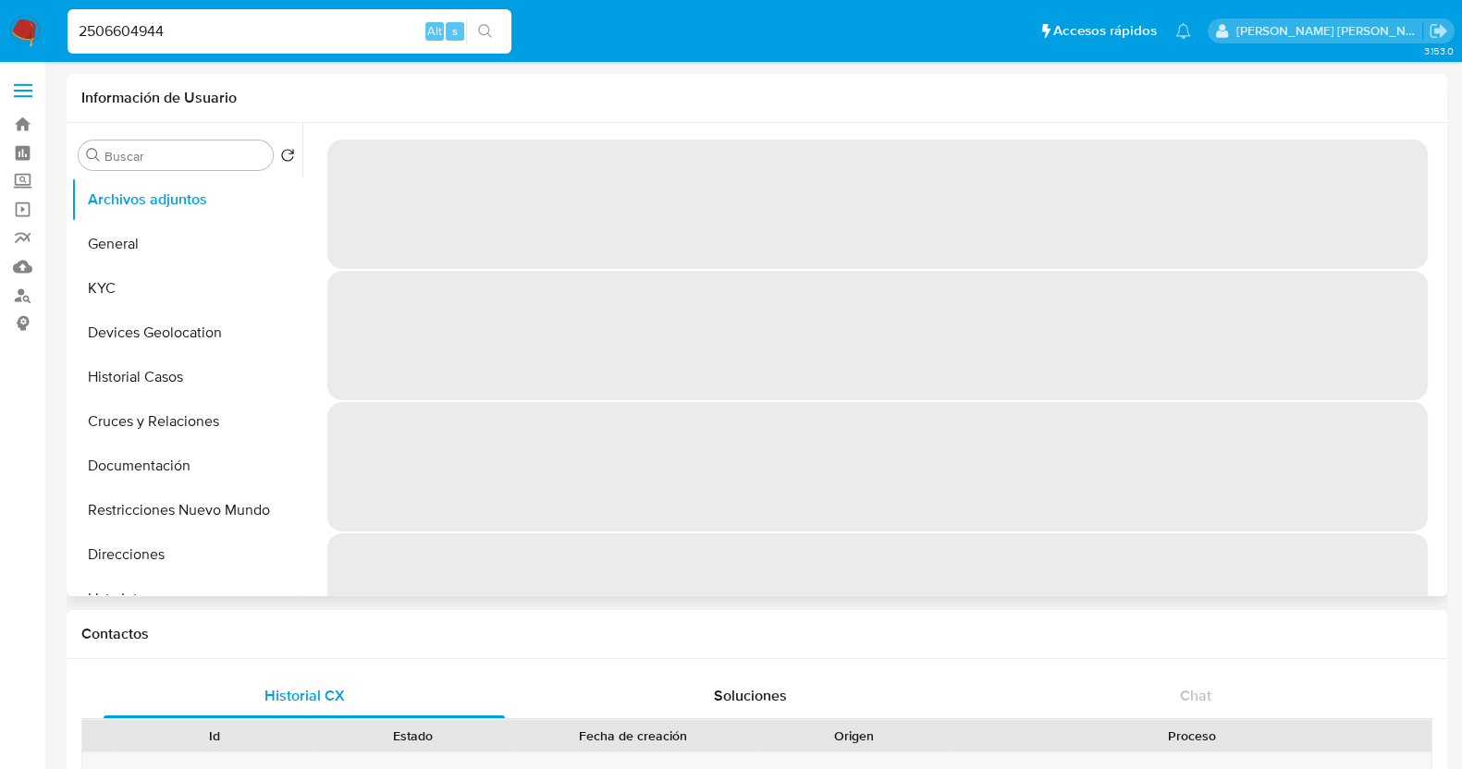
select select "10"
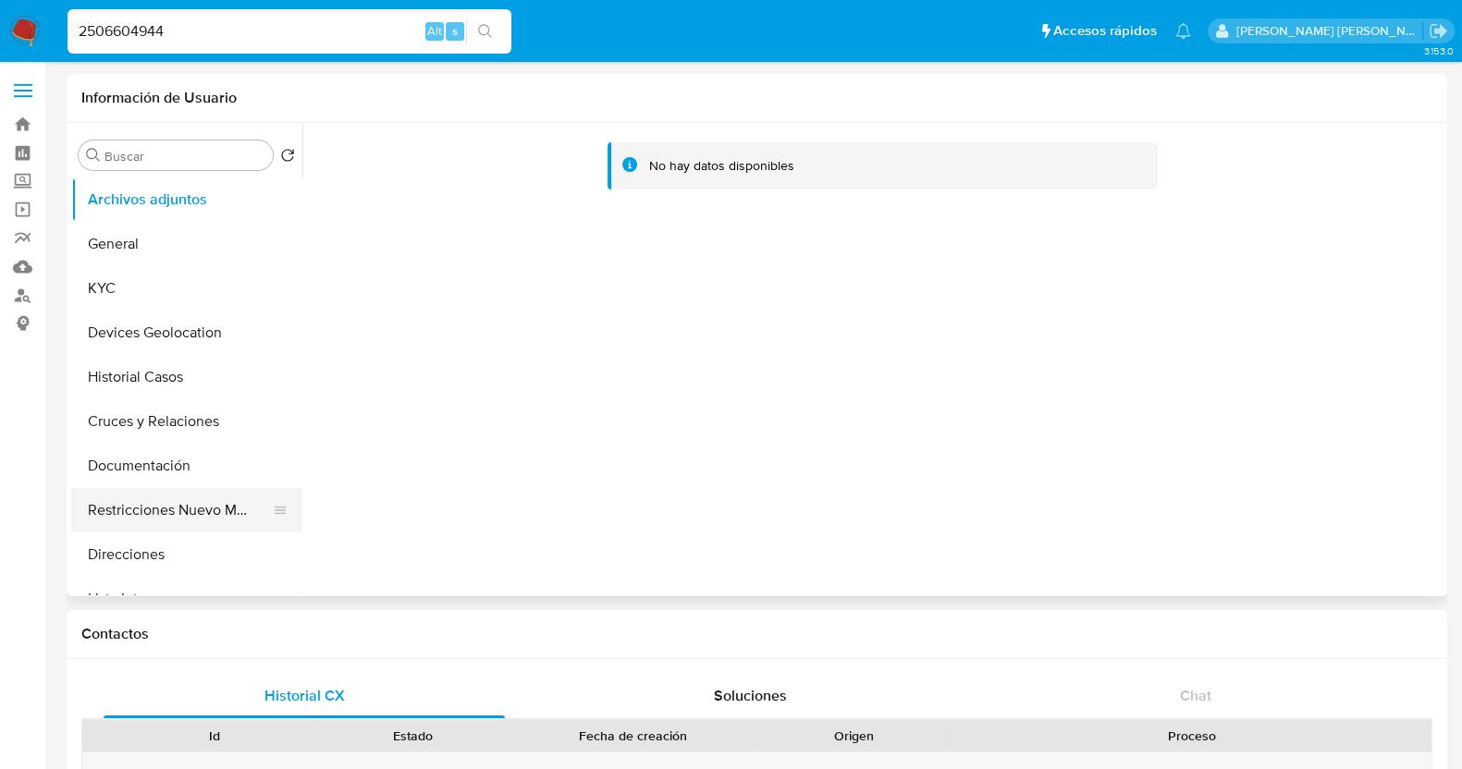
drag, startPoint x: 134, startPoint y: 506, endPoint x: 154, endPoint y: 506, distance: 19.4
click at [135, 506] on button "Restricciones Nuevo Mundo" at bounding box center [179, 510] width 216 height 44
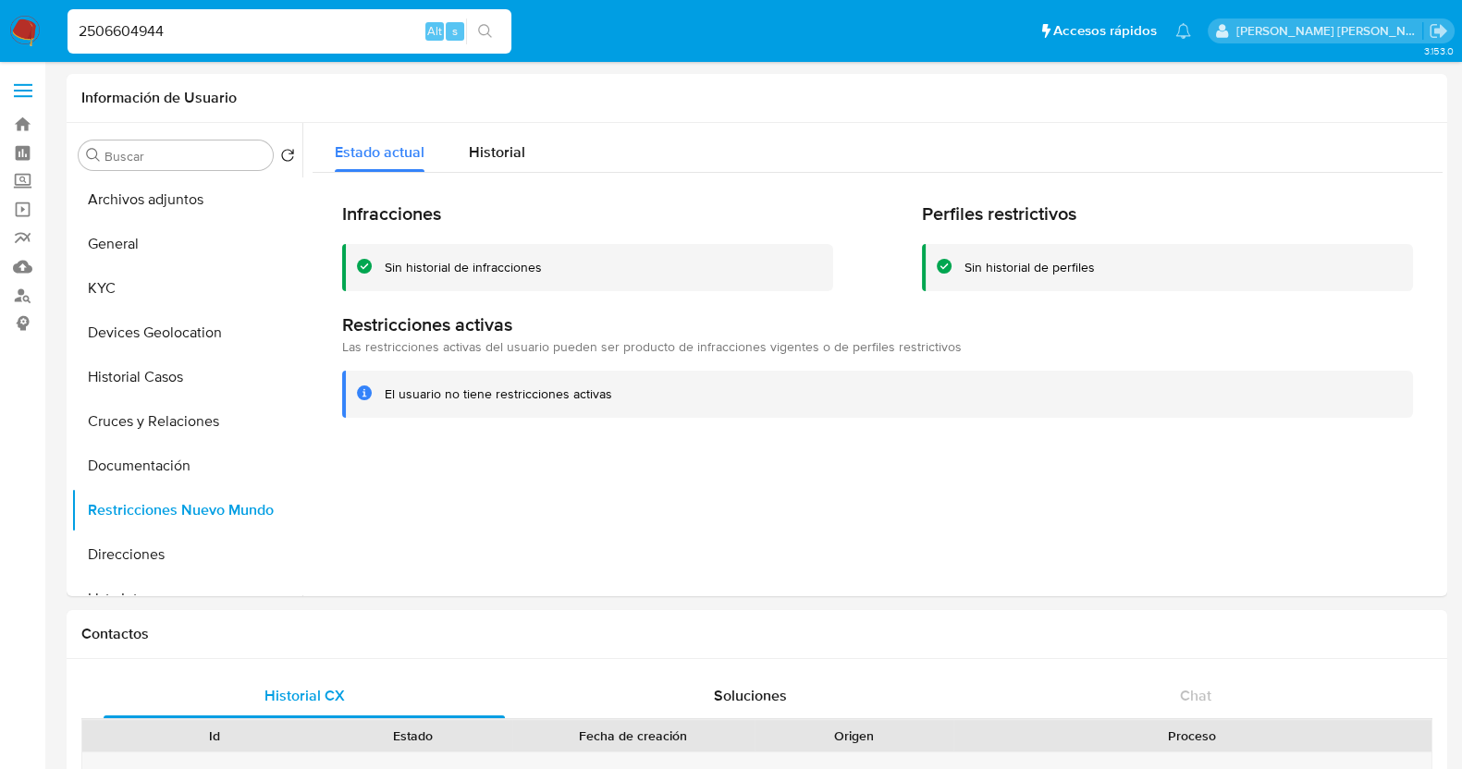
click at [147, 11] on div "2506604944 Alt s" at bounding box center [290, 31] width 444 height 44
click at [122, 30] on input "2506604944" at bounding box center [290, 31] width 444 height 24
paste input "444434159"
type input "2444434159"
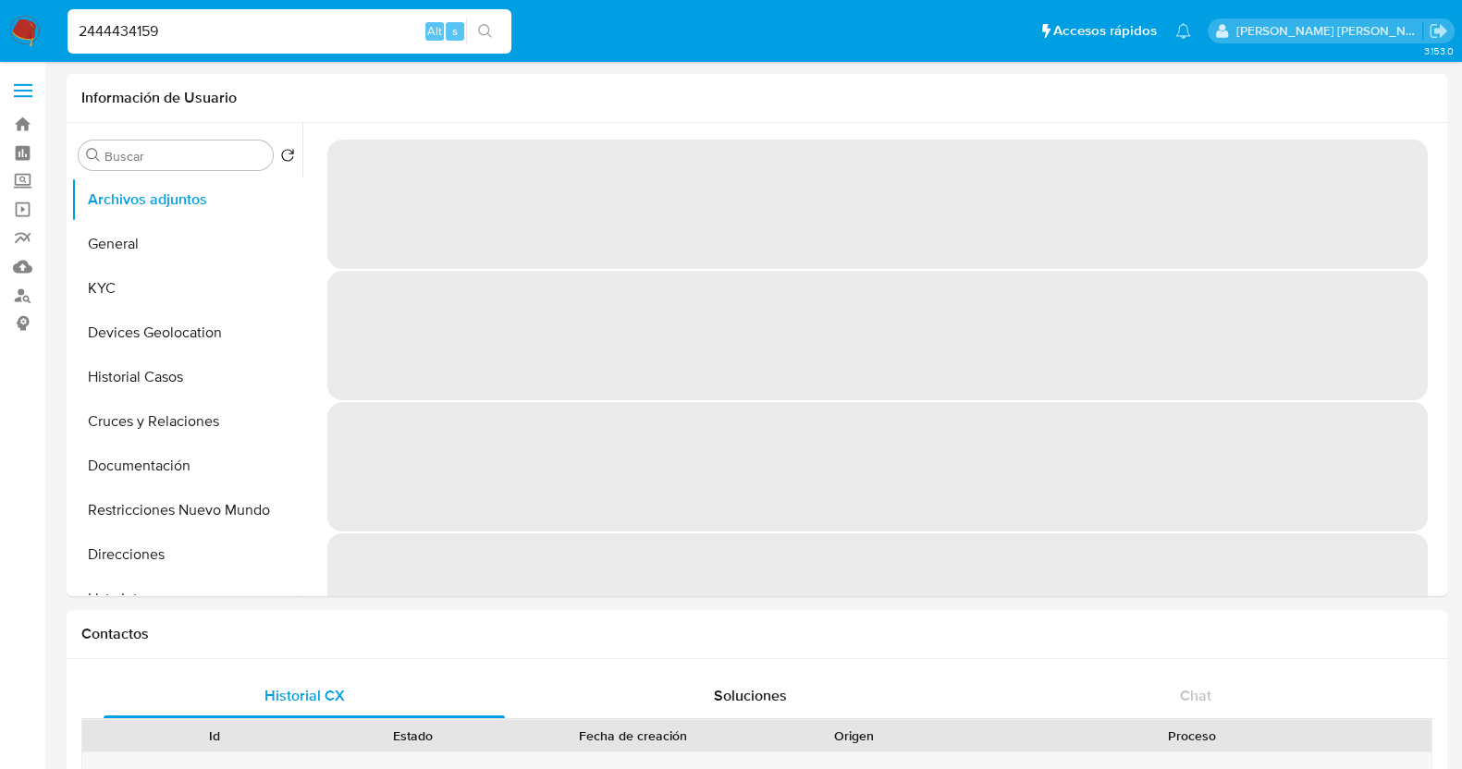
select select "10"
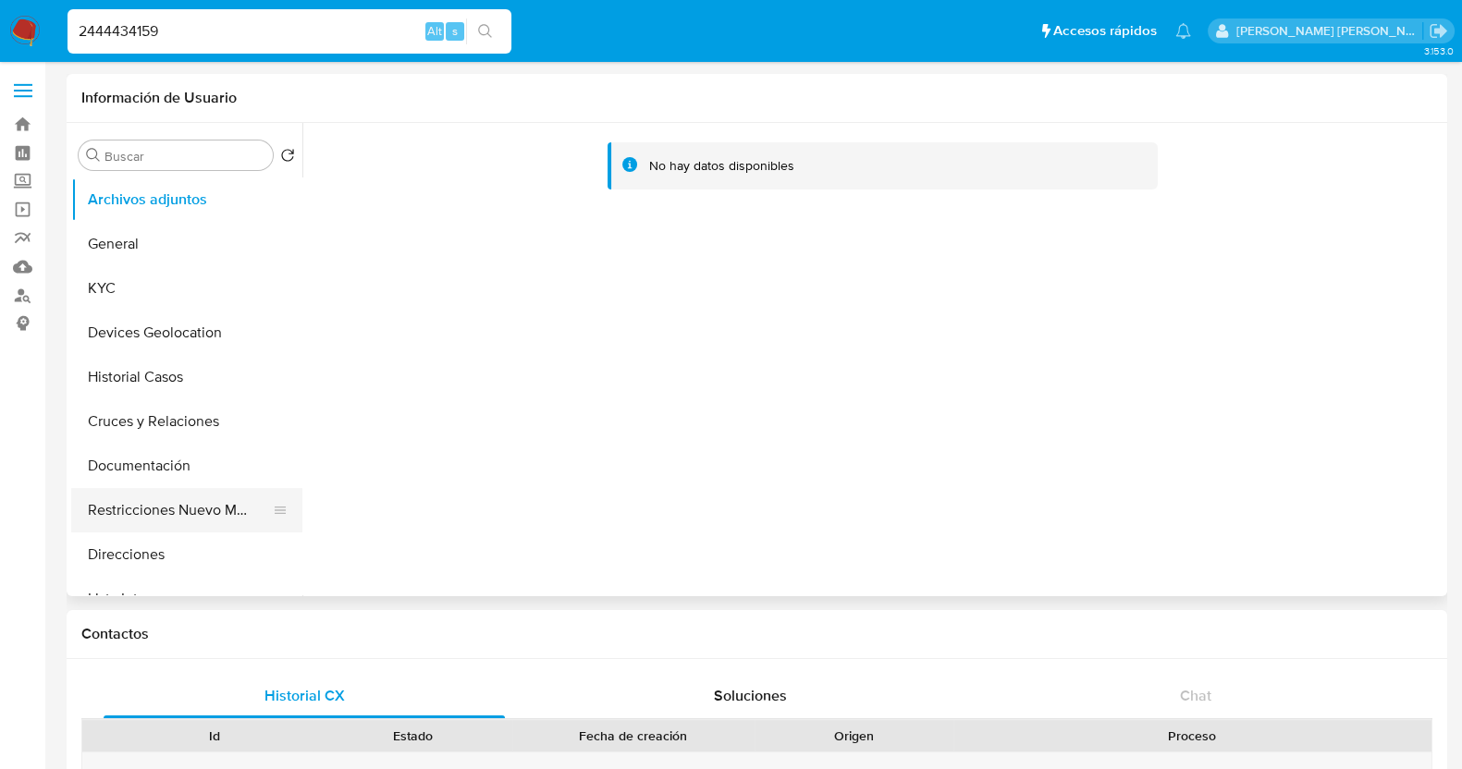
click at [222, 510] on button "Restricciones Nuevo Mundo" at bounding box center [179, 510] width 216 height 44
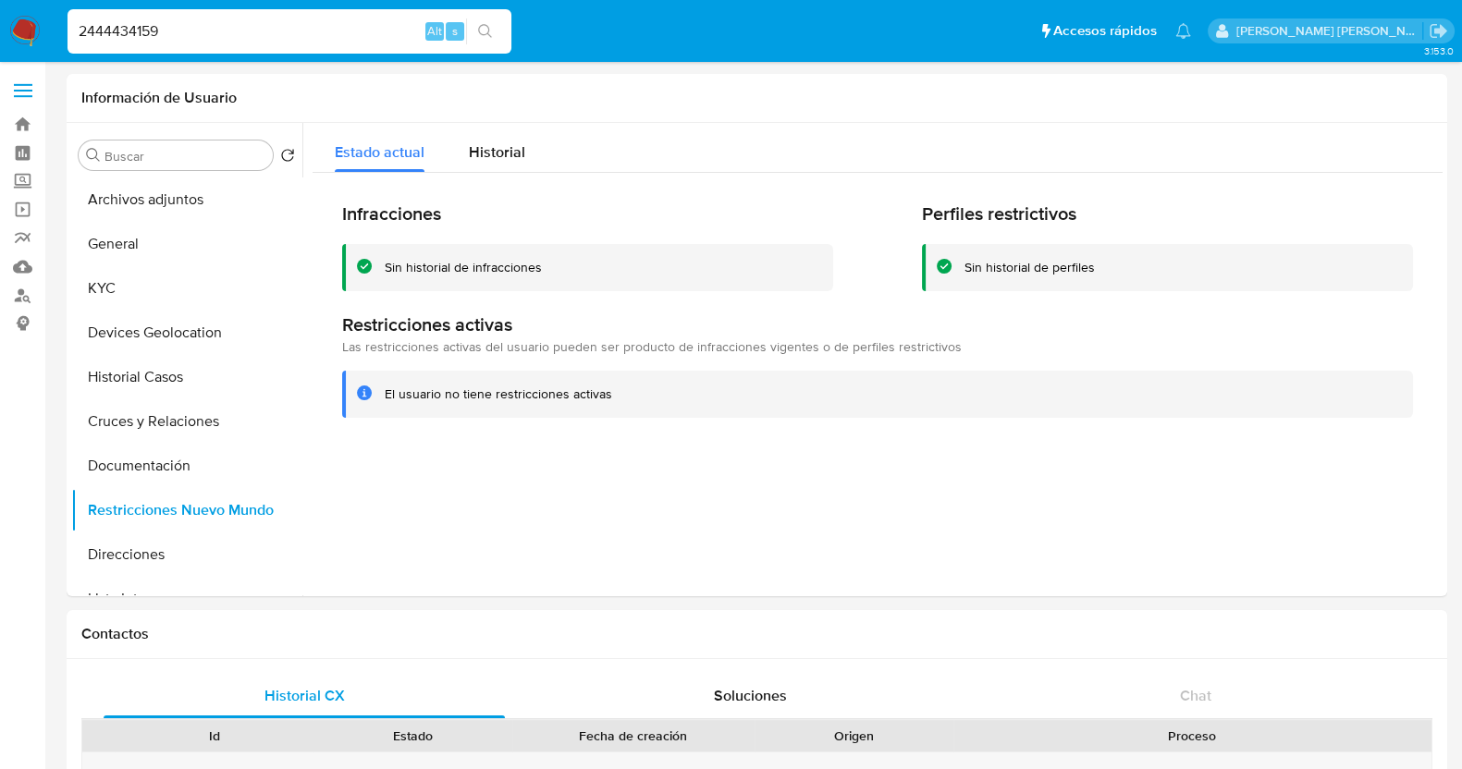
click at [224, 25] on input "2444434159" at bounding box center [290, 31] width 444 height 24
paste input "51938290"
type input "2519382909"
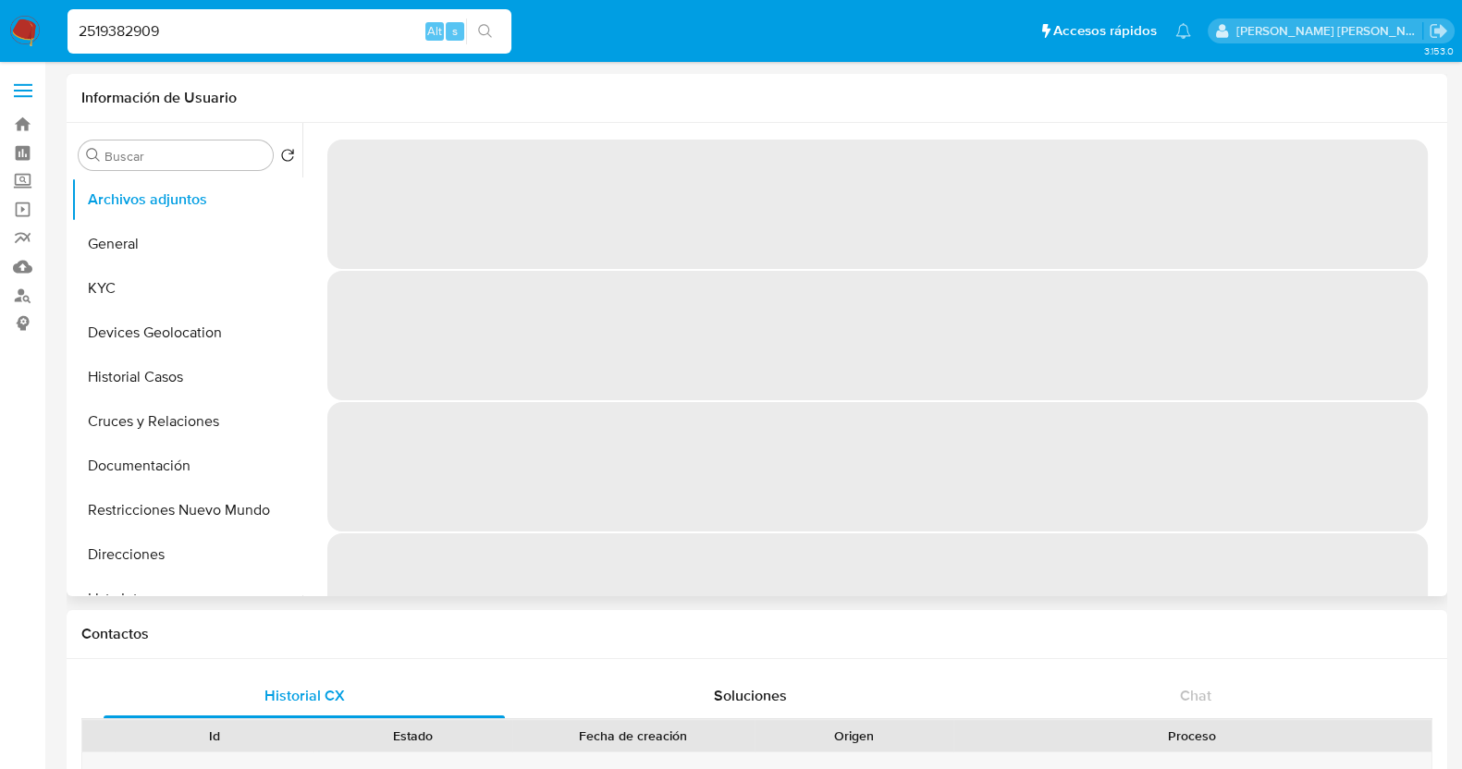
select select "10"
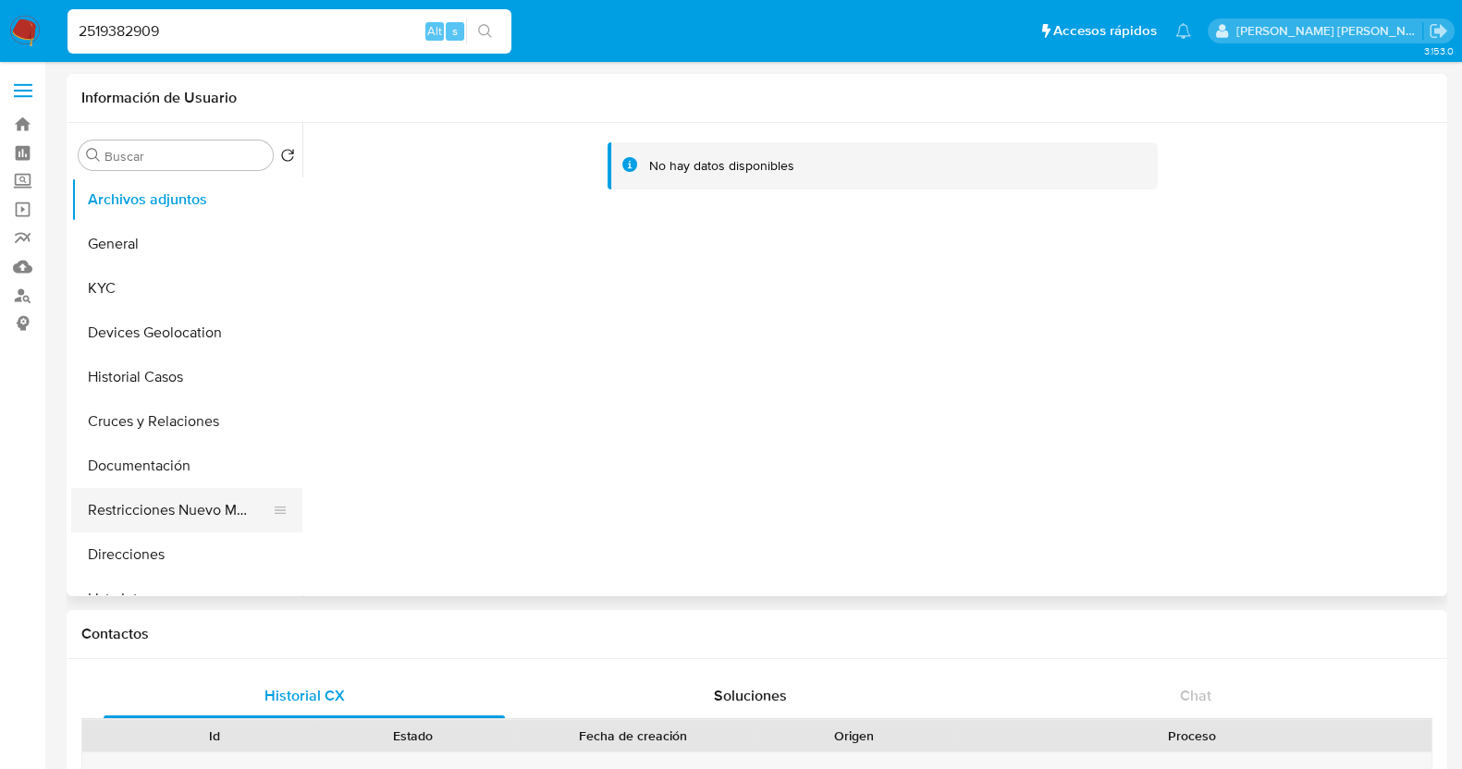
click at [214, 507] on button "Restricciones Nuevo Mundo" at bounding box center [179, 510] width 216 height 44
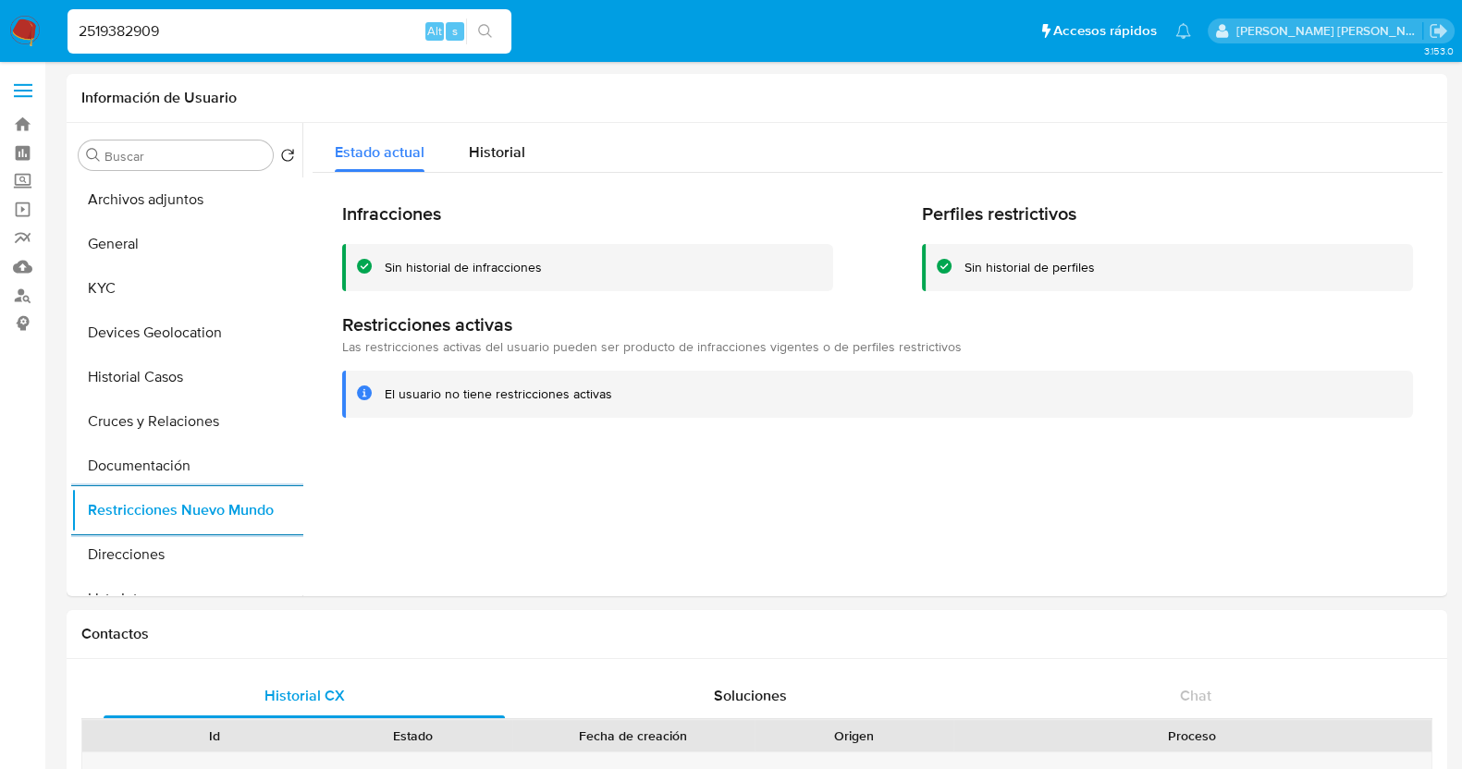
click at [215, 47] on div "2519382909 Alt s" at bounding box center [290, 31] width 444 height 44
click at [222, 36] on input "2519382909" at bounding box center [290, 31] width 444 height 24
paste input "669462292"
type input "669462292"
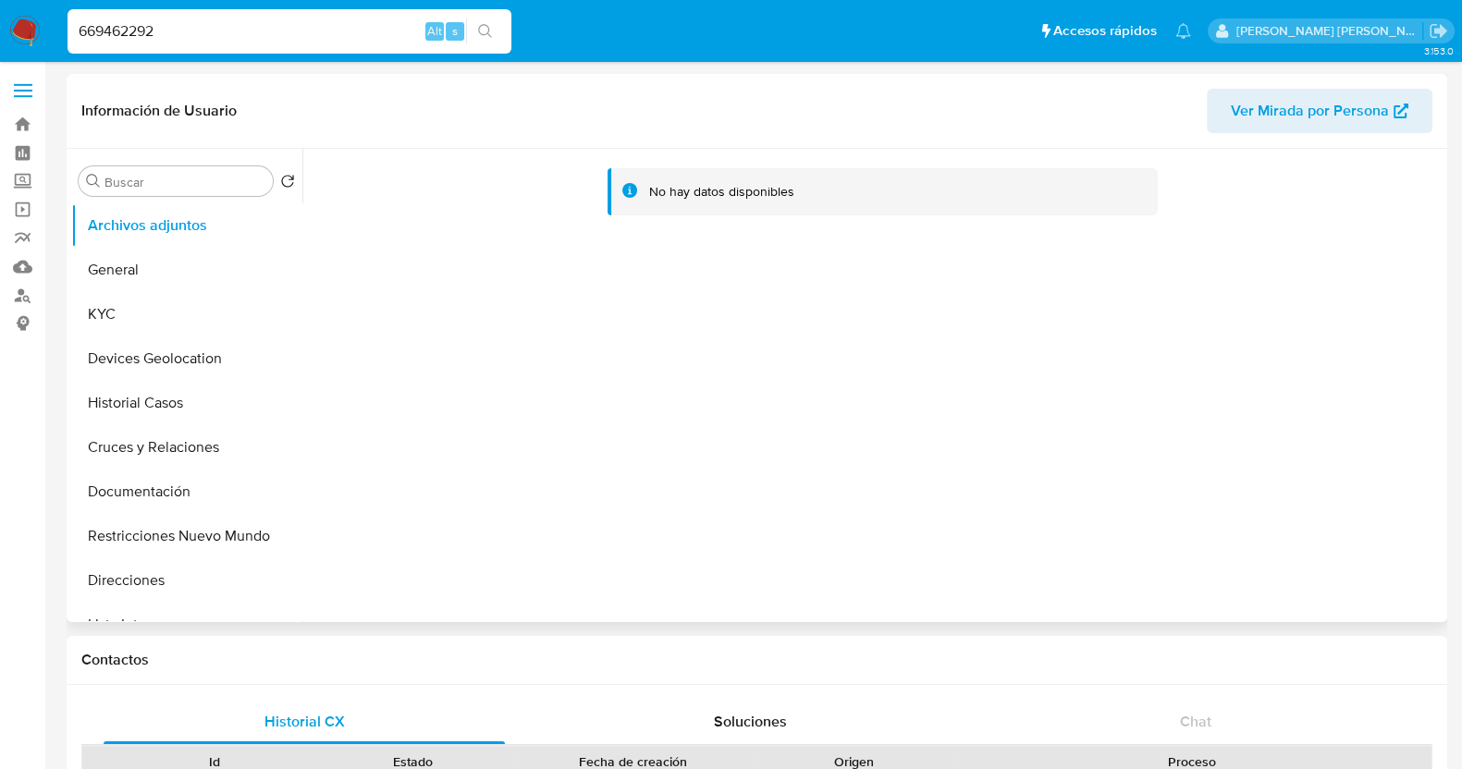
select select "10"
click at [215, 530] on button "Restricciones Nuevo Mundo" at bounding box center [179, 536] width 216 height 44
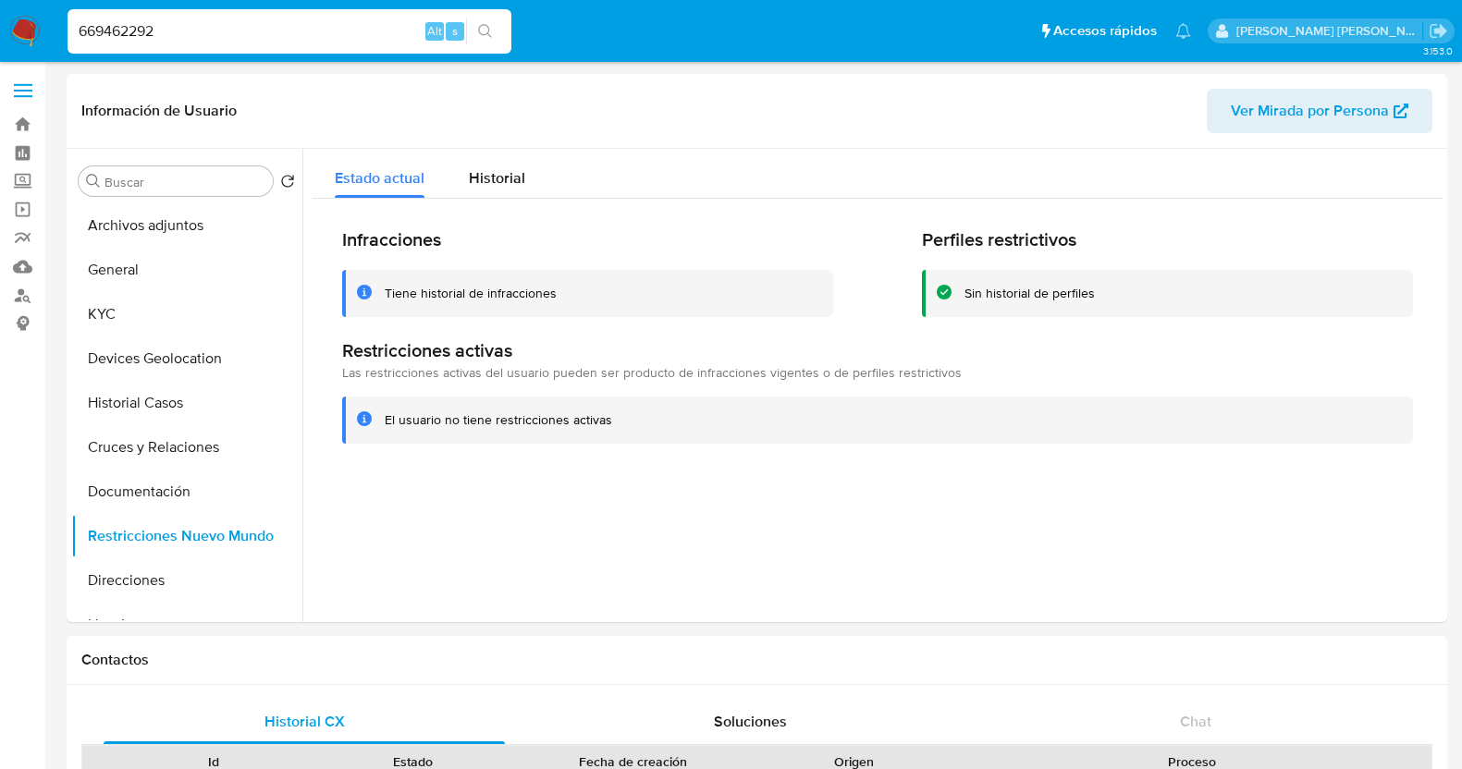
select select "10"
click at [228, 27] on input "669462292" at bounding box center [290, 31] width 444 height 24
paste input "207574221"
type input "207574221"
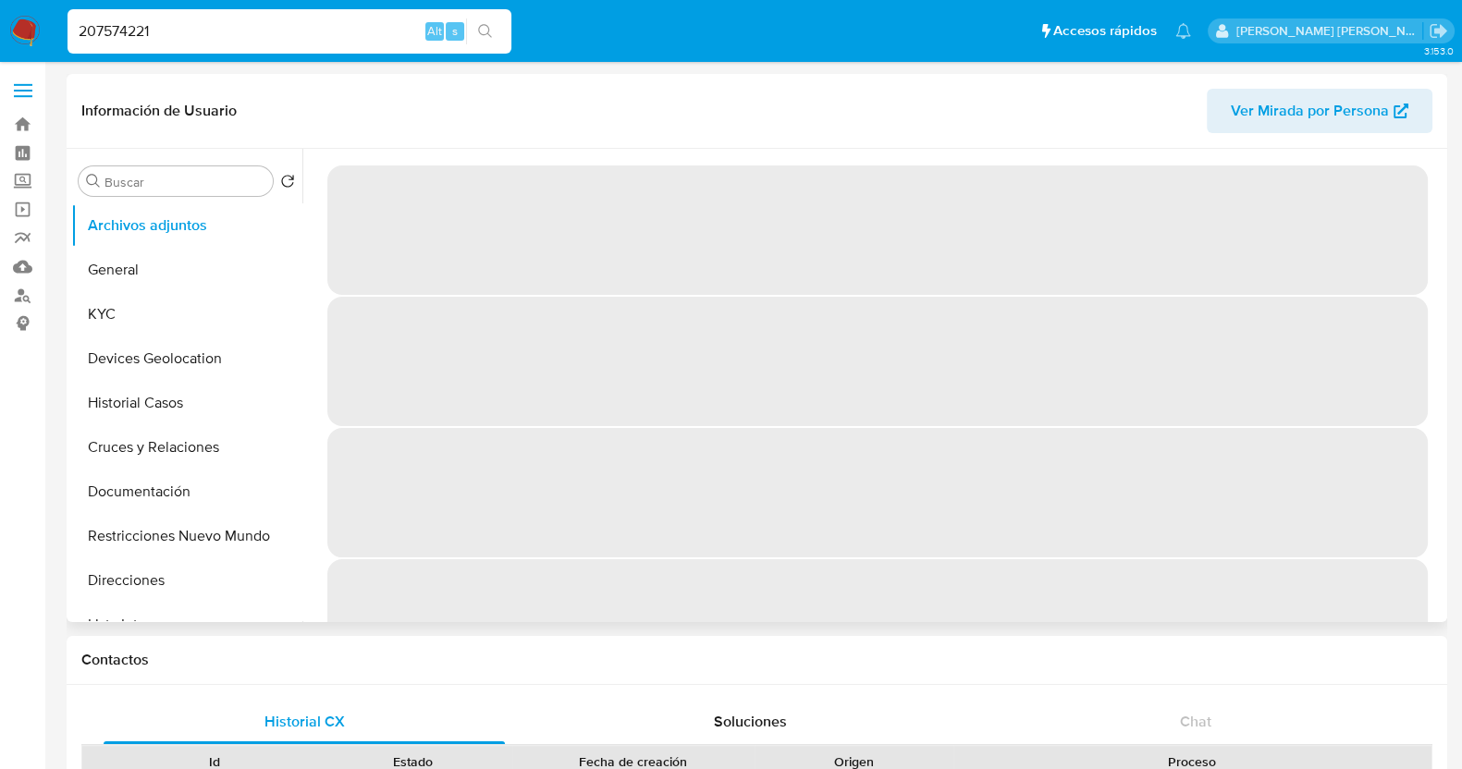
select select "10"
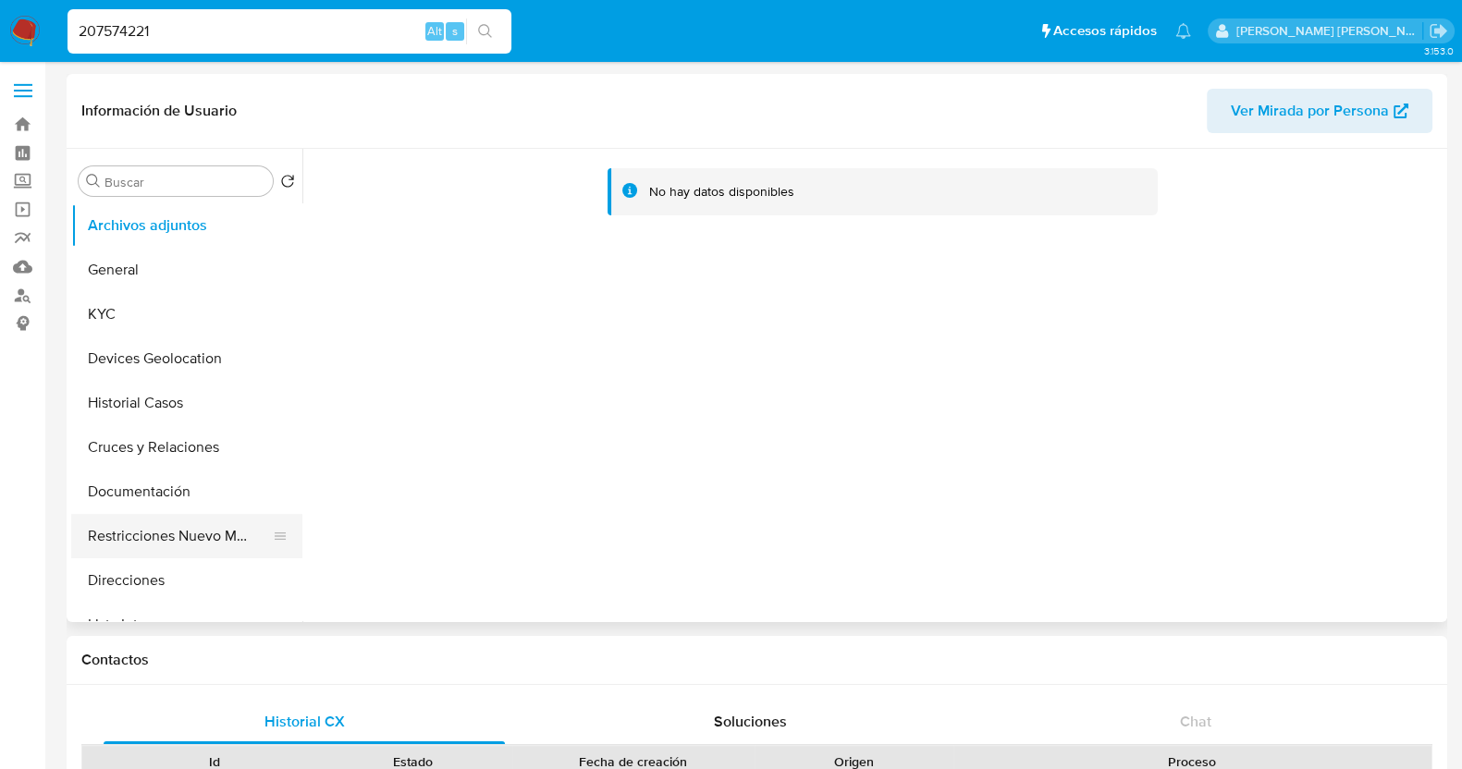
click at [243, 534] on button "Restricciones Nuevo Mundo" at bounding box center [179, 536] width 216 height 44
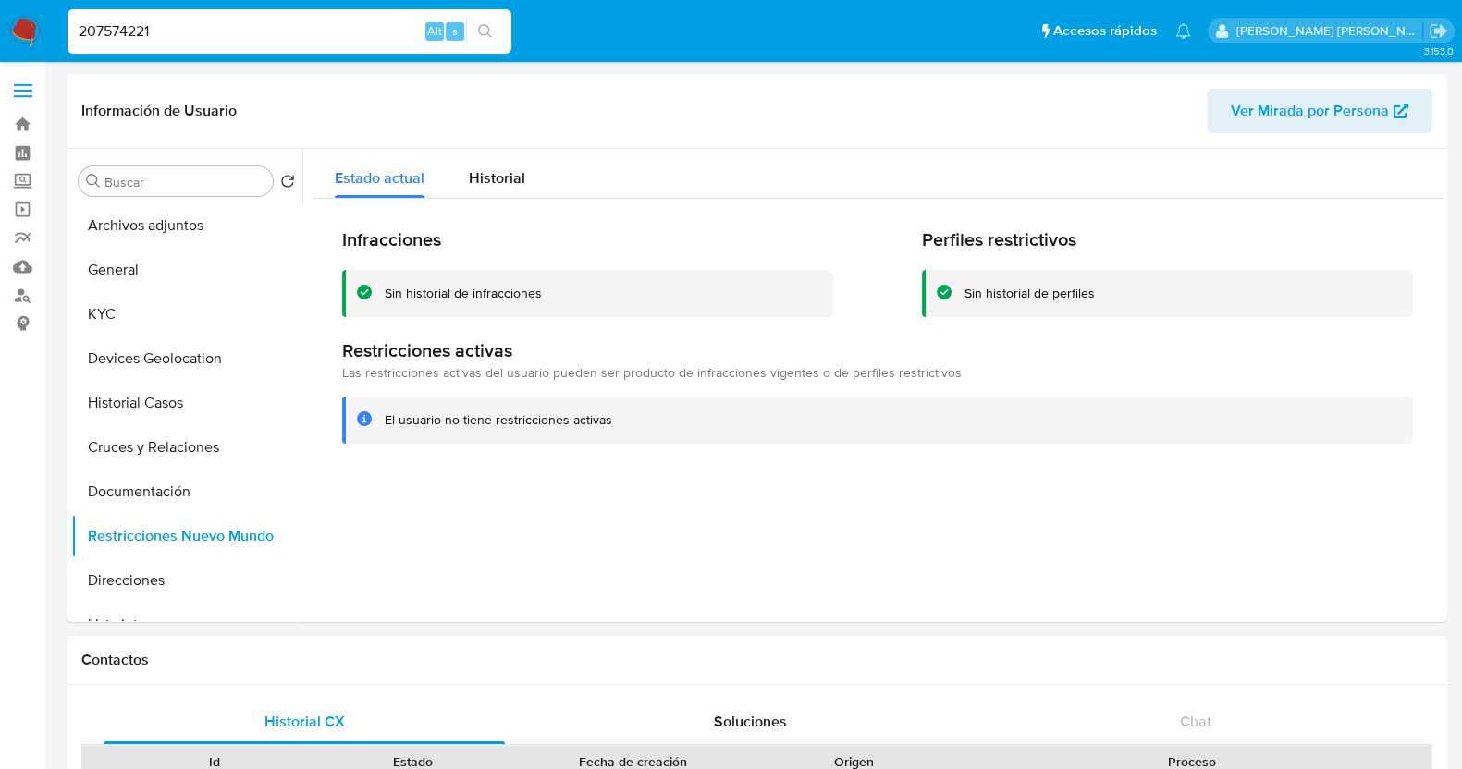
click at [218, 30] on input "207574221" at bounding box center [290, 31] width 444 height 24
paste input "88500934"
type input "2088500934"
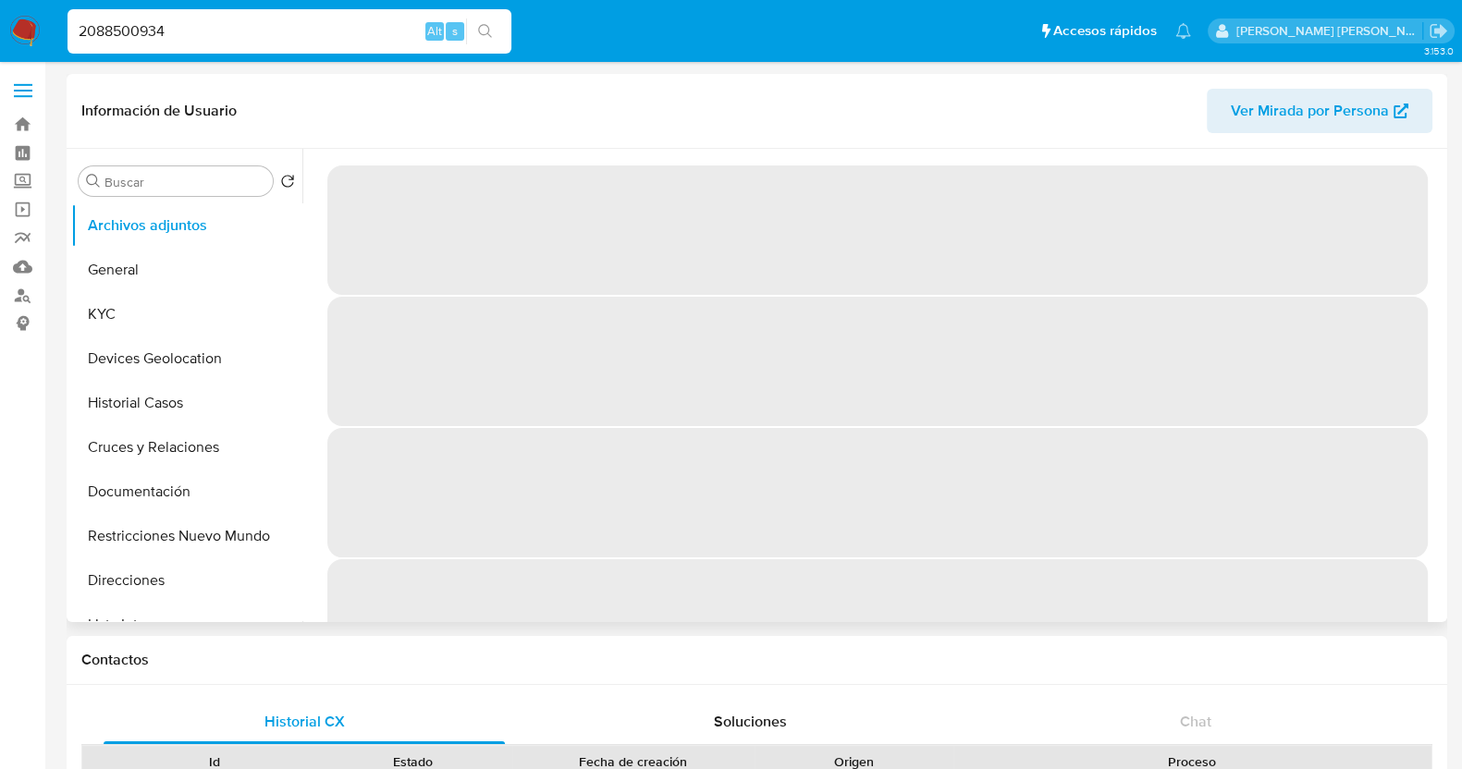
select select "10"
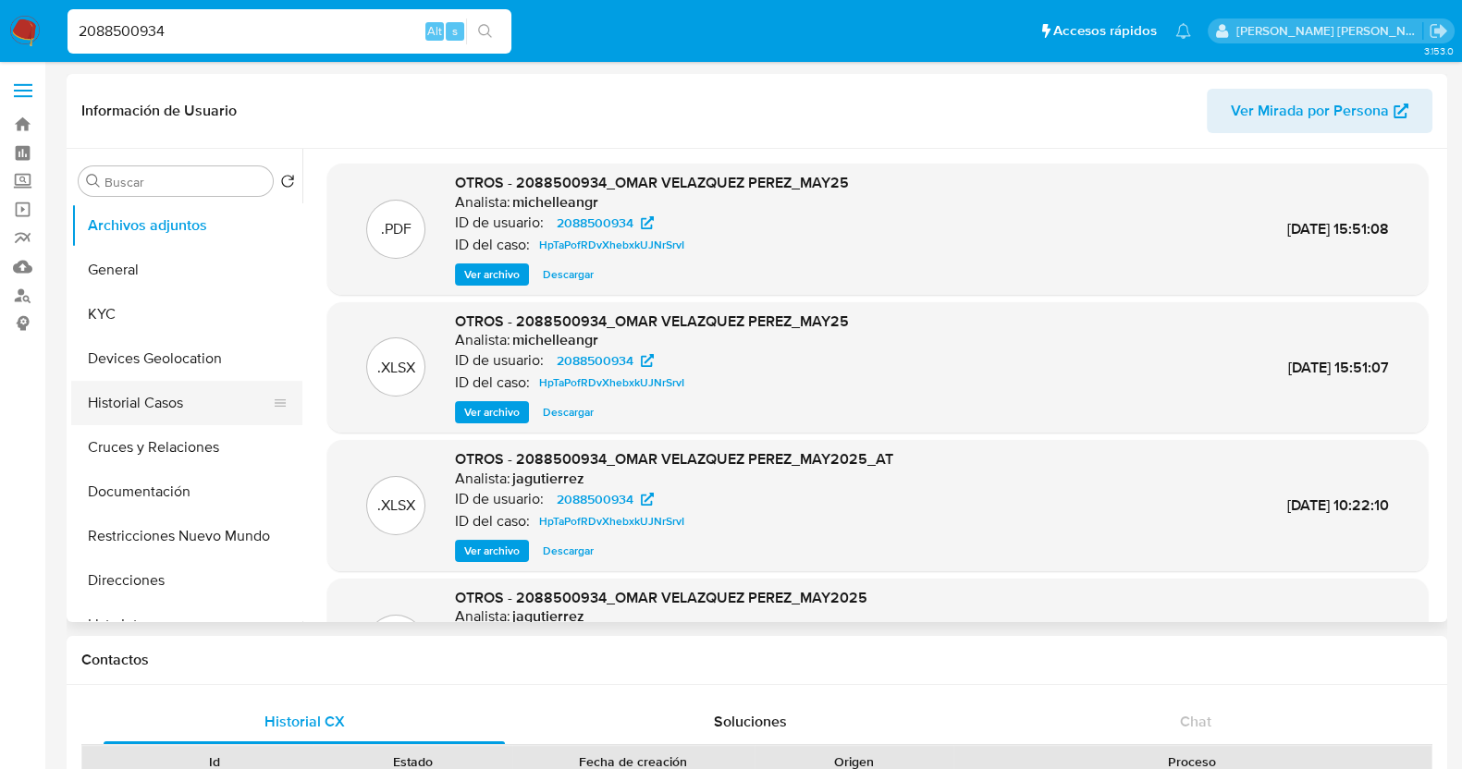
click at [132, 406] on button "Historial Casos" at bounding box center [179, 403] width 216 height 44
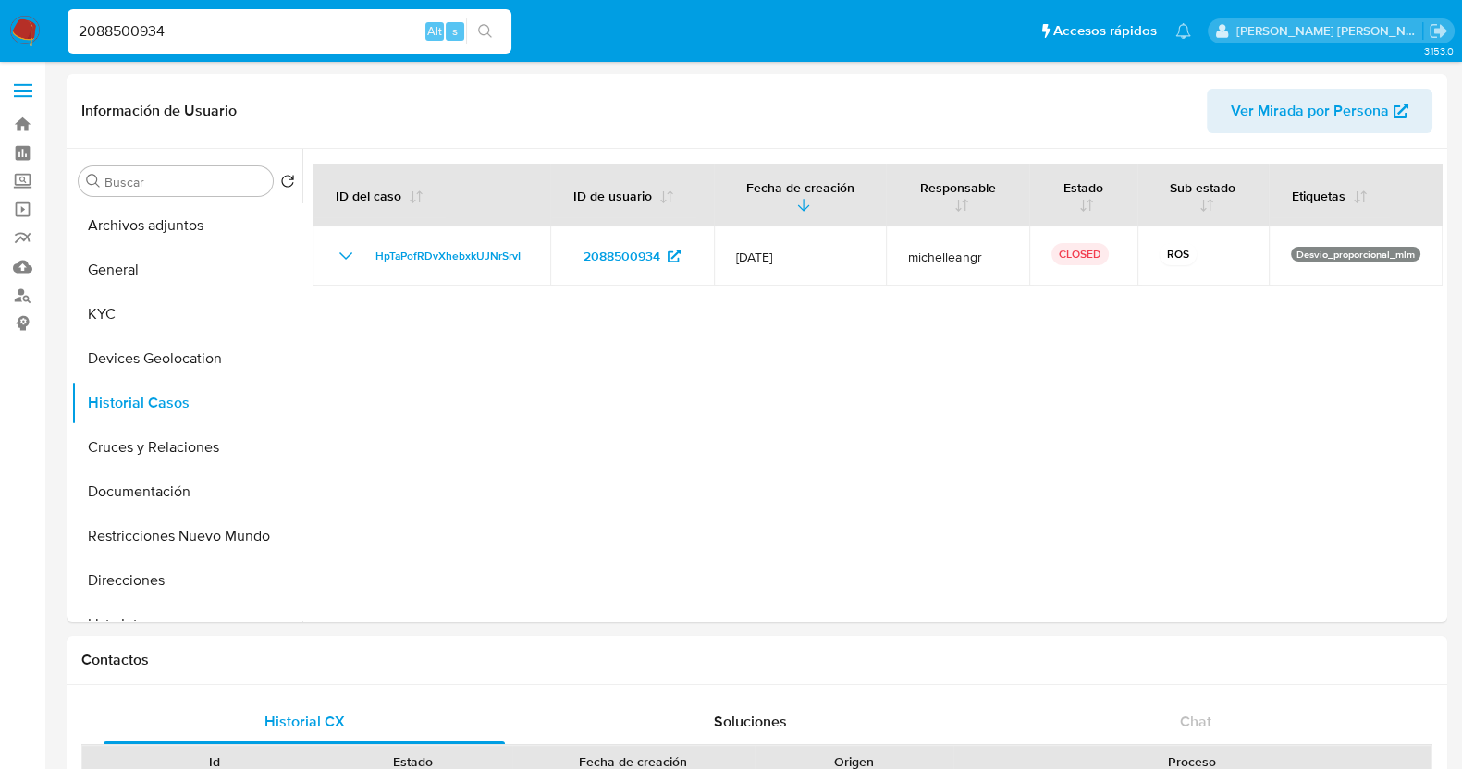
click at [216, 31] on input "2088500934" at bounding box center [290, 31] width 444 height 24
paste input "56648069"
type input "566480694"
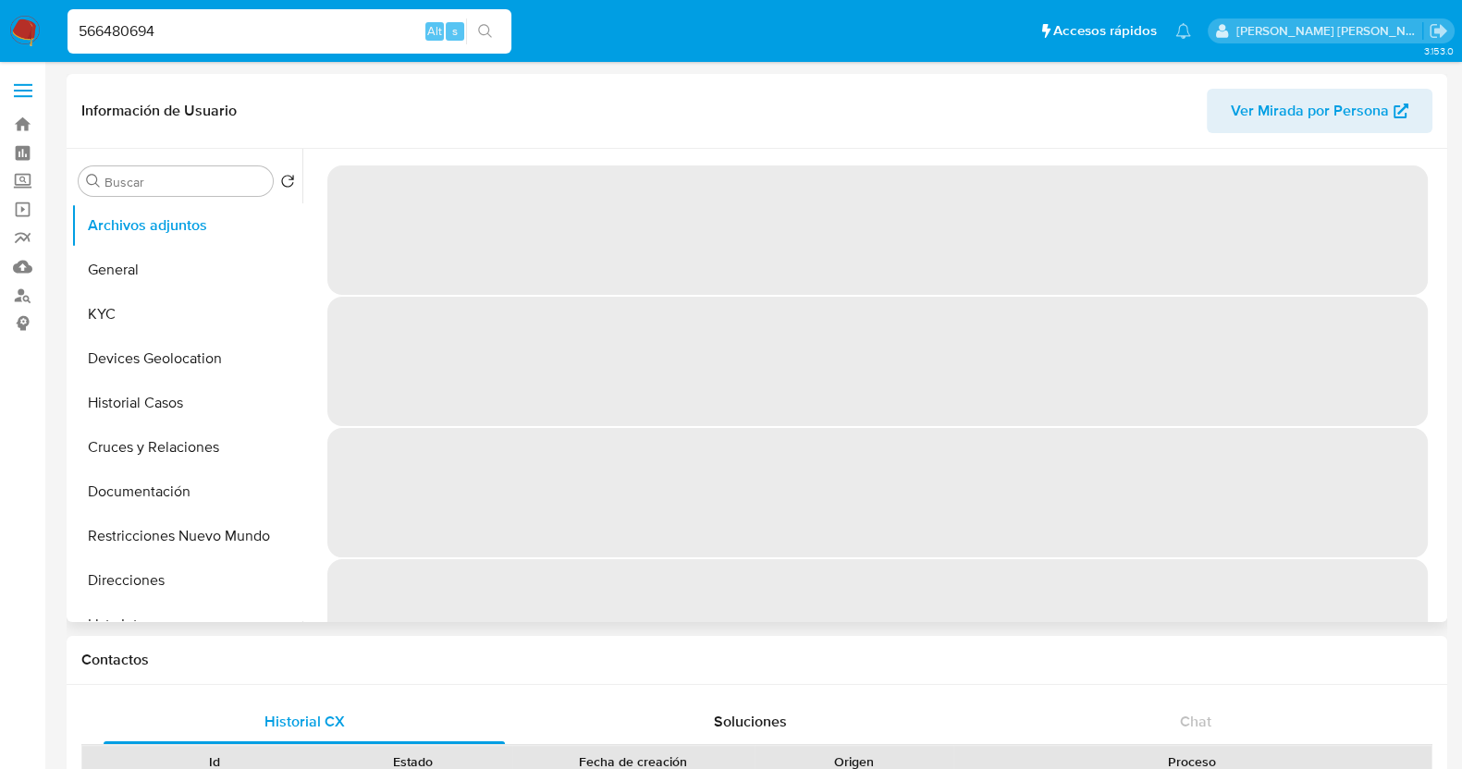
select select "10"
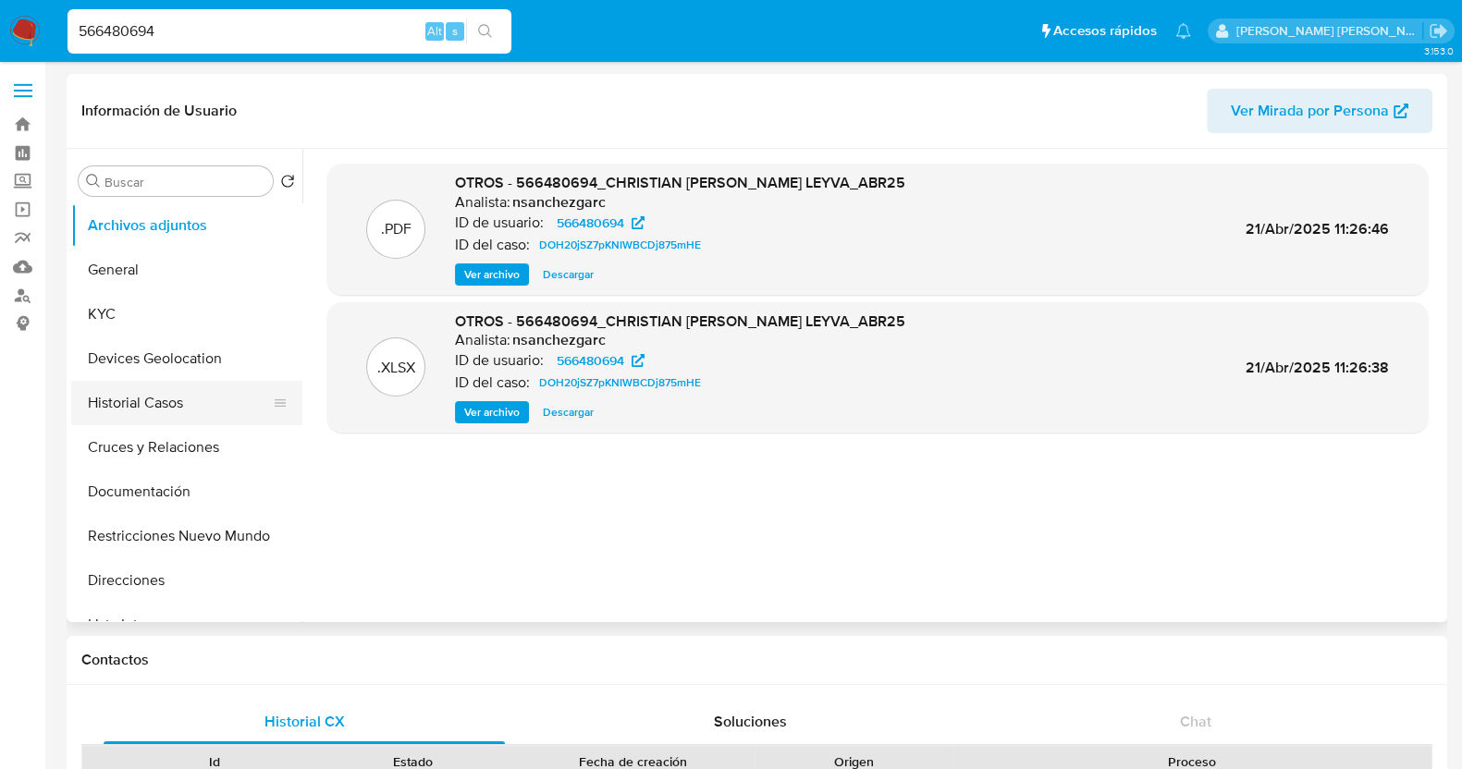
click at [153, 405] on button "Historial Casos" at bounding box center [179, 403] width 216 height 44
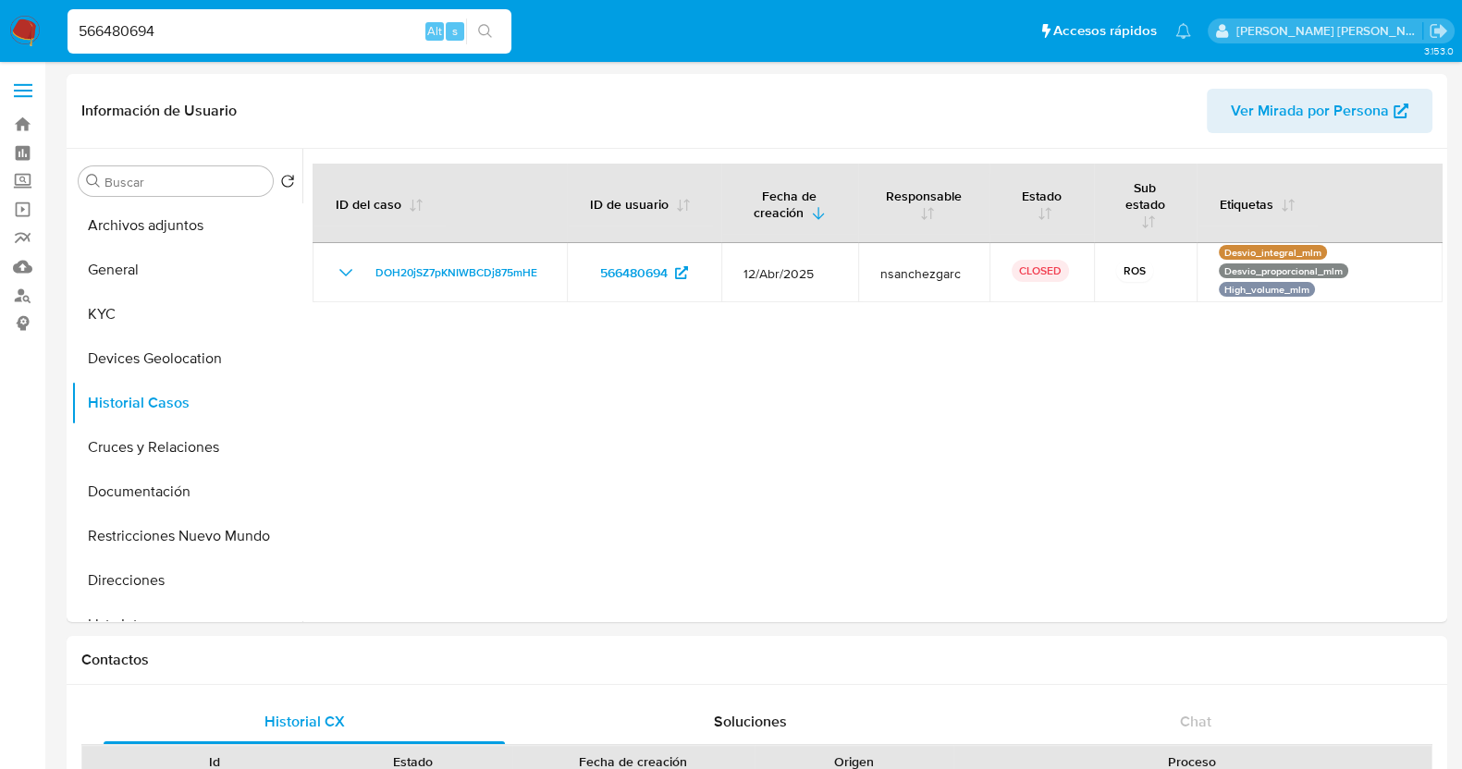
click at [240, 20] on input "566480694" at bounding box center [290, 31] width 444 height 24
paste input "750348793"
type input "750348793"
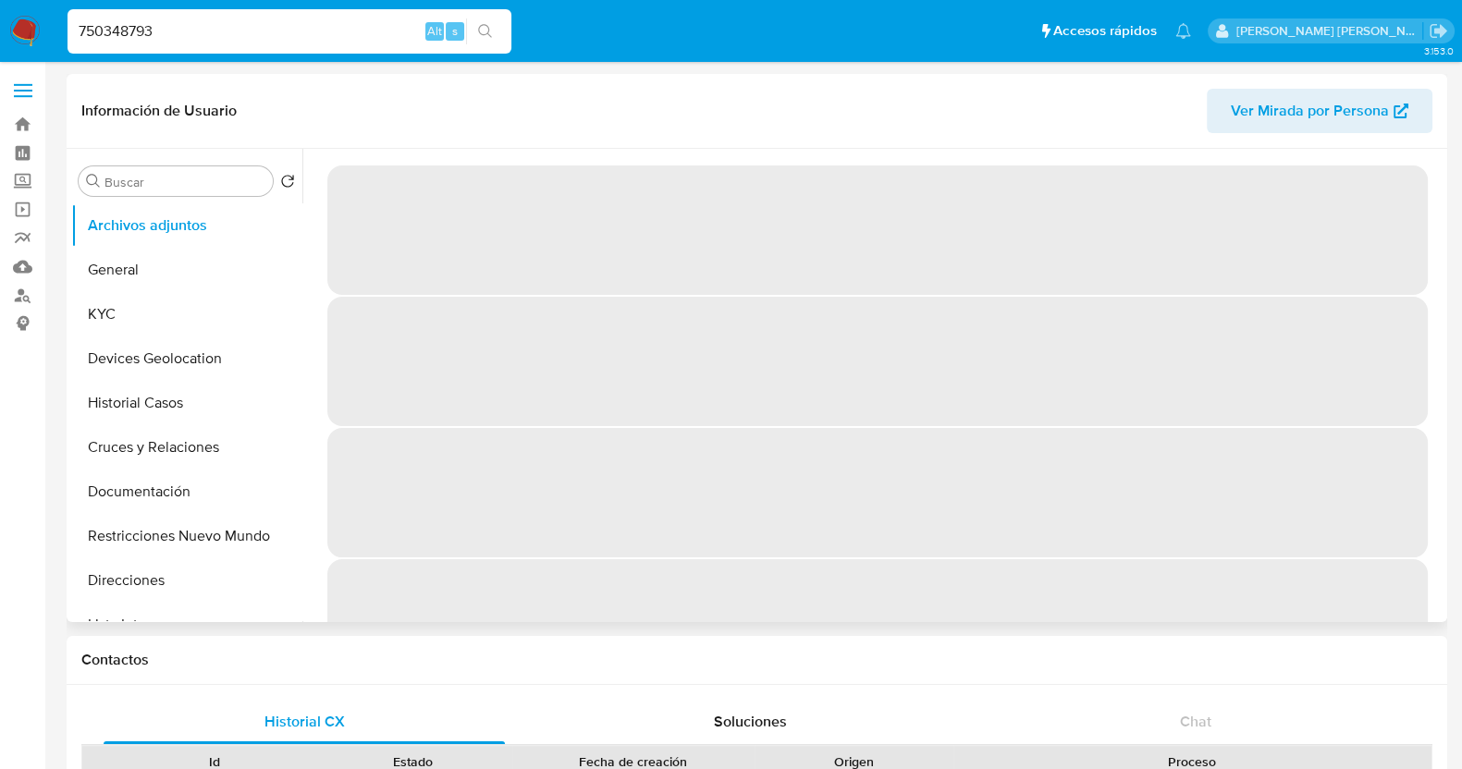
select select "10"
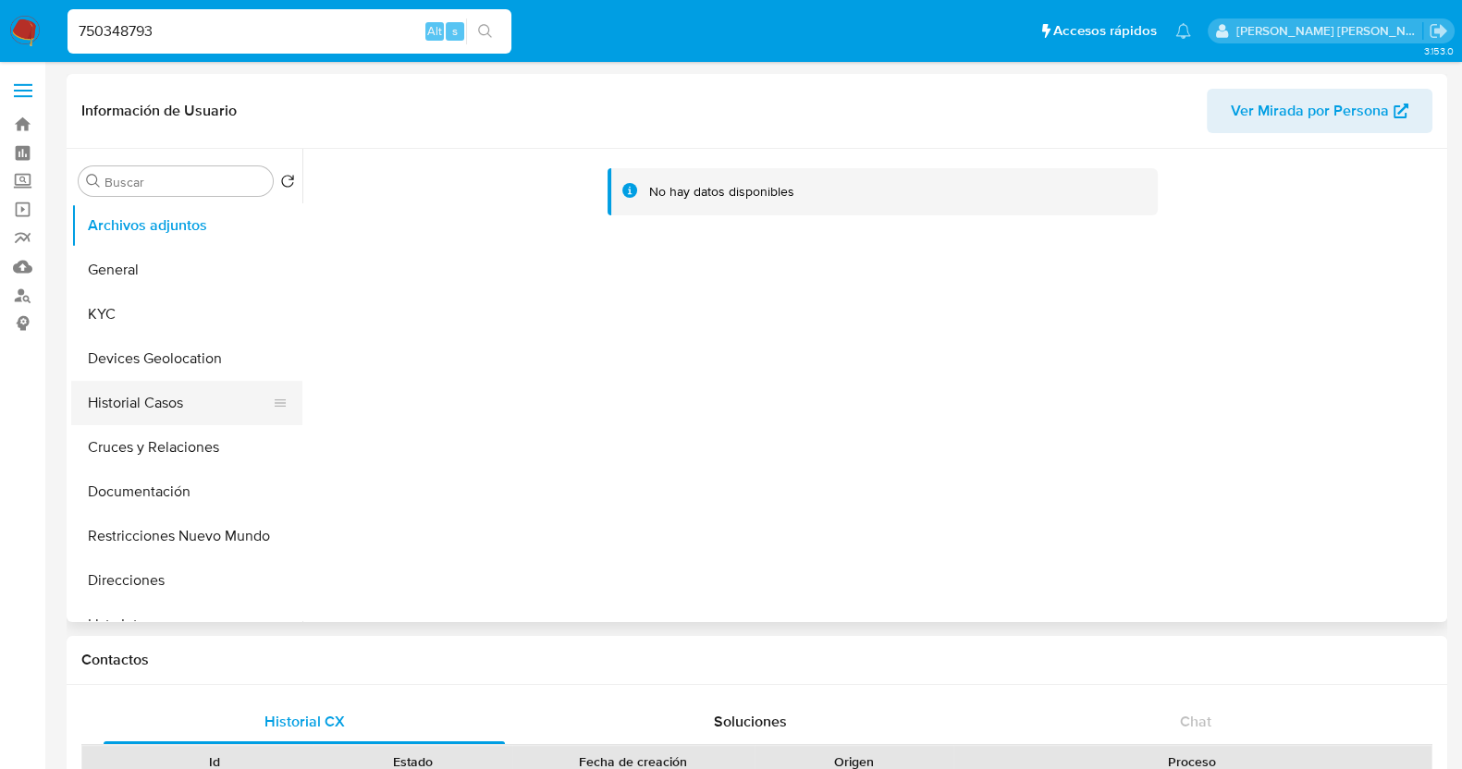
click at [186, 404] on button "Historial Casos" at bounding box center [179, 403] width 216 height 44
